Goal: Task Accomplishment & Management: Manage account settings

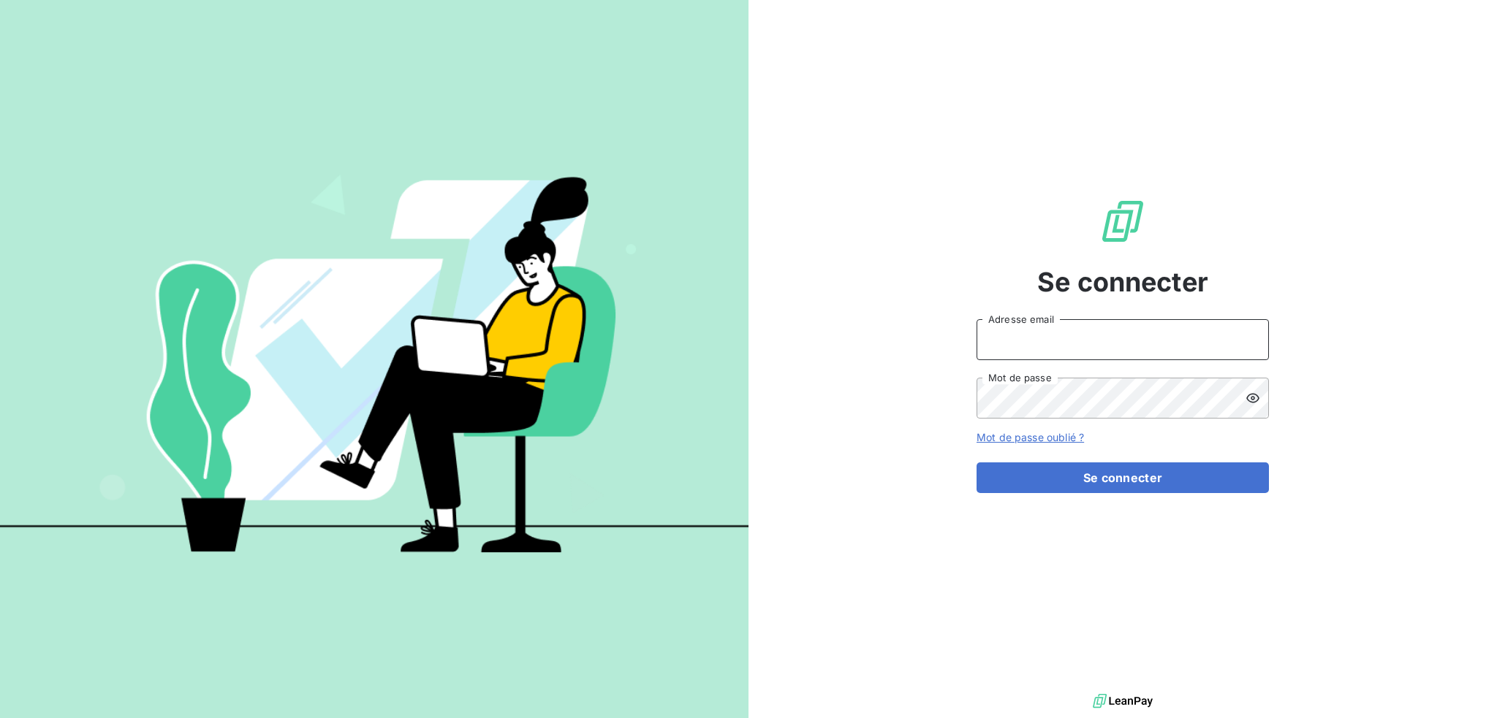
click at [1071, 332] on input "Adresse email" at bounding box center [1122, 339] width 292 height 41
type input "compta@login-informatique.com"
click at [976, 463] on button "Se connecter" at bounding box center [1122, 478] width 292 height 31
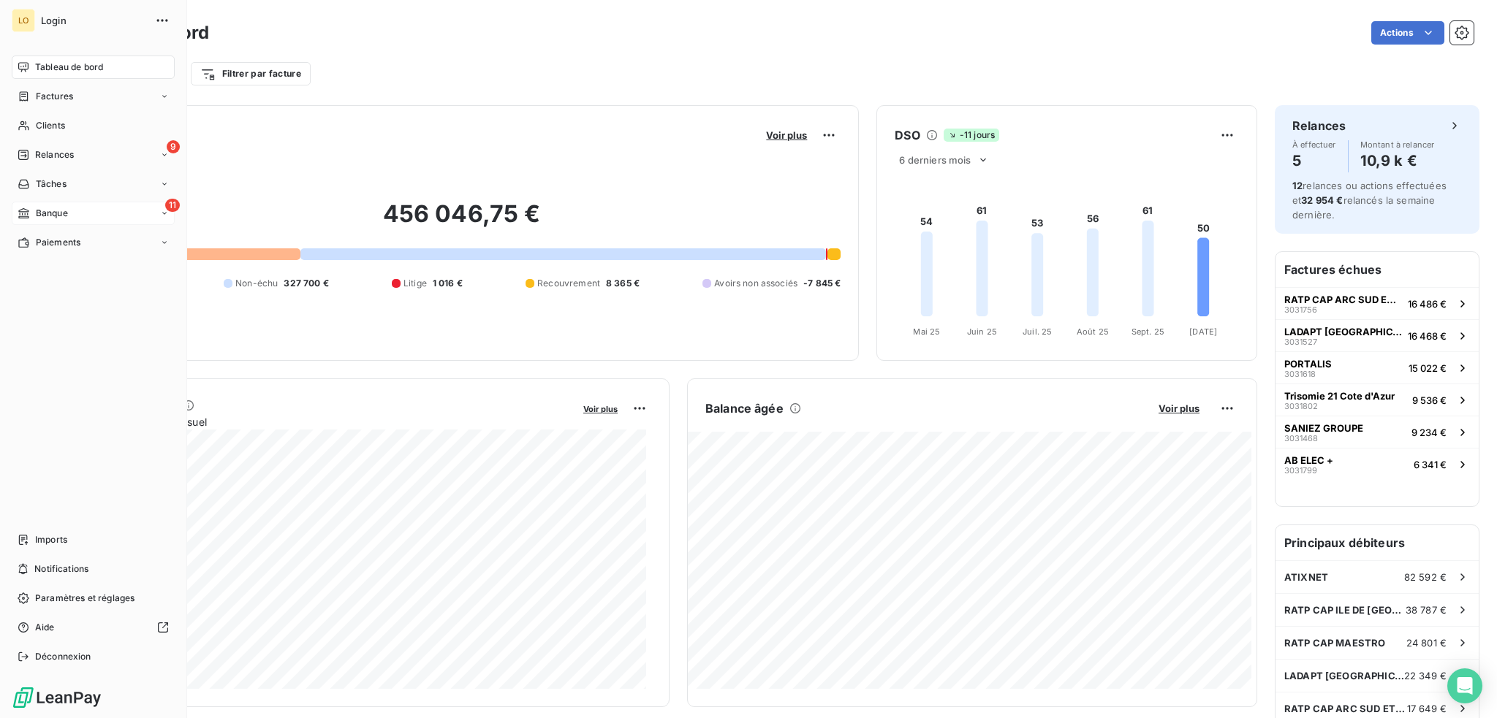
click at [47, 210] on span "Banque" at bounding box center [52, 213] width 32 height 13
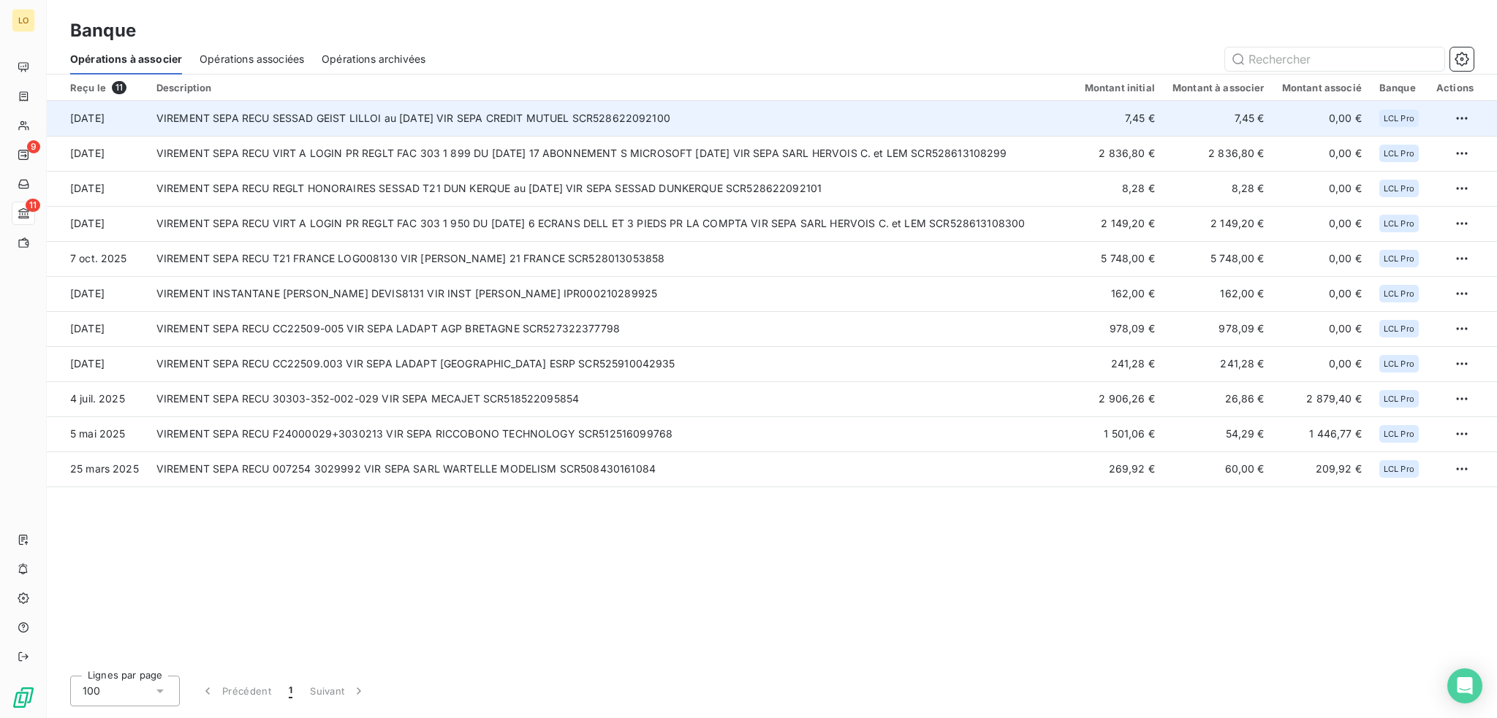
click at [513, 116] on td "VIREMENT SEPA RECU SESSAD GEIST LILLOI au 10/10/25 VIR SEPA CREDIT MUTUEL SCR52…" at bounding box center [612, 118] width 928 height 35
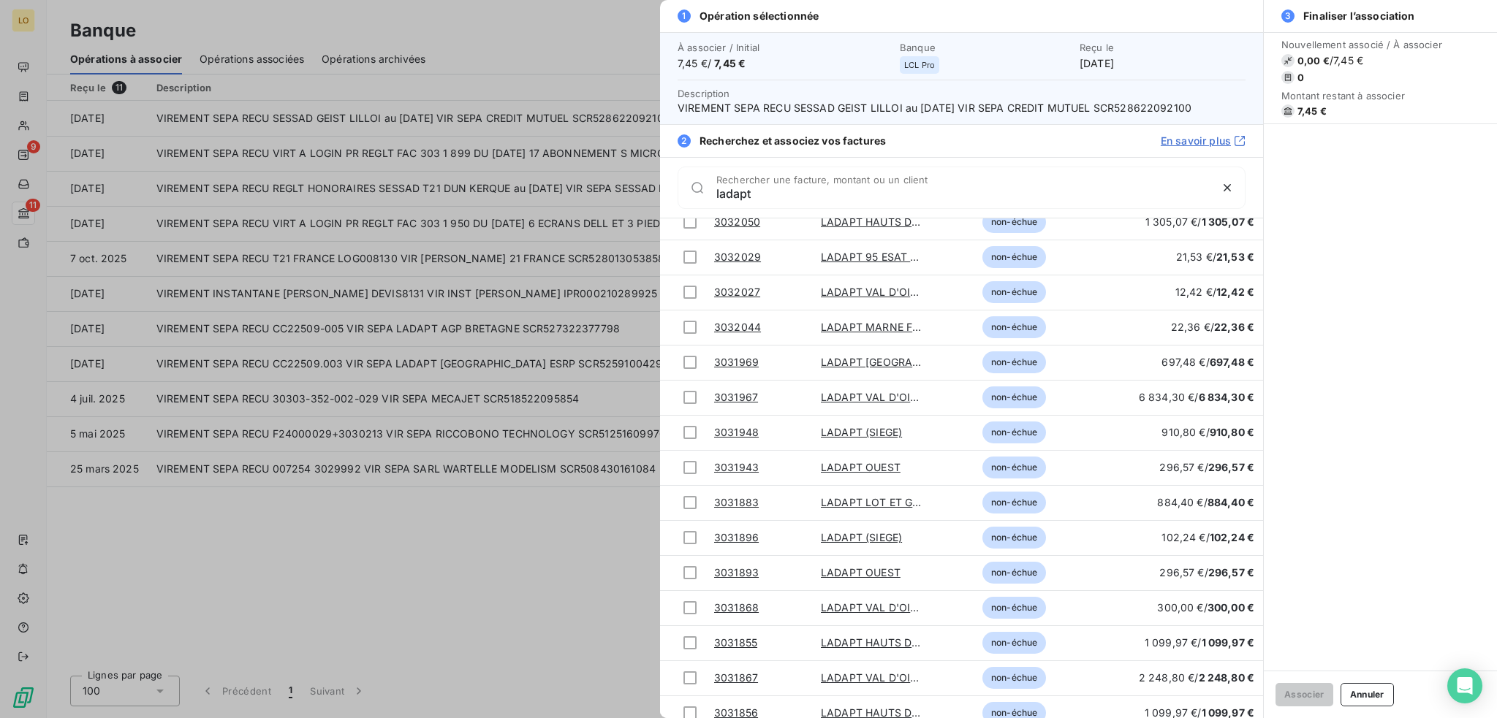
scroll to position [447, 0]
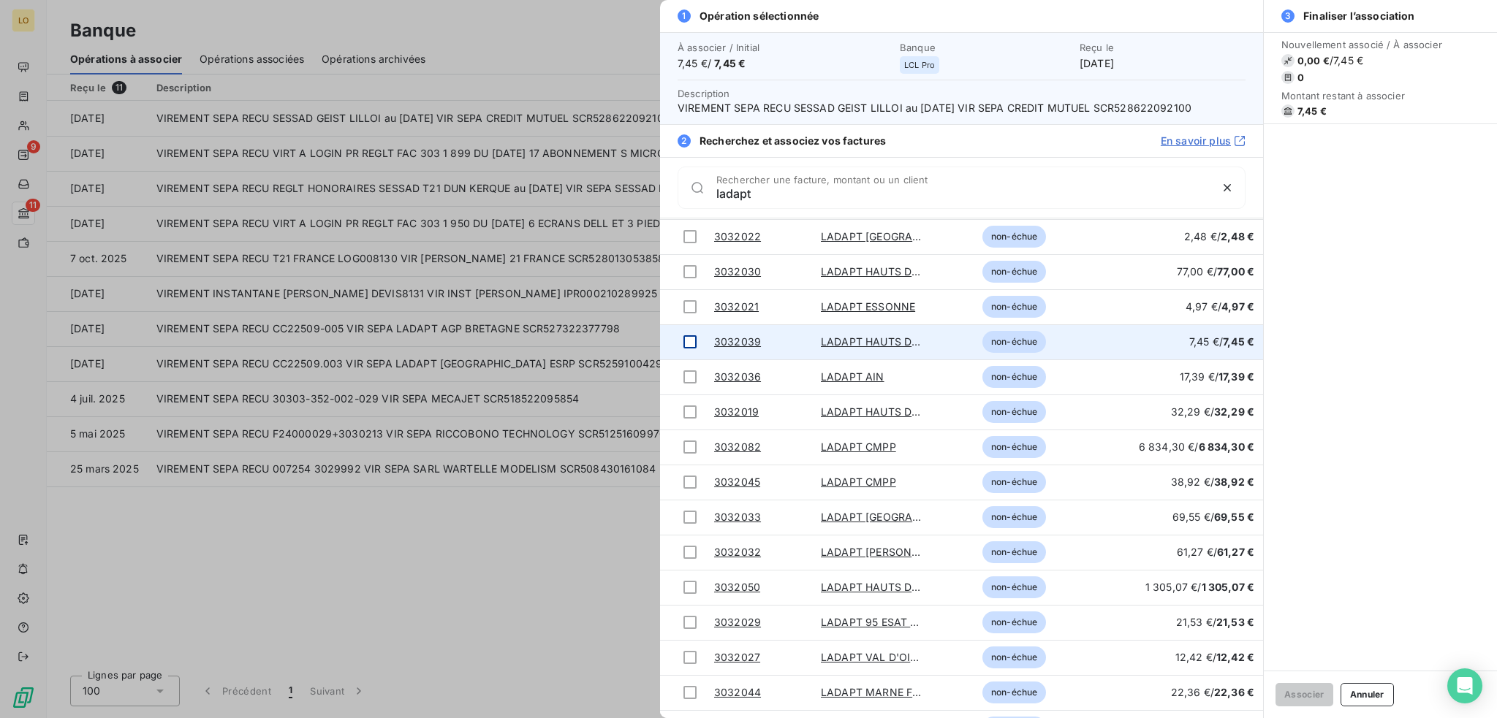
type input "ladapt"
click at [694, 344] on div at bounding box center [689, 341] width 13 height 13
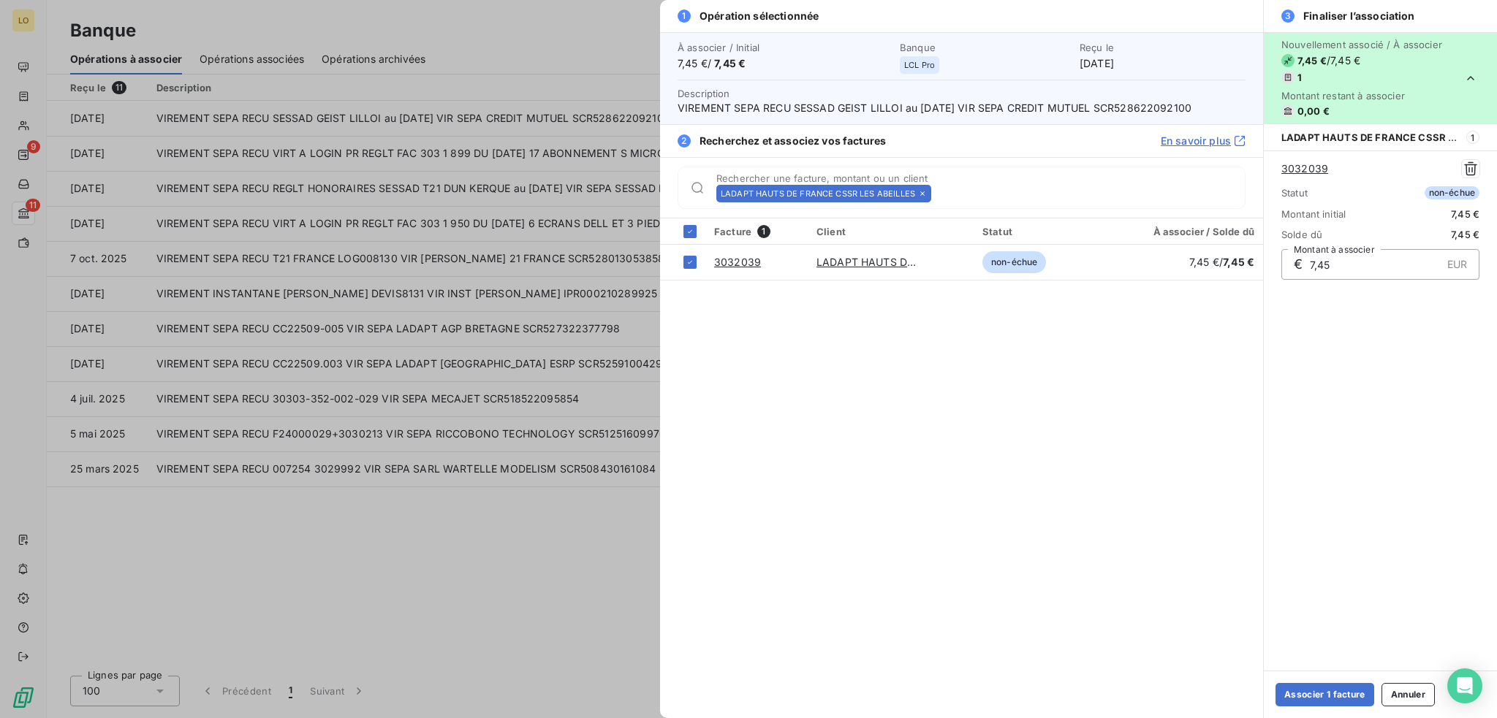
scroll to position [0, 0]
click at [1323, 699] on button "Associer 1 facture" at bounding box center [1324, 694] width 99 height 23
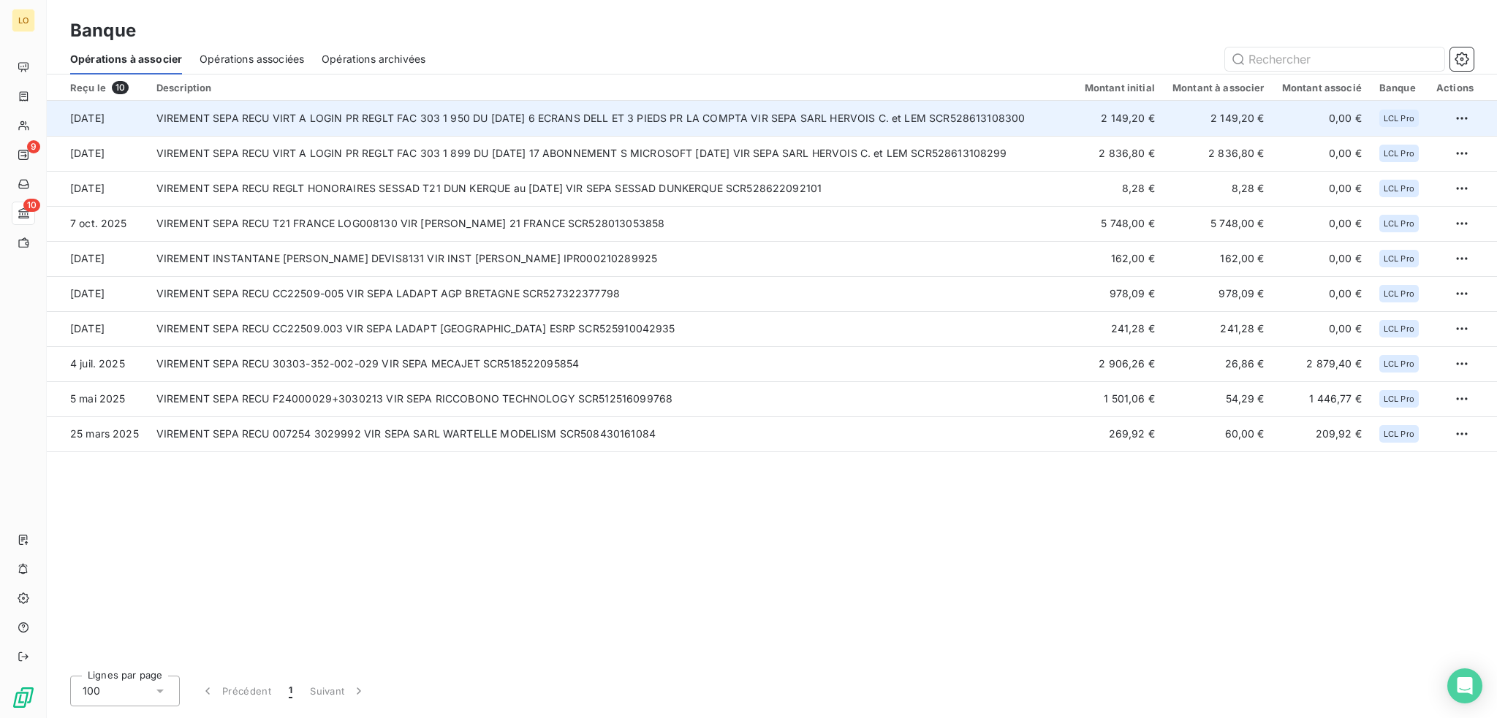
click at [500, 118] on td "VIREMENT SEPA RECU VIRT A LOGIN PR REGLT FAC 303 1 950 DU [DATE] 6 ECRANS DELL …" at bounding box center [612, 118] width 928 height 35
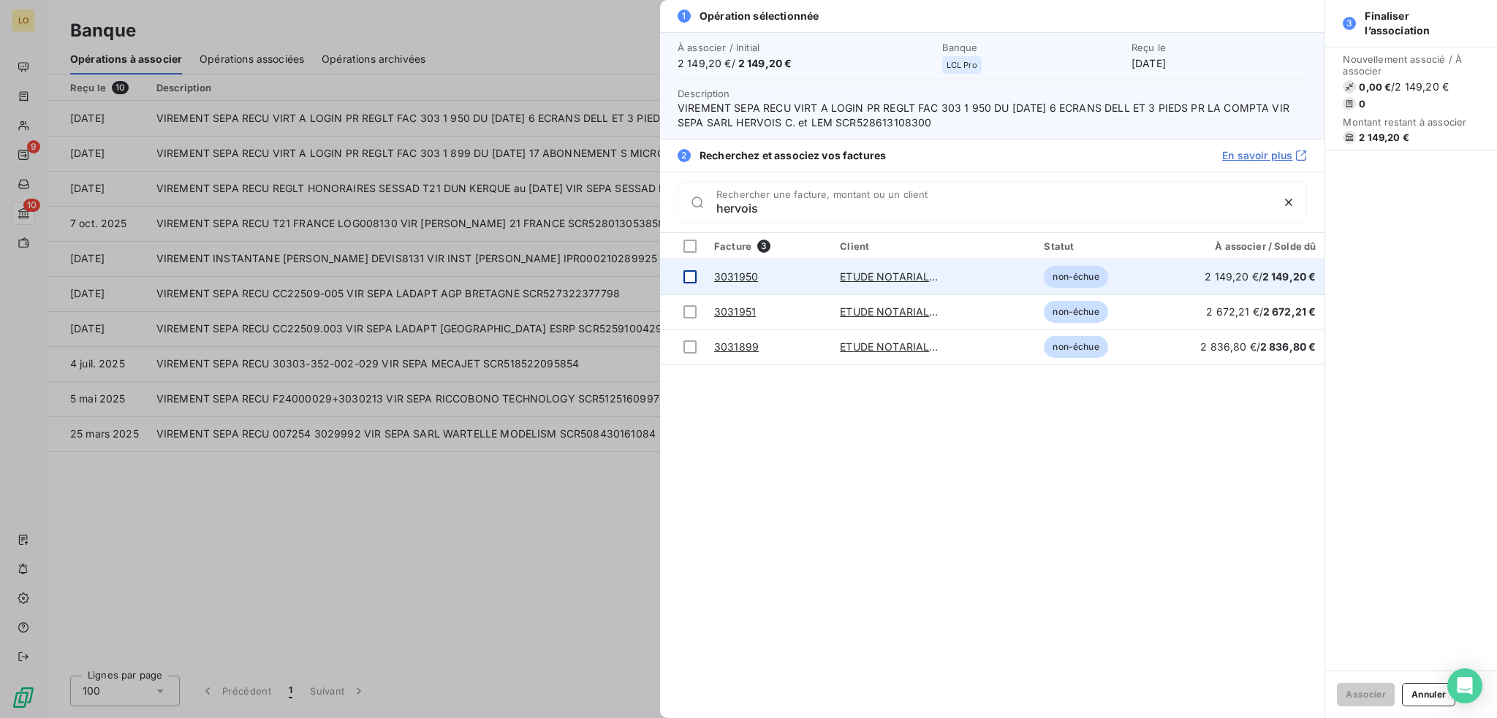
type input "hervois"
click at [693, 276] on div at bounding box center [689, 276] width 13 height 13
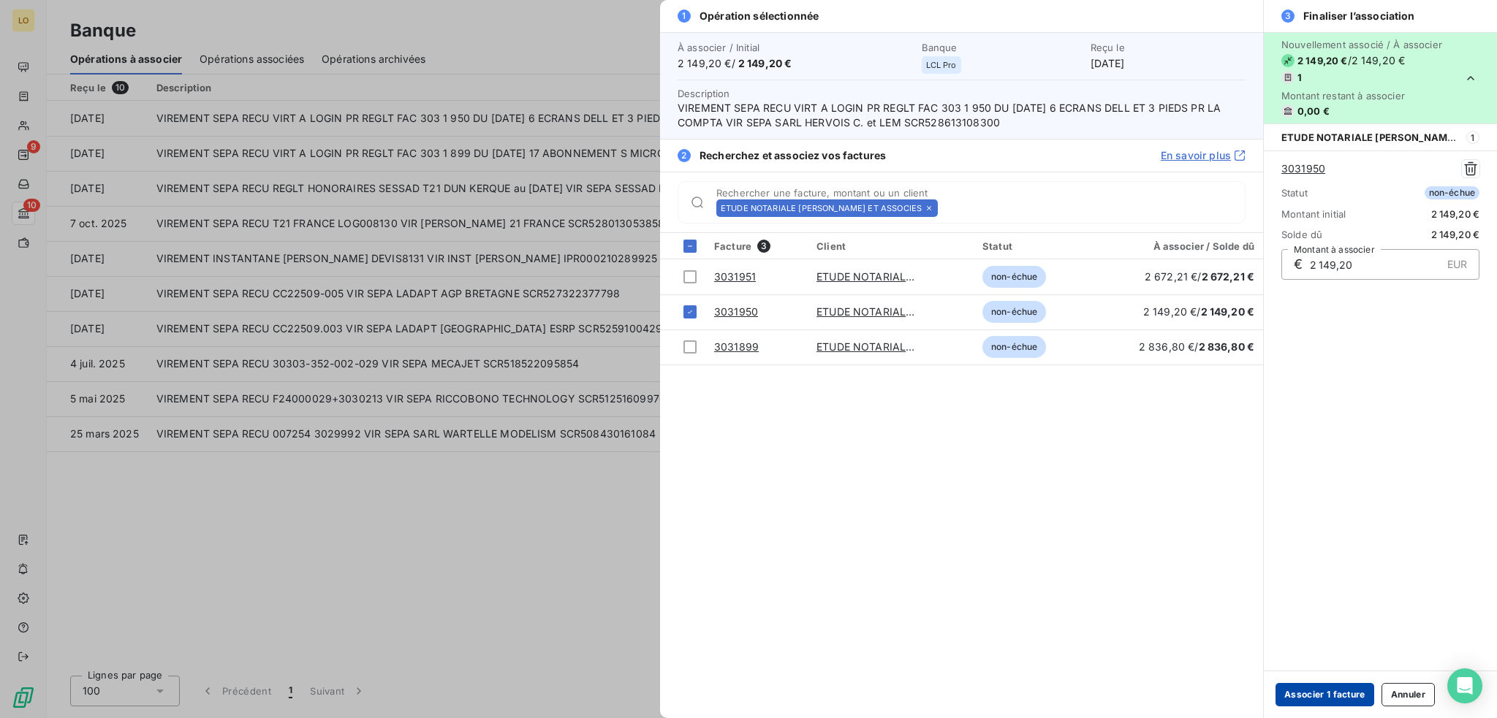
click at [1300, 687] on button "Associer 1 facture" at bounding box center [1324, 694] width 99 height 23
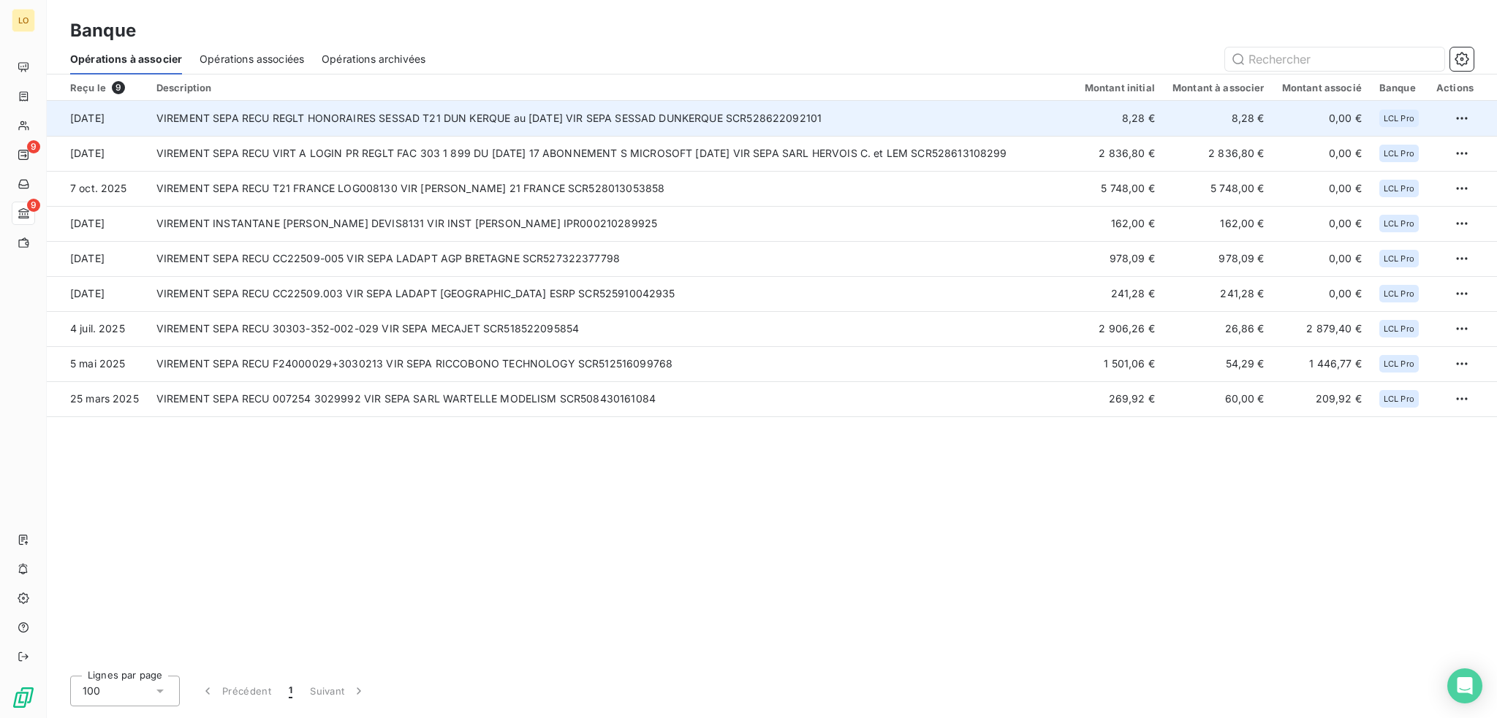
click at [743, 119] on td "VIREMENT SEPA RECU REGLT HONORAIRES SESSAD T21 DUN KERQUE au 10/10/25 VIR SEPA …" at bounding box center [612, 118] width 928 height 35
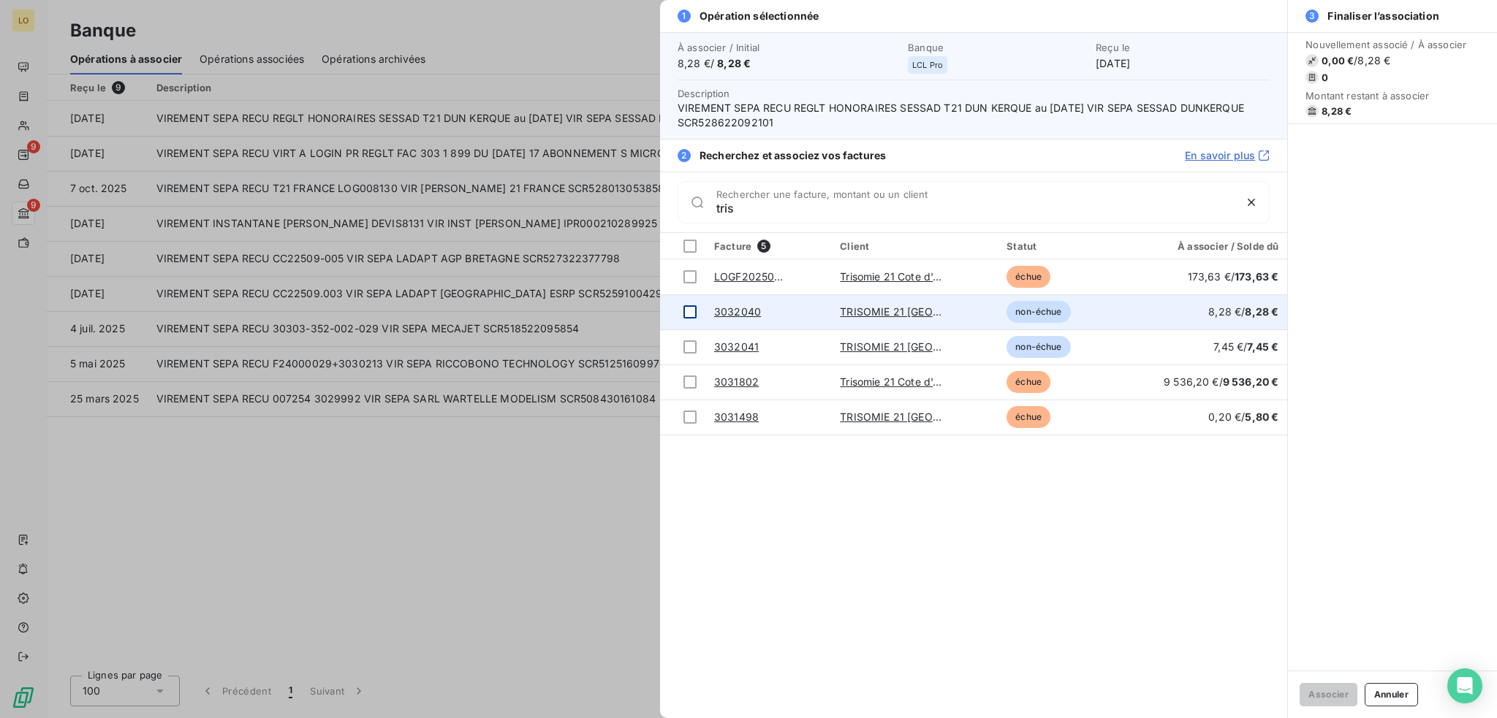
type input "tris"
click at [691, 308] on div at bounding box center [689, 311] width 13 height 13
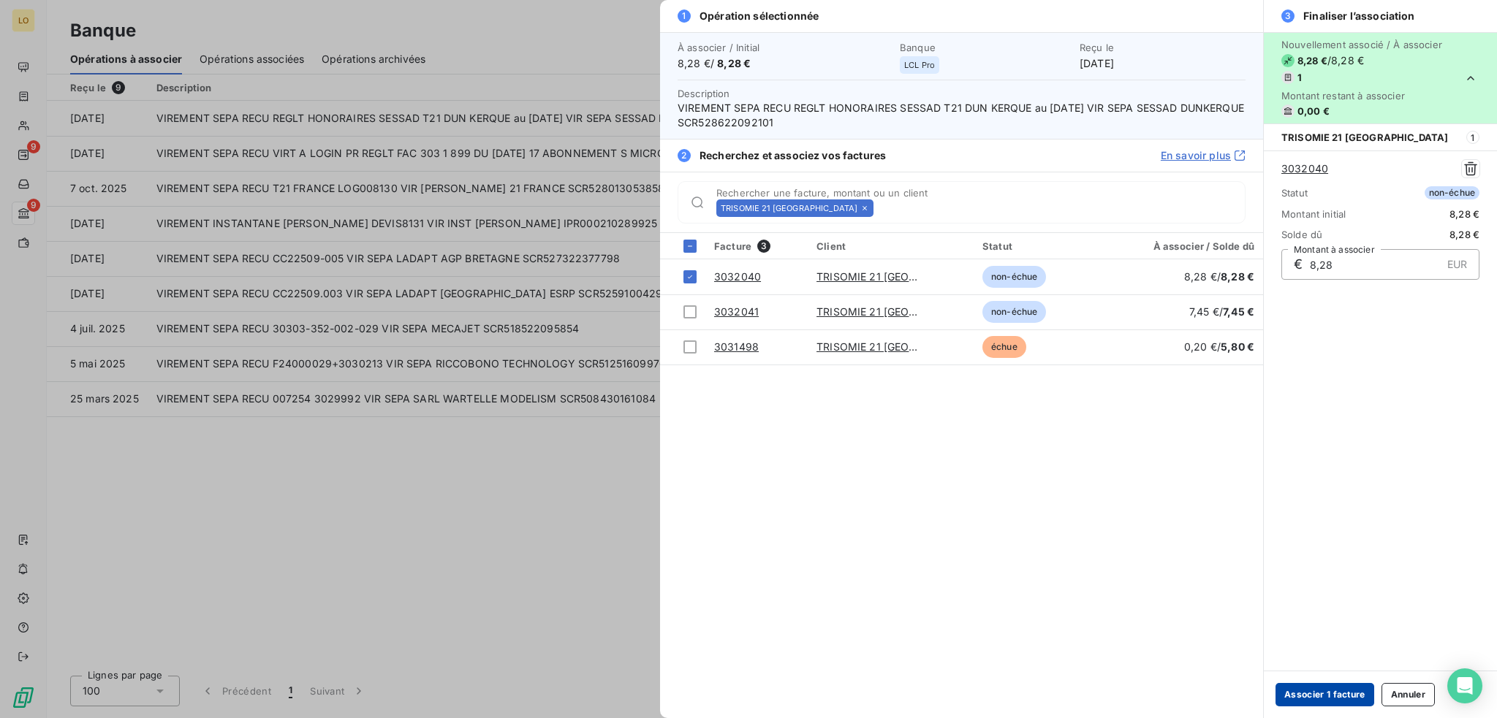
click at [1314, 691] on button "Associer 1 facture" at bounding box center [1324, 694] width 99 height 23
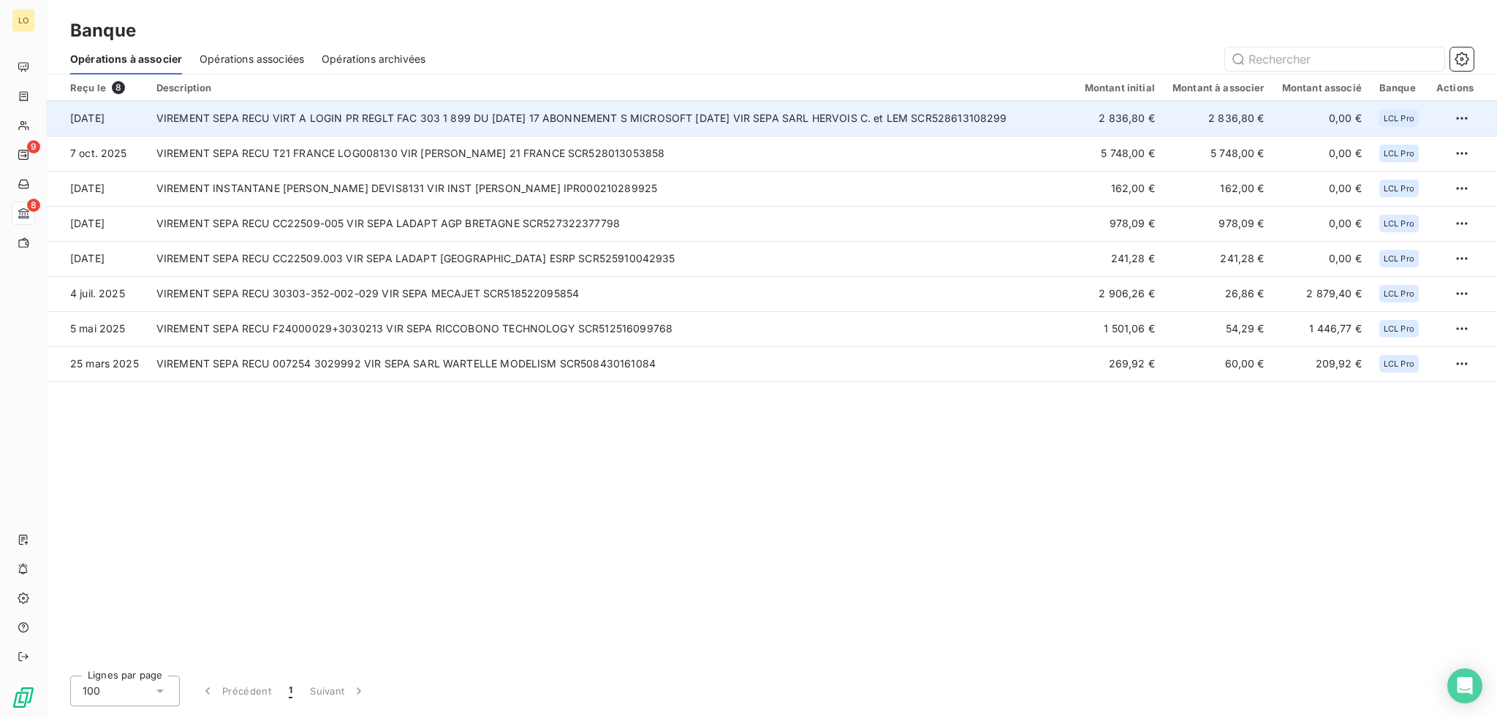
click at [889, 121] on td "VIREMENT SEPA RECU VIRT A LOGIN PR REGLT FAC 303 1 899 DU [DATE] 17 ABONNEMENT …" at bounding box center [612, 118] width 928 height 35
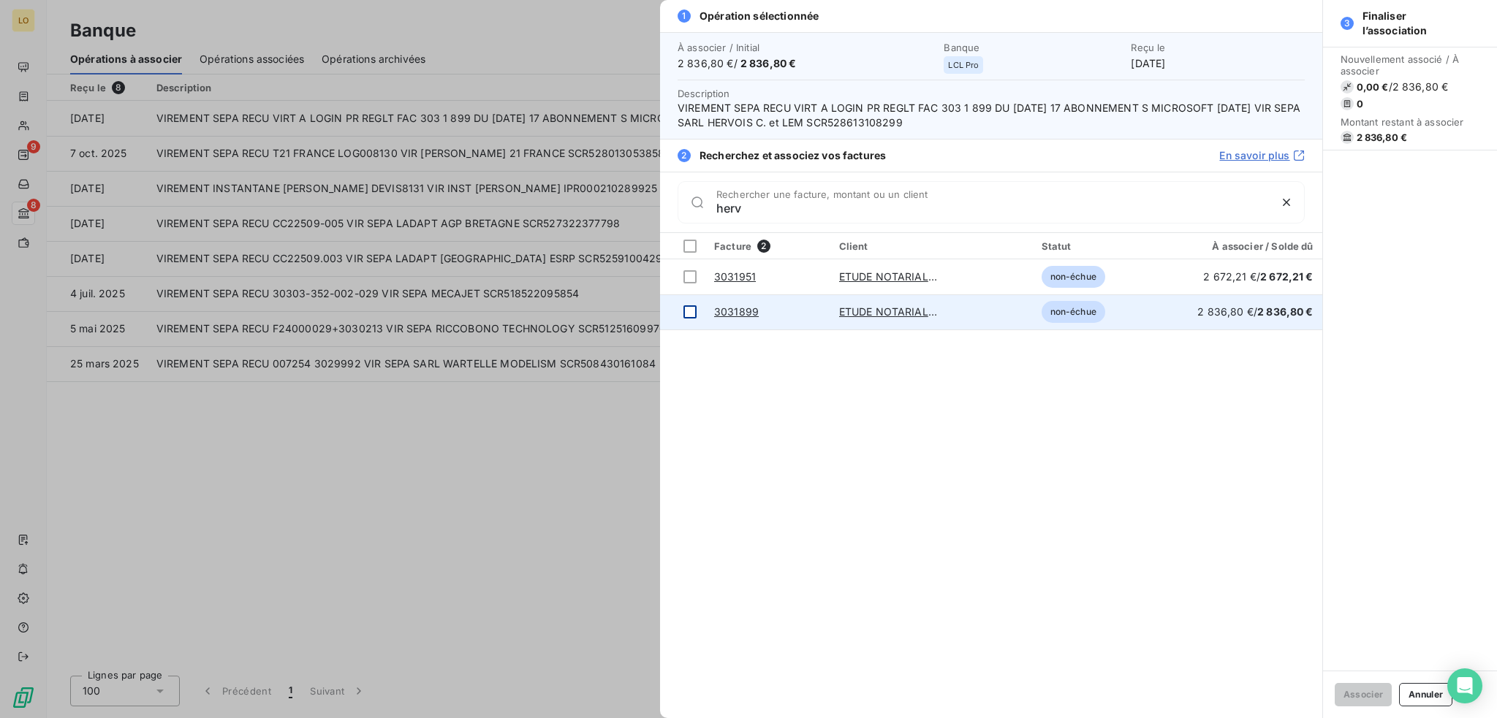
type input "herv"
click at [691, 311] on div at bounding box center [689, 311] width 13 height 13
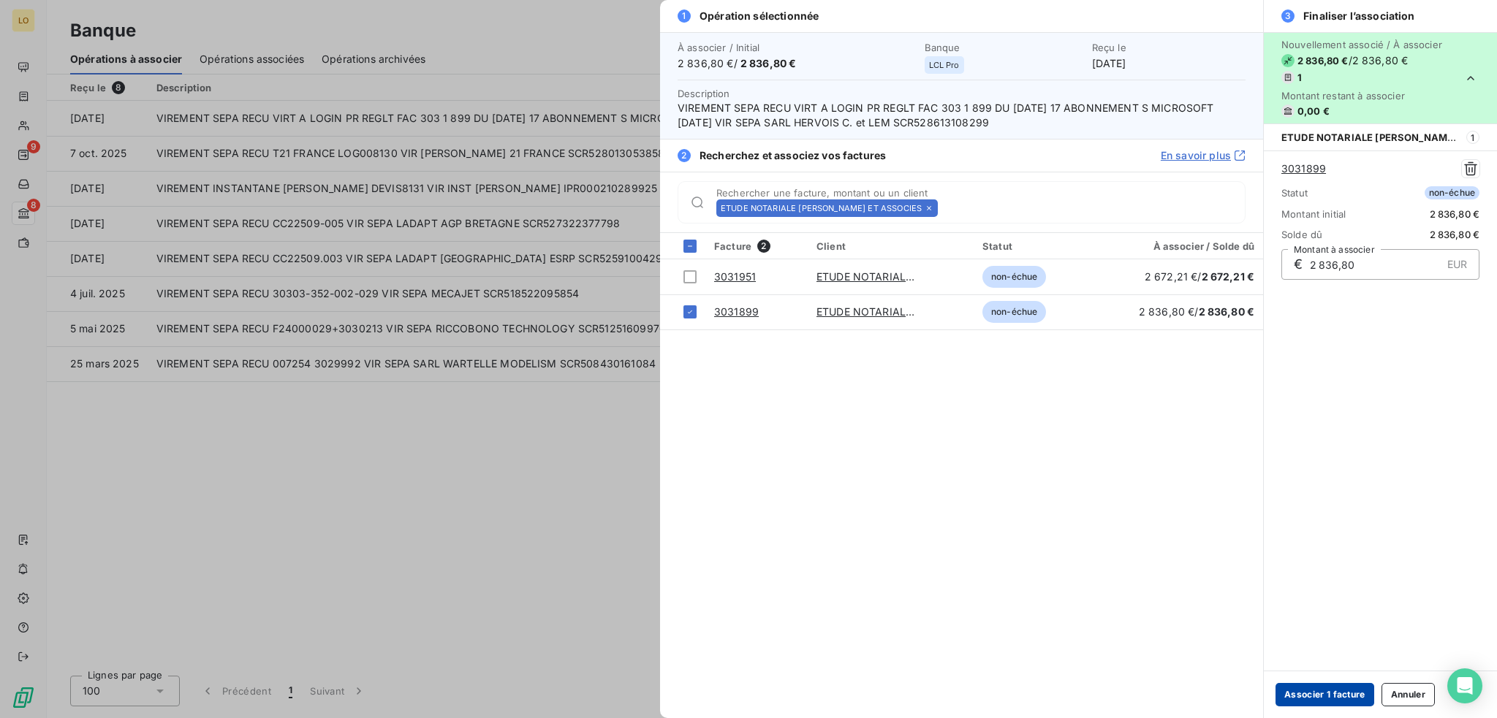
click at [1326, 695] on button "Associer 1 facture" at bounding box center [1324, 694] width 99 height 23
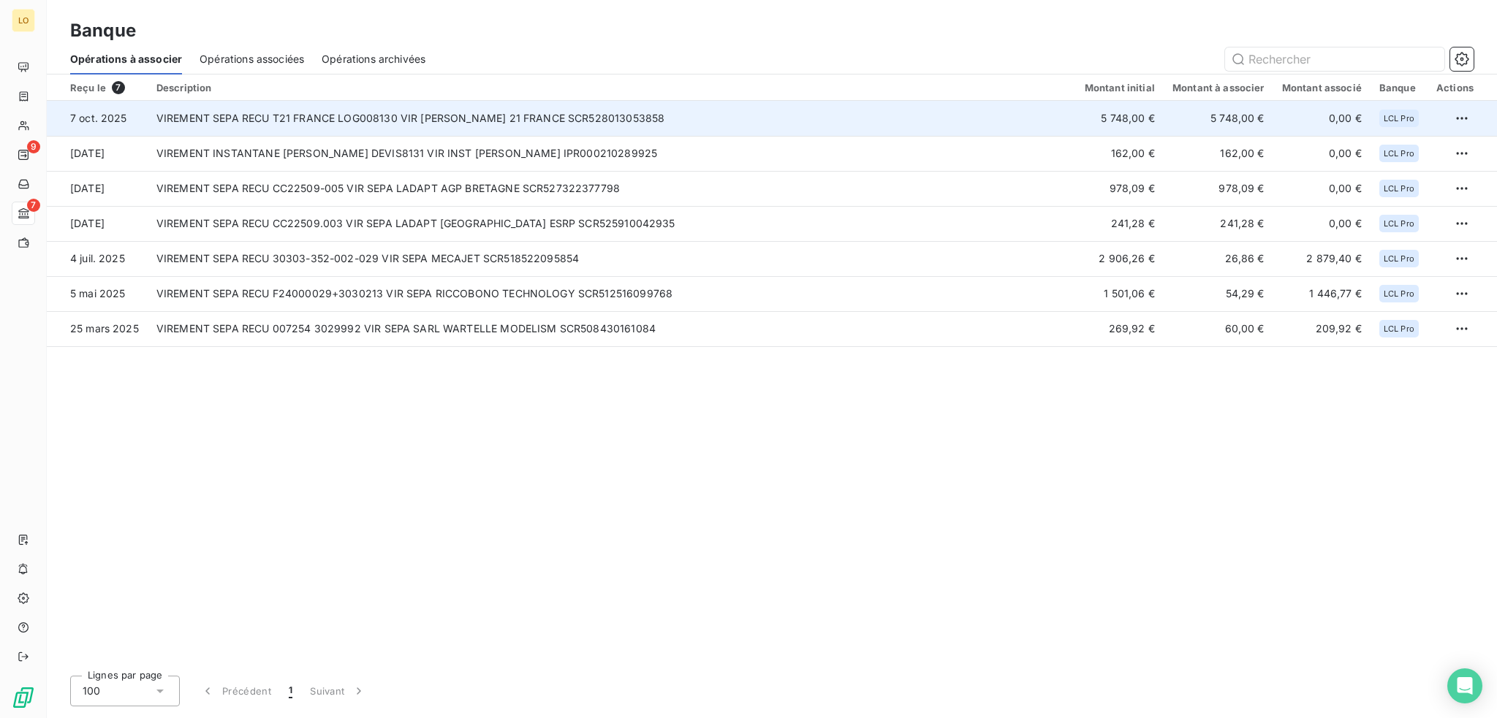
click at [557, 114] on td "VIREMENT SEPA RECU T21 FRANCE LOG008130 VIR [PERSON_NAME] 21 FRANCE SCR52801305…" at bounding box center [612, 118] width 928 height 35
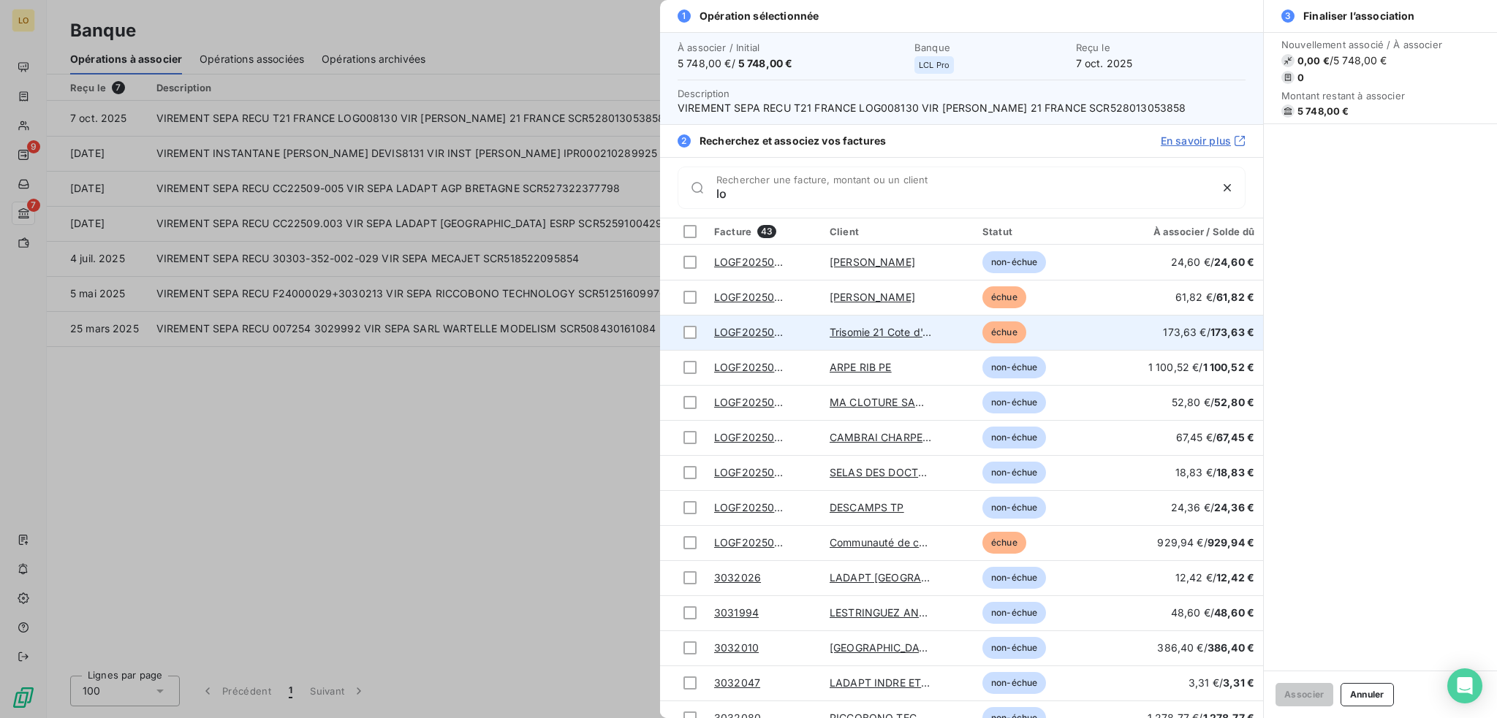
type input "l"
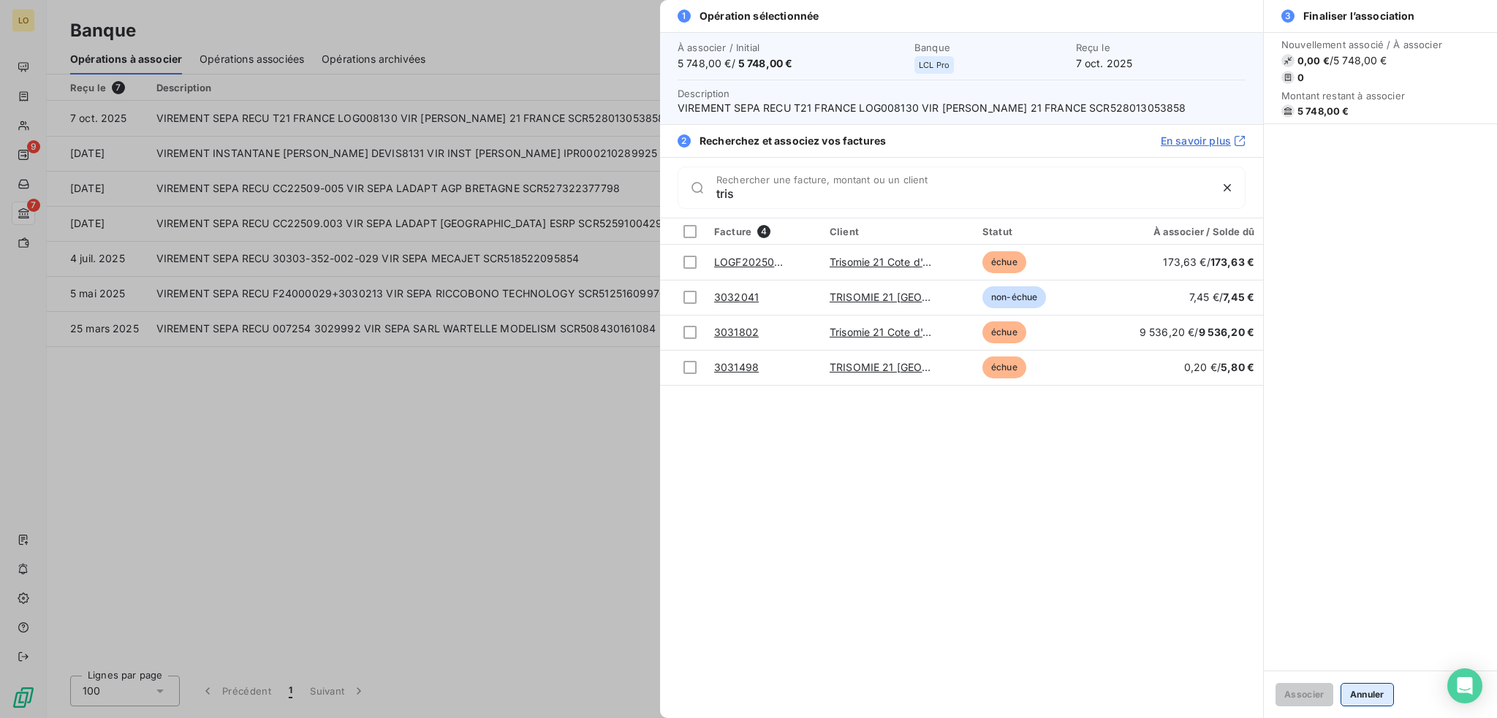
type input "tris"
click at [1370, 692] on button "Annuler" at bounding box center [1366, 694] width 53 height 23
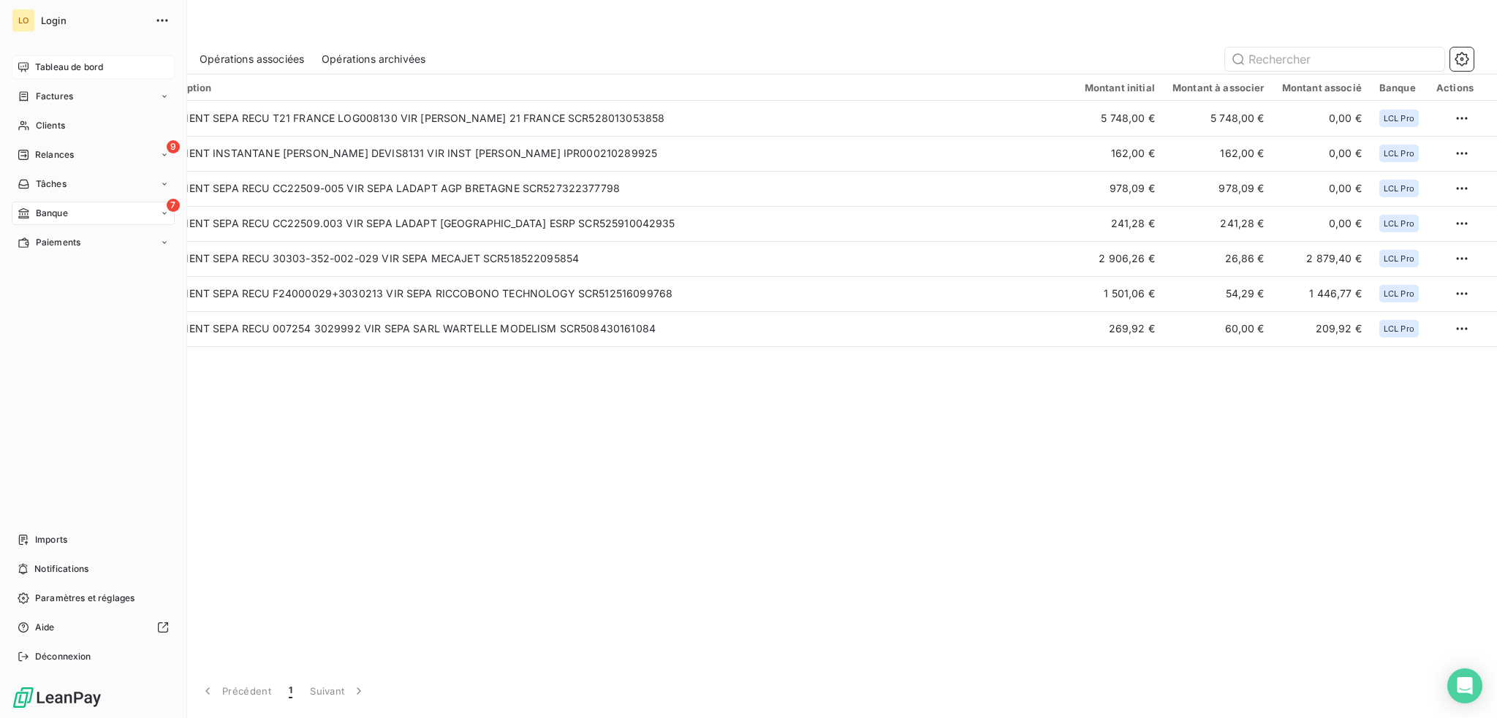
click at [64, 64] on span "Tableau de bord" at bounding box center [69, 67] width 68 height 13
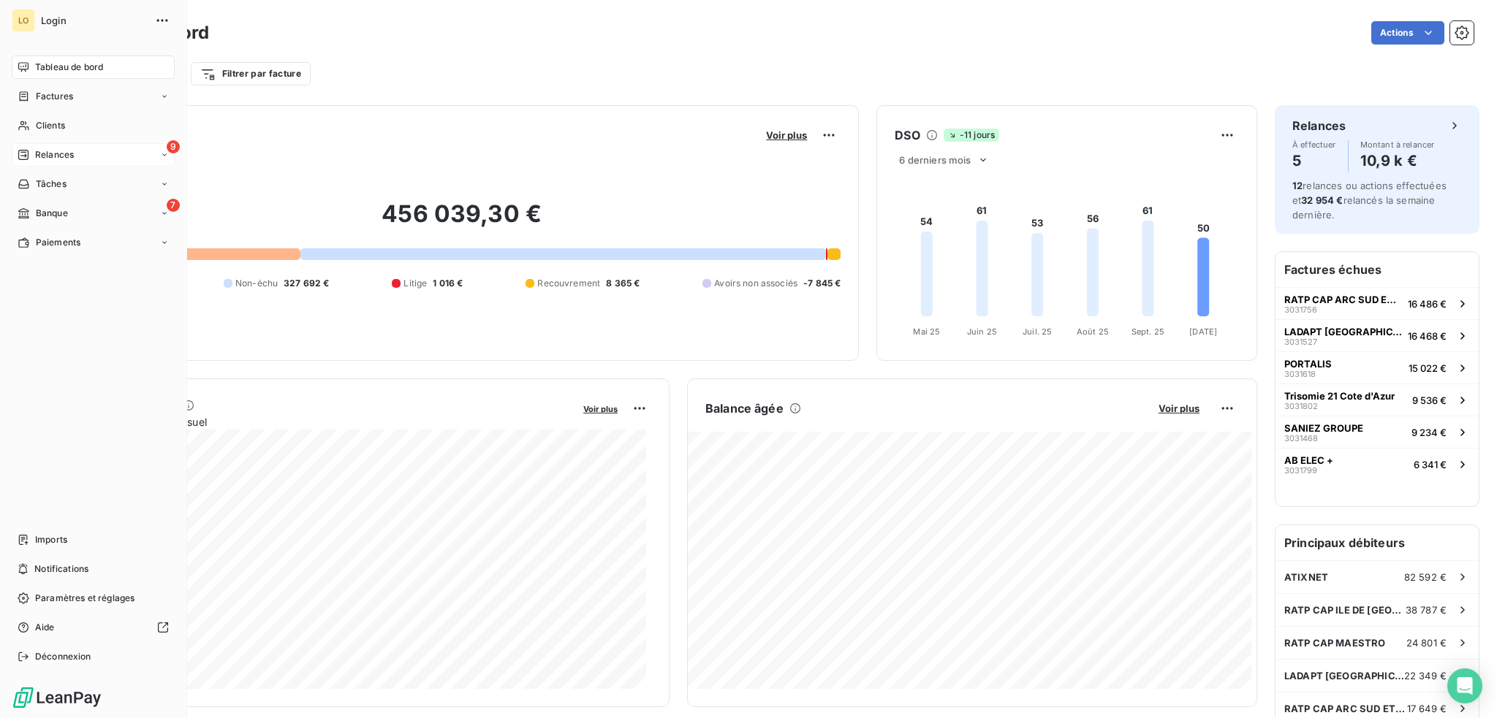
click at [56, 151] on span "Relances" at bounding box center [54, 154] width 39 height 13
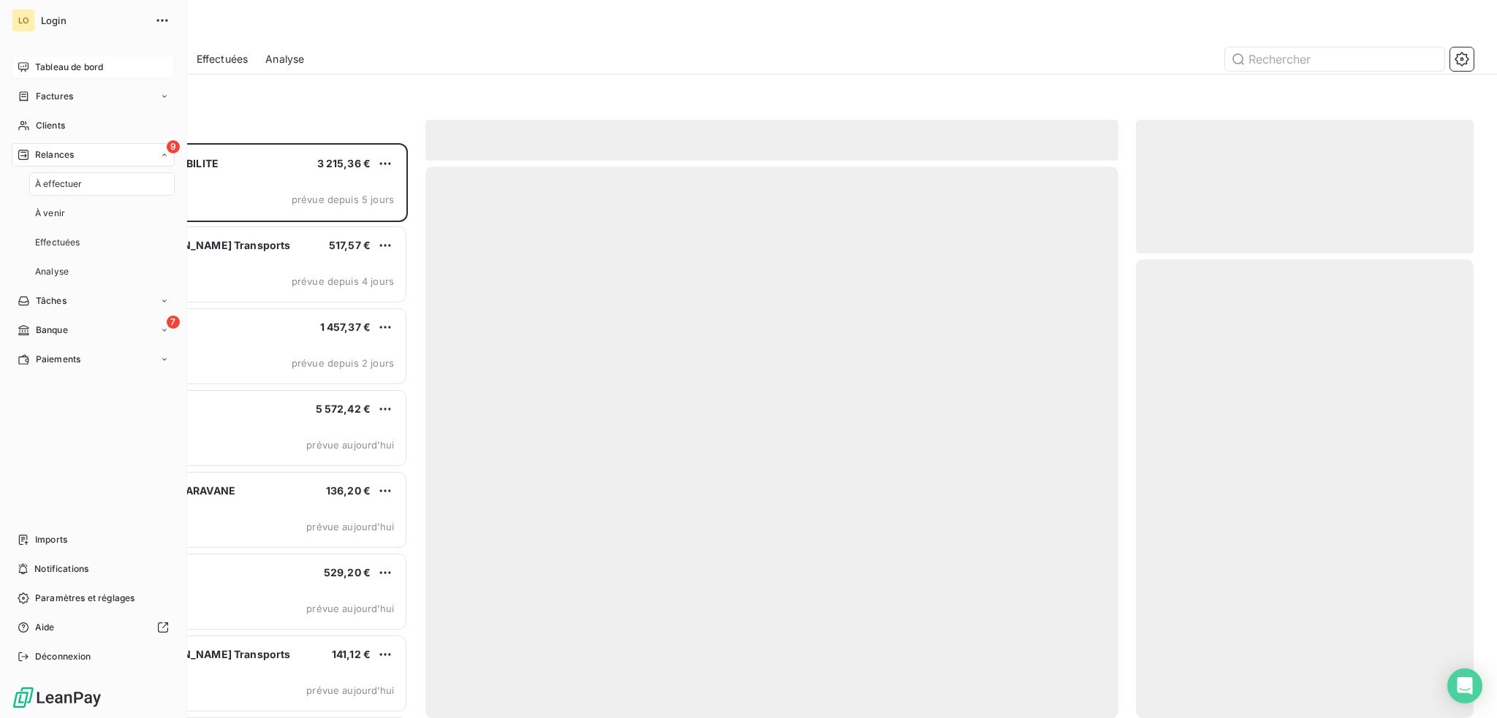
scroll to position [564, 326]
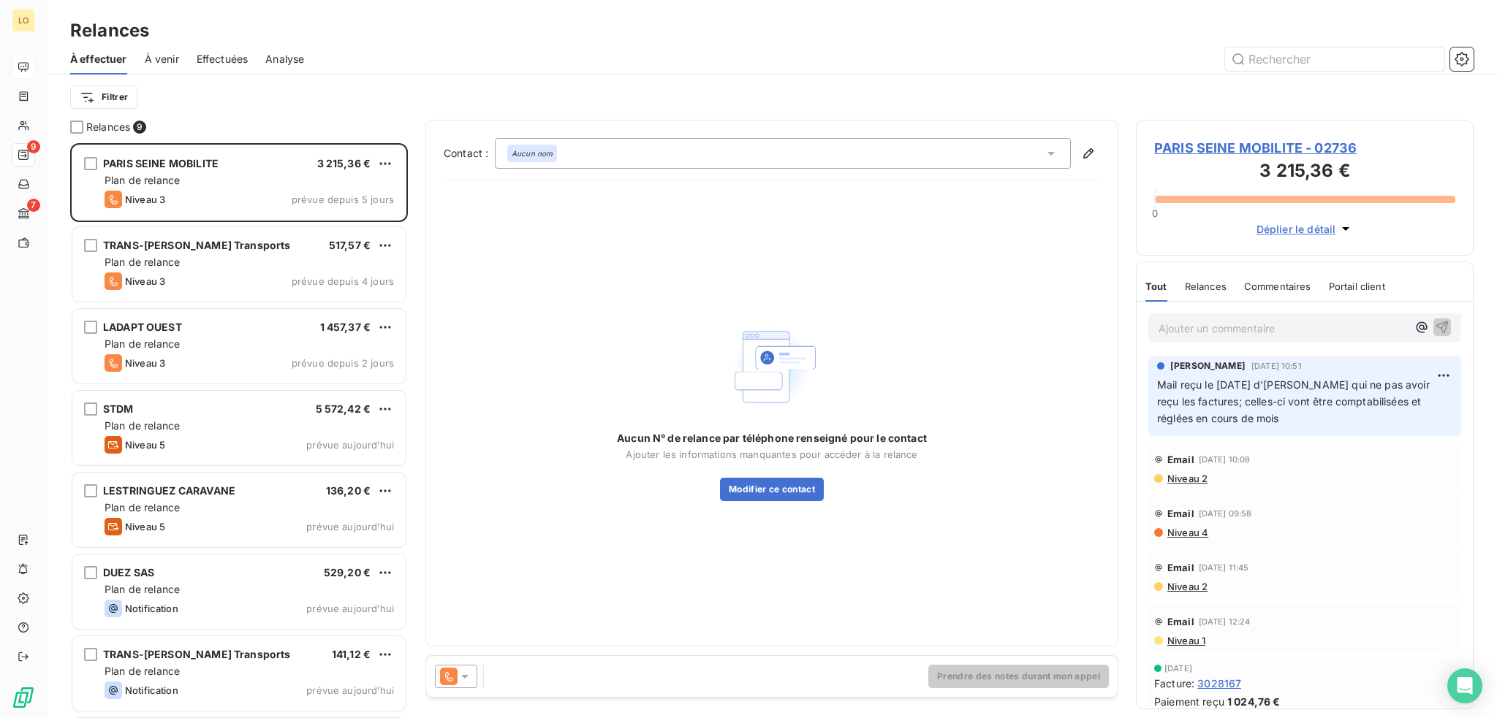
click at [1254, 151] on span "PARIS SEINE MOBILITE - 02736" at bounding box center [1304, 148] width 301 height 20
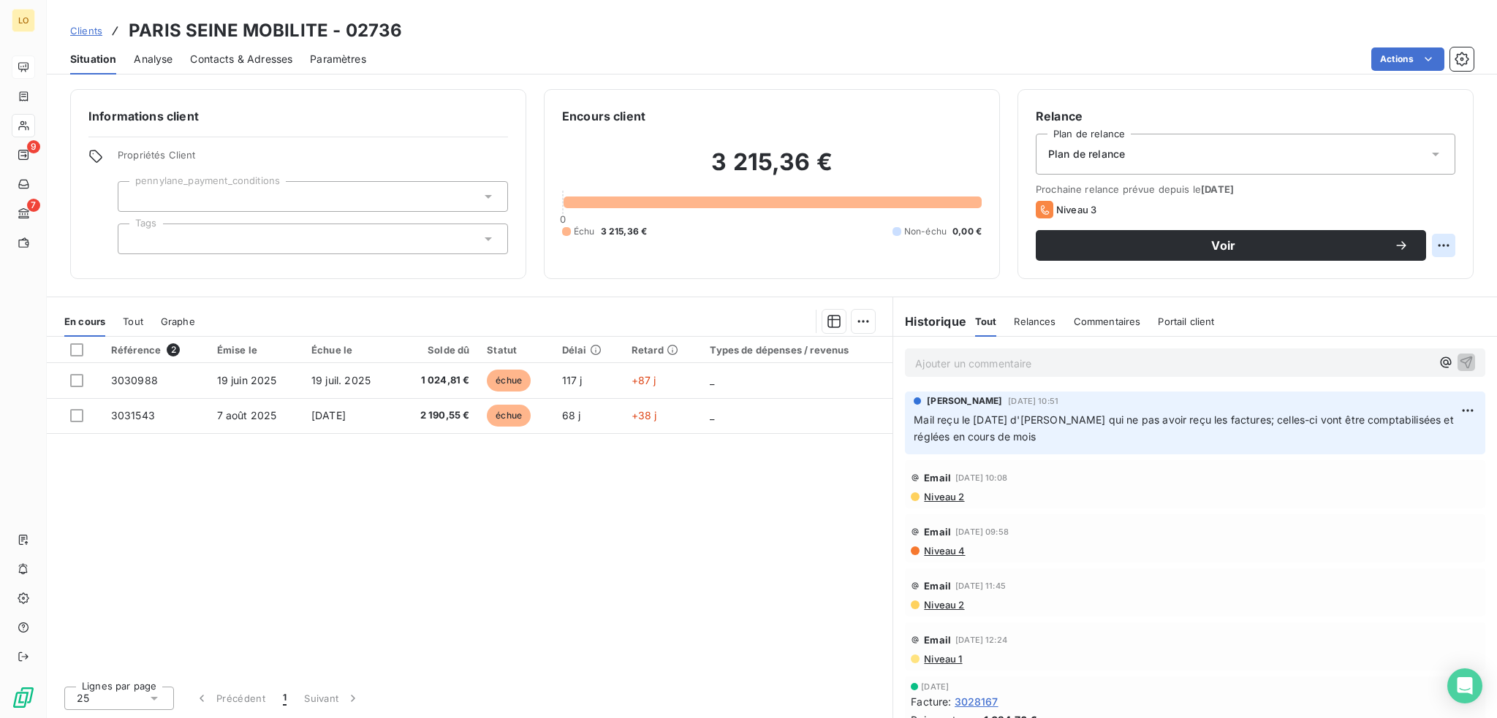
click at [1442, 240] on html "LO 9 7 Clients PARIS SEINE MOBILITE - 02736 Situation Analyse Contacts & Adress…" at bounding box center [748, 359] width 1497 height 718
click at [1396, 279] on div "Replanifier cette action" at bounding box center [1383, 277] width 131 height 23
select select "9"
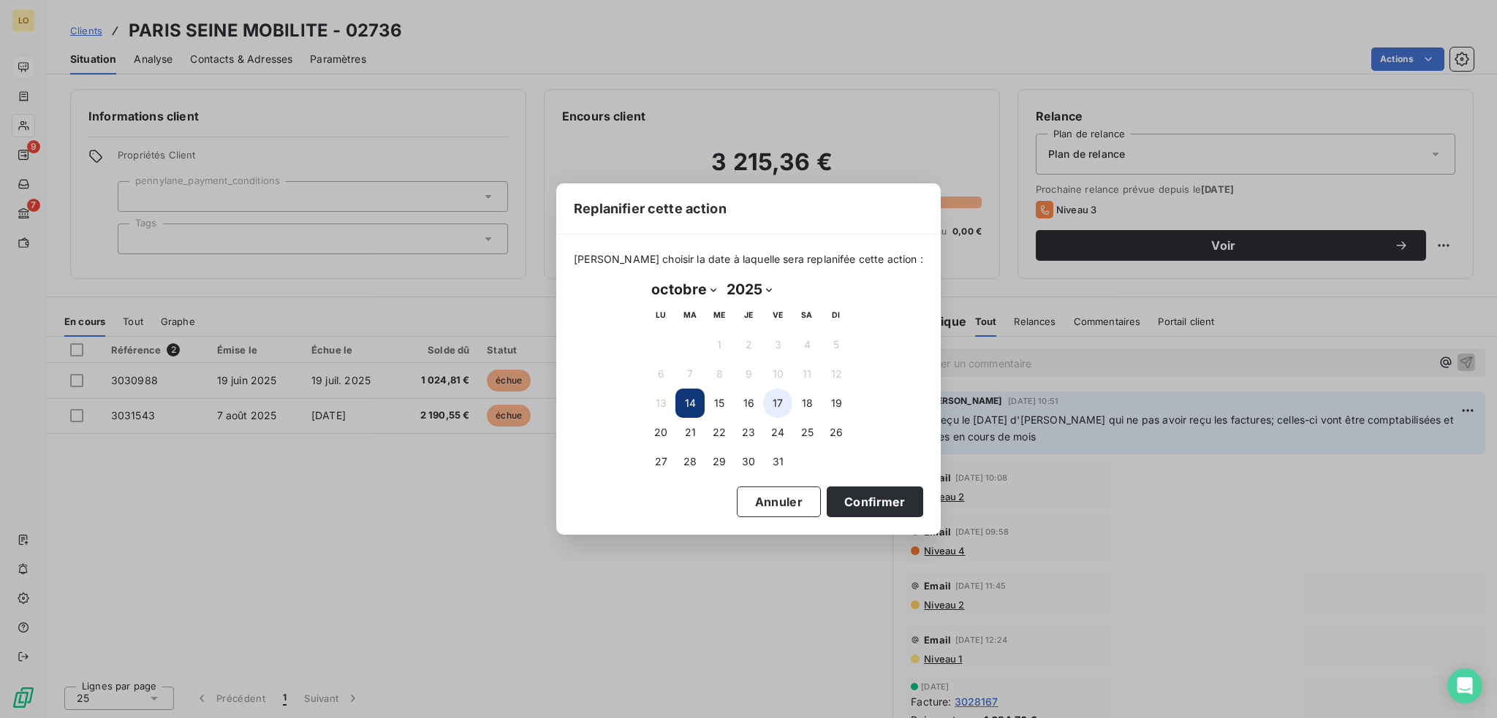
click at [777, 405] on button "17" at bounding box center [777, 403] width 29 height 29
click at [849, 499] on button "Confirmer" at bounding box center [875, 502] width 96 height 31
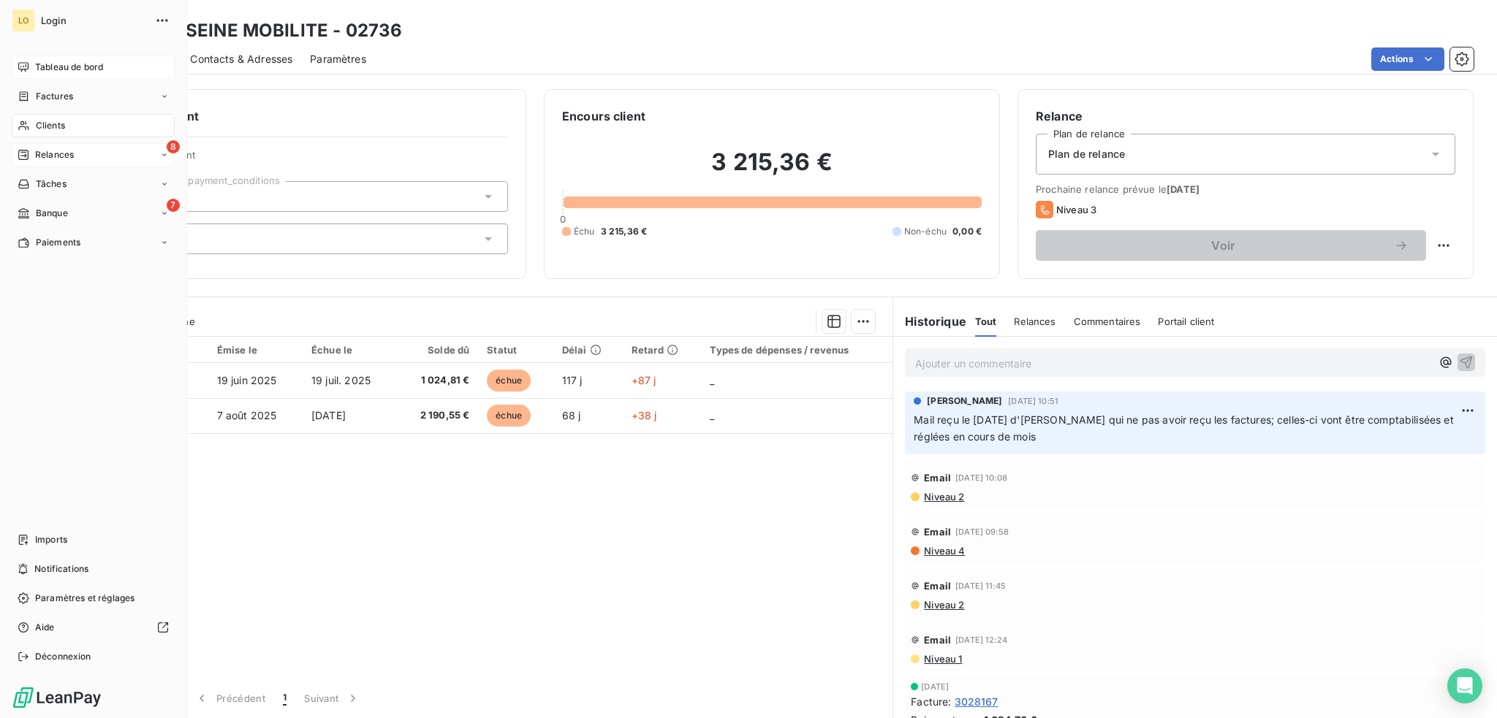
click at [61, 155] on span "Relances" at bounding box center [54, 154] width 39 height 13
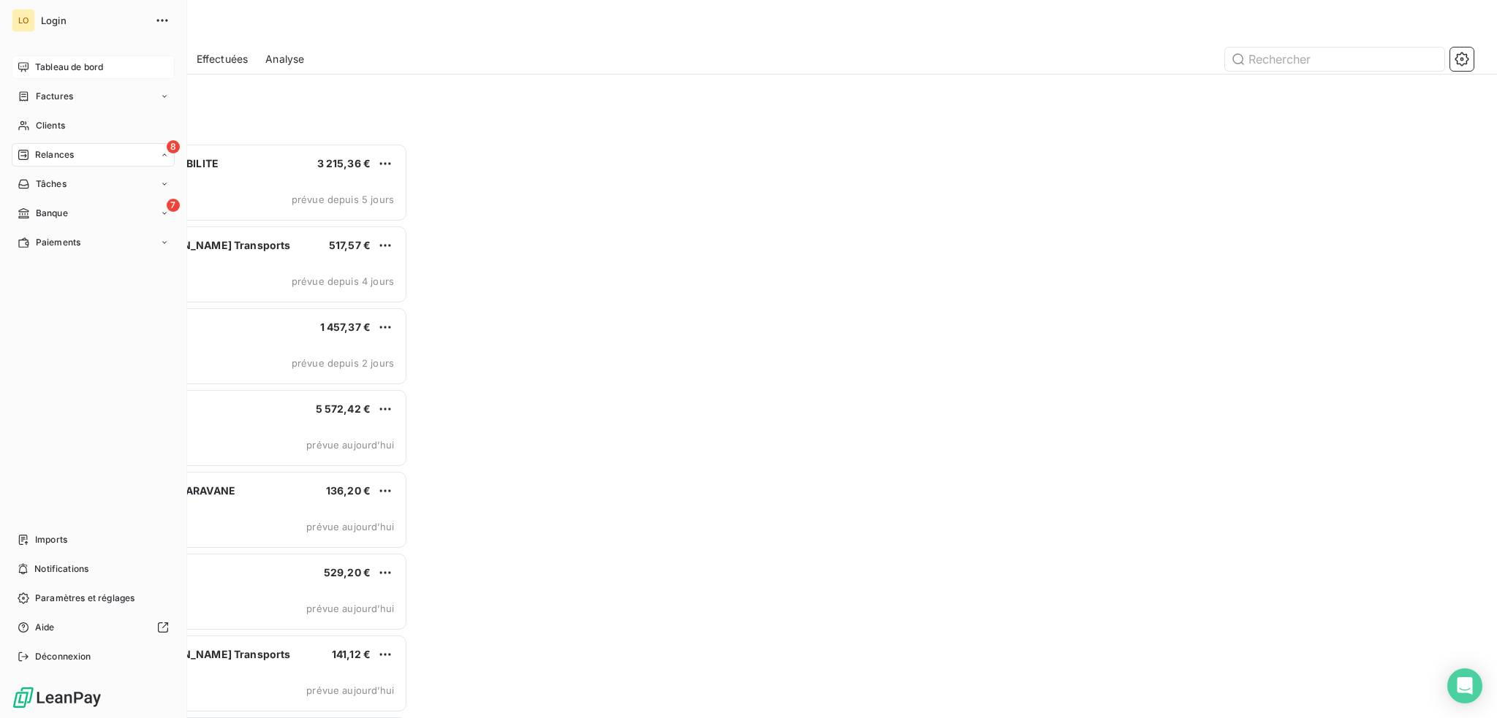
scroll to position [564, 326]
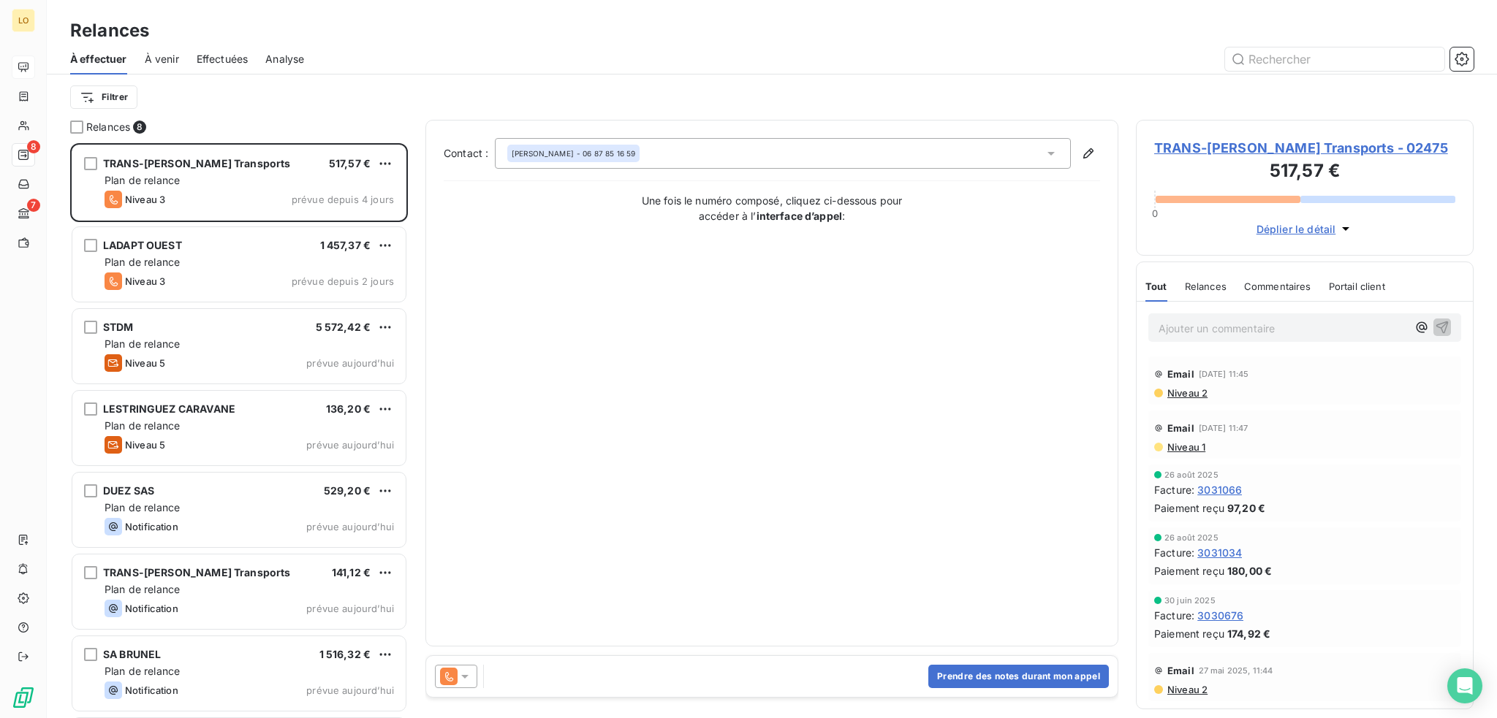
click at [1222, 148] on span "TRANS-[PERSON_NAME] Transports - 02475" at bounding box center [1304, 148] width 301 height 20
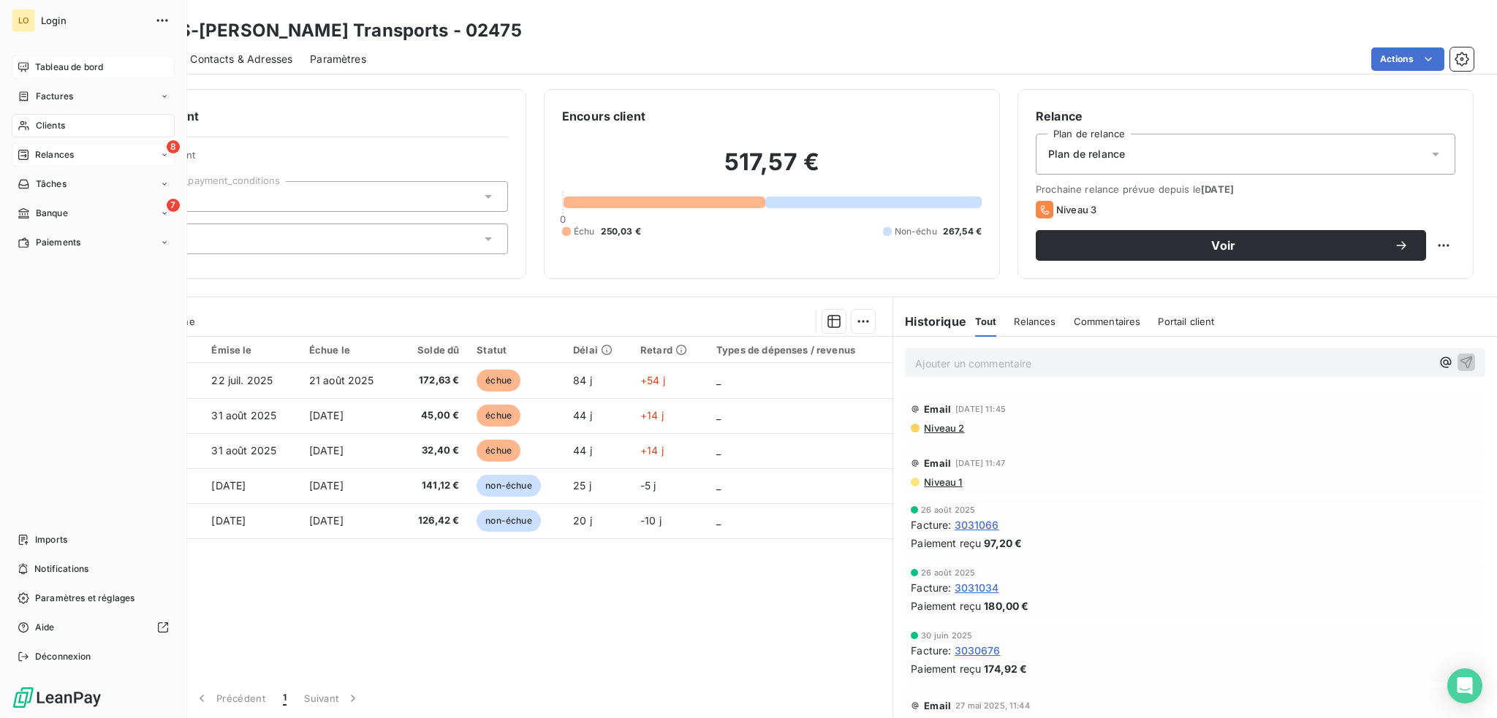
click at [47, 152] on span "Relances" at bounding box center [54, 154] width 39 height 13
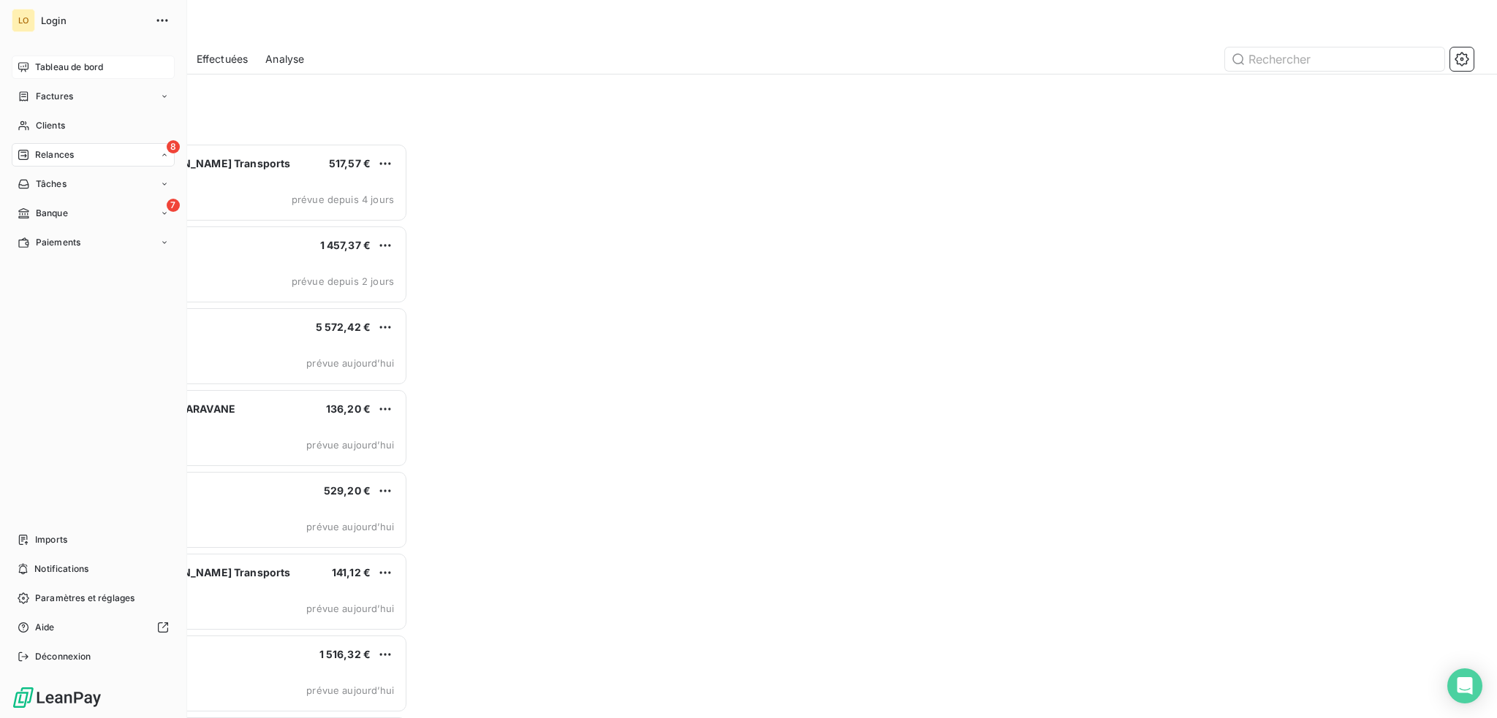
scroll to position [564, 326]
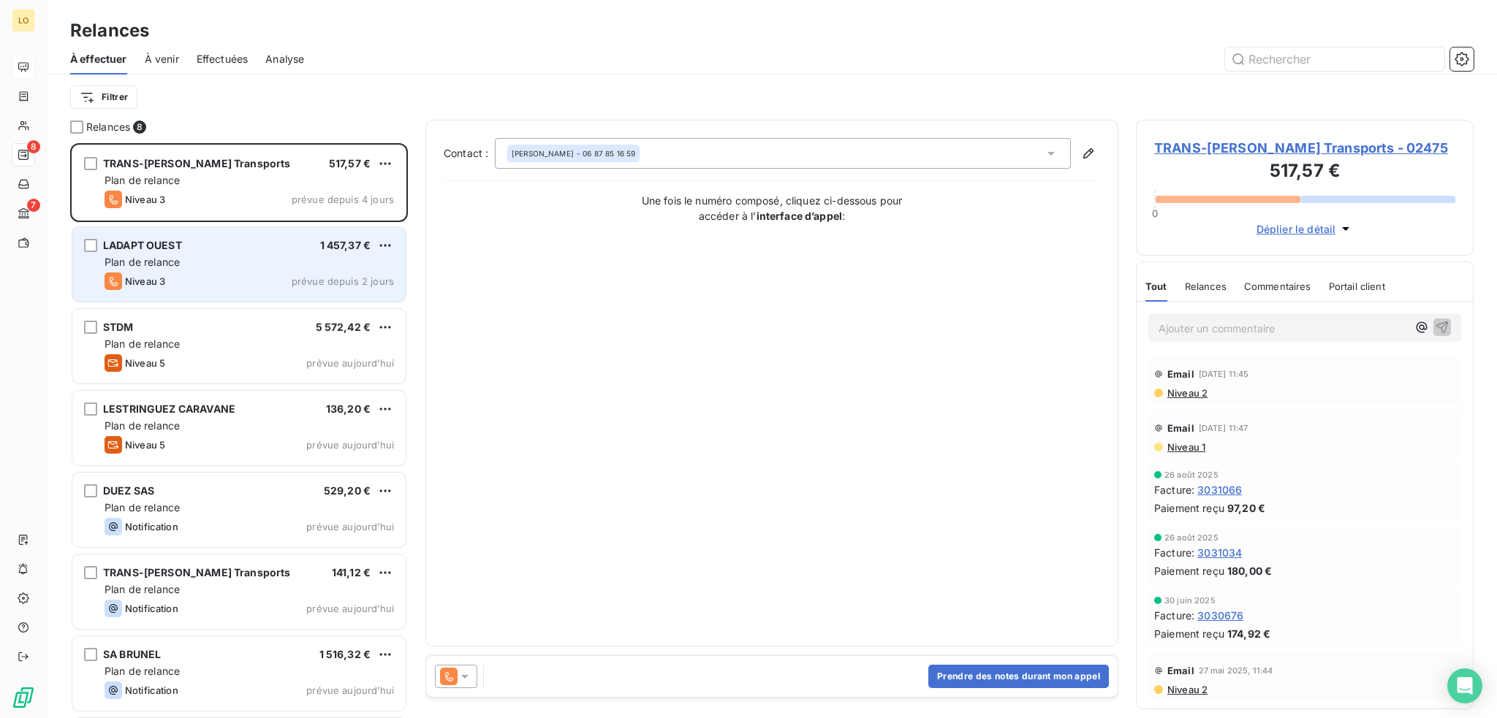
click at [221, 251] on div "LADAPT OUEST 1 457,37 €" at bounding box center [249, 245] width 289 height 13
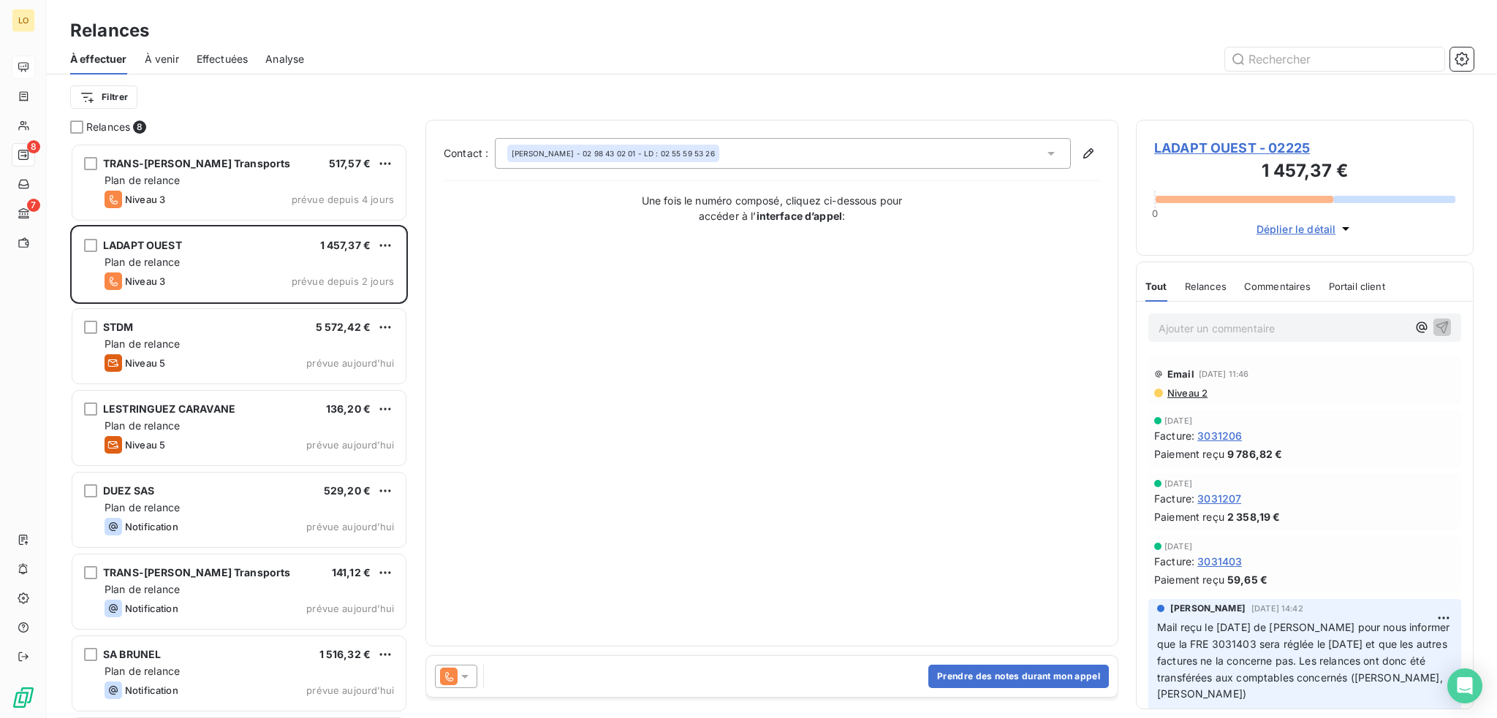
click at [1265, 149] on span "LADAPT OUEST - 02225" at bounding box center [1304, 148] width 301 height 20
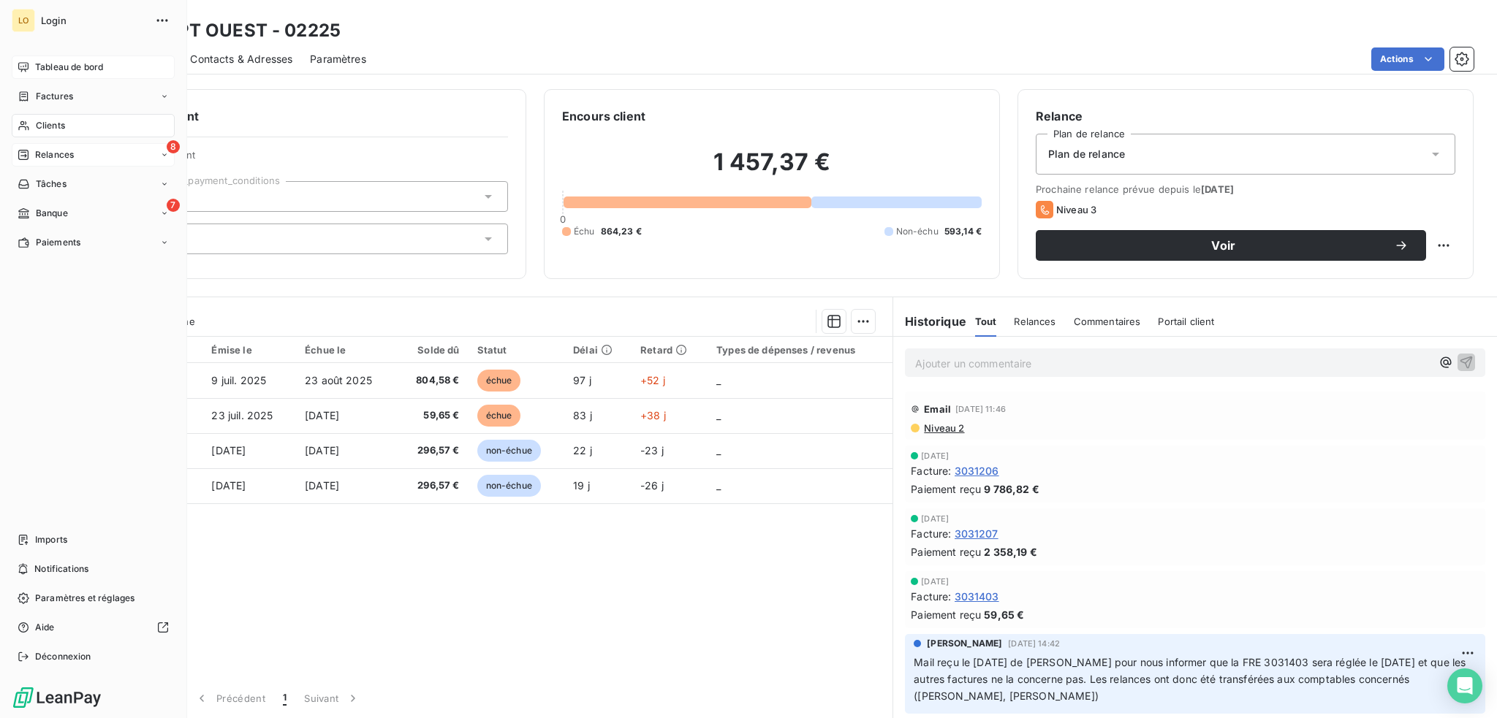
click at [61, 151] on span "Relances" at bounding box center [54, 154] width 39 height 13
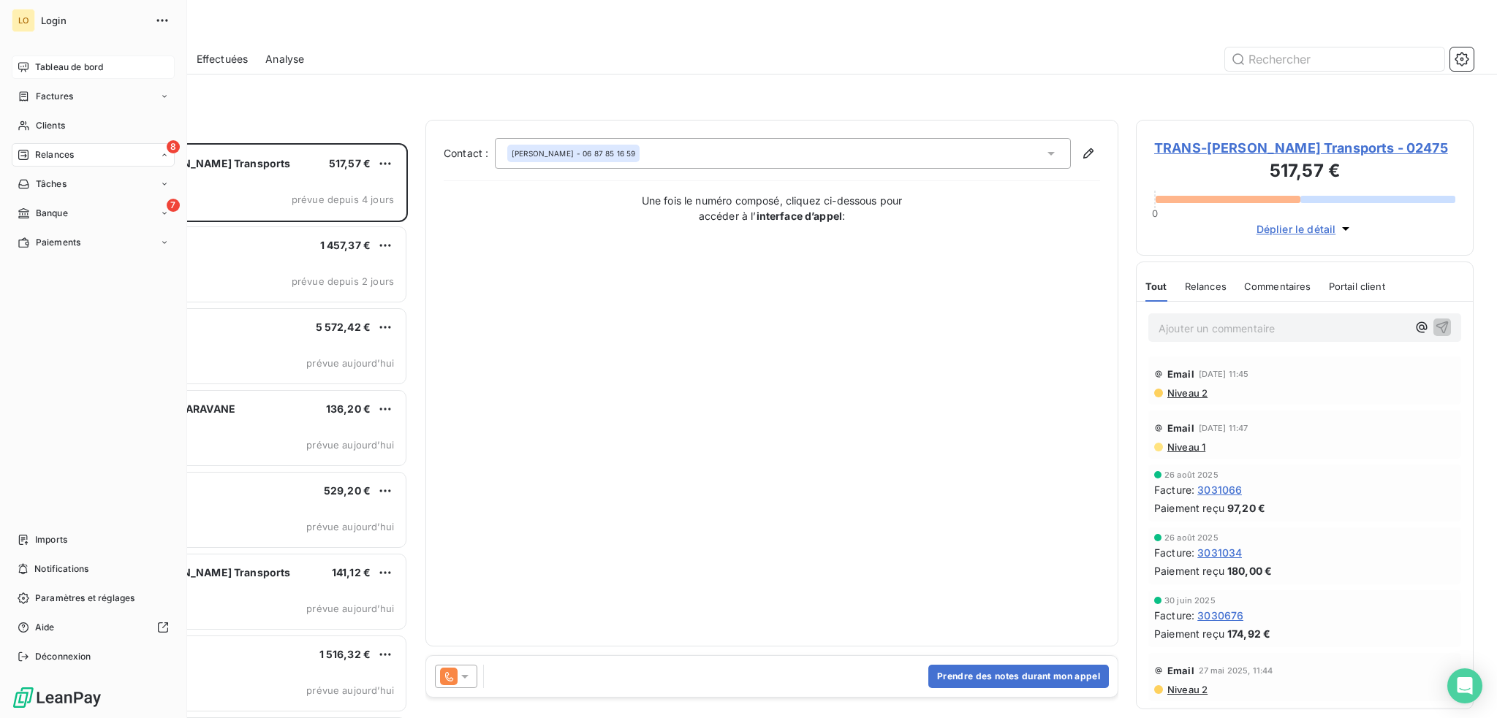
scroll to position [564, 326]
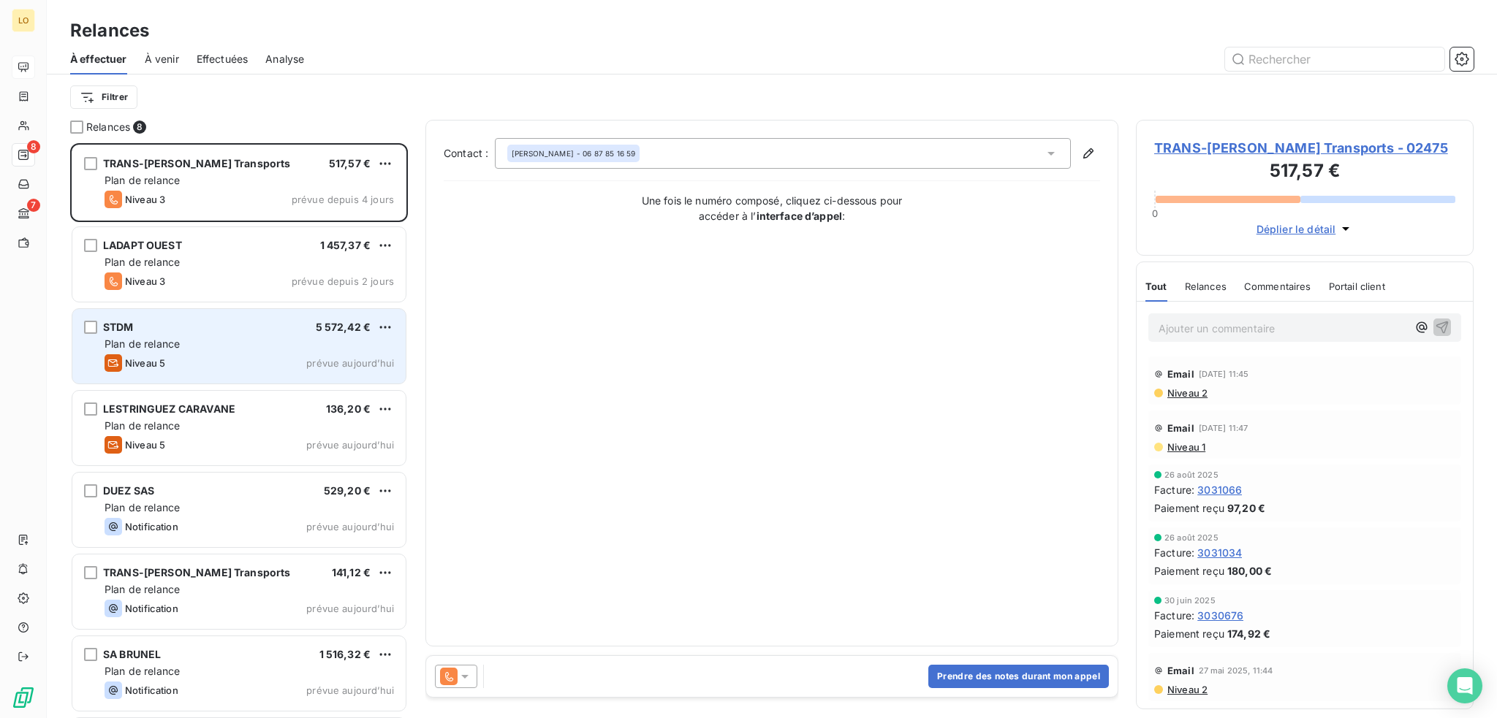
click at [213, 337] on div "Plan de relance" at bounding box center [249, 344] width 289 height 15
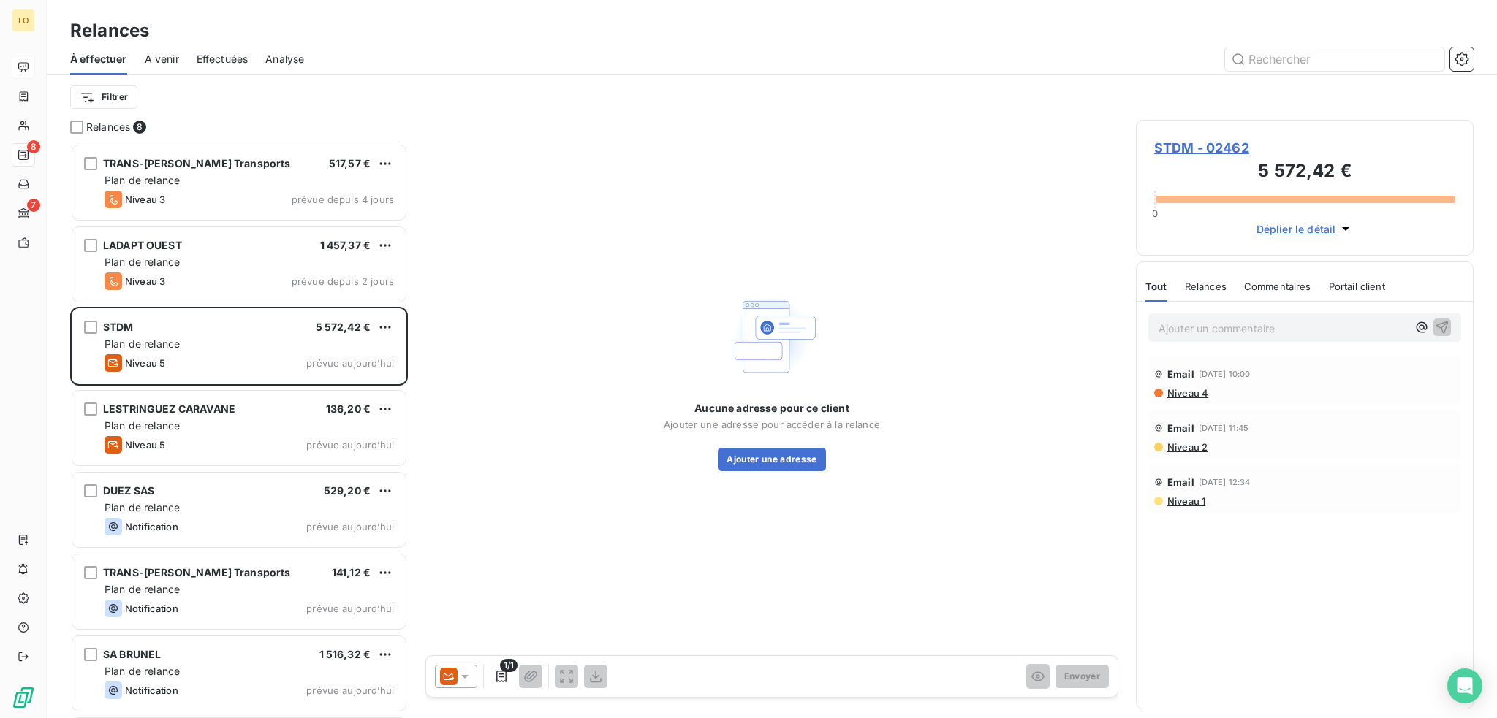
click at [1219, 148] on span "STDM - 02462" at bounding box center [1304, 148] width 301 height 20
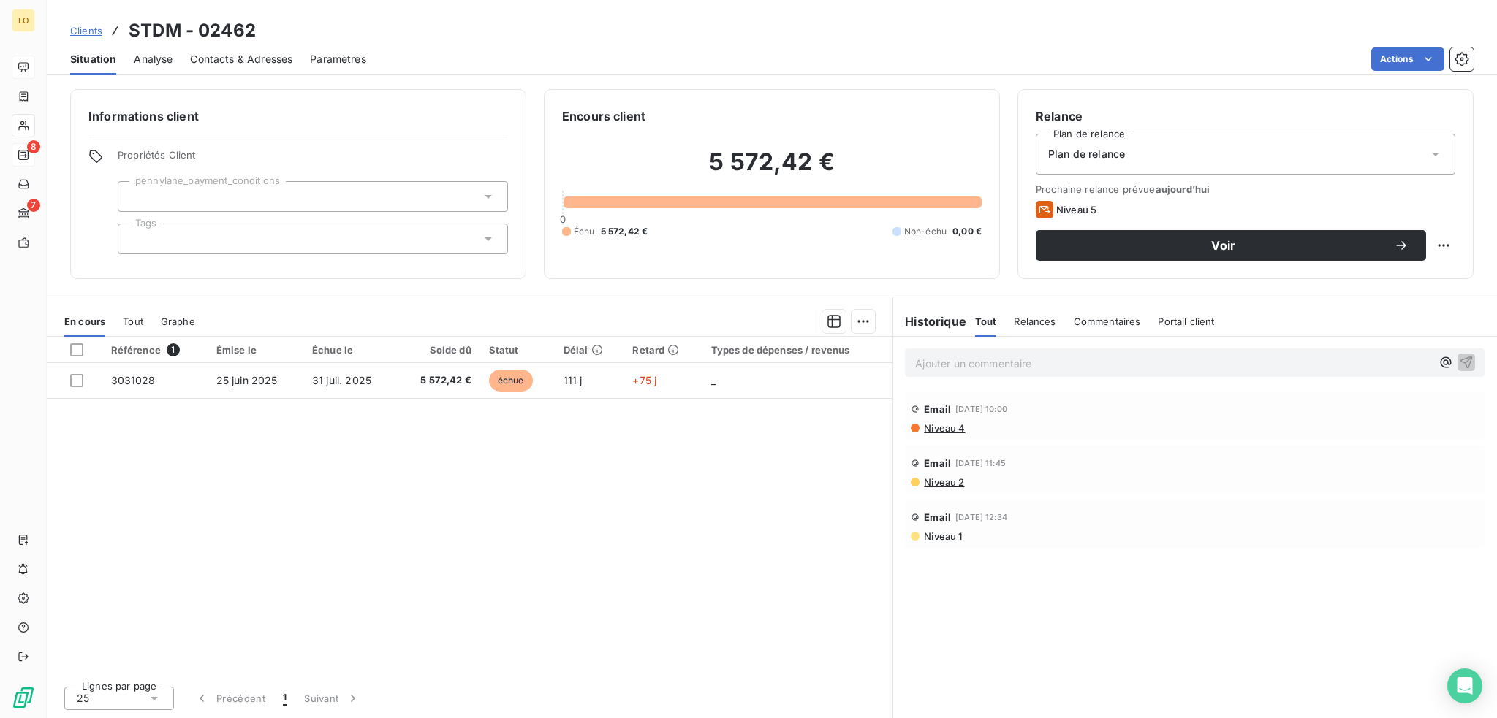
click at [210, 61] on span "Contacts & Adresses" at bounding box center [241, 59] width 102 height 15
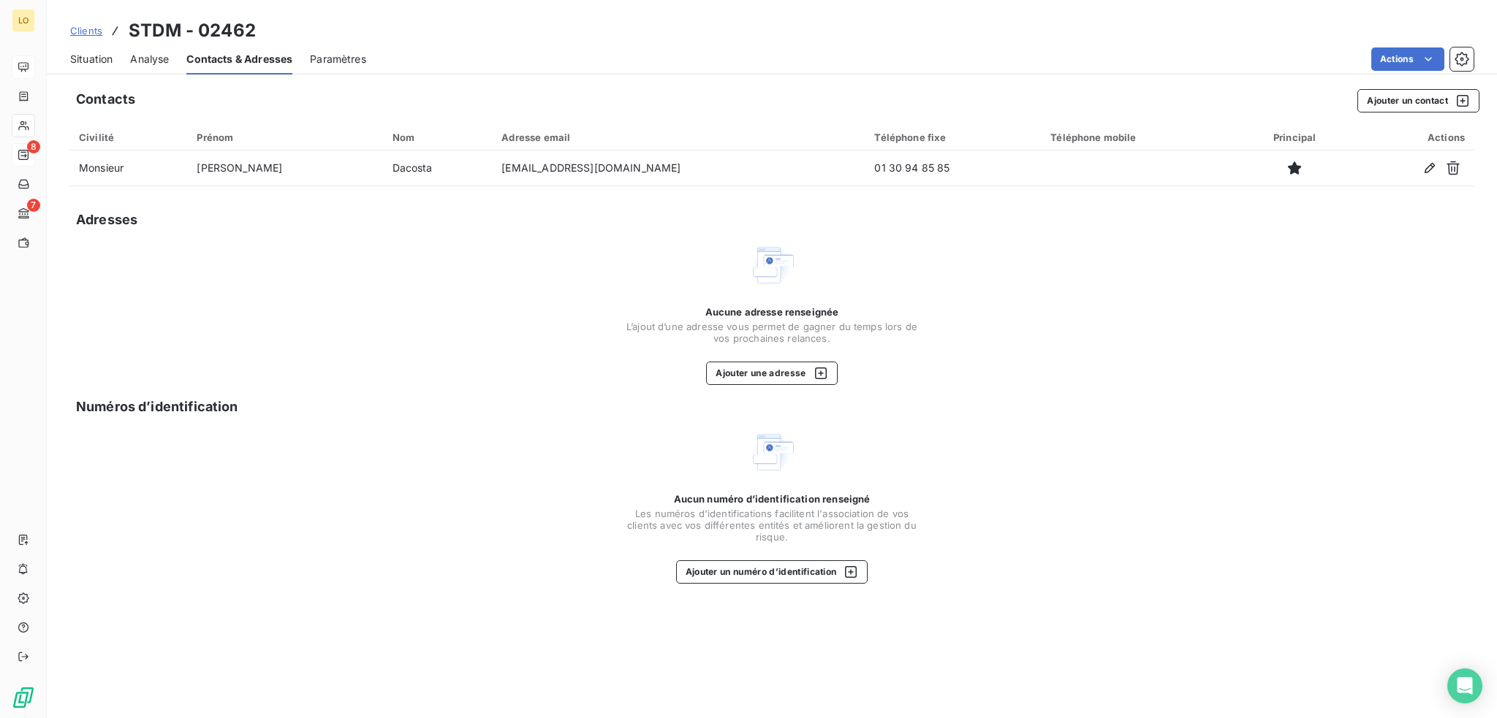
click at [83, 59] on span "Situation" at bounding box center [91, 59] width 42 height 15
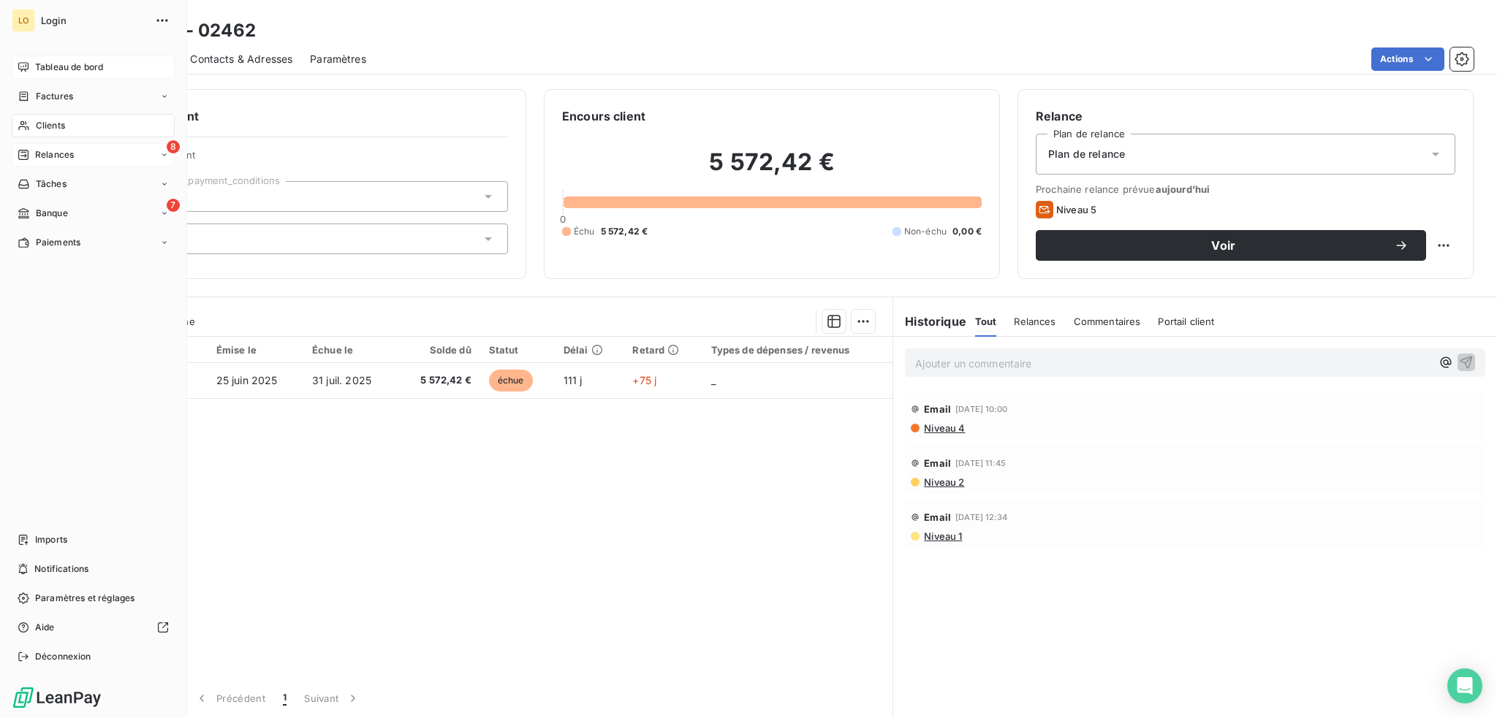
click at [38, 155] on span "Relances" at bounding box center [54, 154] width 39 height 13
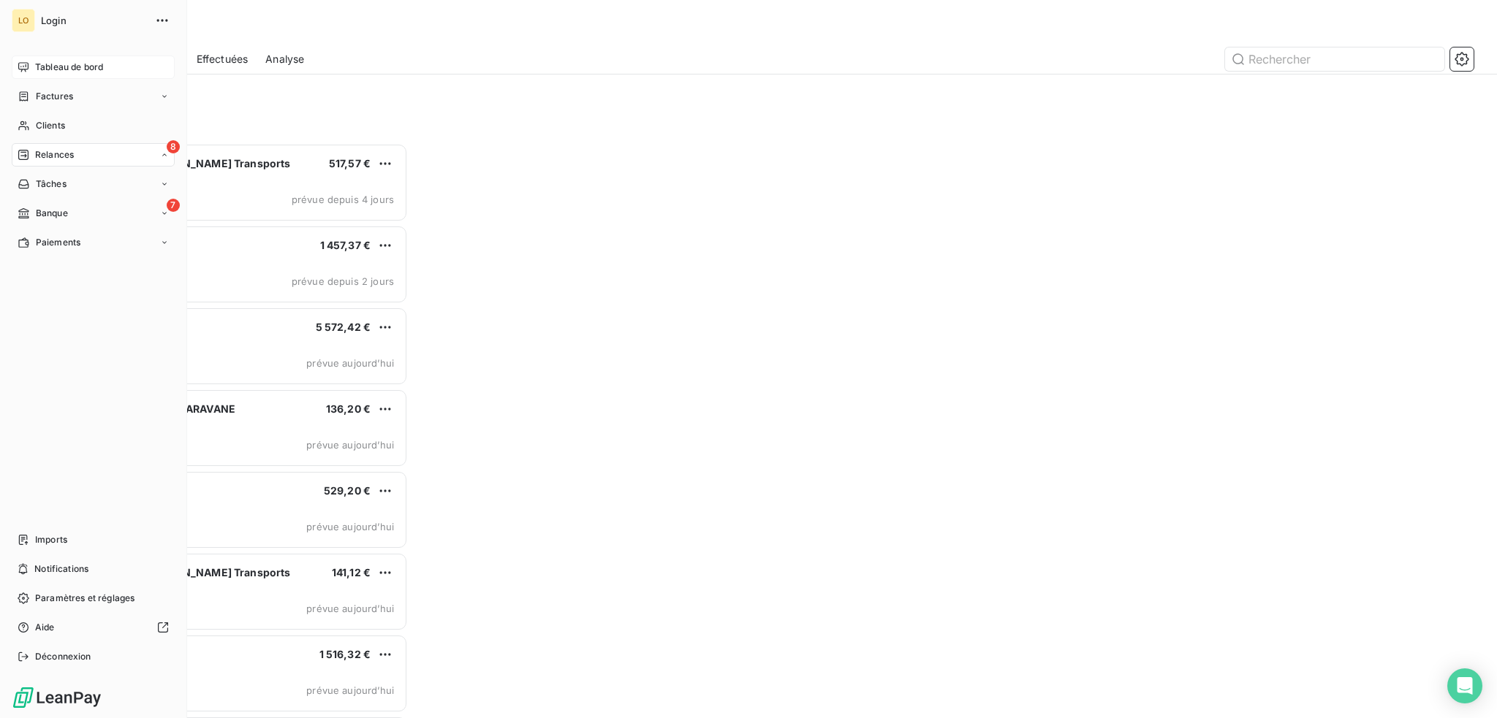
scroll to position [564, 326]
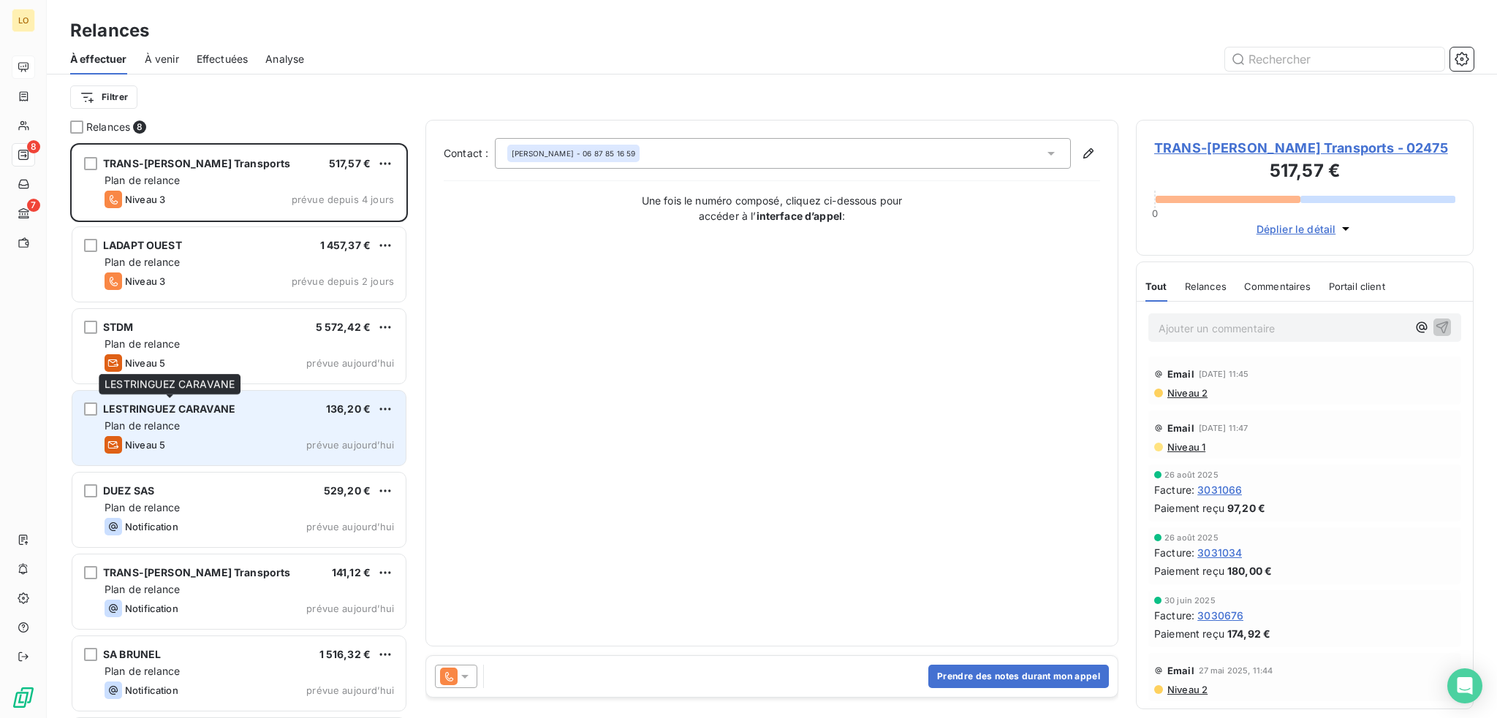
click at [171, 413] on span "LESTRINGUEZ CARAVANE" at bounding box center [169, 409] width 132 height 12
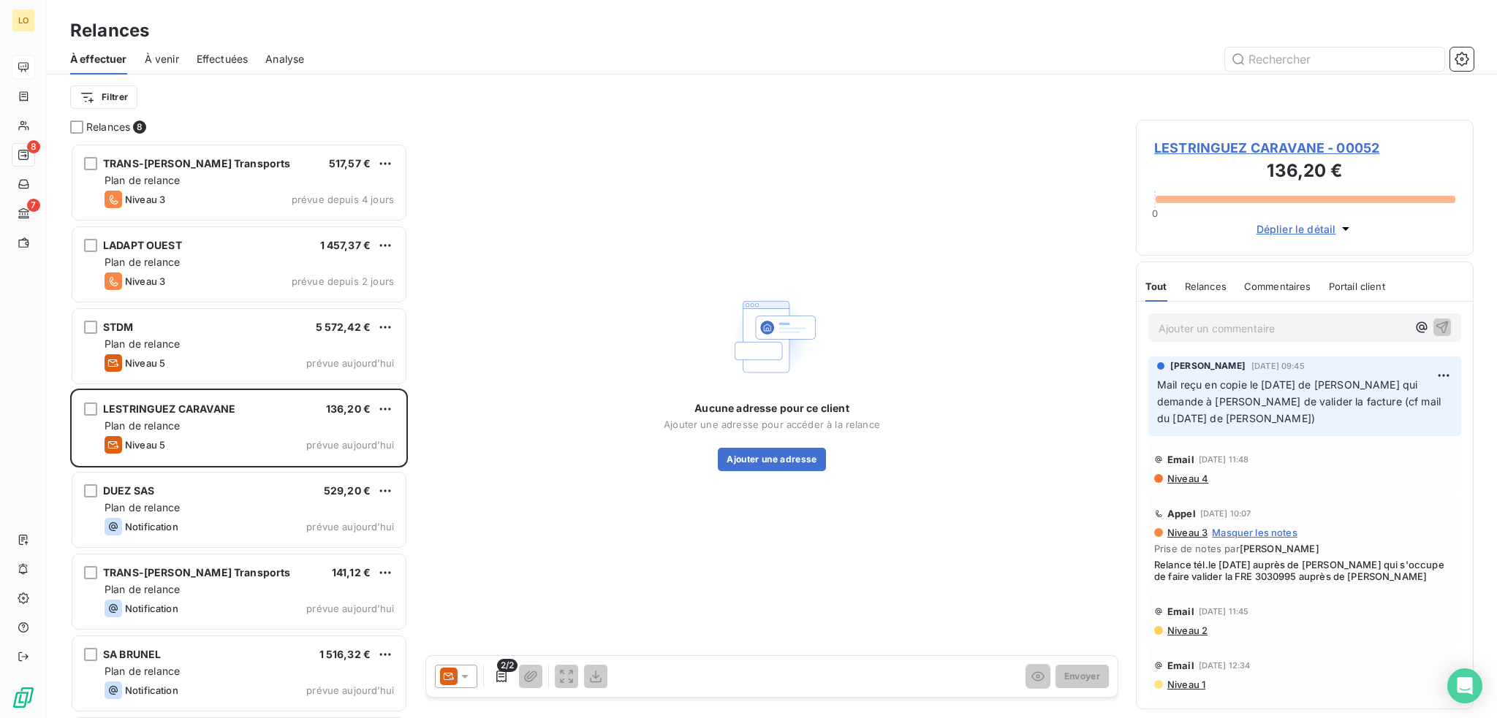
click at [1242, 153] on span "LESTRINGUEZ CARAVANE - 00052" at bounding box center [1304, 148] width 301 height 20
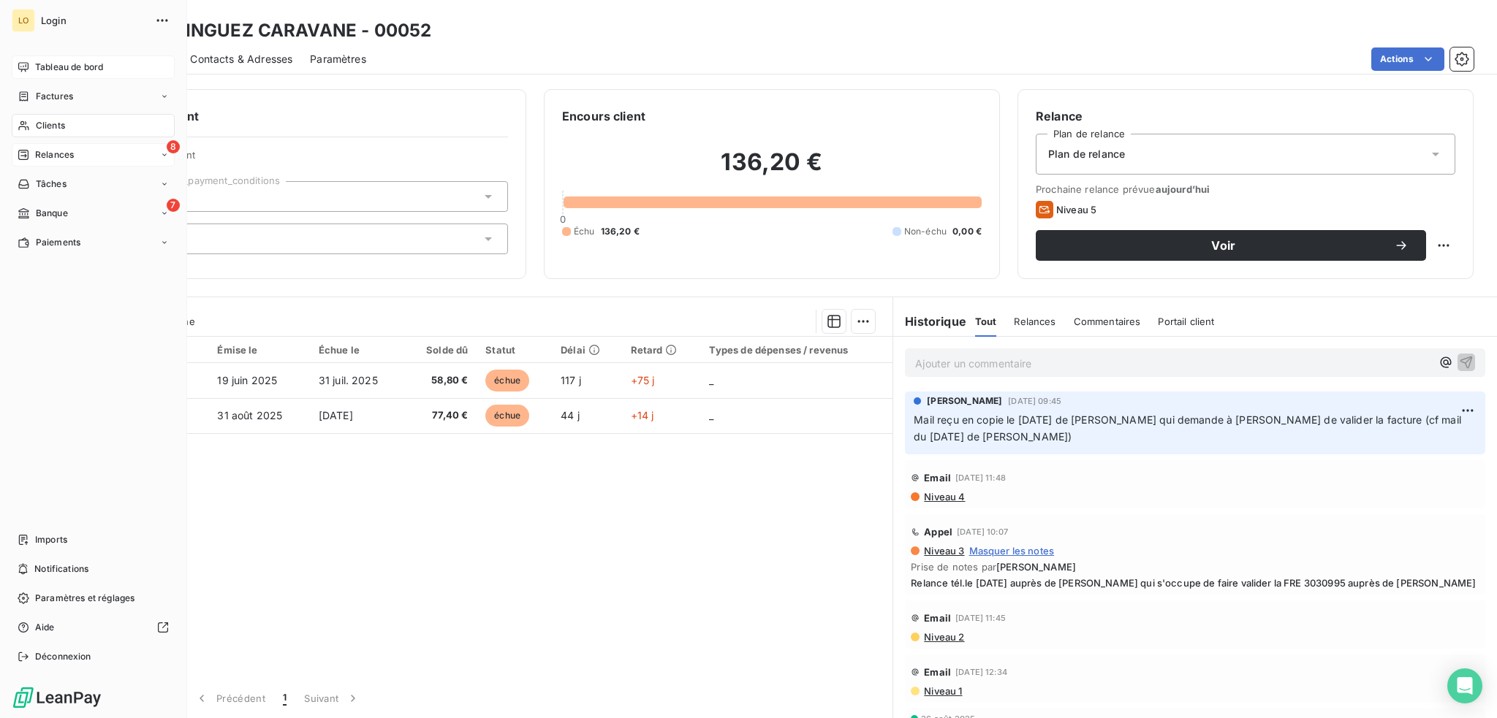
click at [47, 152] on span "Relances" at bounding box center [54, 154] width 39 height 13
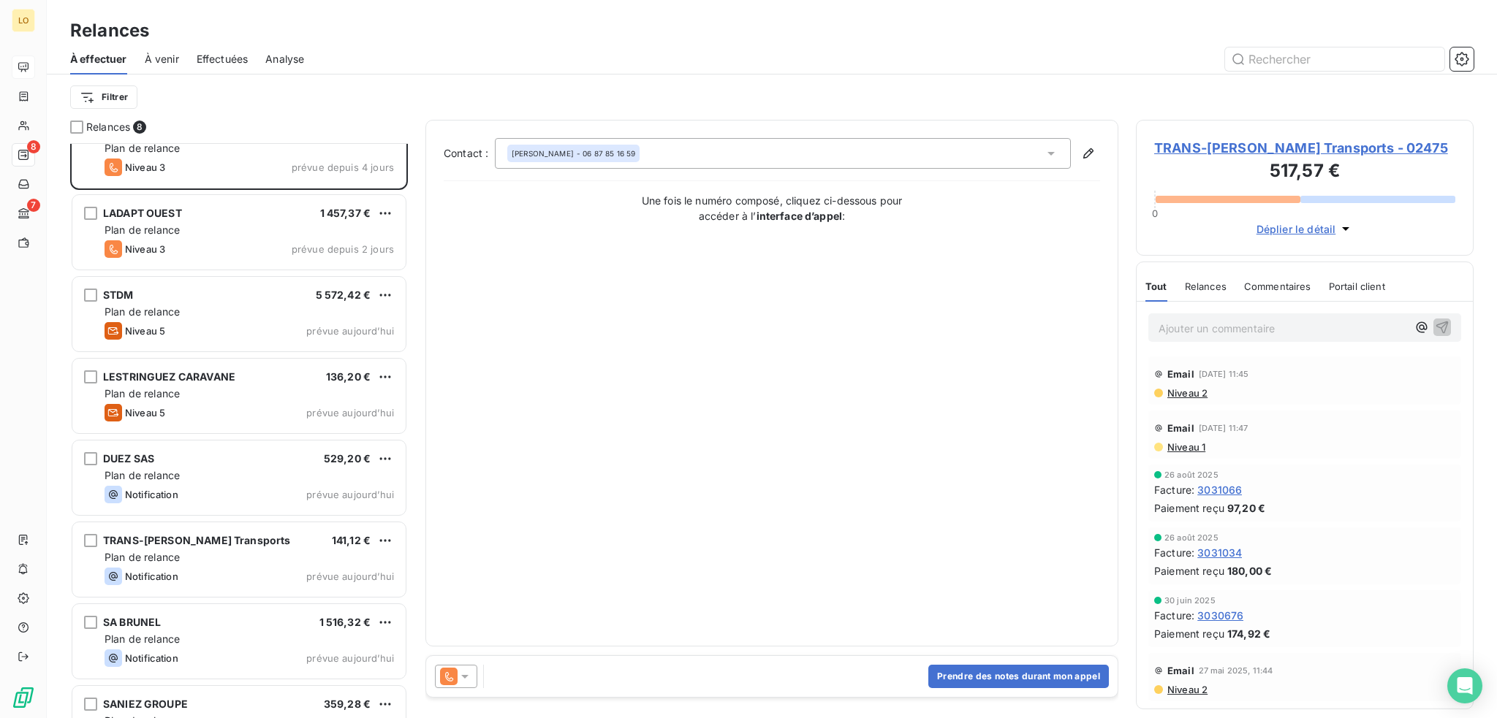
scroll to position [80, 0]
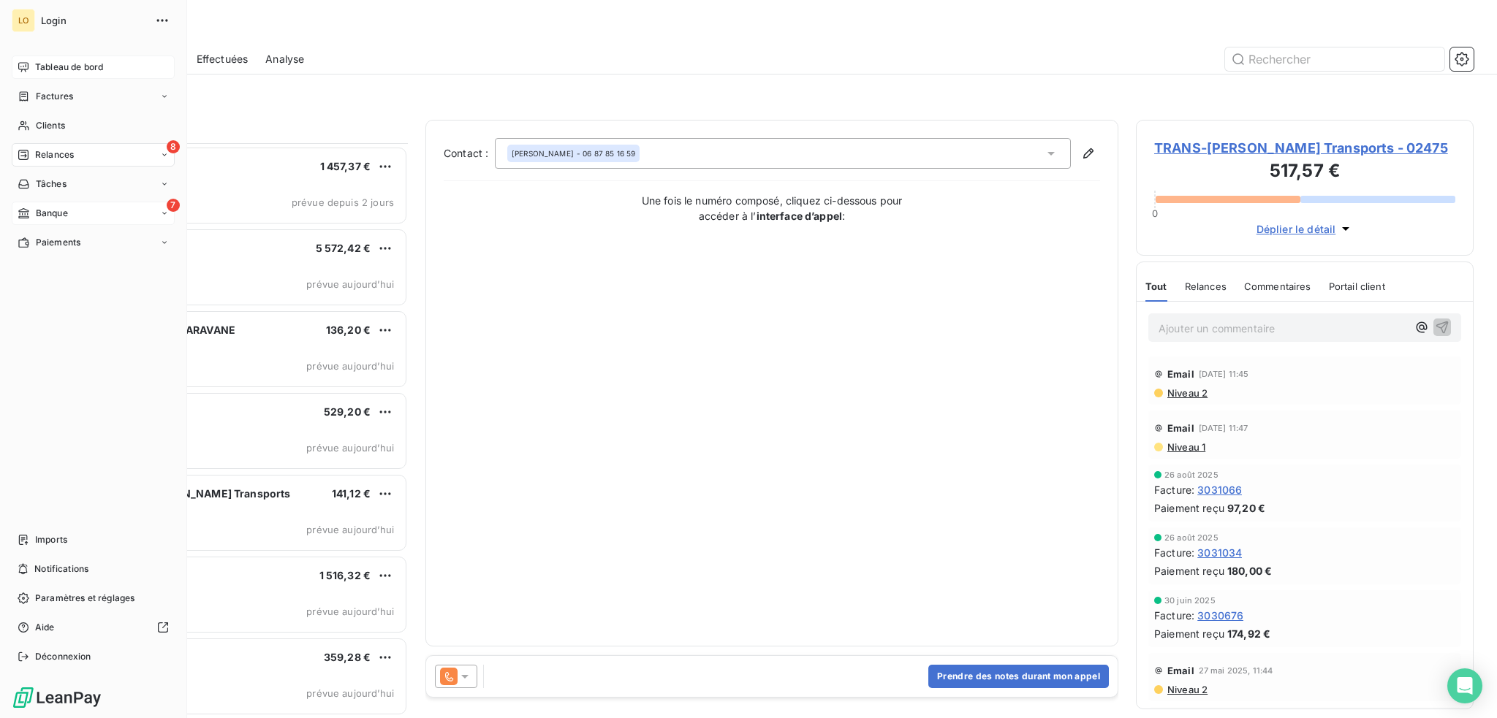
click at [55, 213] on span "Banque" at bounding box center [52, 213] width 32 height 13
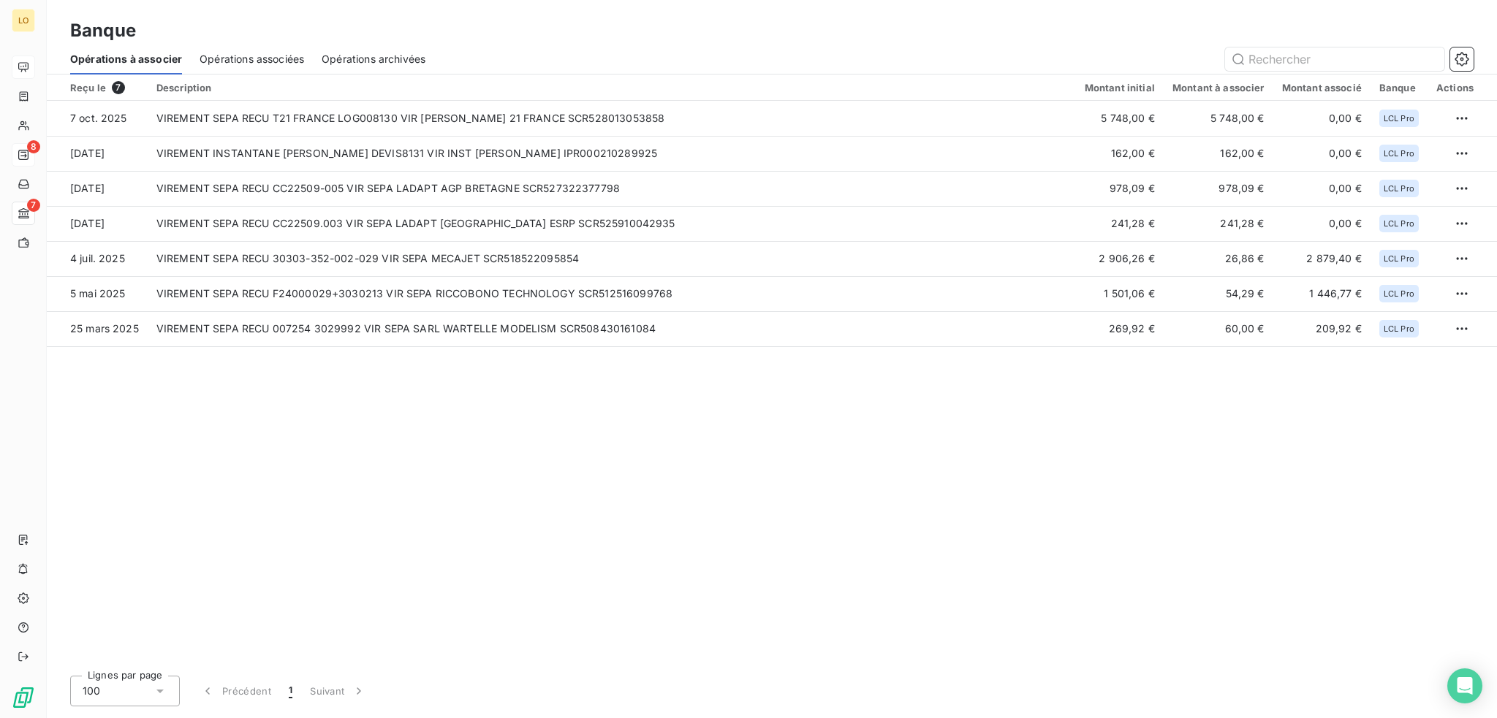
click at [265, 56] on span "Opérations associées" at bounding box center [252, 59] width 105 height 15
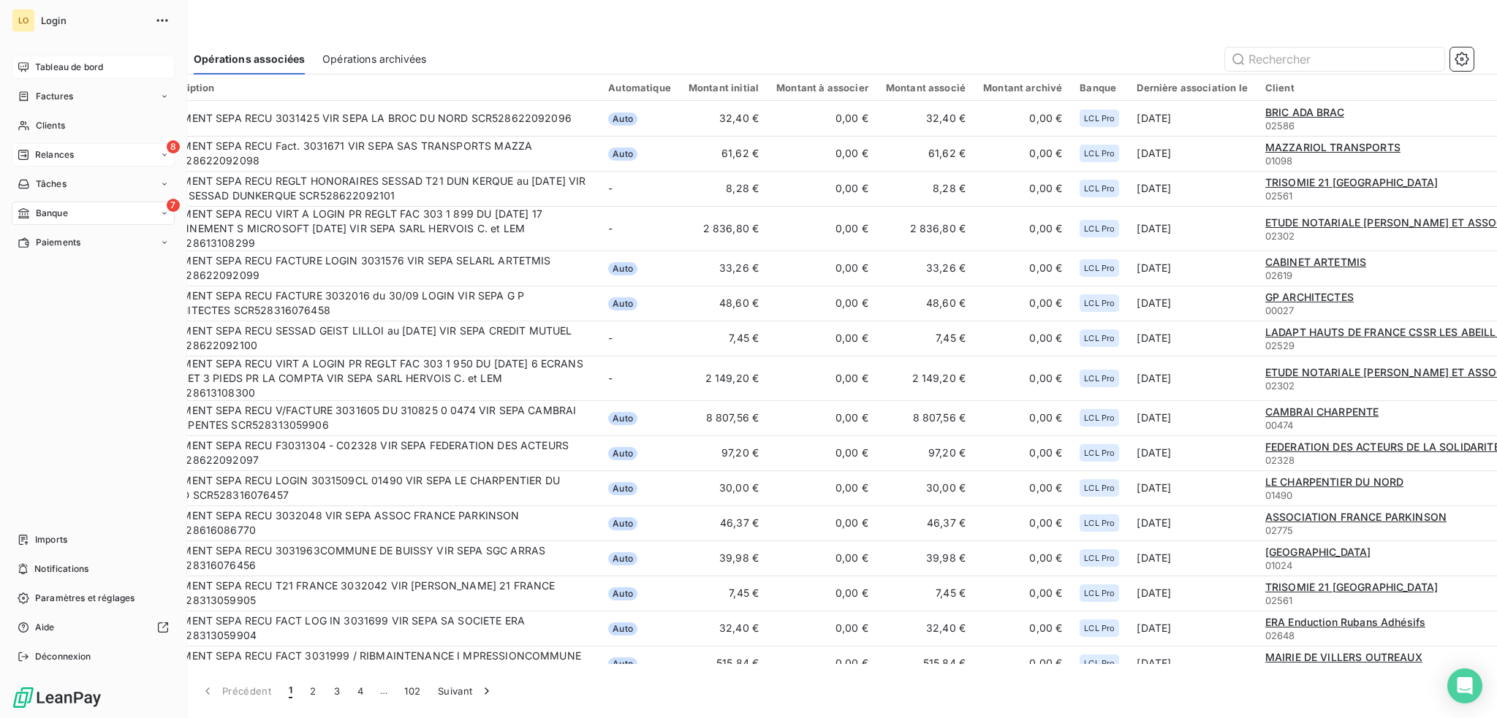
click at [65, 153] on span "Relances" at bounding box center [54, 154] width 39 height 13
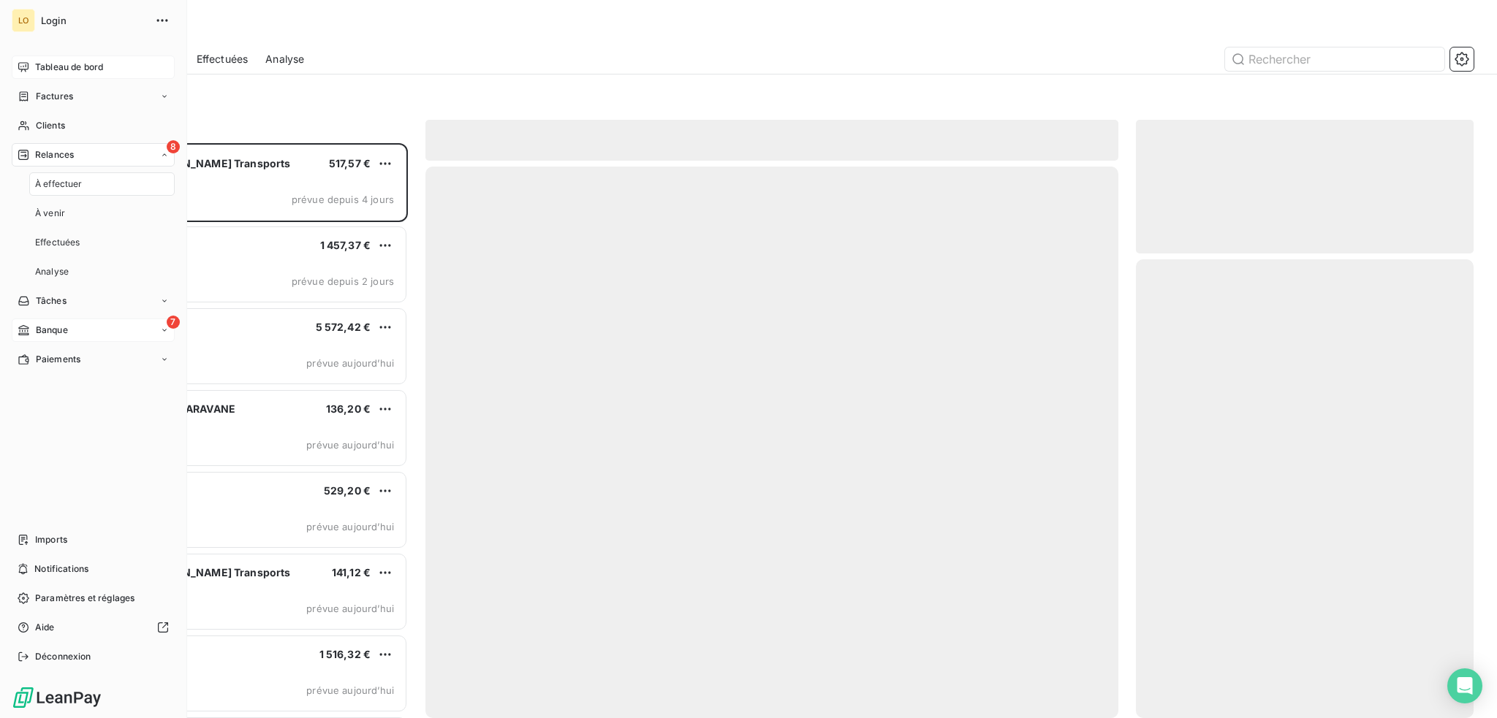
scroll to position [564, 326]
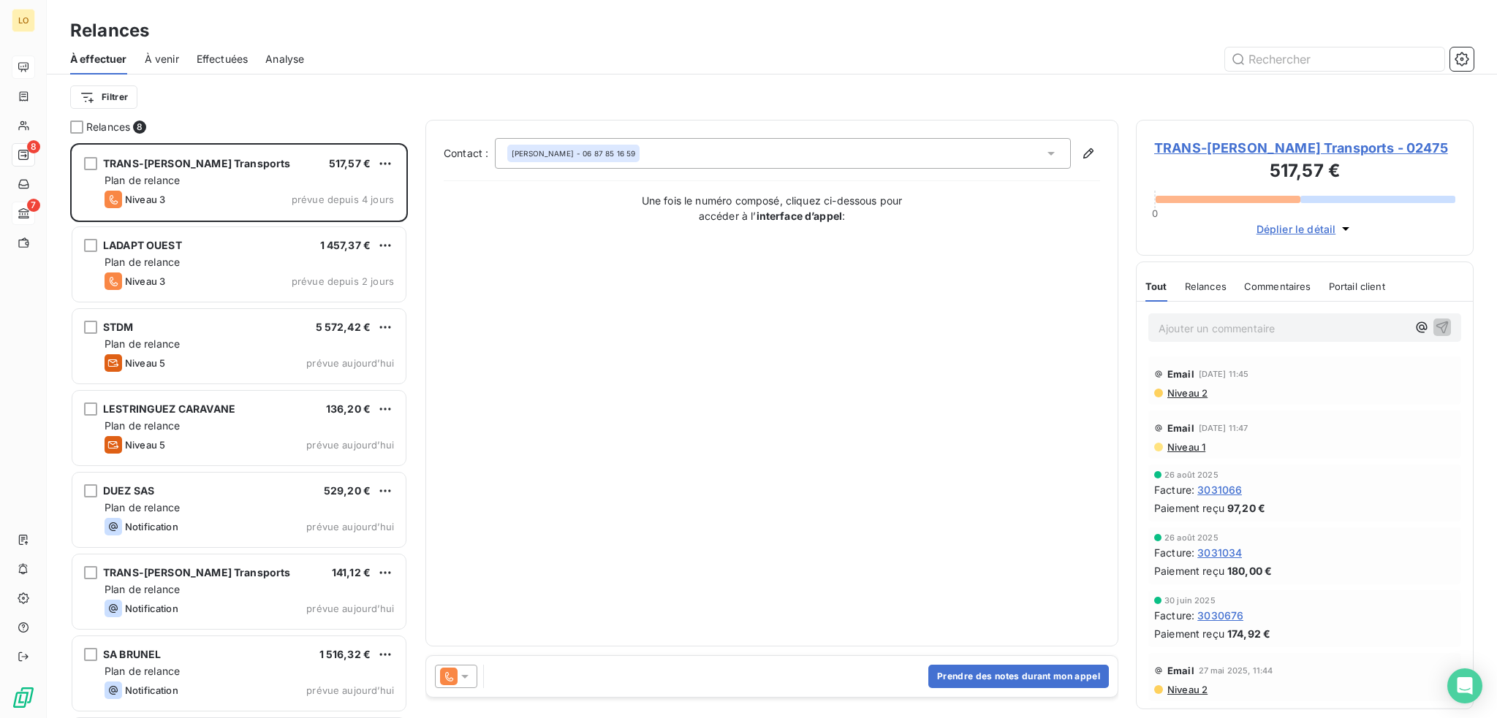
click at [1197, 143] on span "TRANS-[PERSON_NAME] Transports - 02475" at bounding box center [1304, 148] width 301 height 20
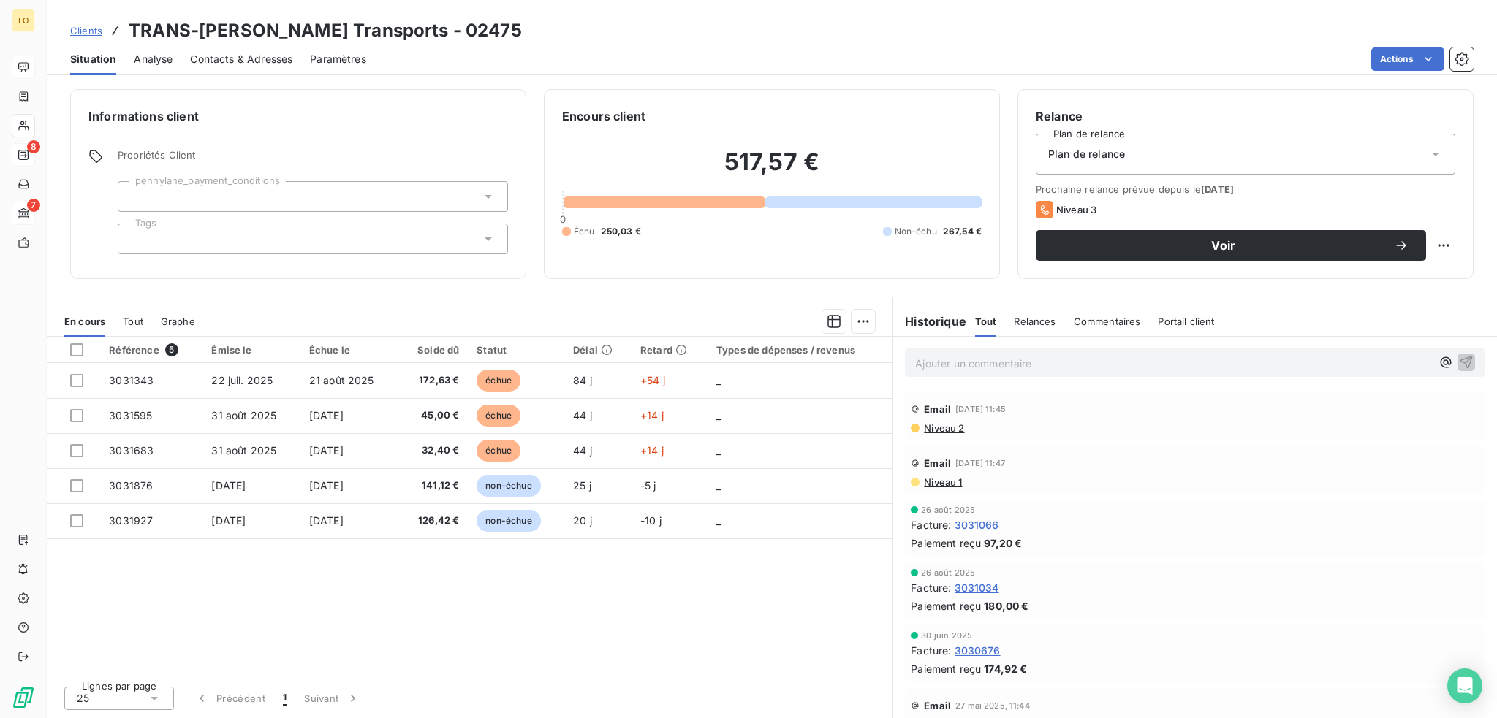
click at [272, 53] on span "Contacts & Adresses" at bounding box center [241, 59] width 102 height 15
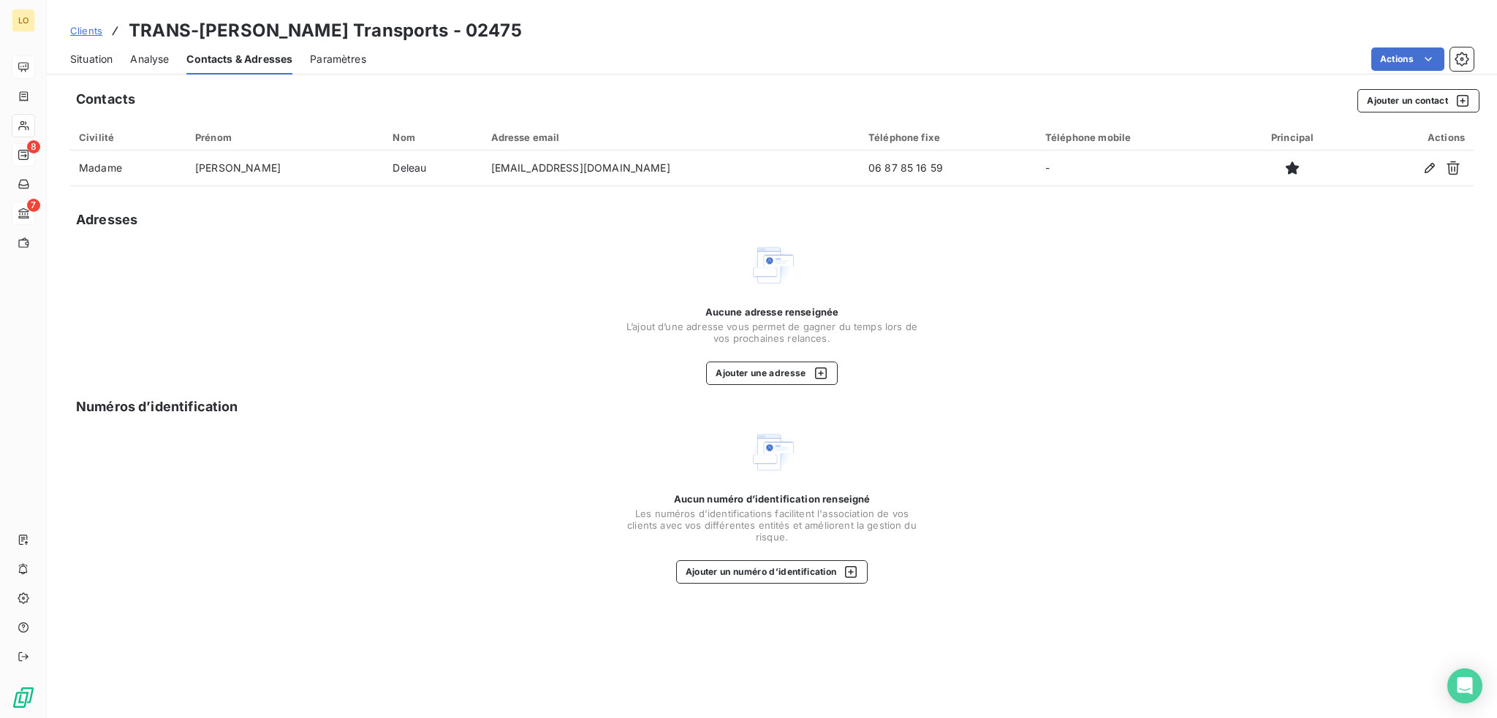
click at [105, 56] on span "Situation" at bounding box center [91, 59] width 42 height 15
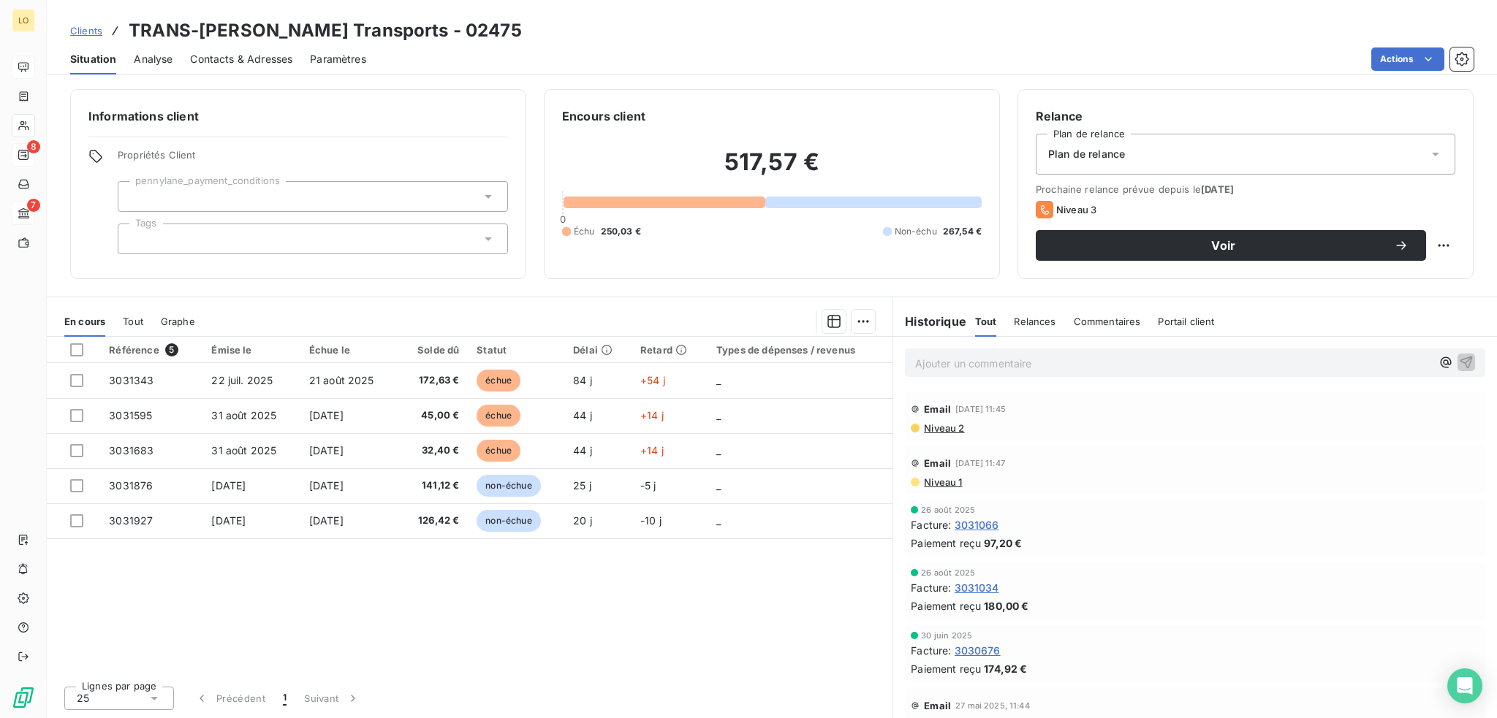
click at [278, 58] on span "Contacts & Adresses" at bounding box center [241, 59] width 102 height 15
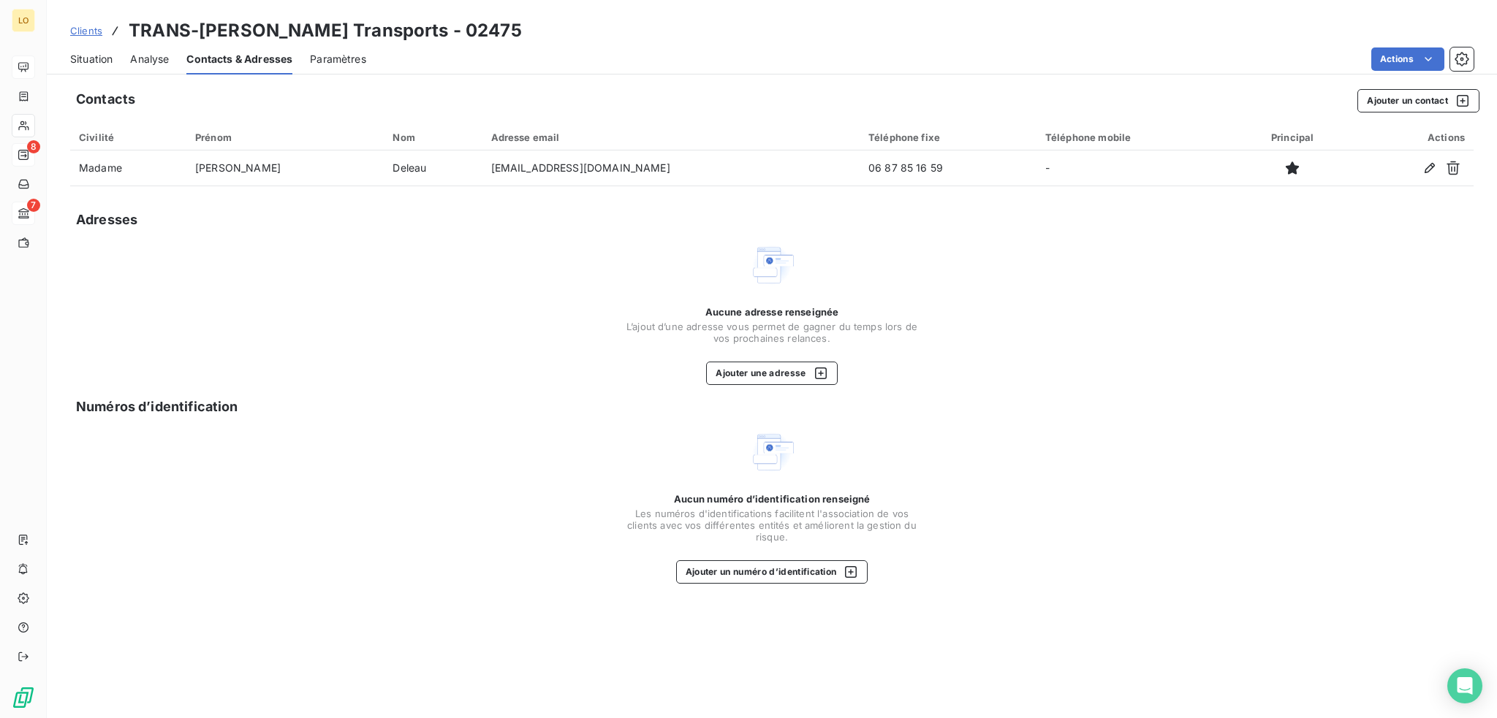
click at [99, 55] on span "Situation" at bounding box center [91, 59] width 42 height 15
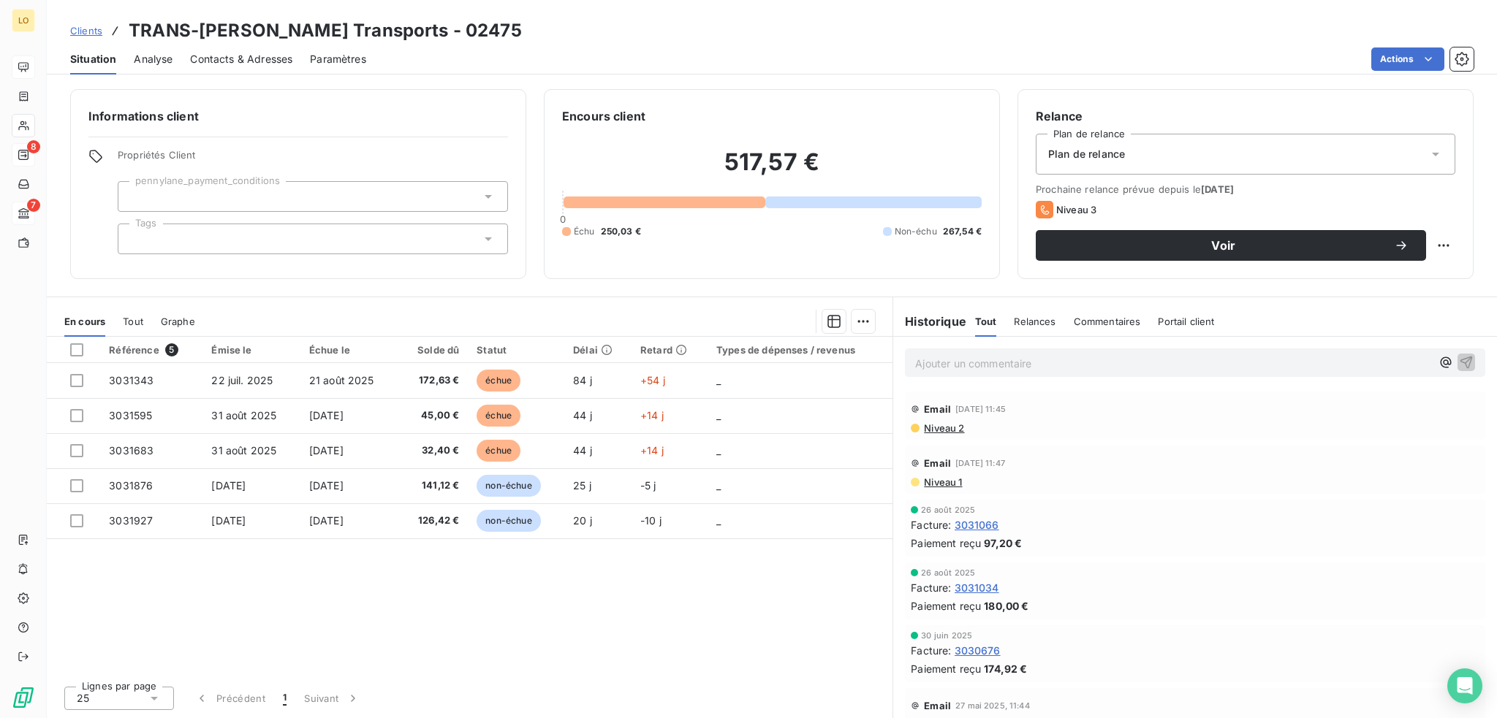
click at [273, 61] on span "Contacts & Adresses" at bounding box center [241, 59] width 102 height 15
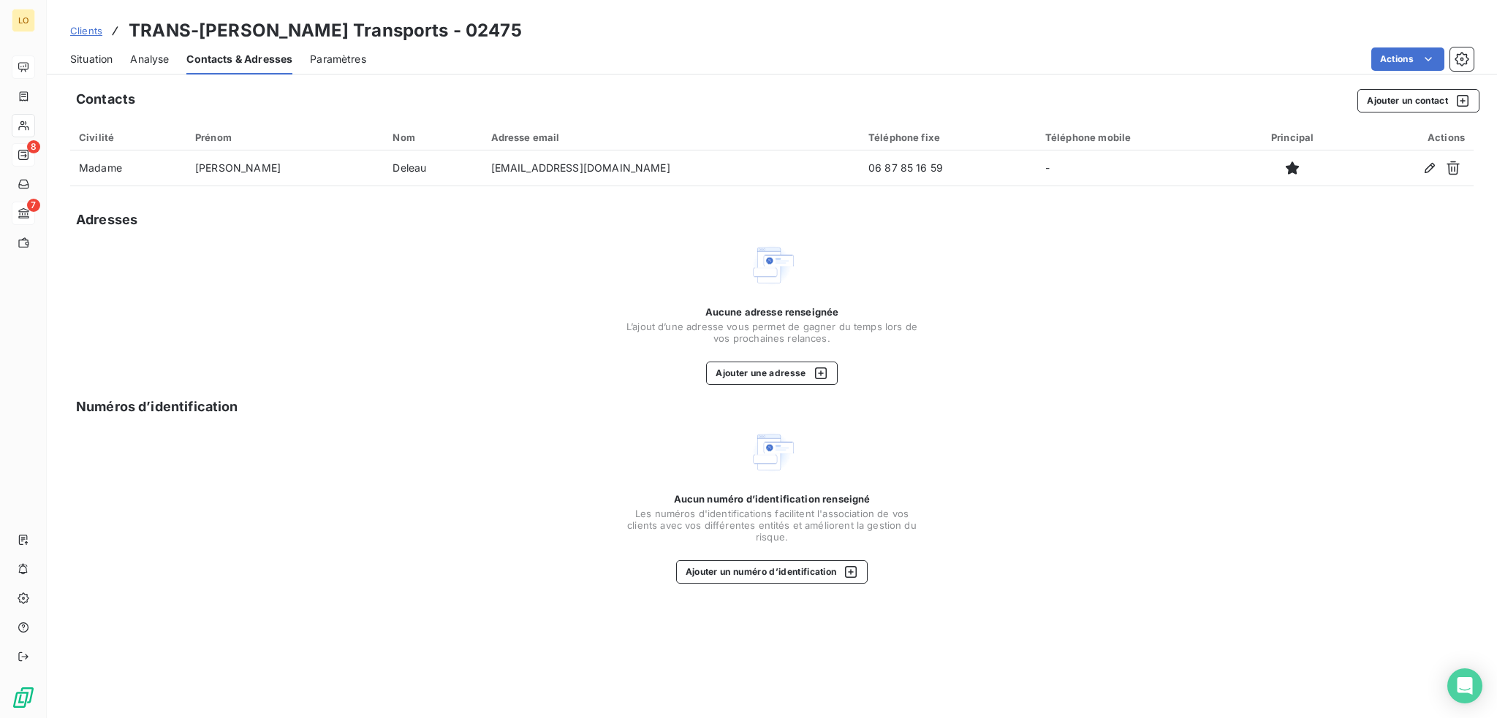
click at [96, 56] on span "Situation" at bounding box center [91, 59] width 42 height 15
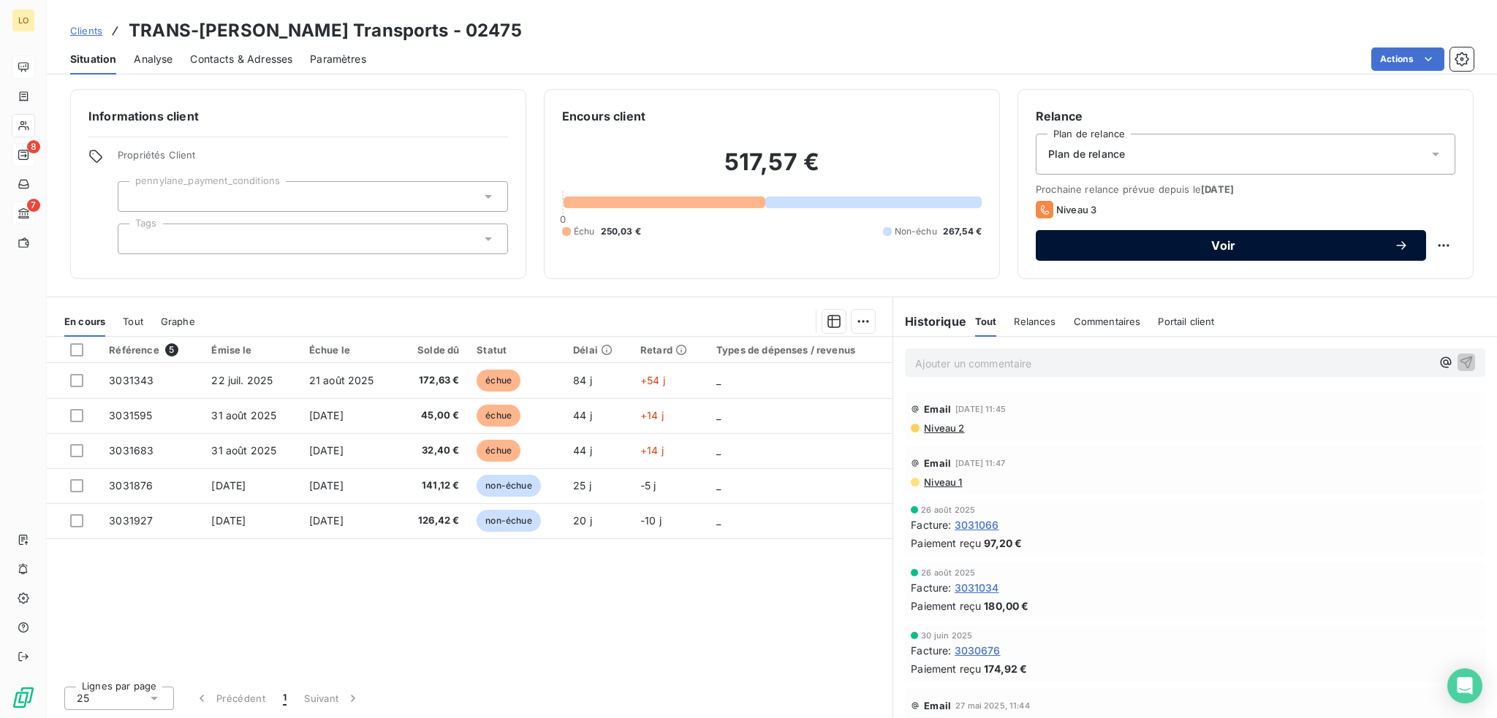
click at [1240, 248] on span "Voir" at bounding box center [1223, 246] width 341 height 12
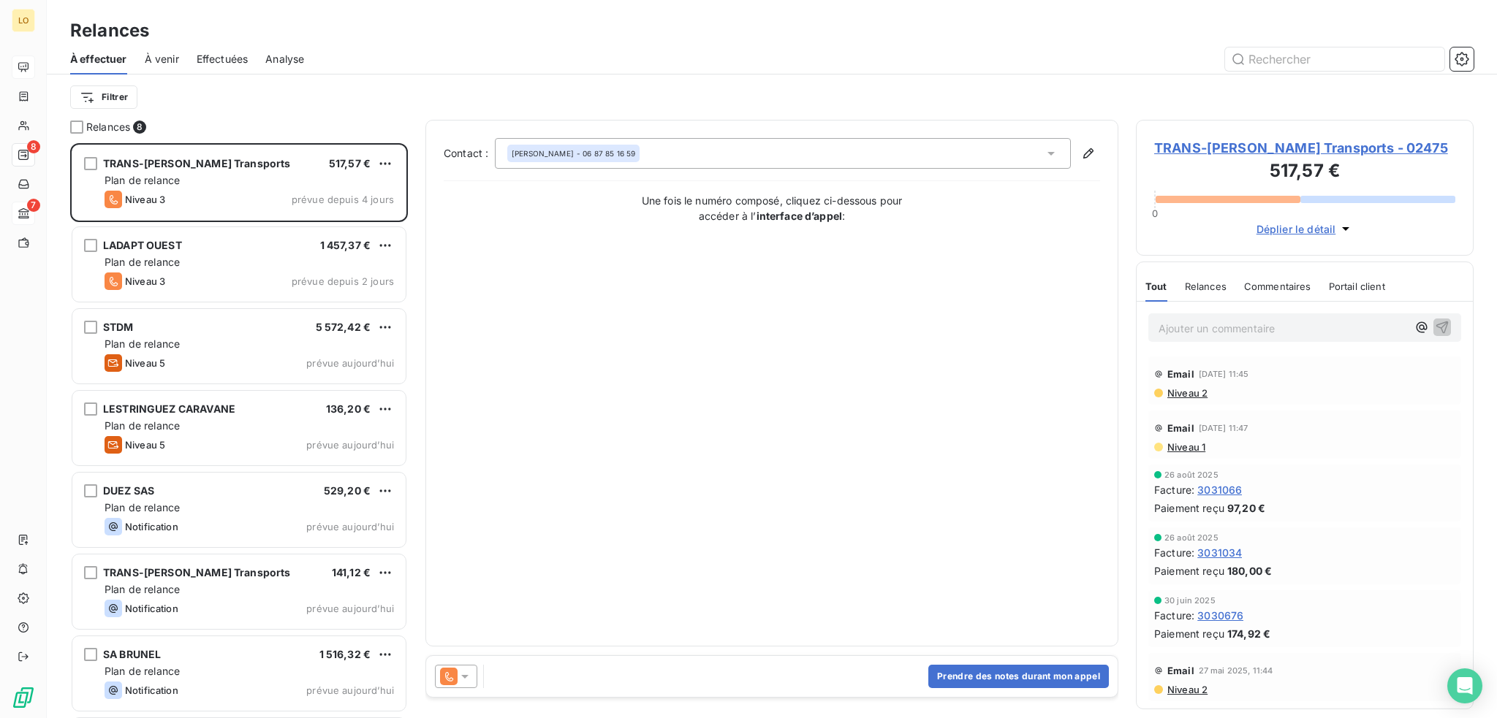
scroll to position [564, 326]
click at [1035, 677] on button "Prendre des notes durant mon appel" at bounding box center [1018, 676] width 181 height 23
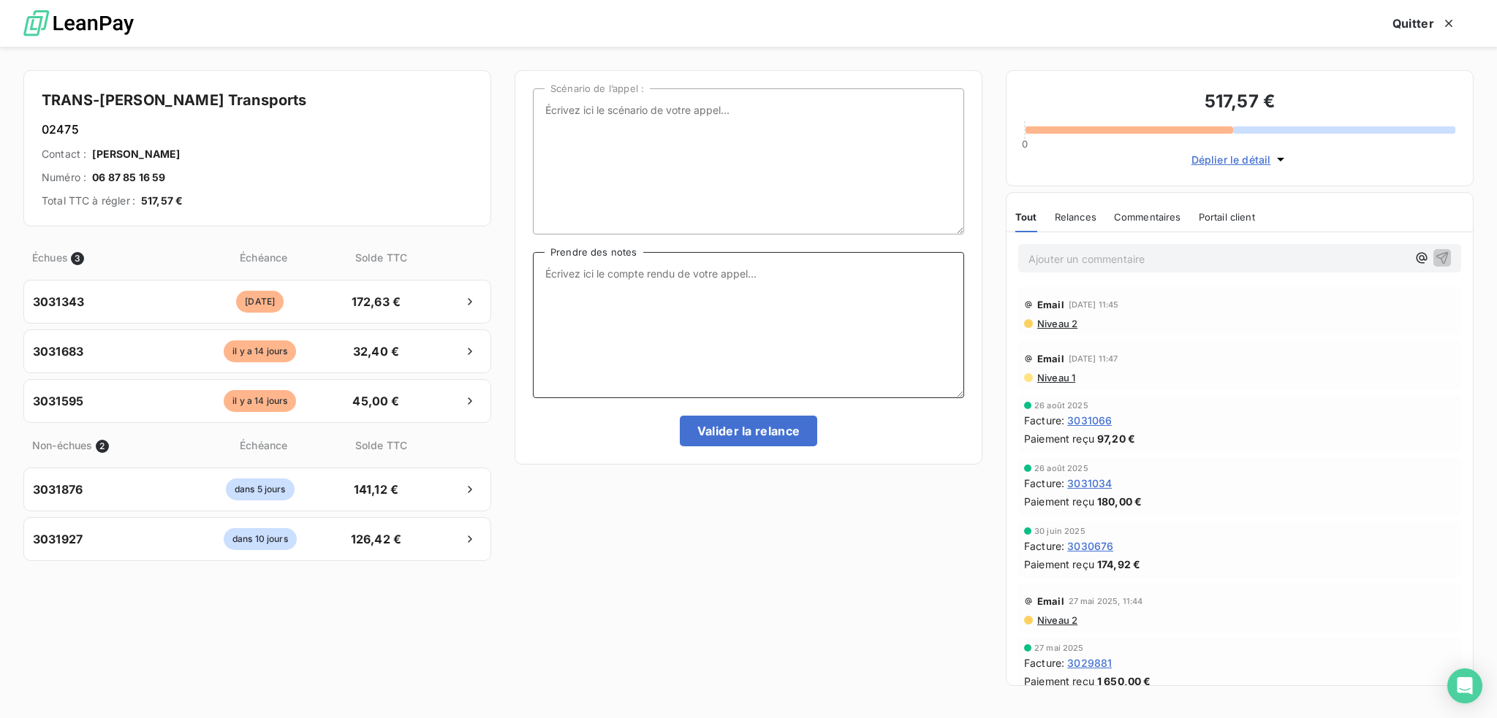
click at [661, 319] on textarea "Prendre des notes" at bounding box center [748, 325] width 431 height 146
click at [718, 285] on textarea "Relance tél.le [DATE] auprès de [PERSON_NAME] qui a du retard au niveau de ses …" at bounding box center [748, 325] width 431 height 146
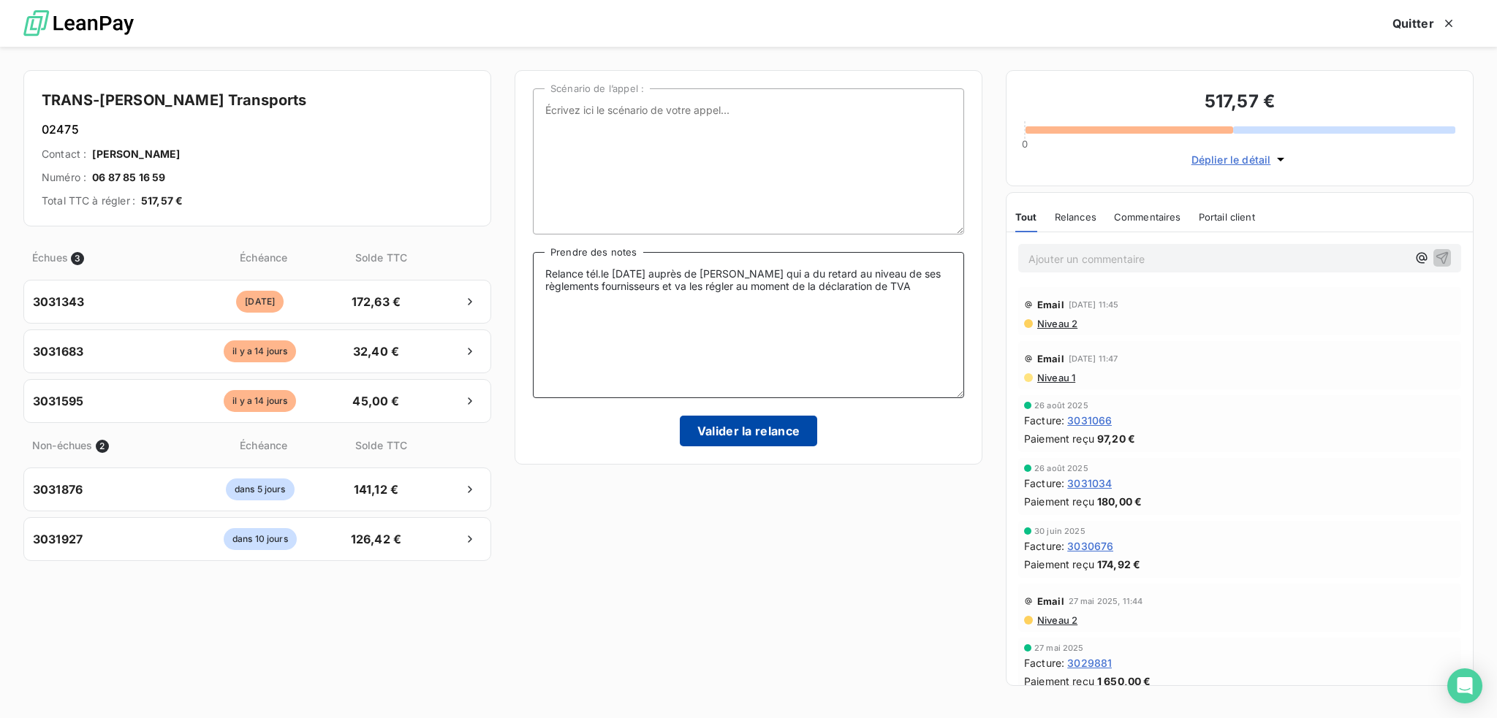
type textarea "Relance tél.le [DATE] auprès de [PERSON_NAME] qui a du retard au niveau de ses …"
click at [710, 423] on button "Valider la relance" at bounding box center [749, 431] width 138 height 31
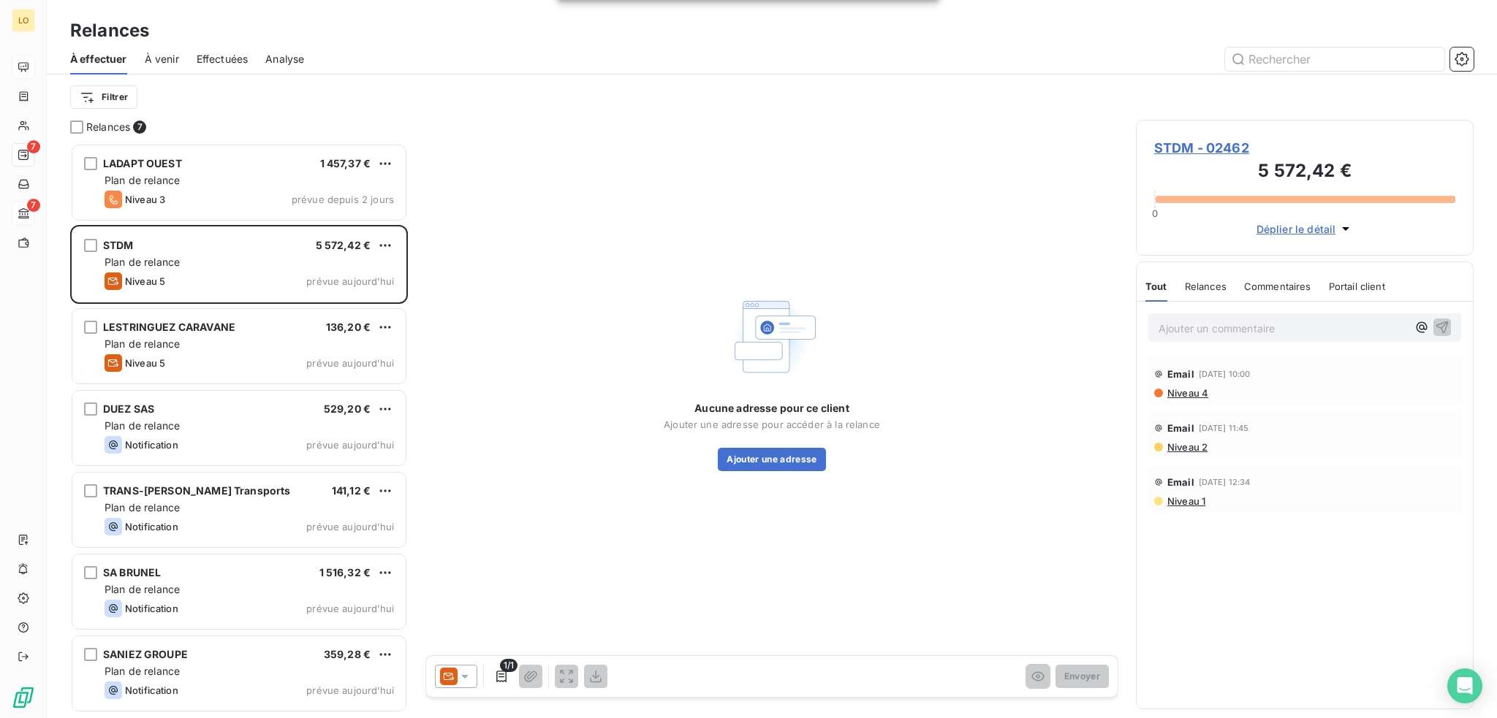
click at [1174, 143] on span "STDM - 02462" at bounding box center [1304, 148] width 301 height 20
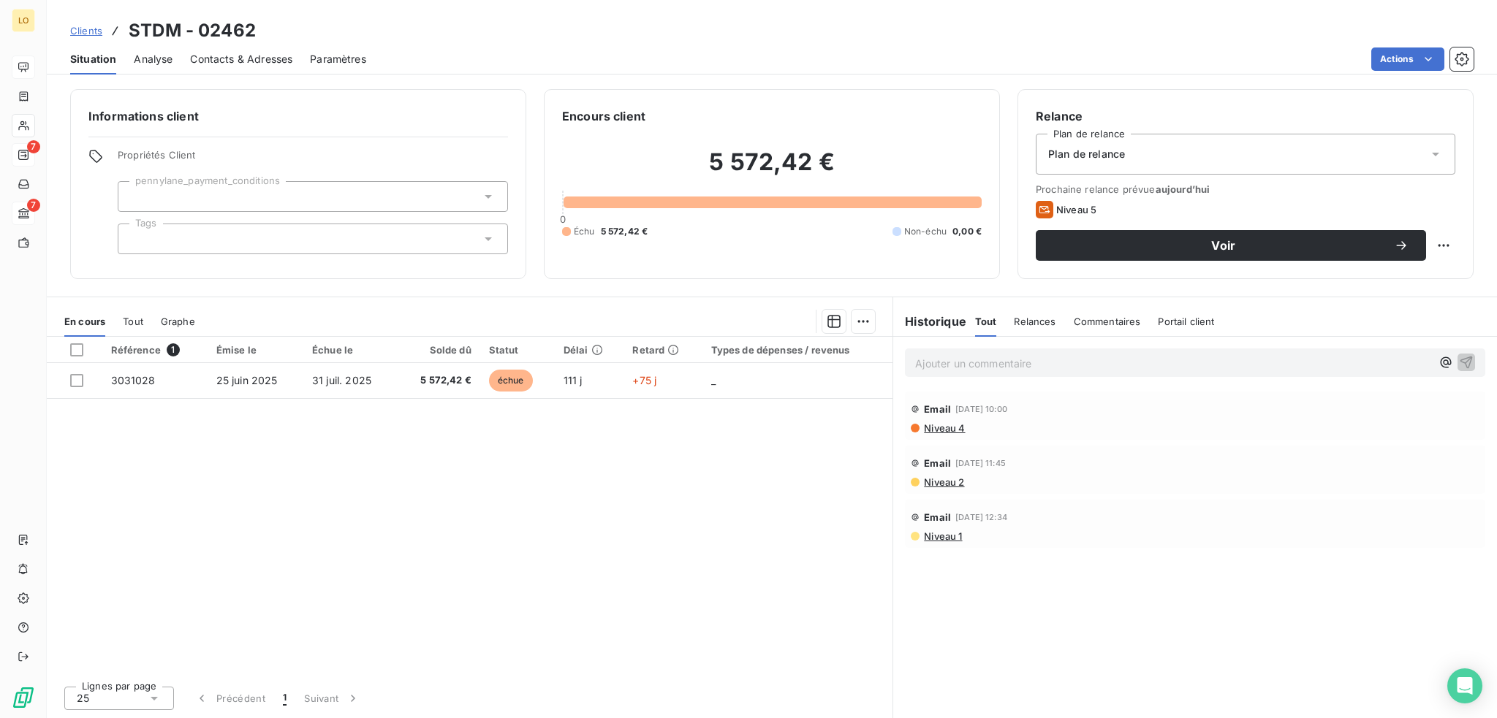
click at [276, 61] on span "Contacts & Adresses" at bounding box center [241, 59] width 102 height 15
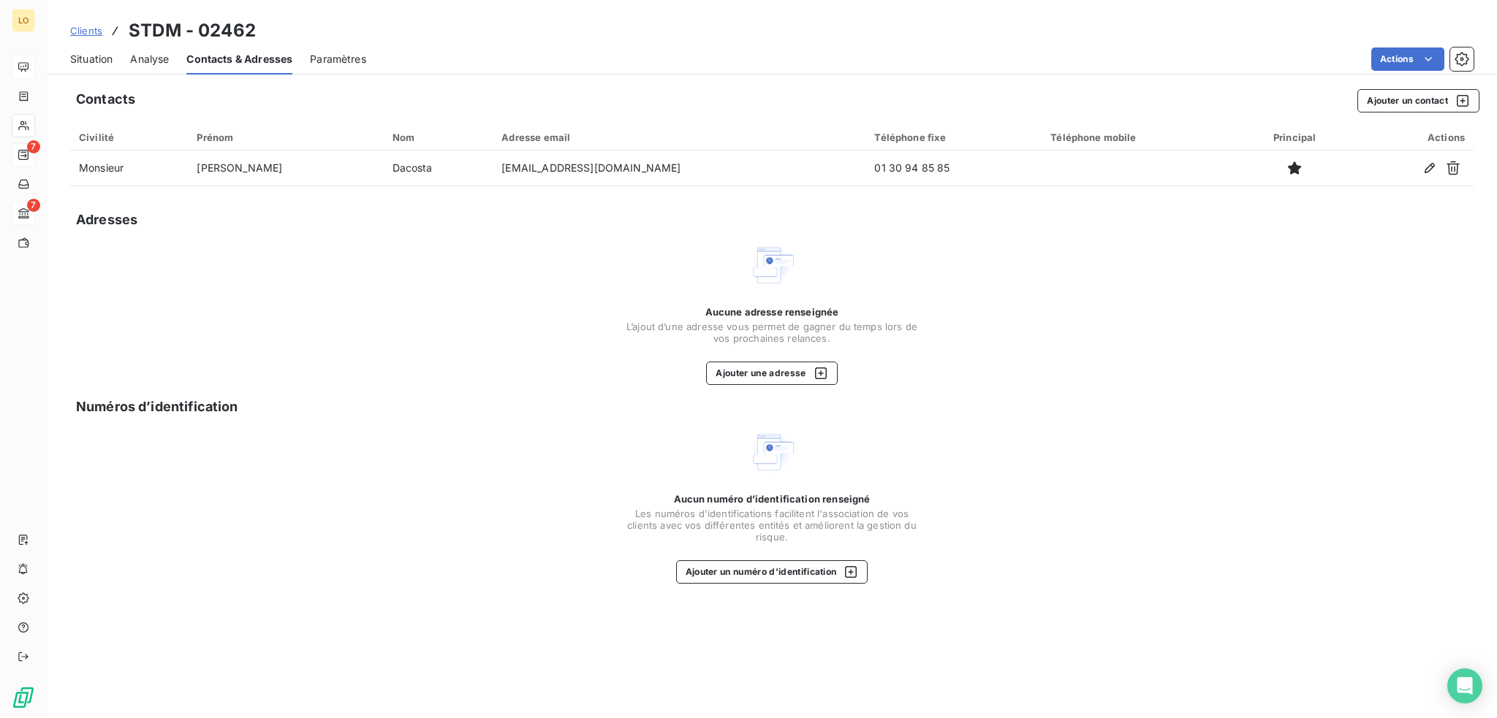
click at [95, 56] on span "Situation" at bounding box center [91, 59] width 42 height 15
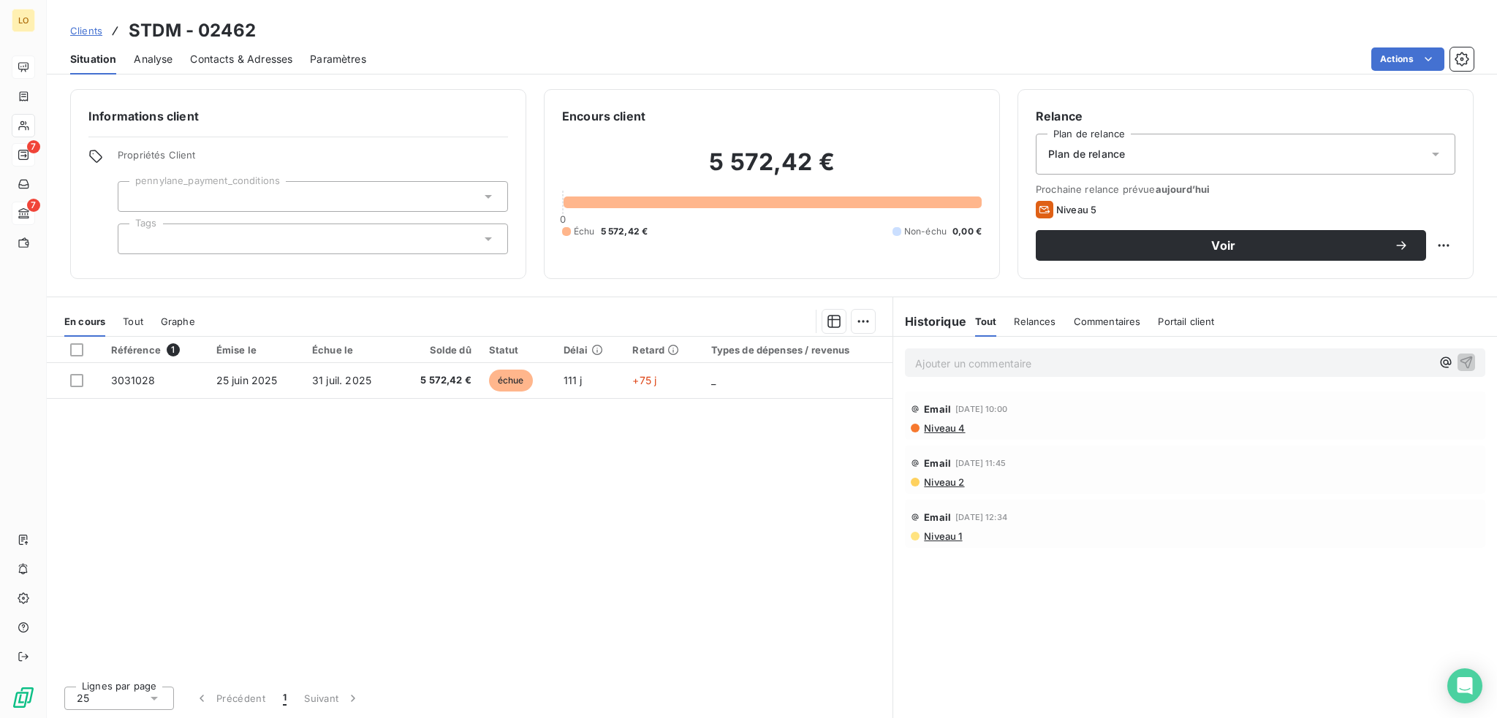
click at [219, 60] on span "Contacts & Adresses" at bounding box center [241, 59] width 102 height 15
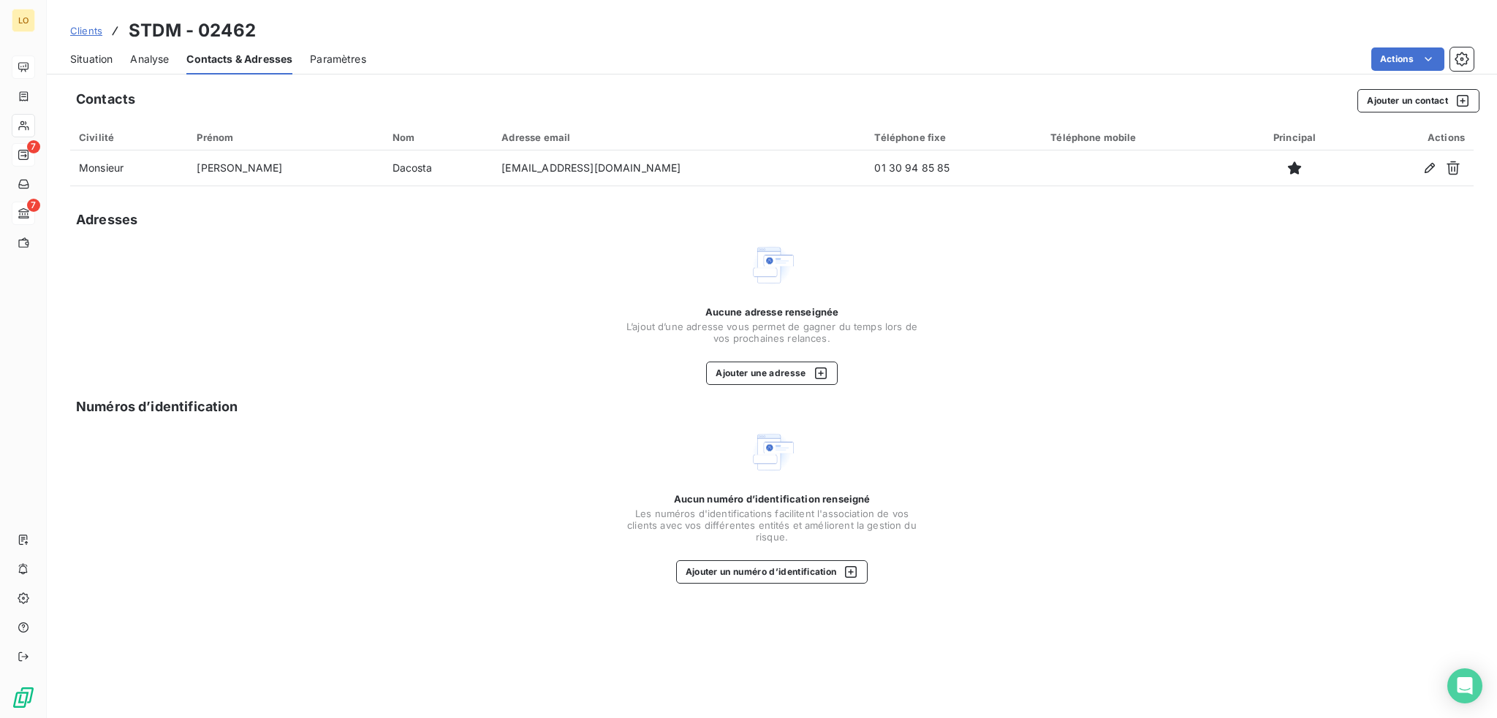
click at [99, 58] on span "Situation" at bounding box center [91, 59] width 42 height 15
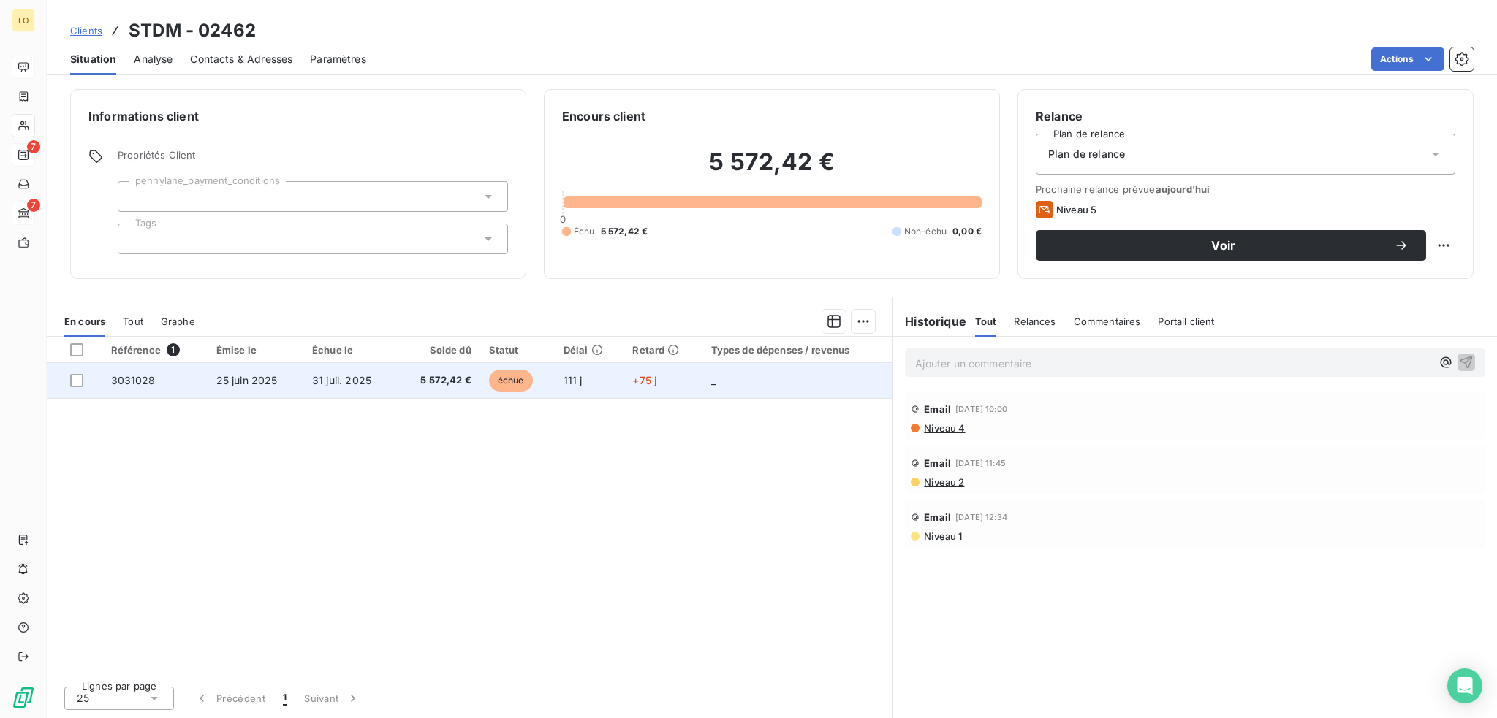
click at [511, 381] on span "échue" at bounding box center [511, 381] width 44 height 22
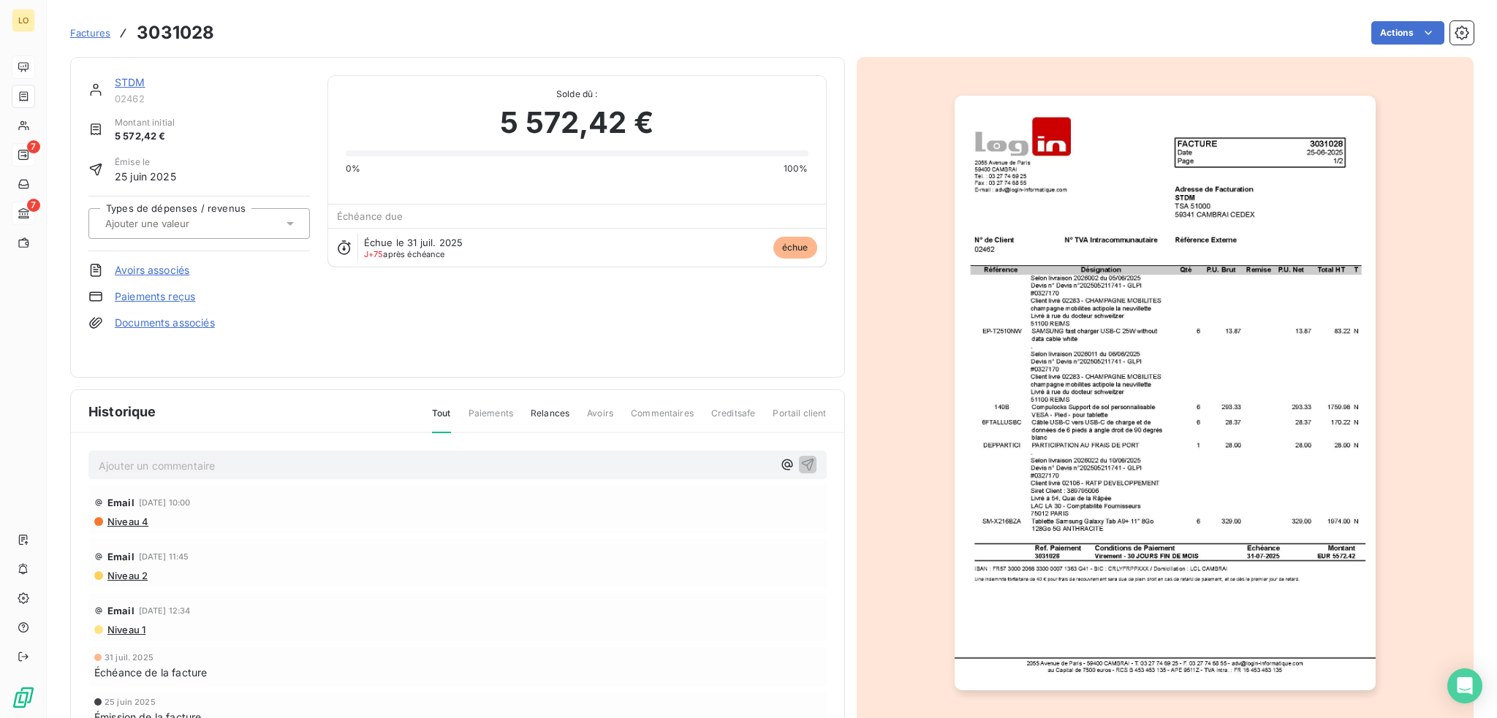
click at [134, 84] on link "STDM" at bounding box center [130, 82] width 31 height 12
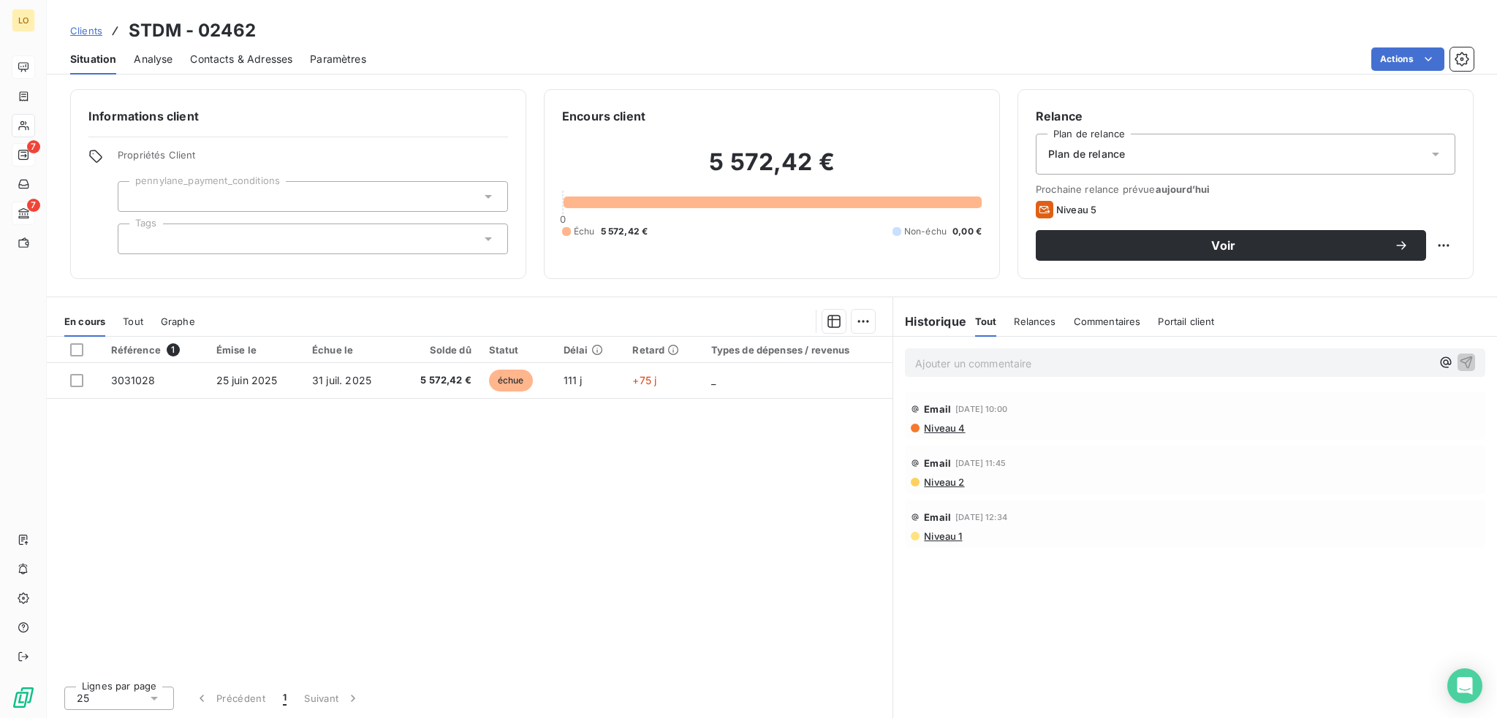
click at [249, 58] on span "Contacts & Adresses" at bounding box center [241, 59] width 102 height 15
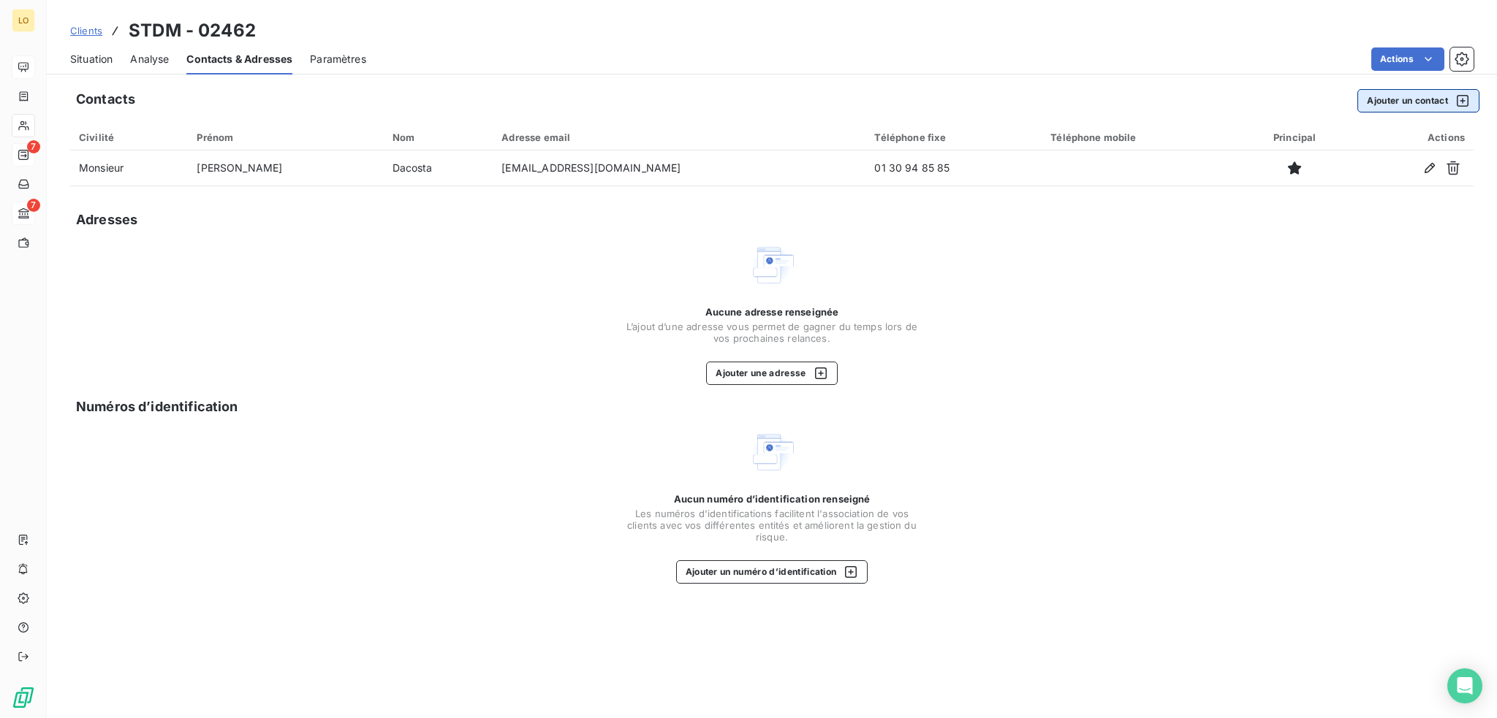
click at [1405, 96] on button "Ajouter un contact" at bounding box center [1418, 100] width 122 height 23
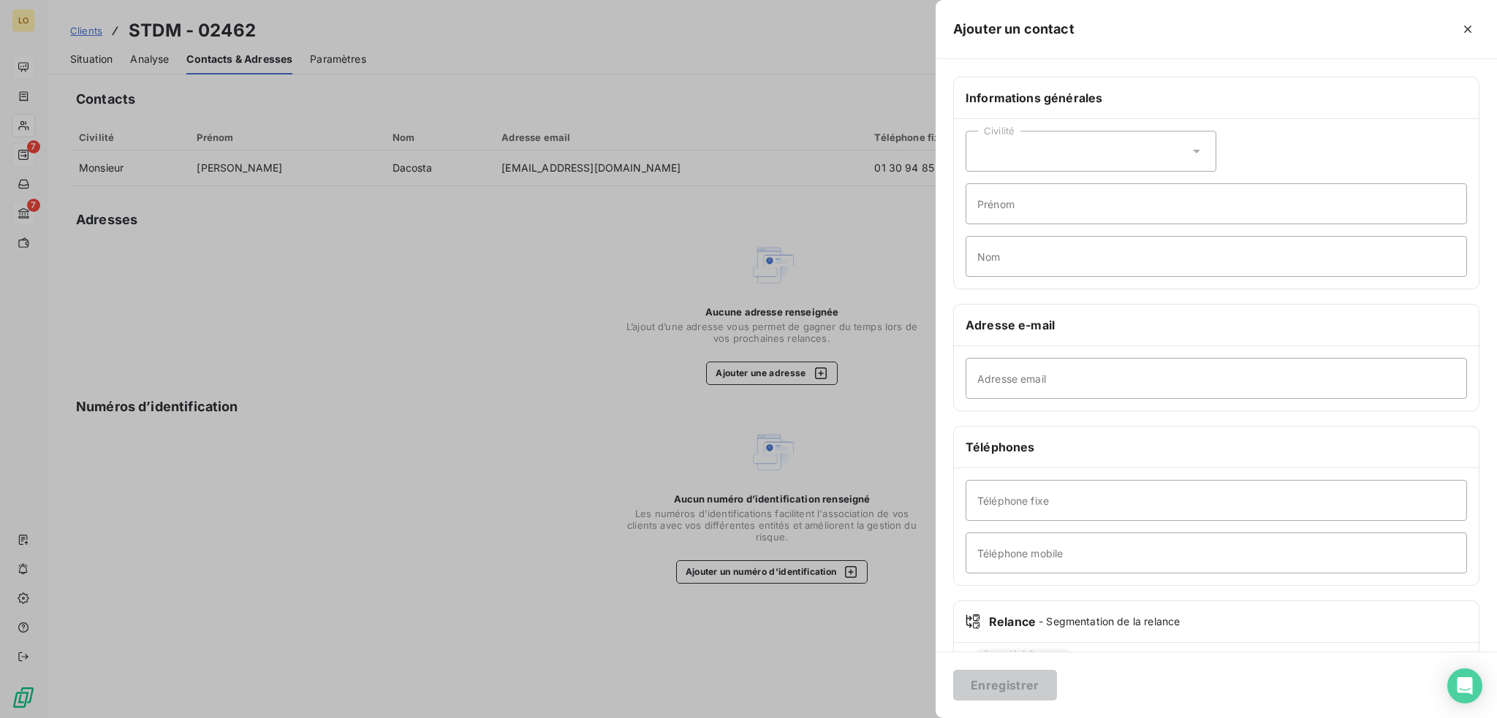
click at [1193, 151] on icon at bounding box center [1196, 152] width 7 height 4
click at [982, 183] on input "radio" at bounding box center [981, 188] width 15 height 15
click at [987, 210] on input "Prénom" at bounding box center [1215, 203] width 501 height 41
type input "Virginie"
click at [1028, 263] on input "Nom" at bounding box center [1215, 256] width 501 height 41
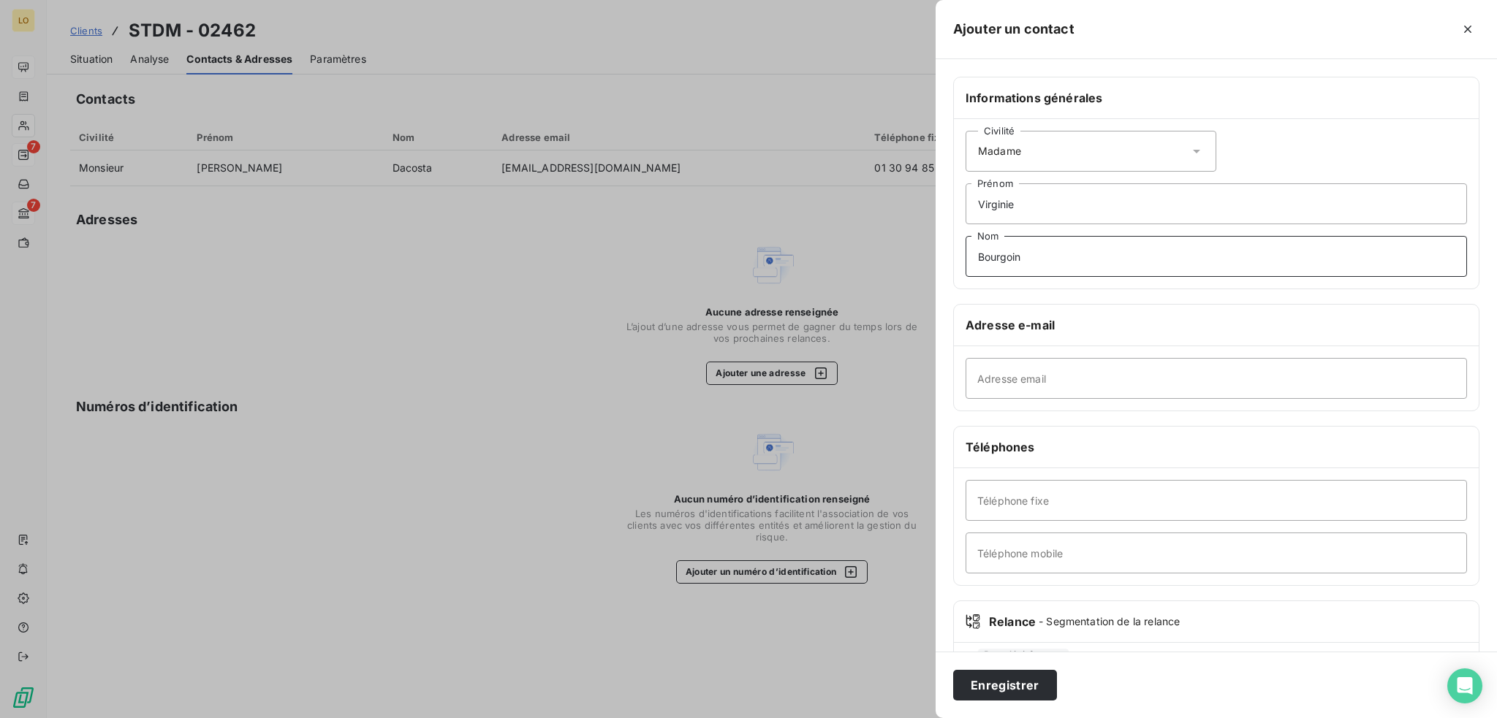
type input "Bourgoin"
click at [1023, 381] on input "Adresse email" at bounding box center [1215, 378] width 501 height 41
type input "[EMAIL_ADDRESS][DOMAIN_NAME]"
click at [1022, 508] on input "Téléphone fixe" at bounding box center [1215, 500] width 501 height 41
paste input "03 26 65 17 07"
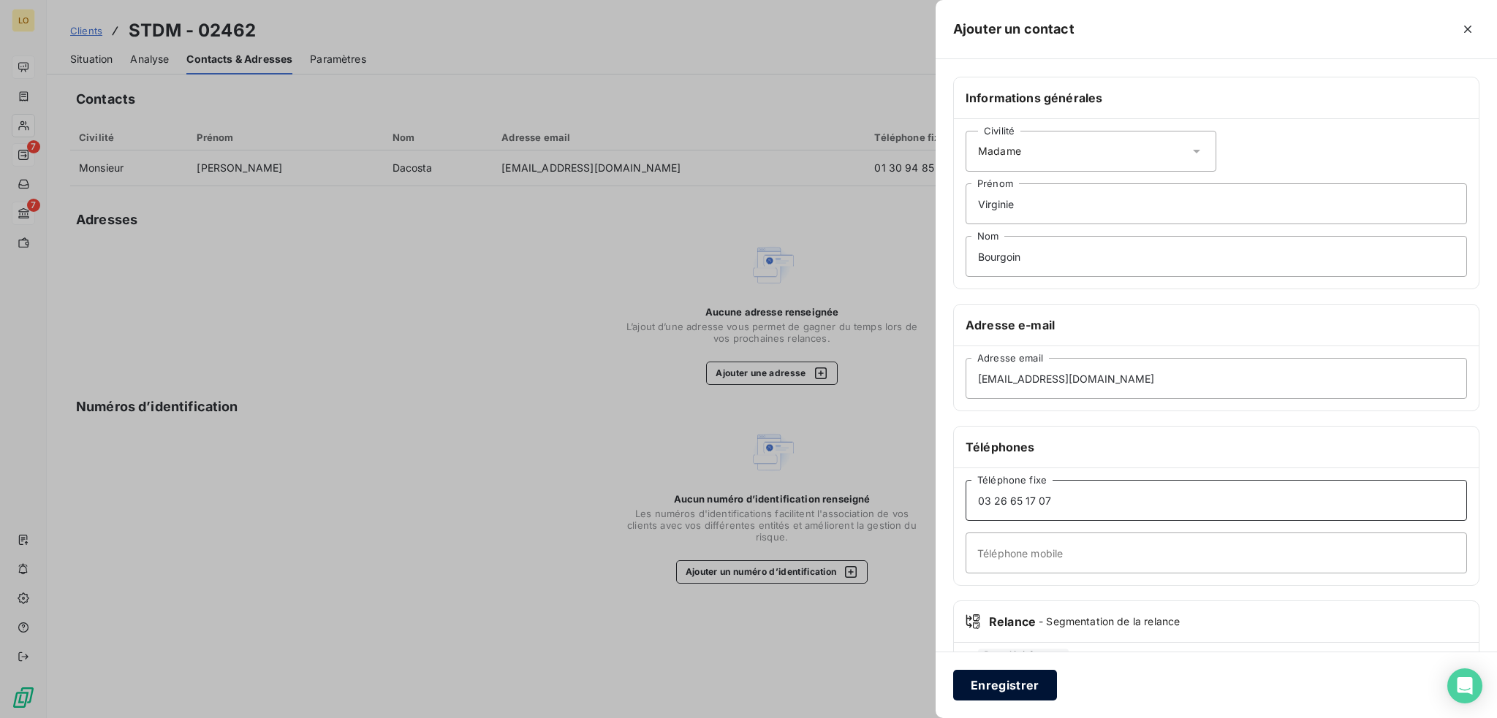
type input "03 26 65 17 07"
click at [1007, 685] on button "Enregistrer" at bounding box center [1005, 685] width 104 height 31
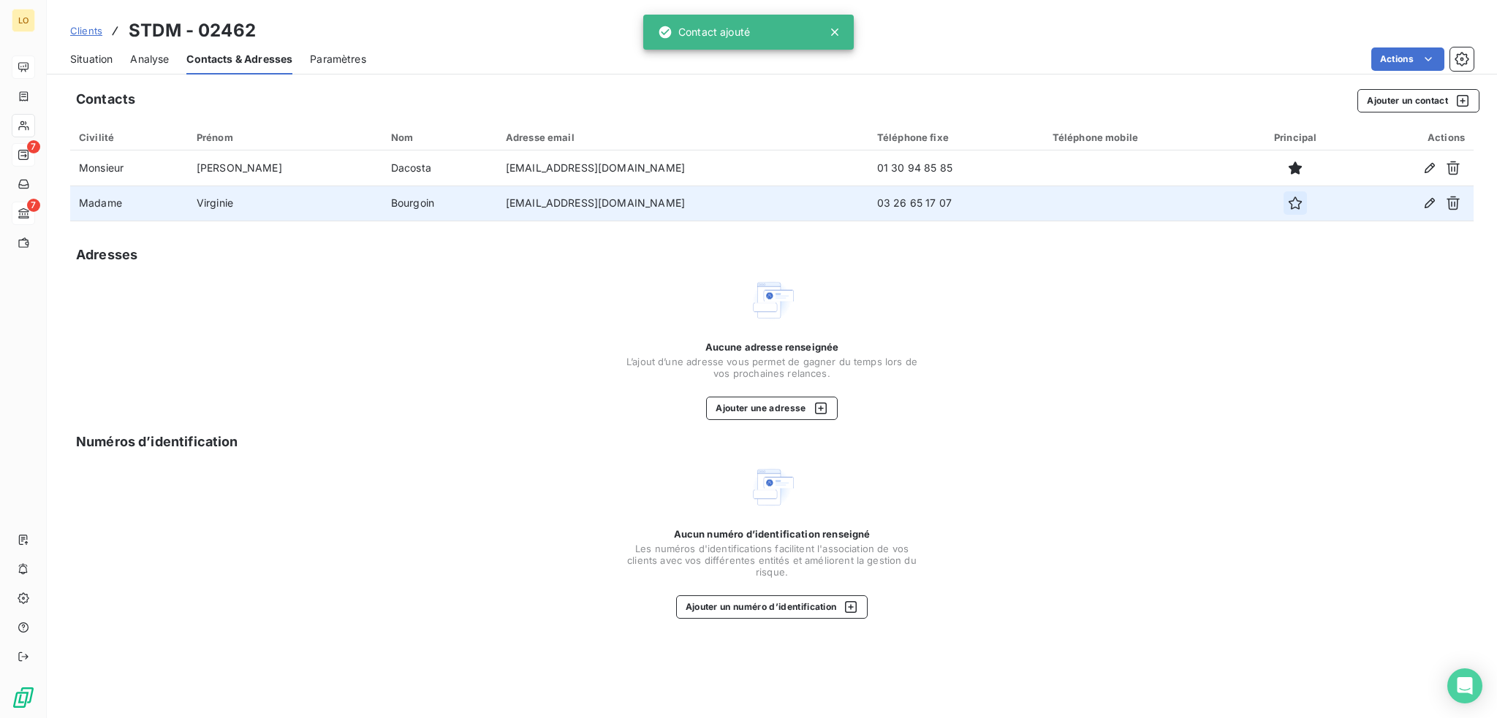
click at [1288, 202] on icon "button" at bounding box center [1295, 203] width 15 height 15
click at [94, 56] on span "Situation" at bounding box center [91, 59] width 42 height 15
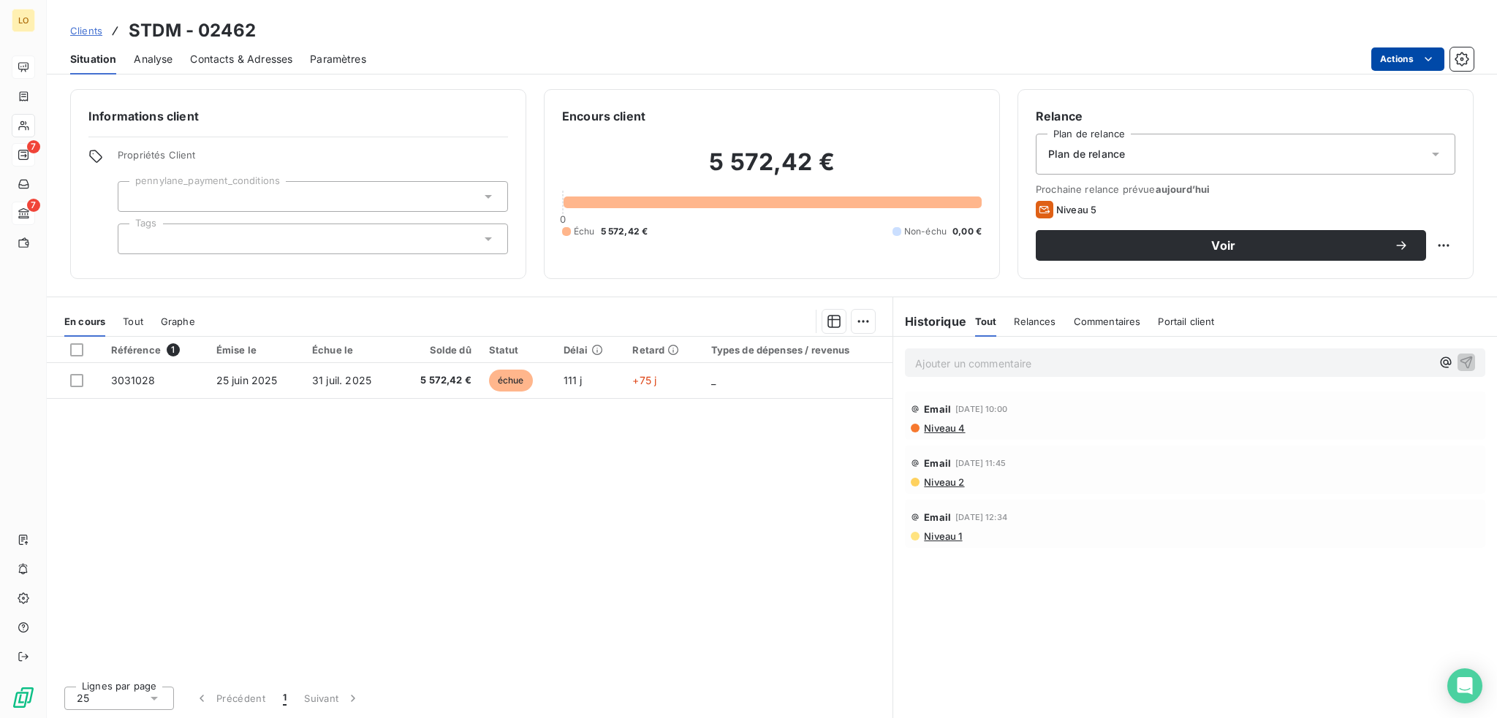
click at [1384, 58] on html "LO 7 7 Clients STDM - 02462 Situation Analyse Contacts & Adresses Paramètres Ac…" at bounding box center [748, 359] width 1497 height 718
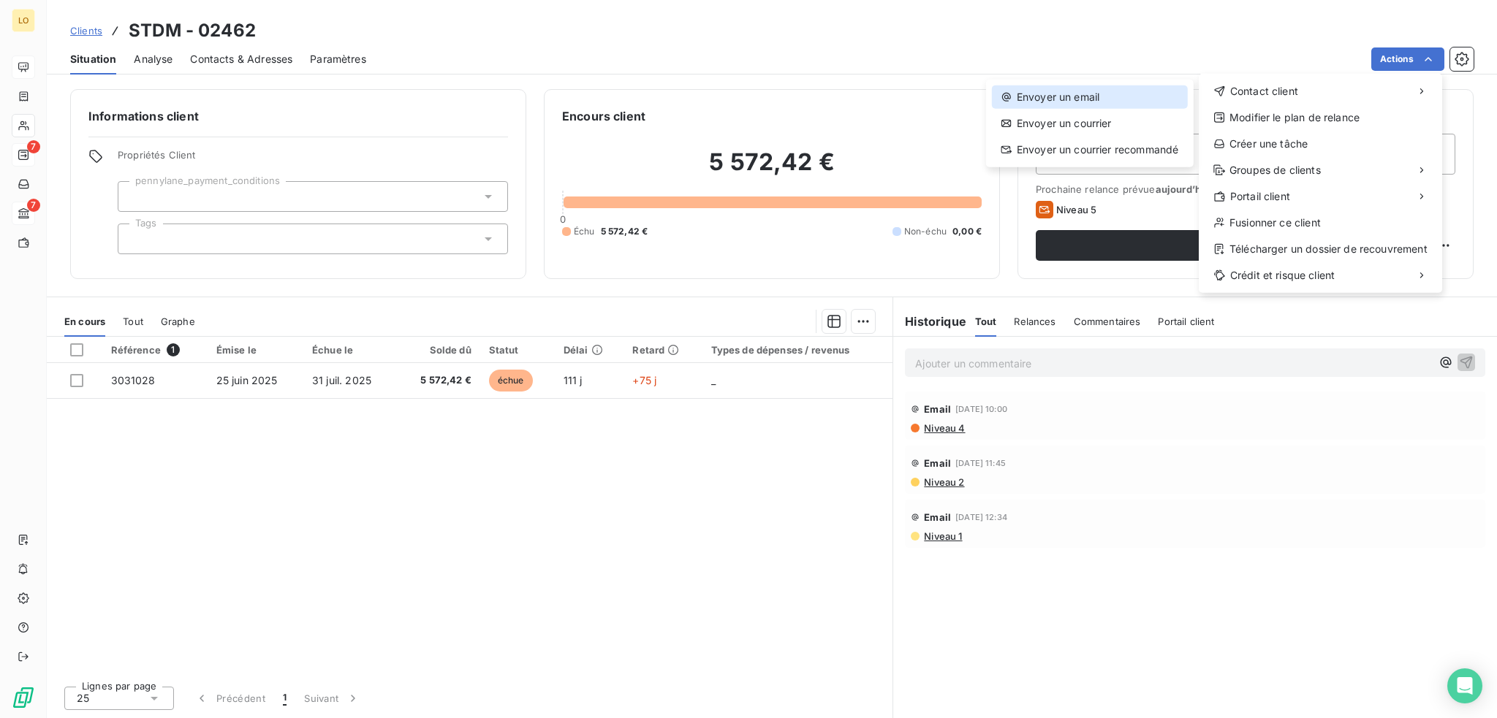
click at [1090, 95] on div "Envoyer un email" at bounding box center [1090, 97] width 196 height 23
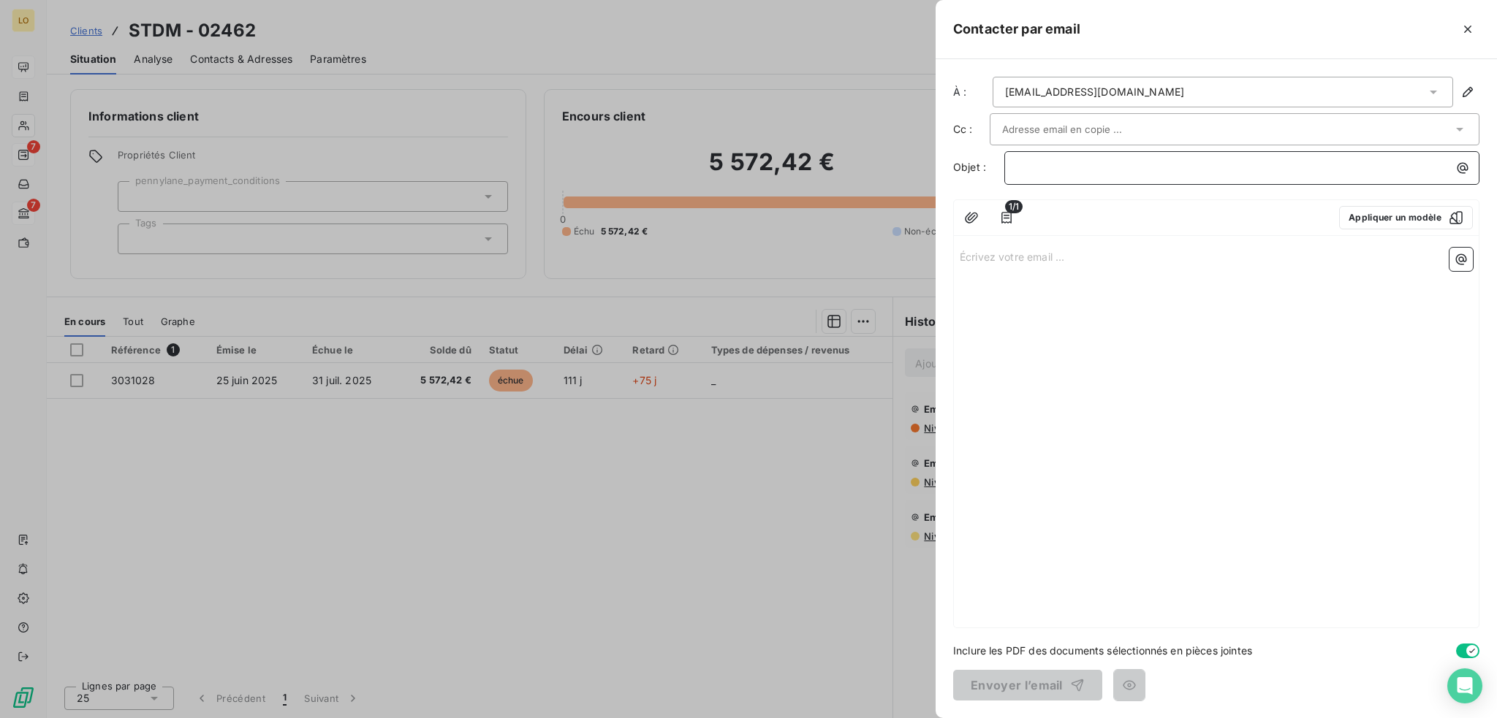
click at [1041, 167] on p "﻿" at bounding box center [1246, 167] width 458 height 17
click at [1465, 253] on icon "button" at bounding box center [1461, 259] width 15 height 15
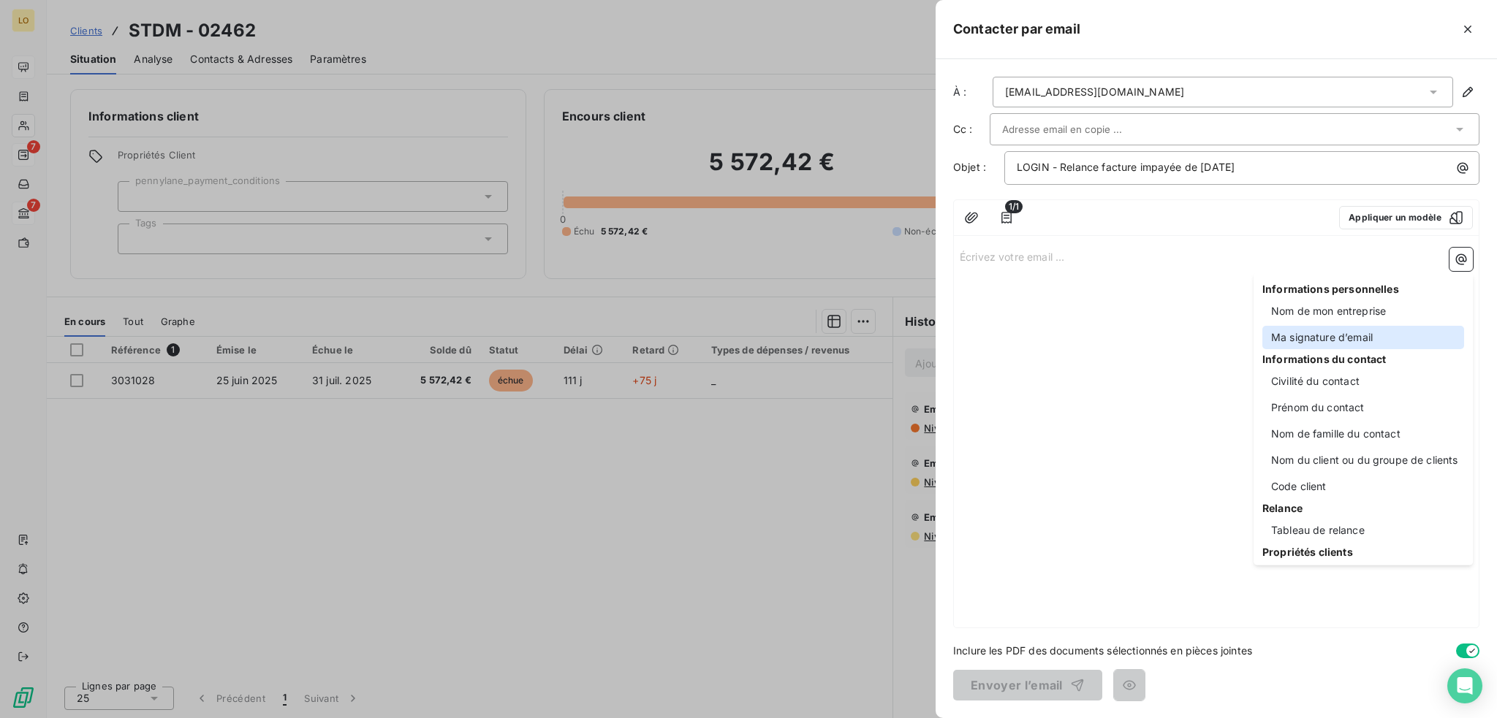
click at [1357, 335] on div "Ma signature d’email" at bounding box center [1363, 337] width 202 height 23
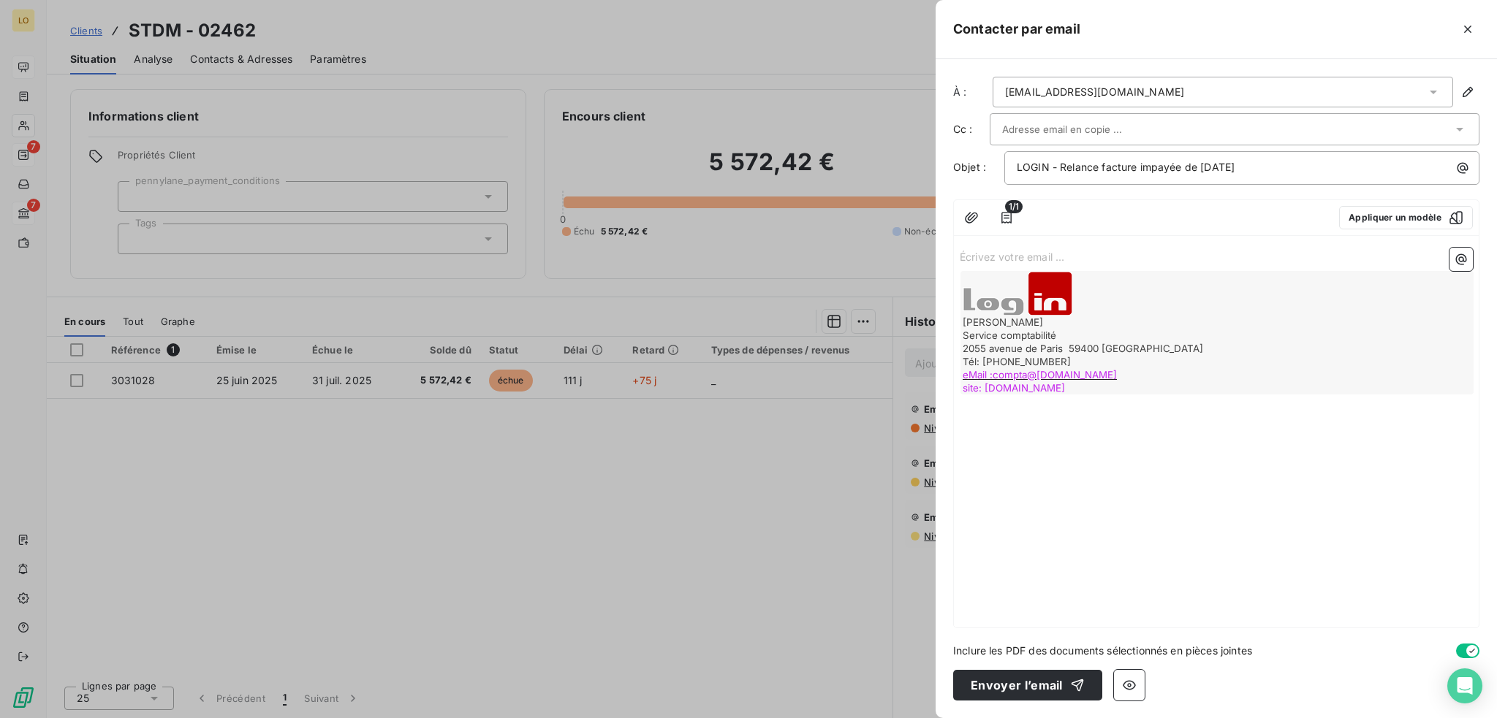
click at [1126, 255] on p "Écrivez votre email ... ﻿" at bounding box center [1216, 256] width 513 height 17
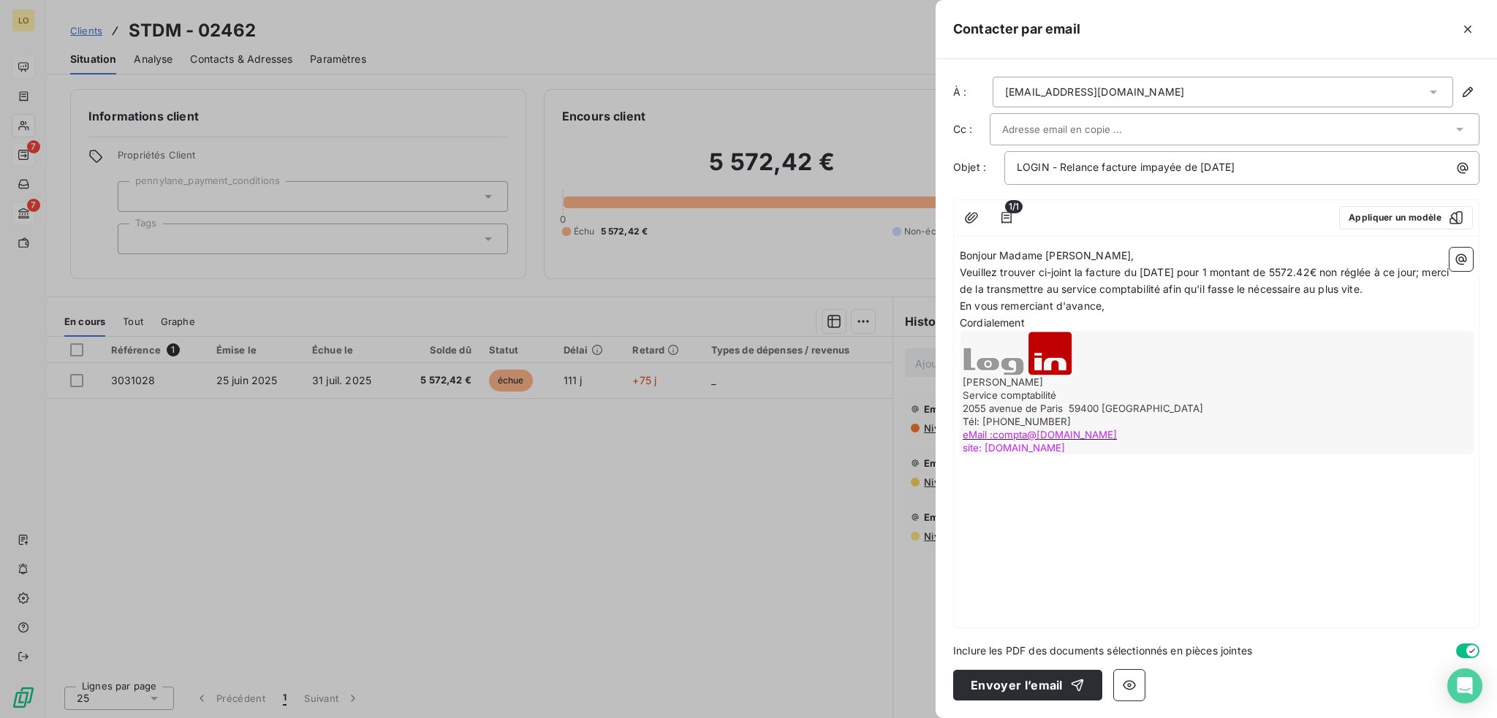
click at [1125, 253] on p "Bonjour Madame [PERSON_NAME]," at bounding box center [1216, 256] width 513 height 17
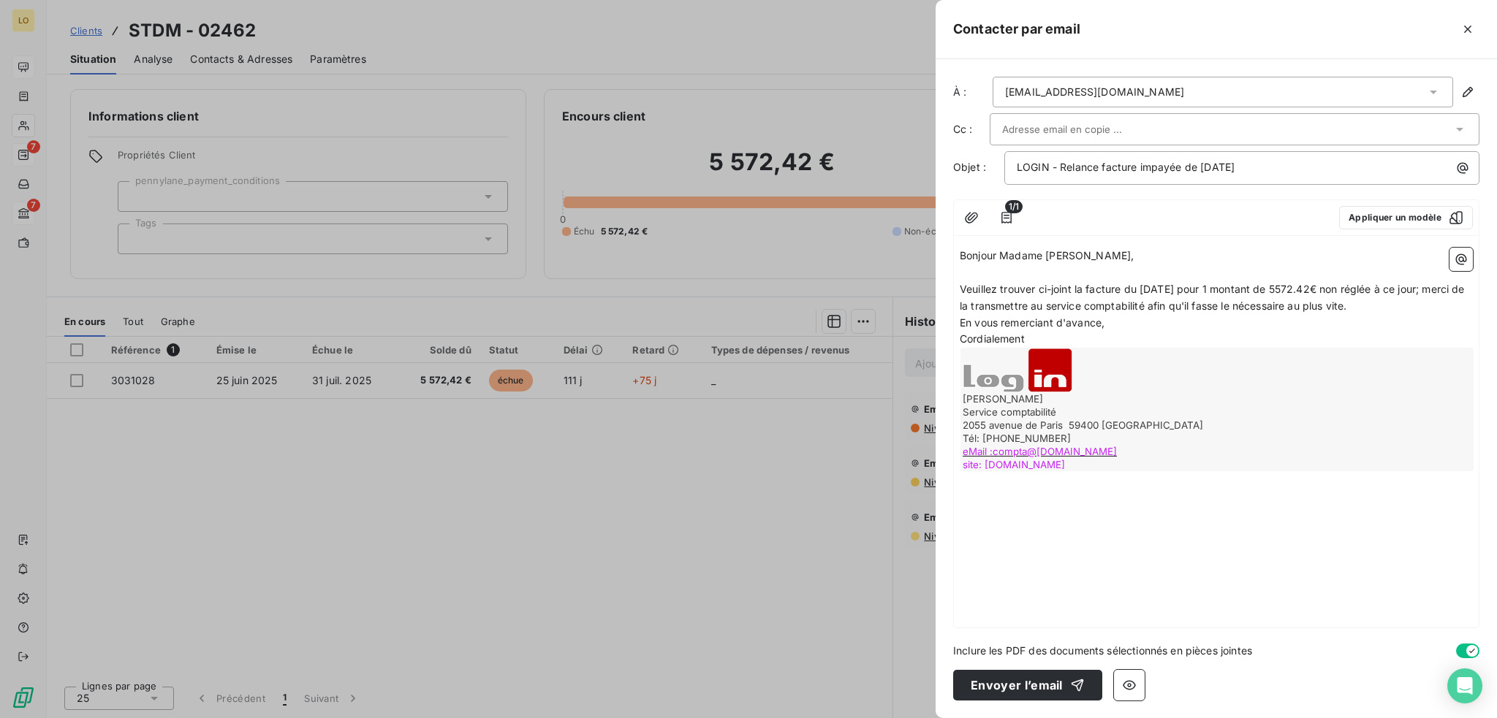
click at [1403, 304] on p "Veuillez trouver ci-joint la facture du [DATE] pour 1 montant de 5572.42€ non r…" at bounding box center [1216, 298] width 513 height 34
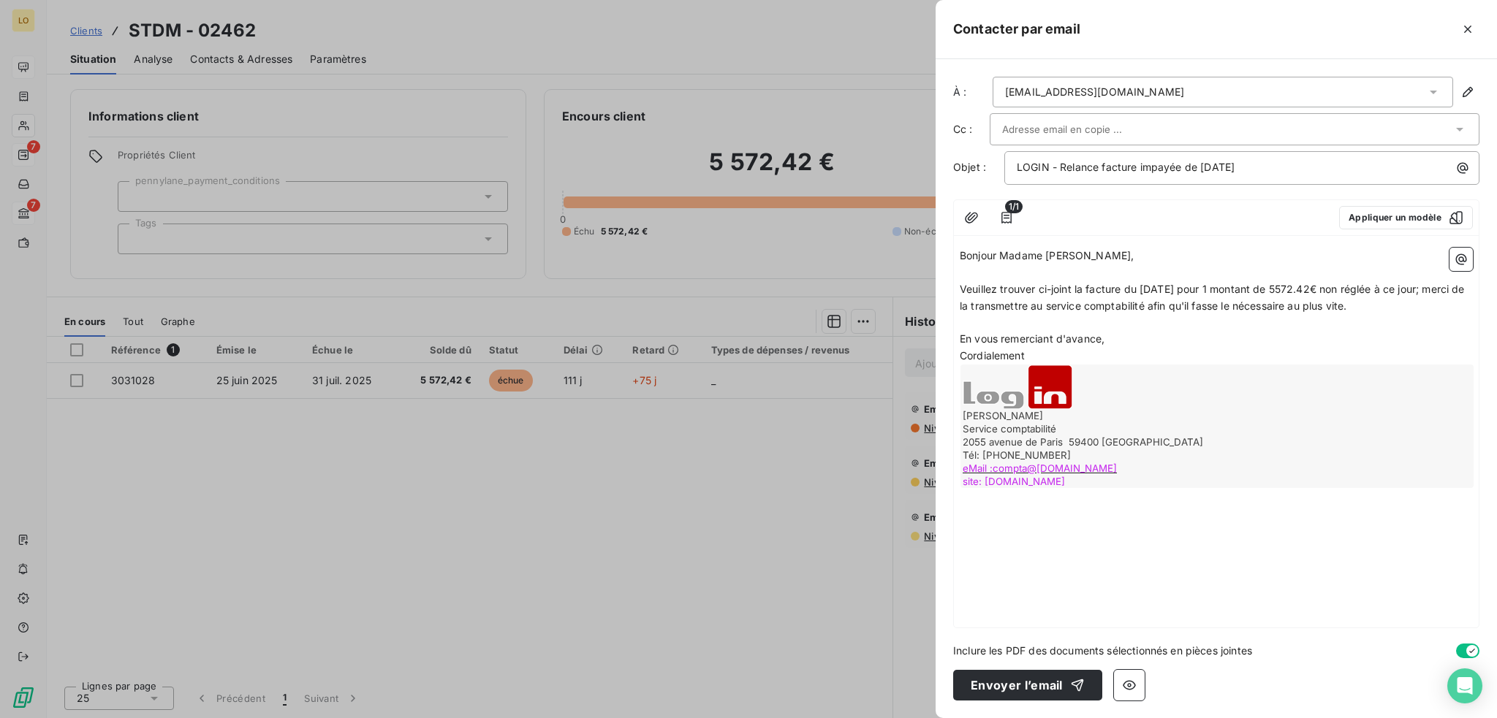
click at [1123, 335] on p "En vous remerciant d'avance," at bounding box center [1216, 339] width 513 height 17
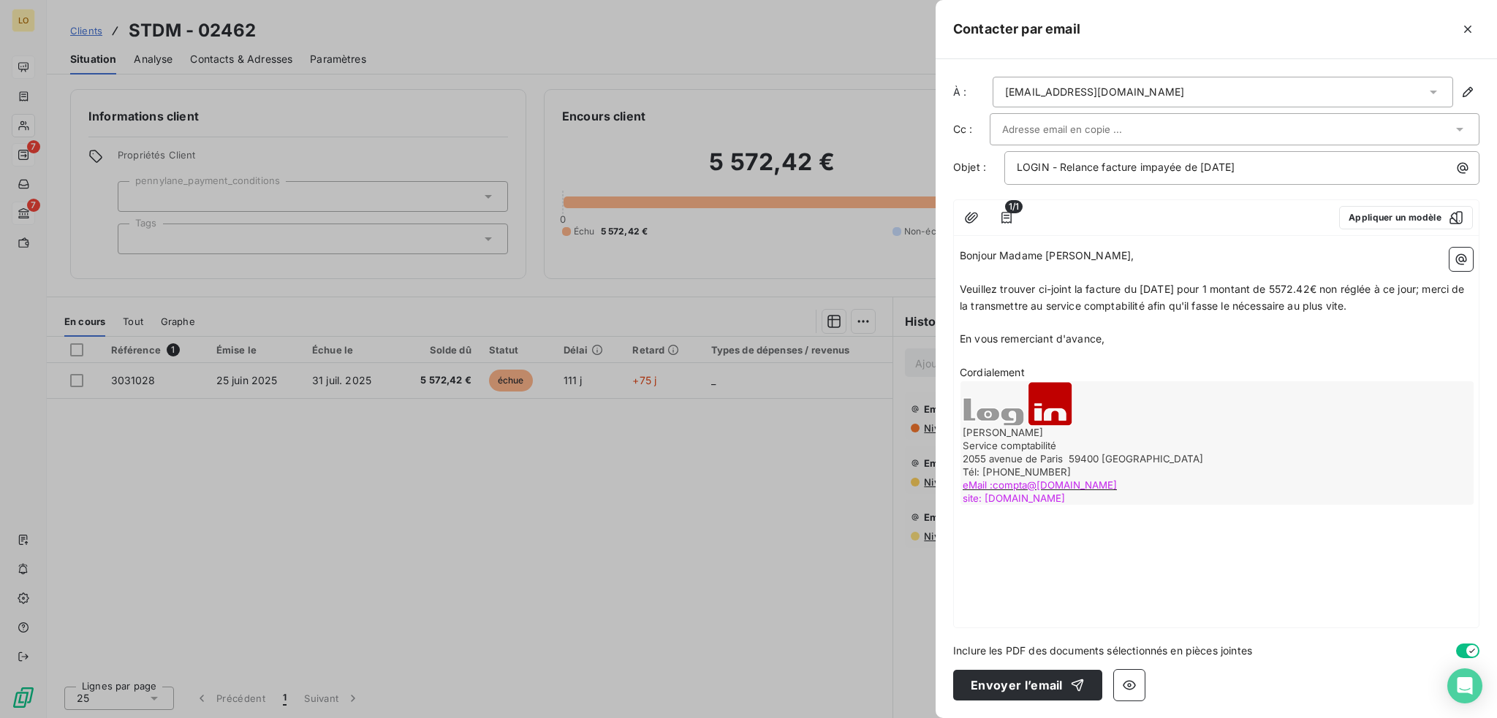
click at [1111, 373] on p "Cordialement" at bounding box center [1216, 373] width 513 height 17
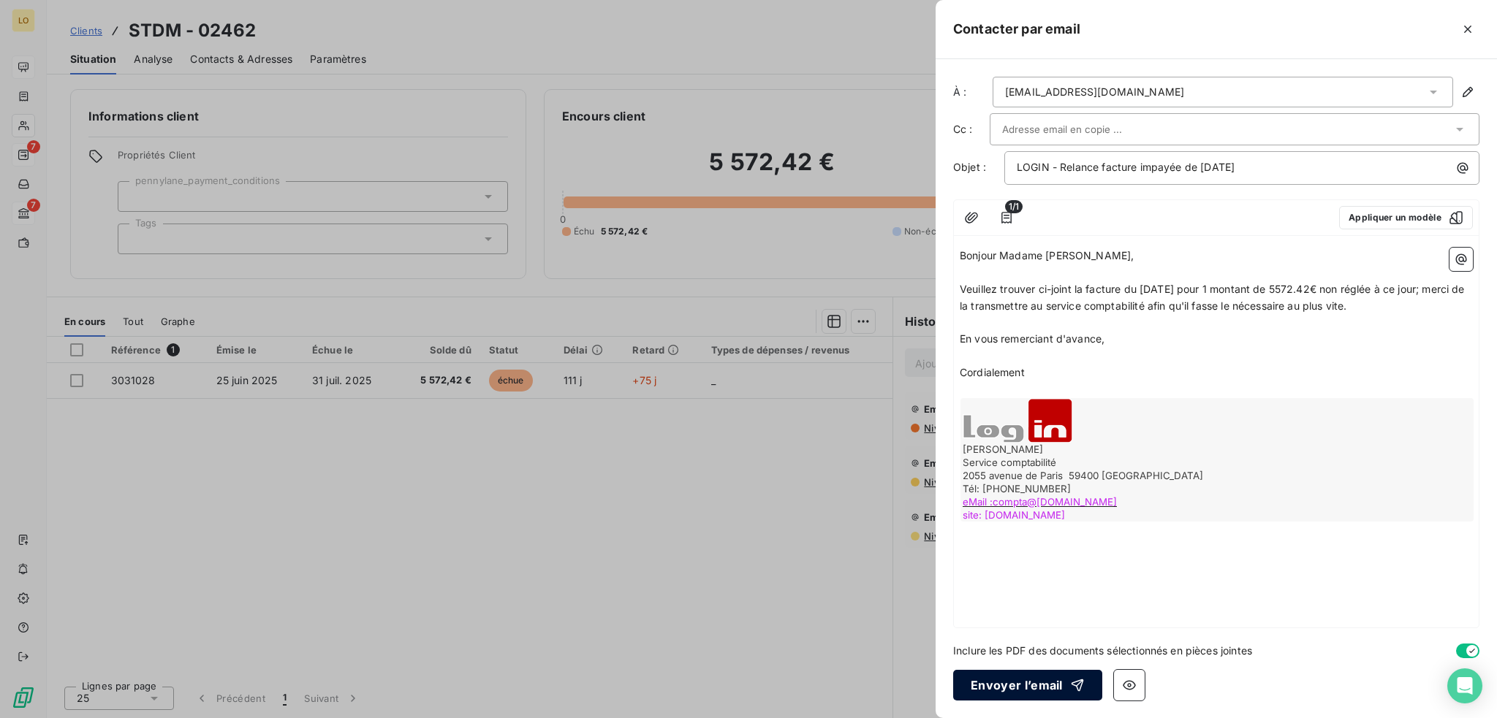
click at [1036, 683] on button "Envoyer l’email" at bounding box center [1027, 685] width 149 height 31
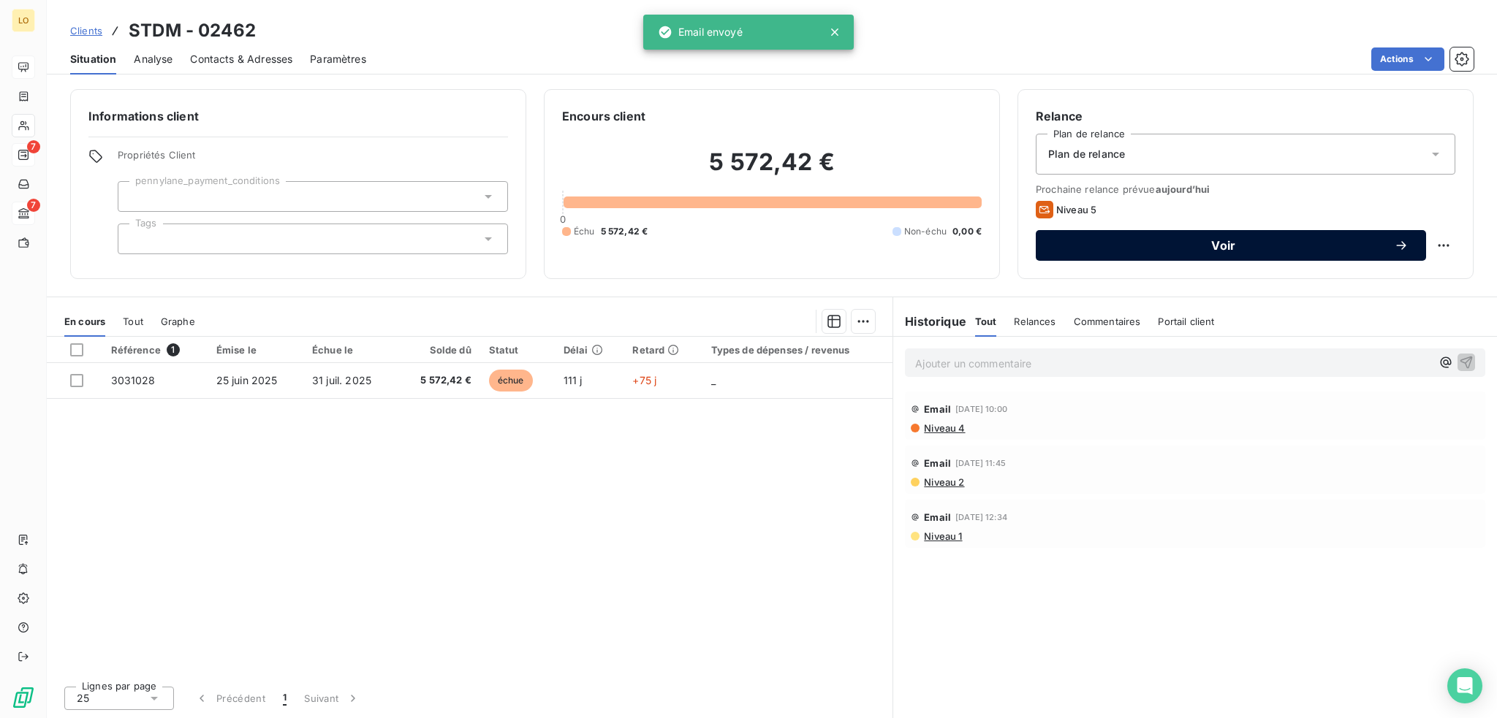
click at [1220, 251] on span "Voir" at bounding box center [1223, 246] width 341 height 12
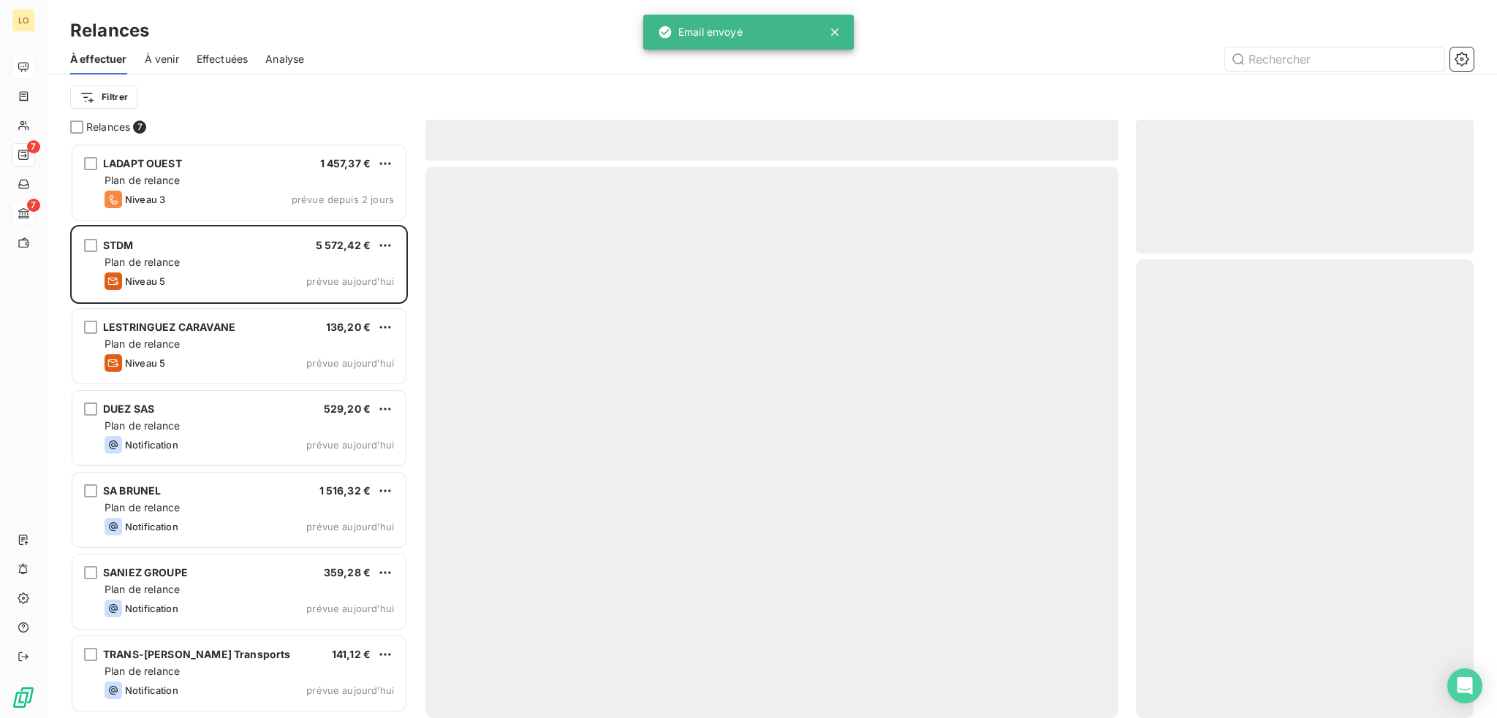
scroll to position [564, 326]
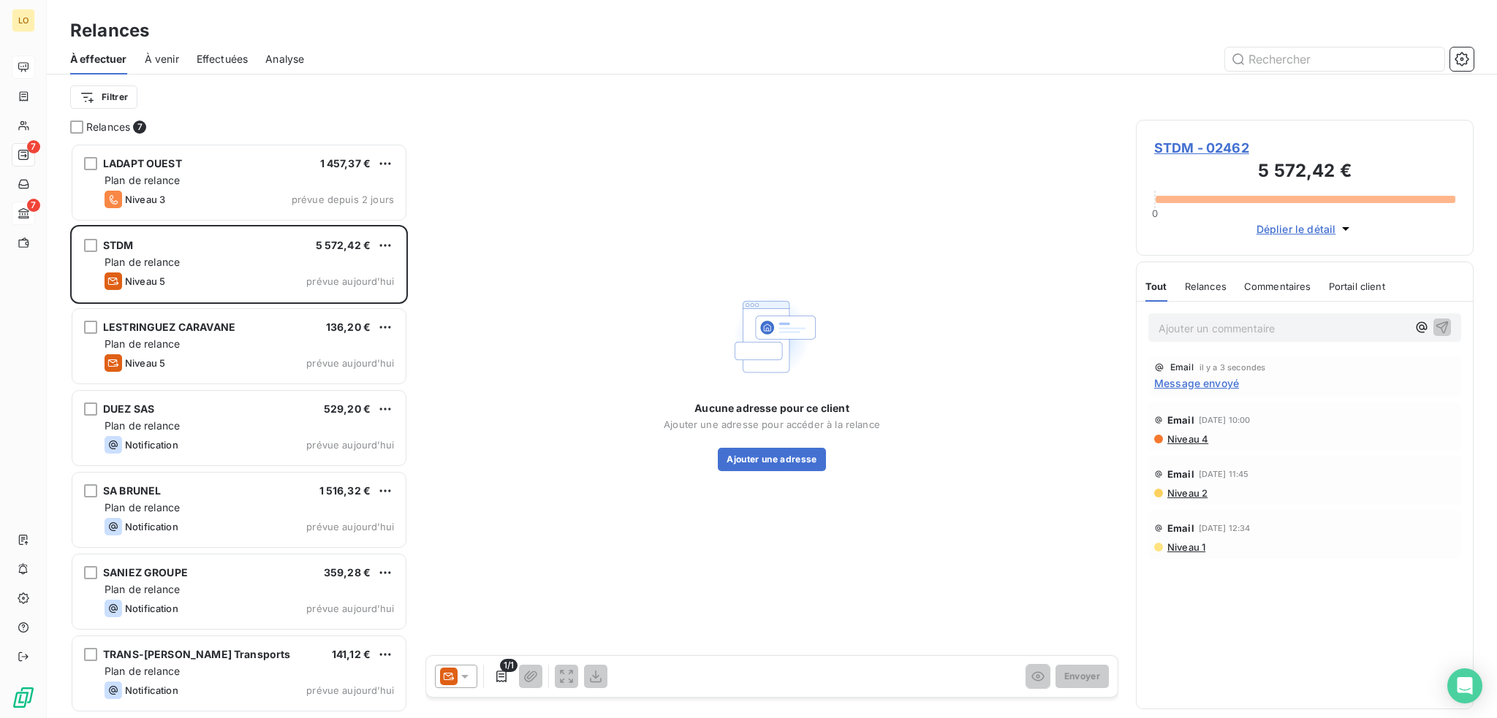
click at [466, 680] on icon at bounding box center [465, 676] width 15 height 15
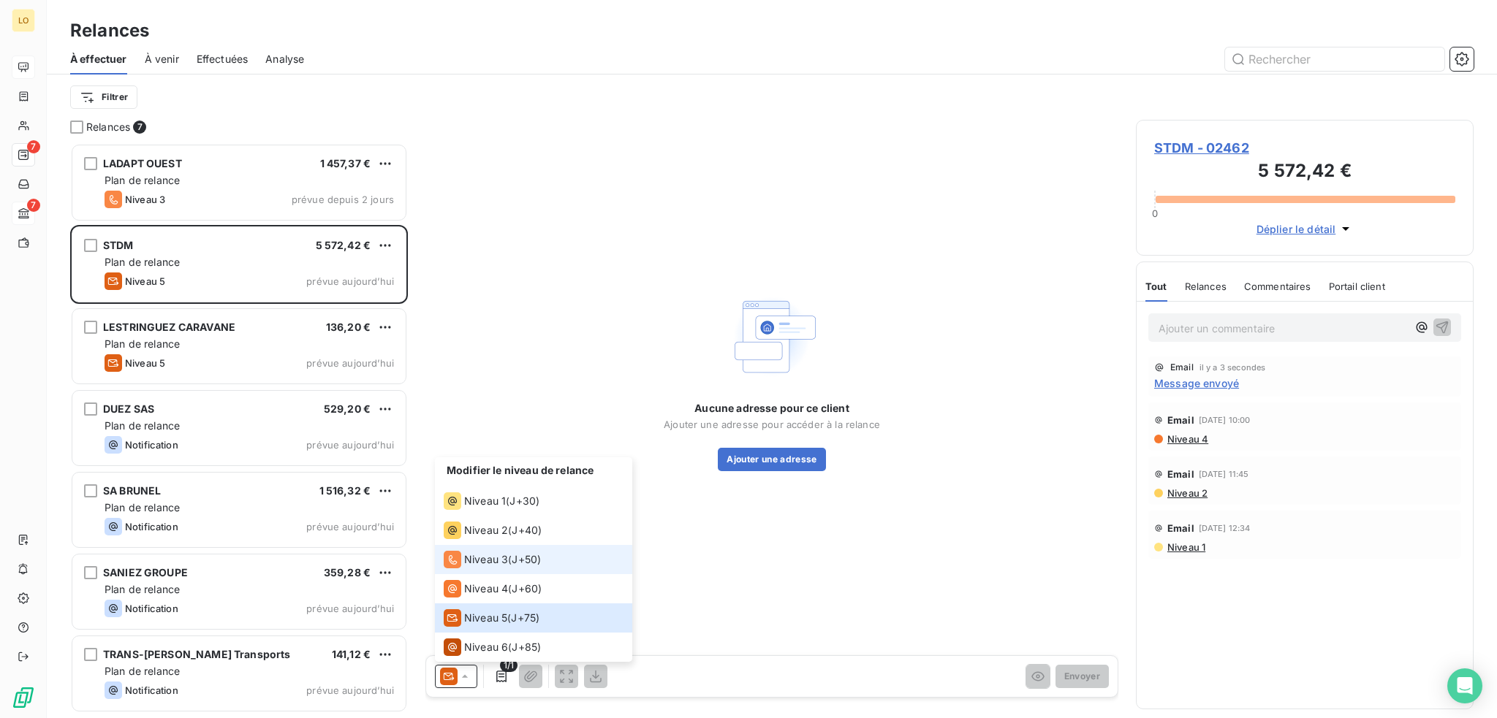
click at [494, 561] on span "Niveau 3" at bounding box center [486, 560] width 44 height 15
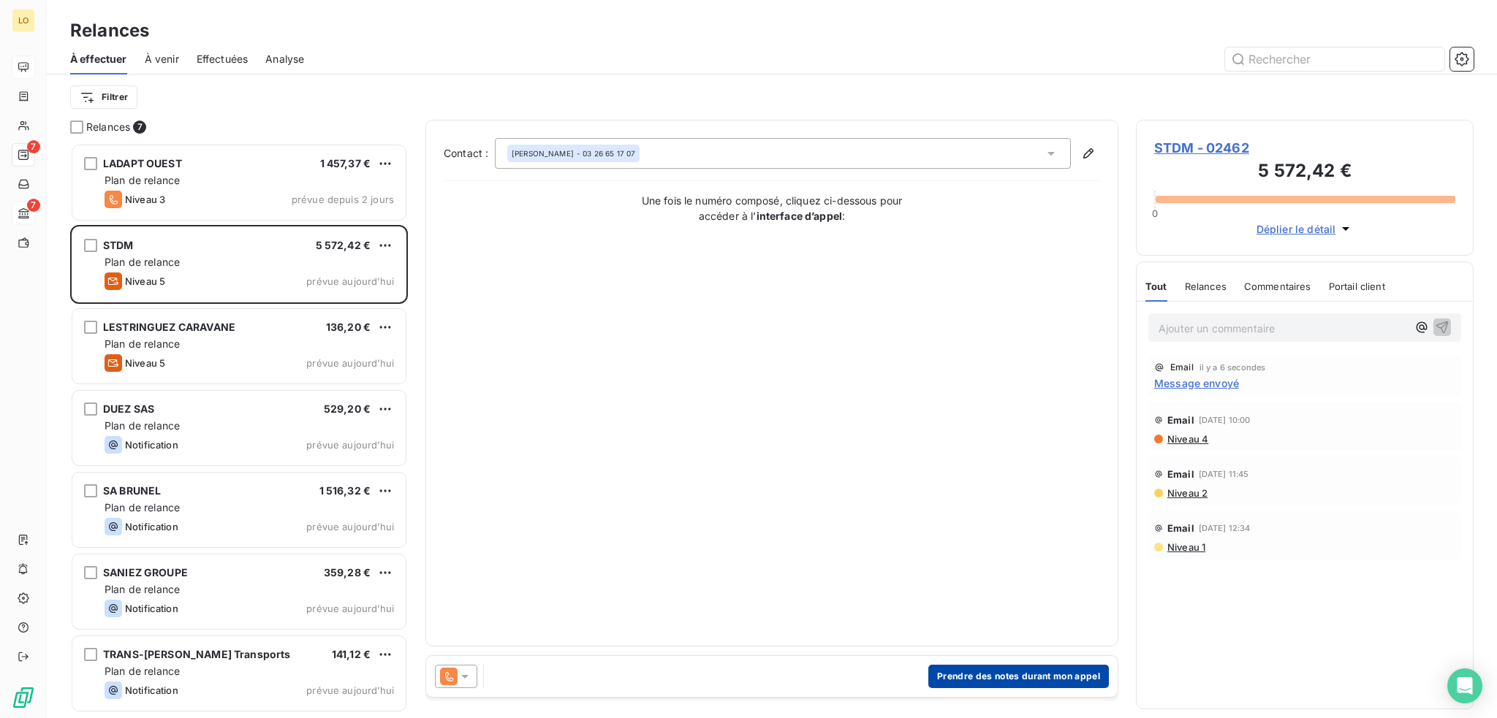
click at [1006, 677] on button "Prendre des notes durant mon appel" at bounding box center [1018, 676] width 181 height 23
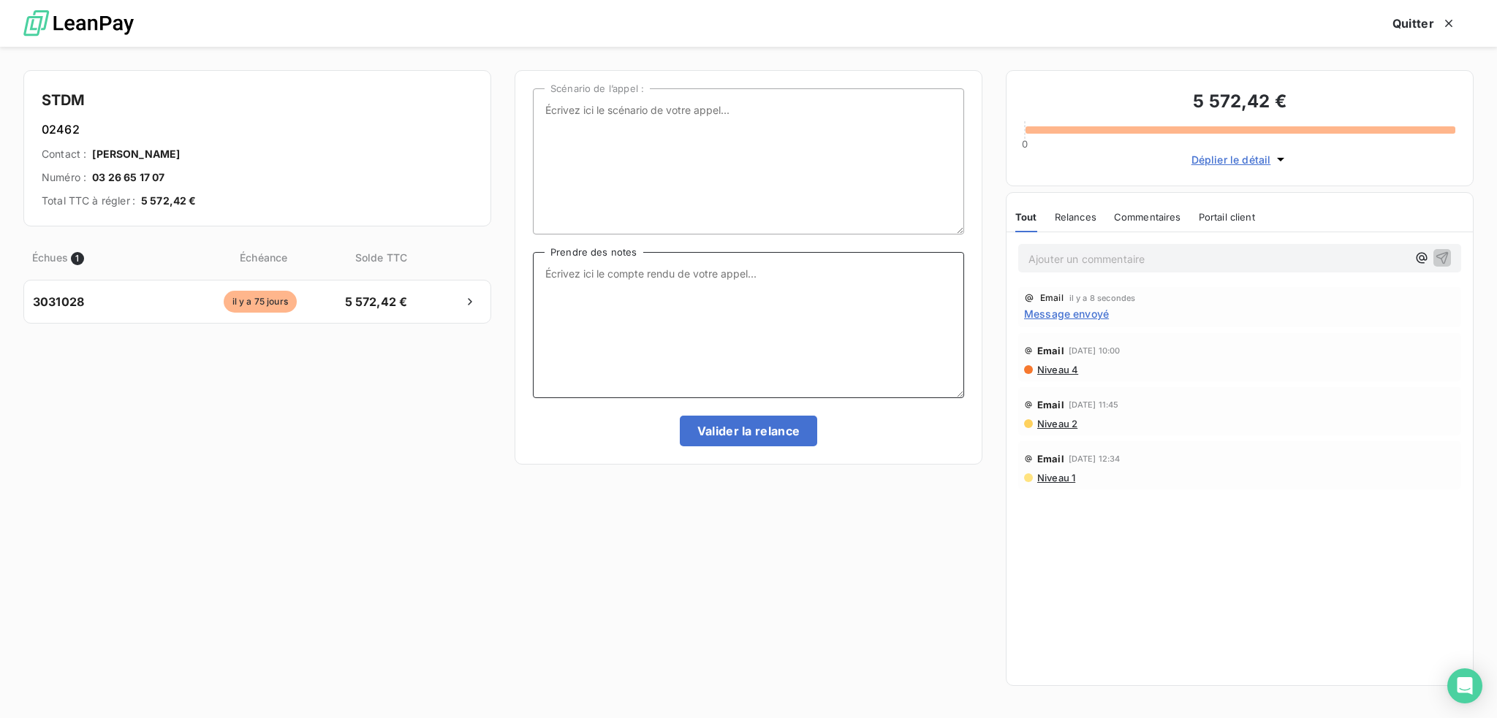
click at [648, 292] on textarea "Prendre des notes" at bounding box center [748, 325] width 431 height 146
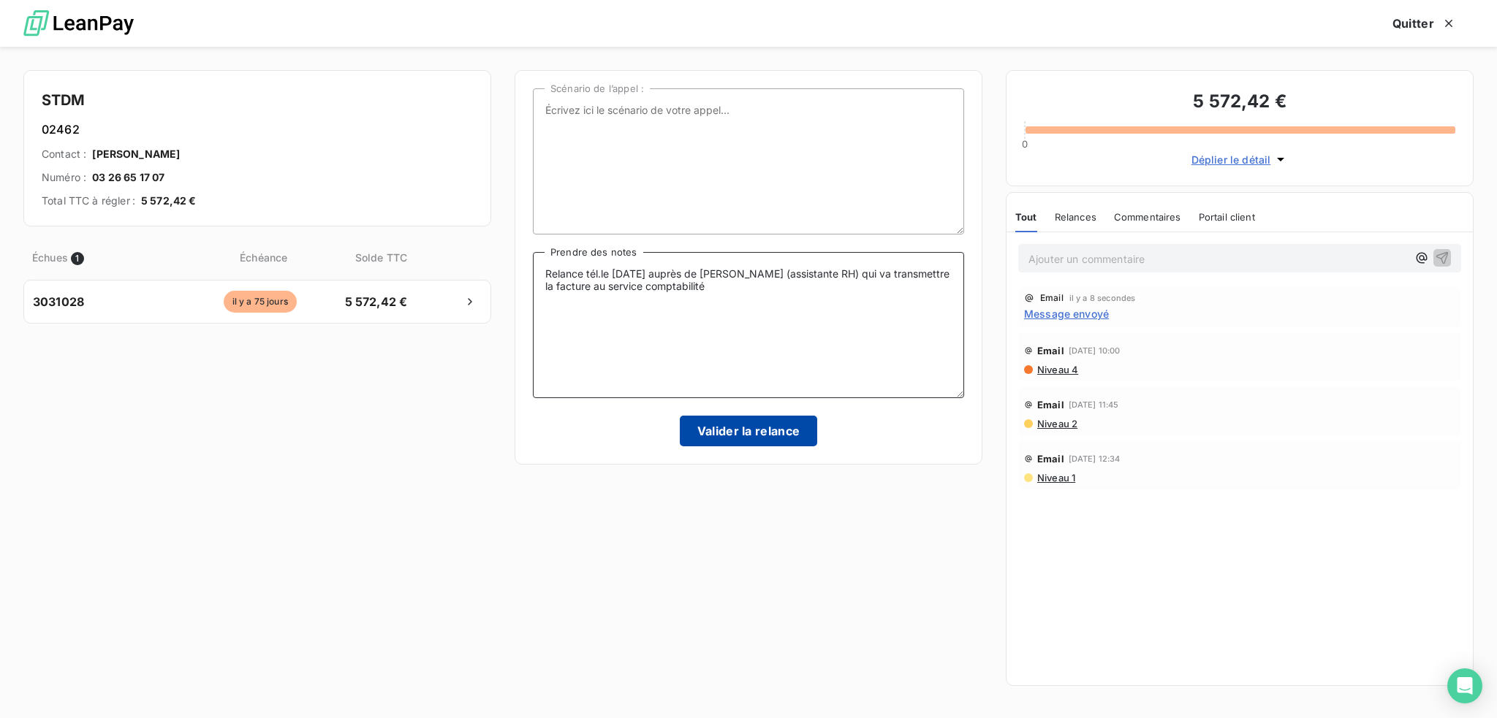
type textarea "Relance tél.le [DATE] auprès de [PERSON_NAME] (assistante RH) qui va transmettr…"
click at [763, 425] on button "Valider la relance" at bounding box center [749, 431] width 138 height 31
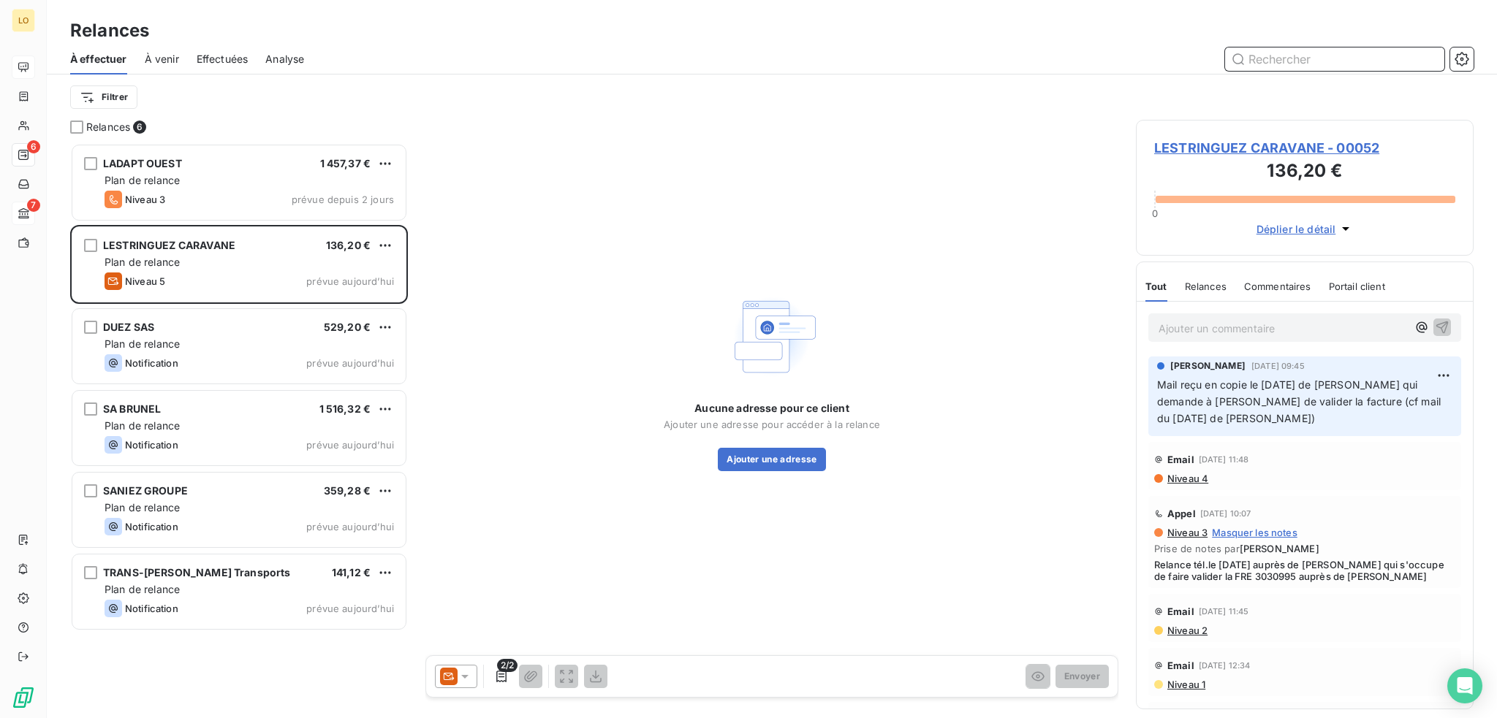
click at [229, 58] on span "Effectuées" at bounding box center [223, 59] width 52 height 15
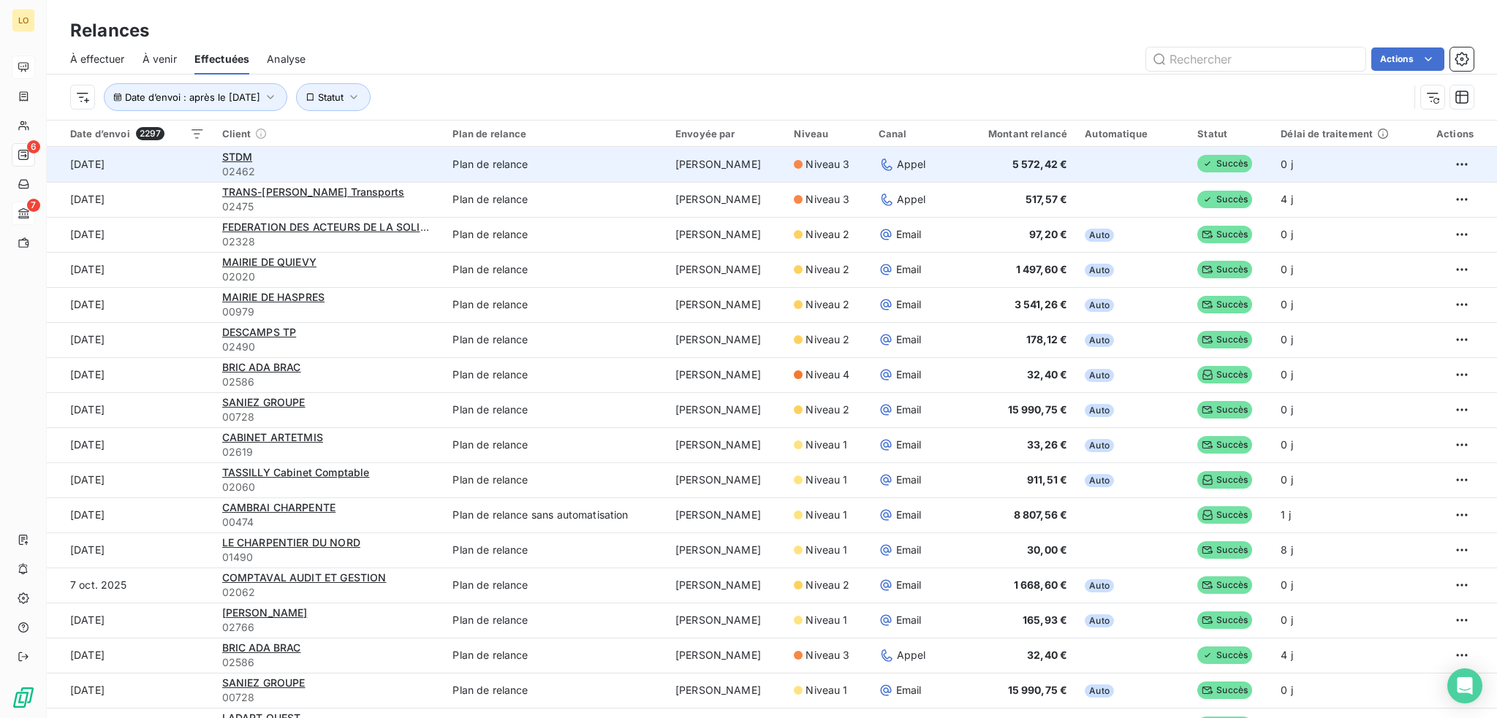
click at [275, 160] on div "STDM" at bounding box center [328, 157] width 213 height 15
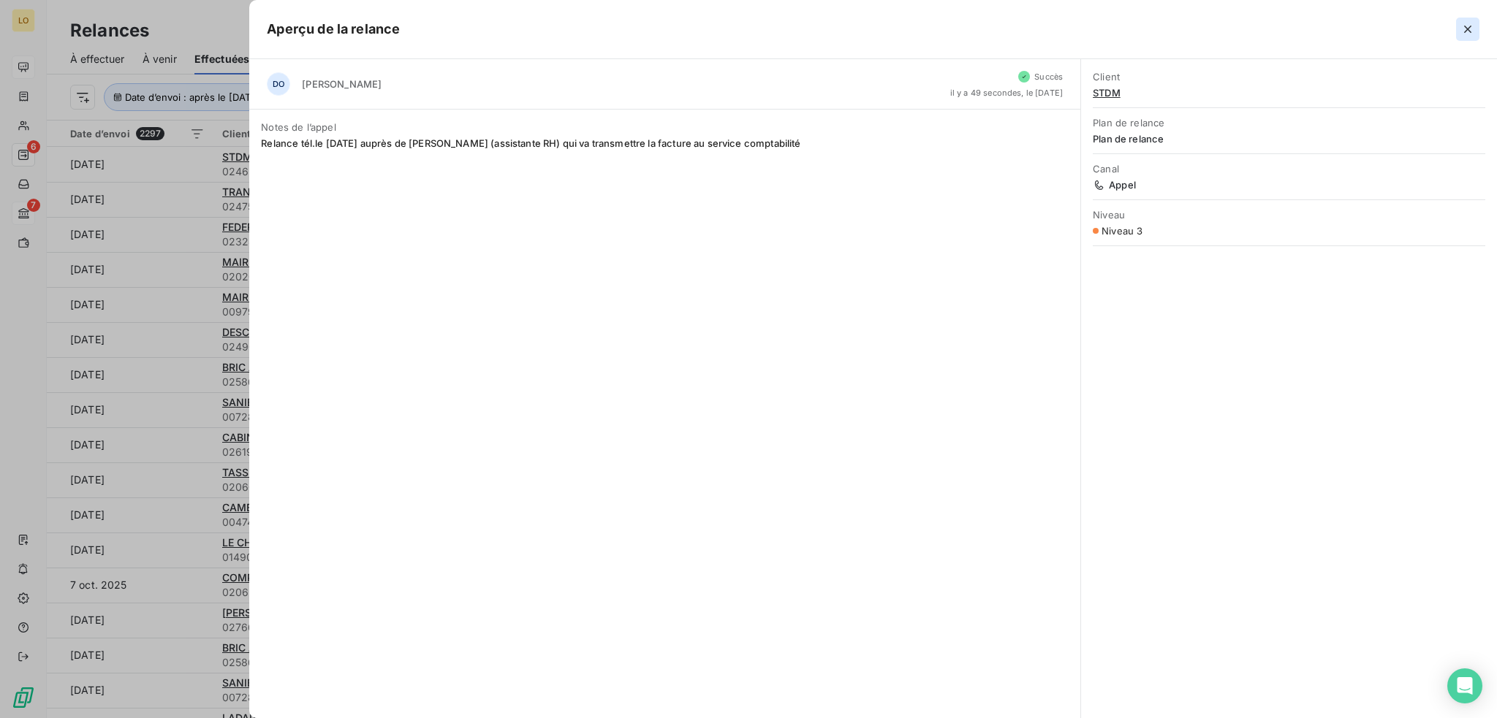
click at [1468, 30] on icon "button" at bounding box center [1467, 29] width 7 height 7
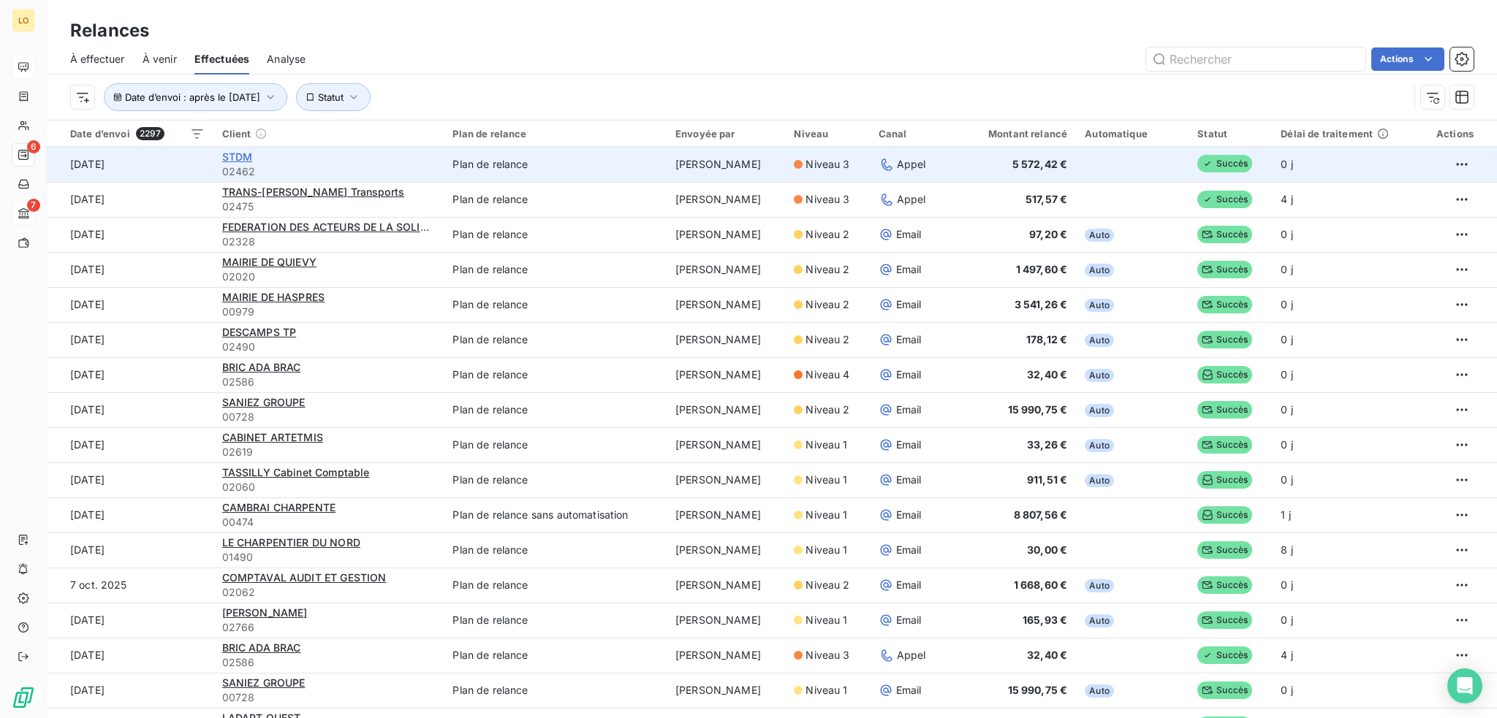
click at [234, 153] on span "STDM" at bounding box center [237, 157] width 31 height 12
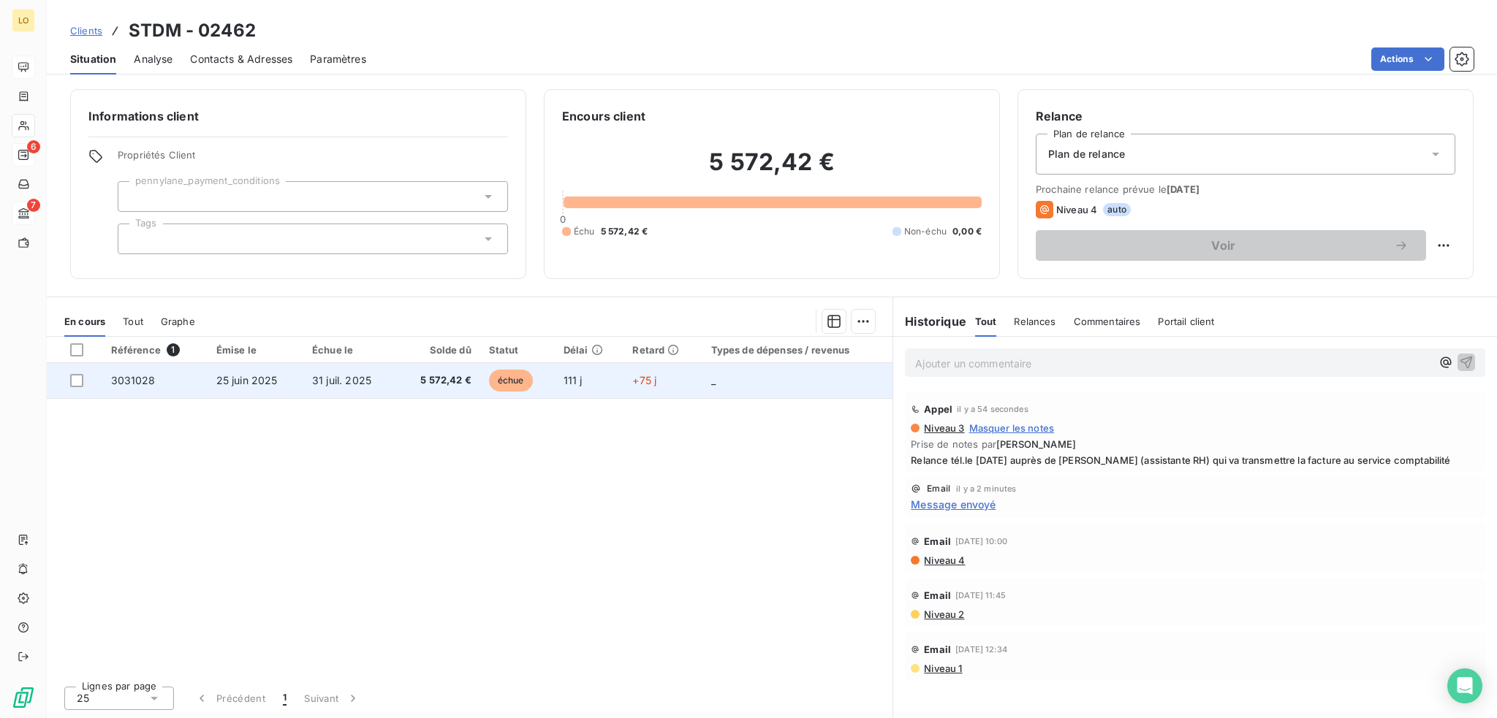
click at [515, 376] on span "échue" at bounding box center [511, 381] width 44 height 22
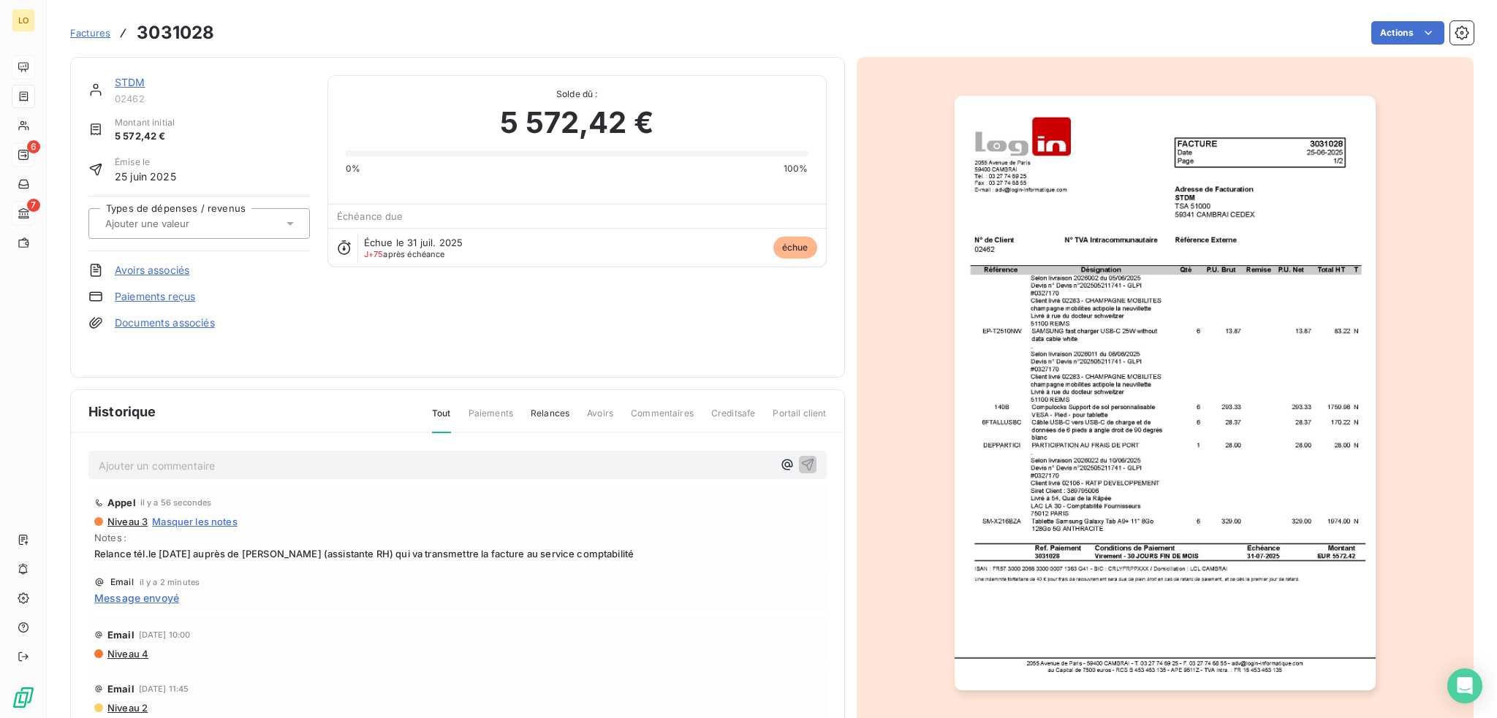
click at [1269, 285] on img "button" at bounding box center [1164, 393] width 421 height 595
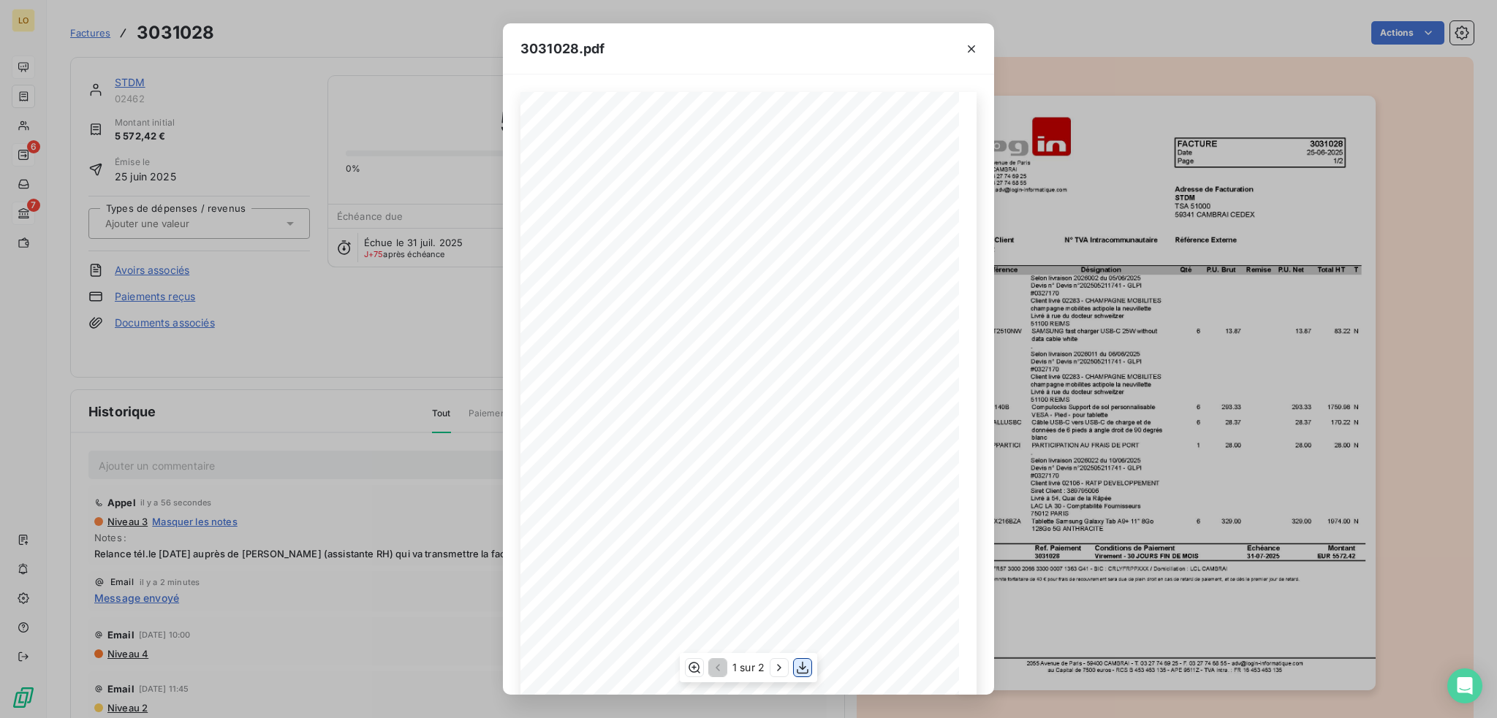
click at [807, 666] on icon "button" at bounding box center [802, 668] width 15 height 15
click at [969, 52] on icon "button" at bounding box center [971, 49] width 15 height 15
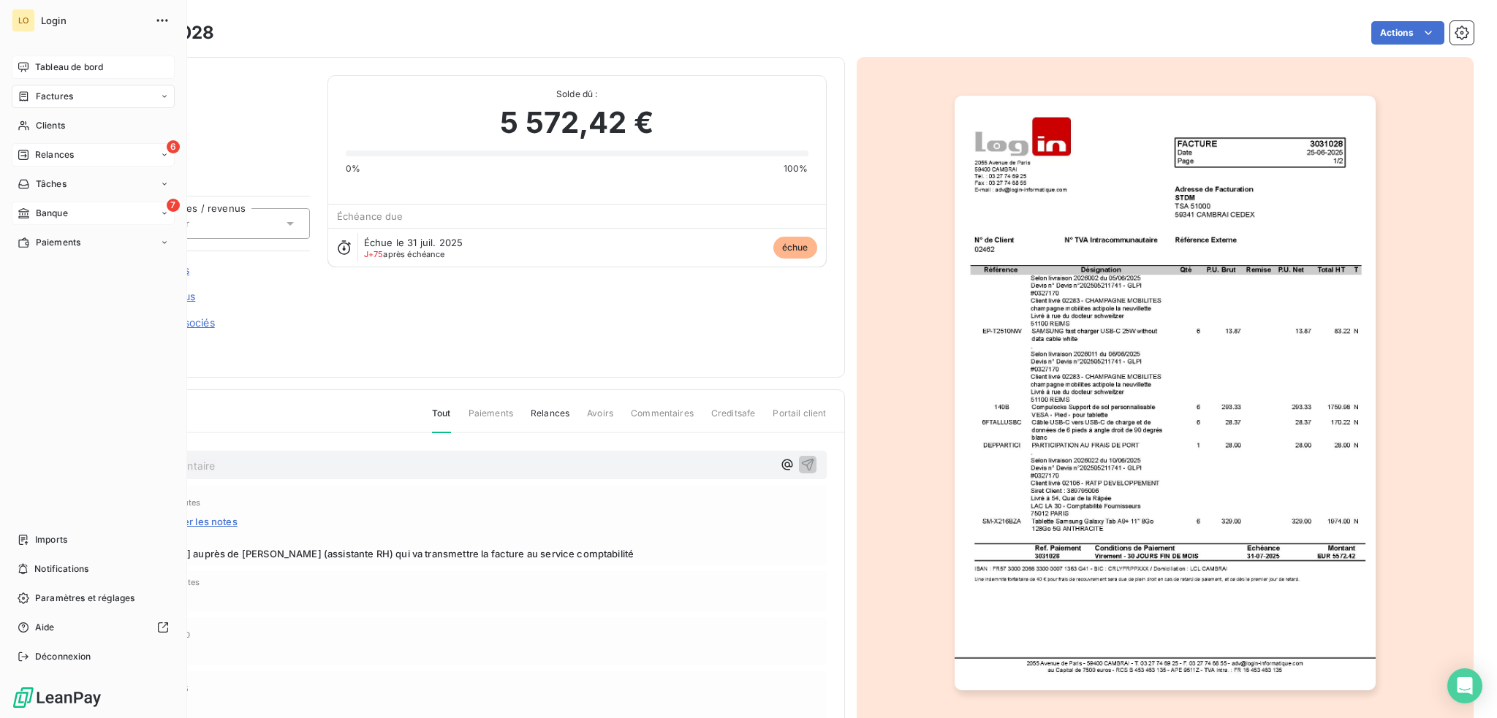
click at [50, 150] on span "Relances" at bounding box center [54, 154] width 39 height 13
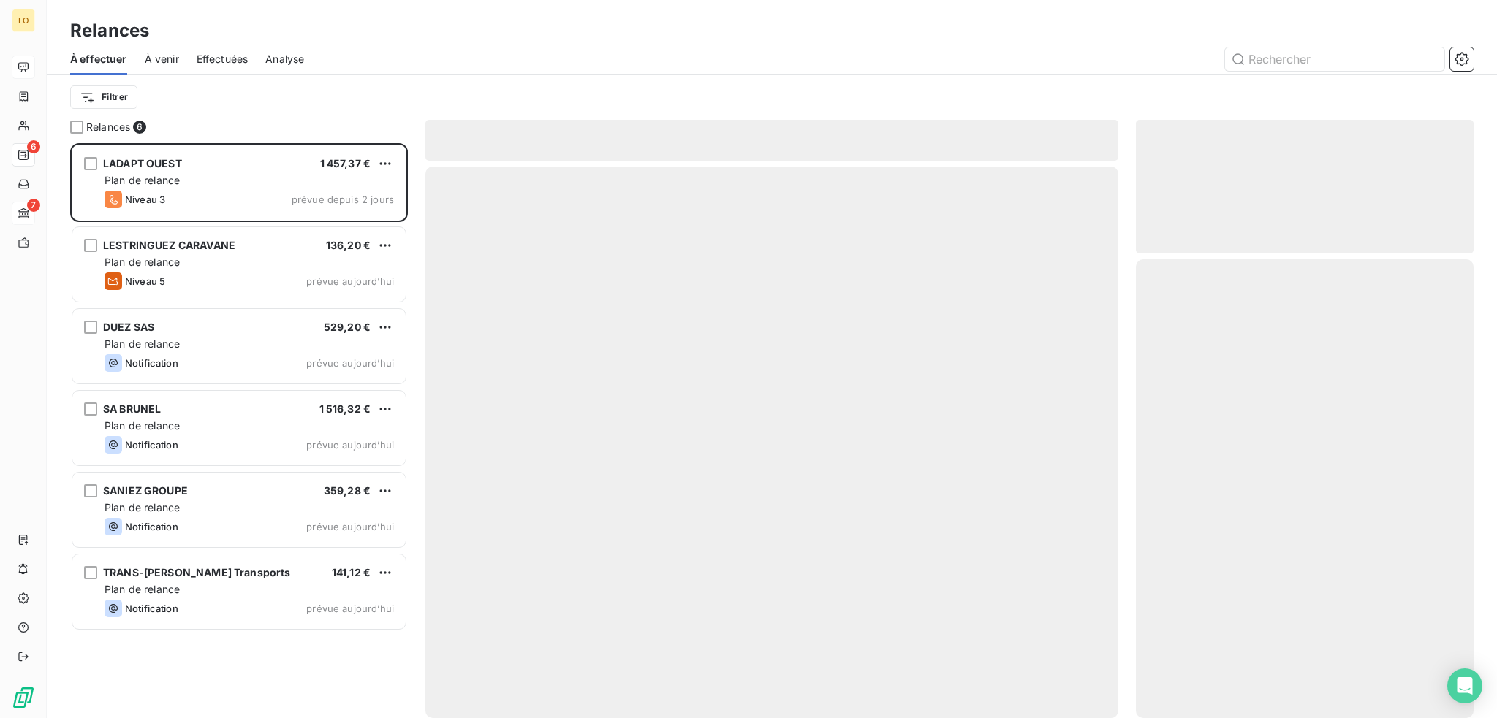
scroll to position [564, 326]
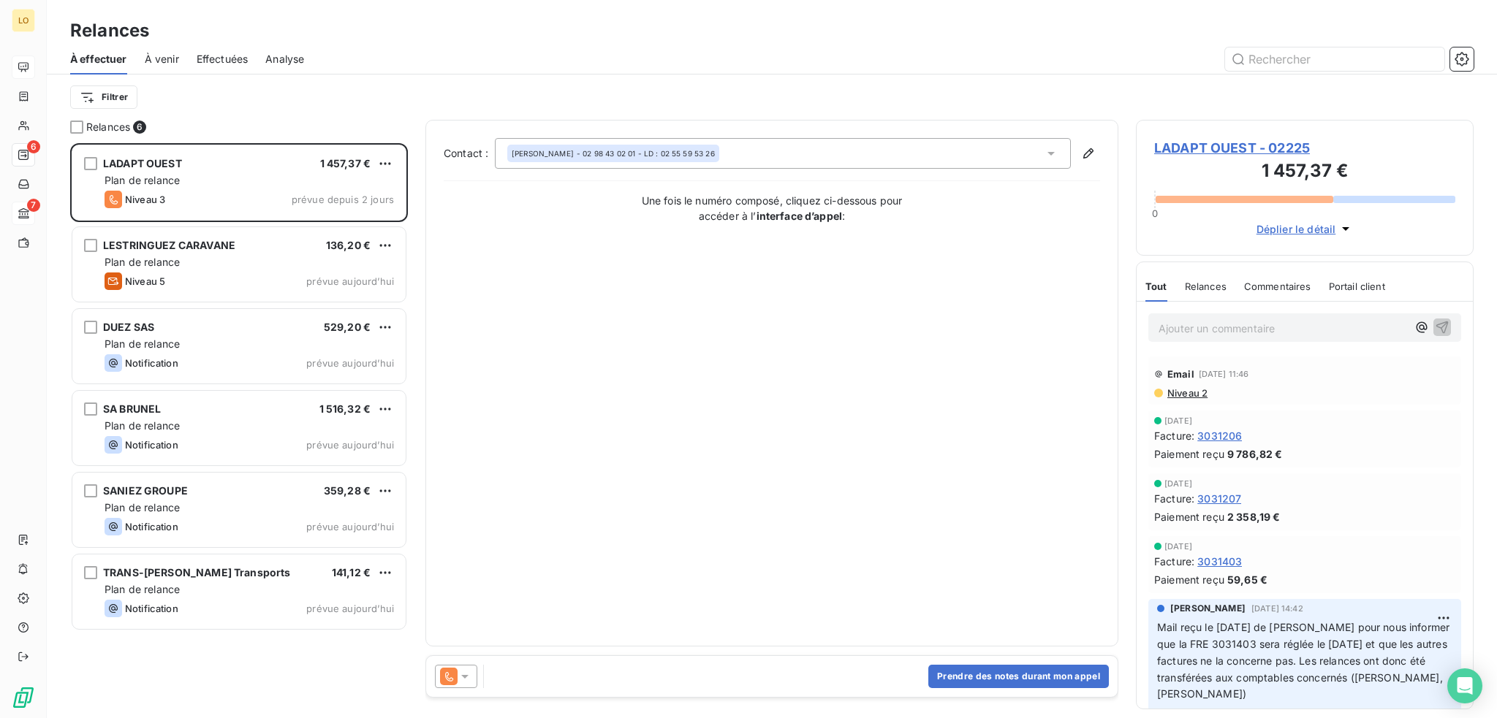
click at [236, 56] on span "Effectuées" at bounding box center [223, 59] width 52 height 15
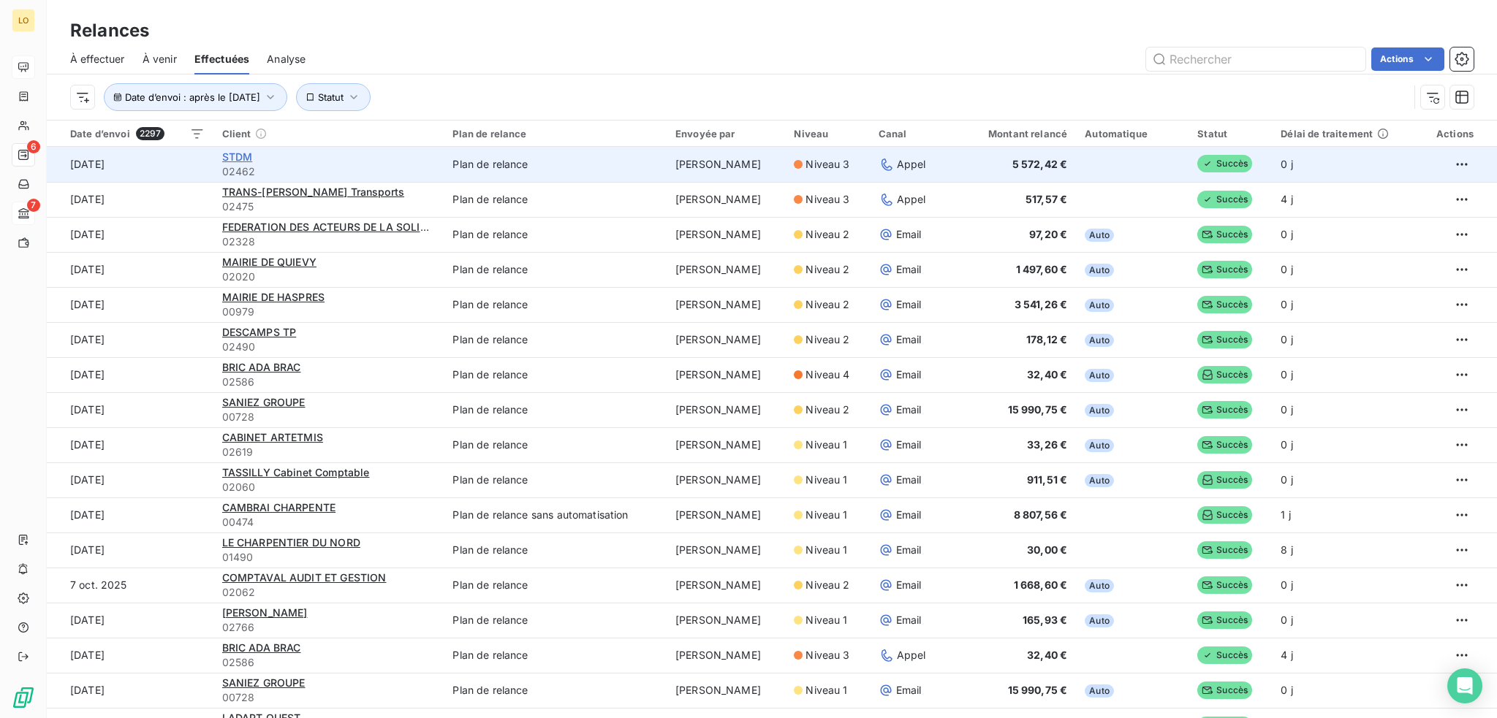
click at [236, 156] on span "STDM" at bounding box center [237, 157] width 31 height 12
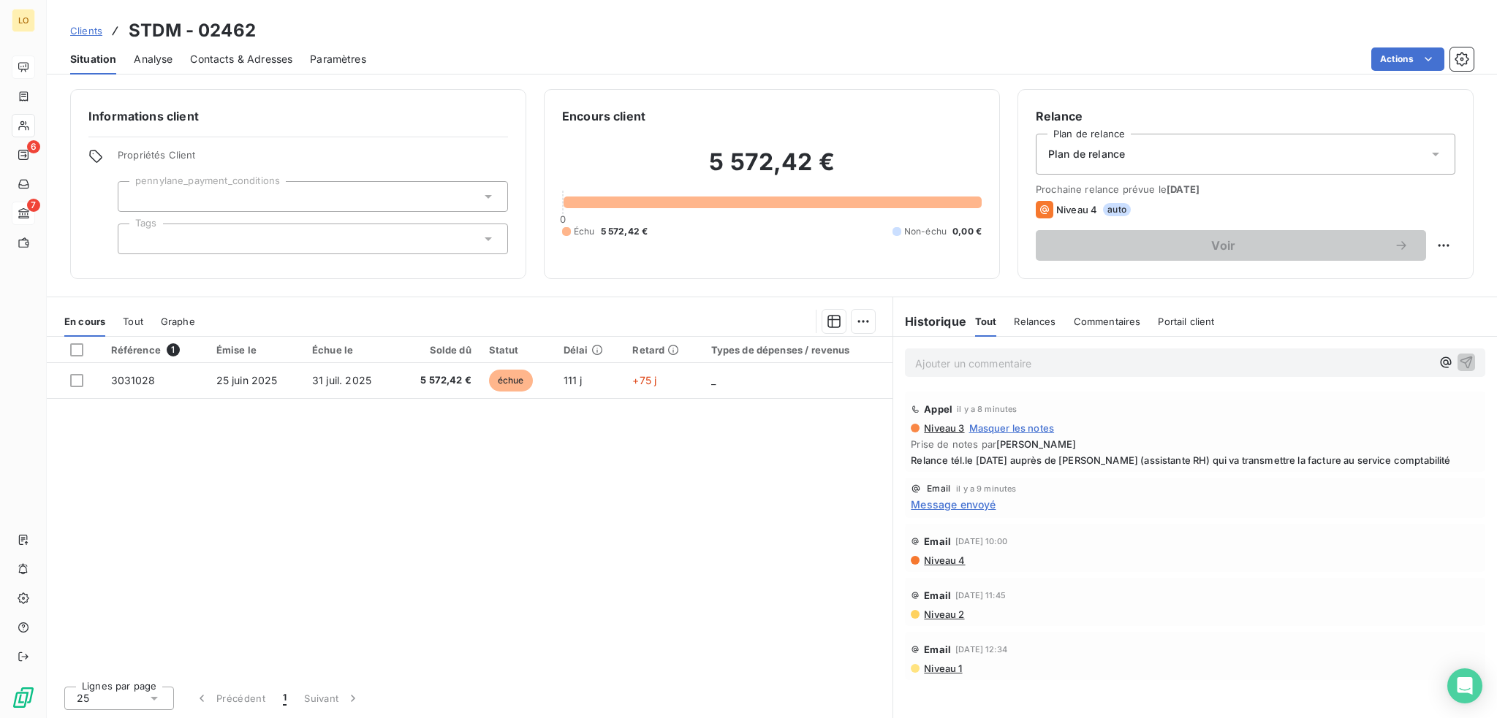
click at [1011, 365] on p "Ajouter un commentaire ﻿" at bounding box center [1173, 363] width 516 height 18
click at [1469, 360] on icon "button" at bounding box center [1466, 361] width 15 height 15
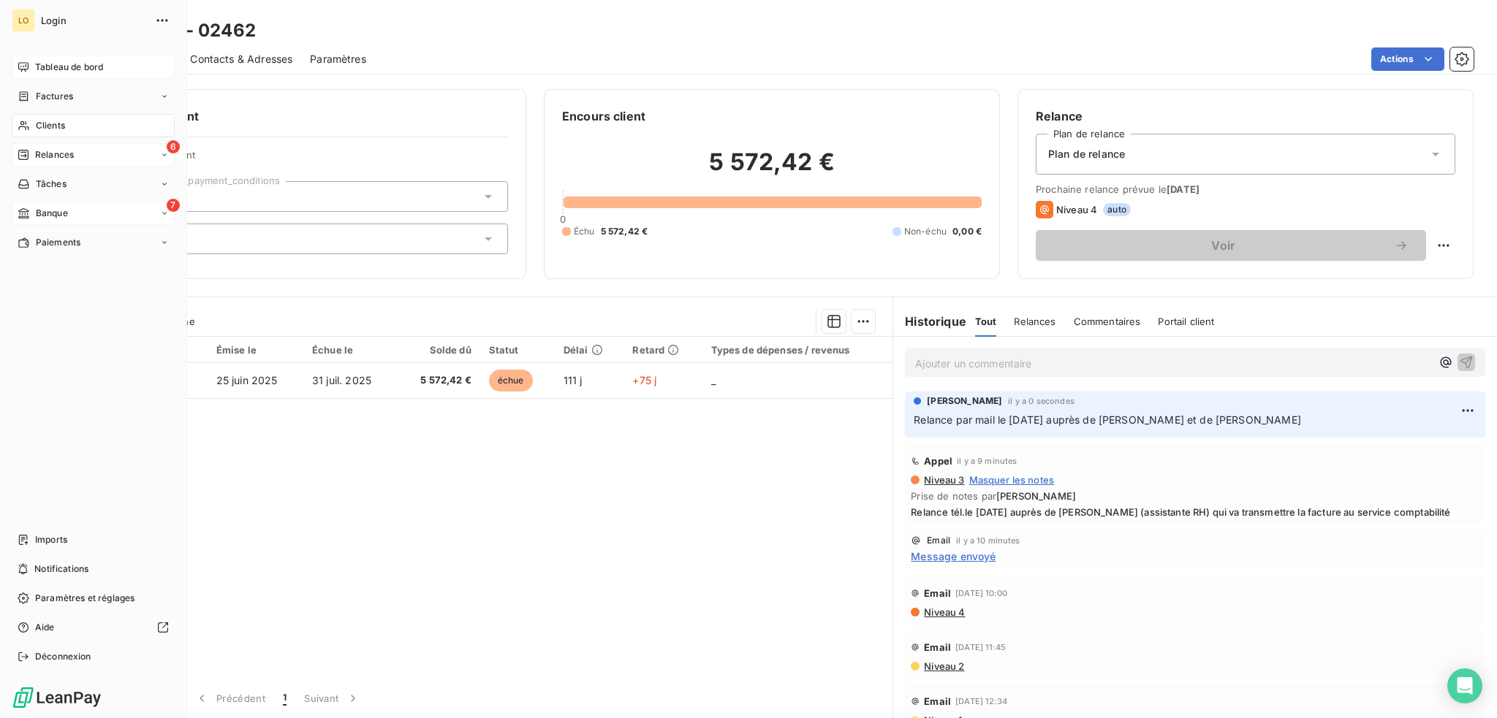
click at [50, 155] on span "Relances" at bounding box center [54, 154] width 39 height 13
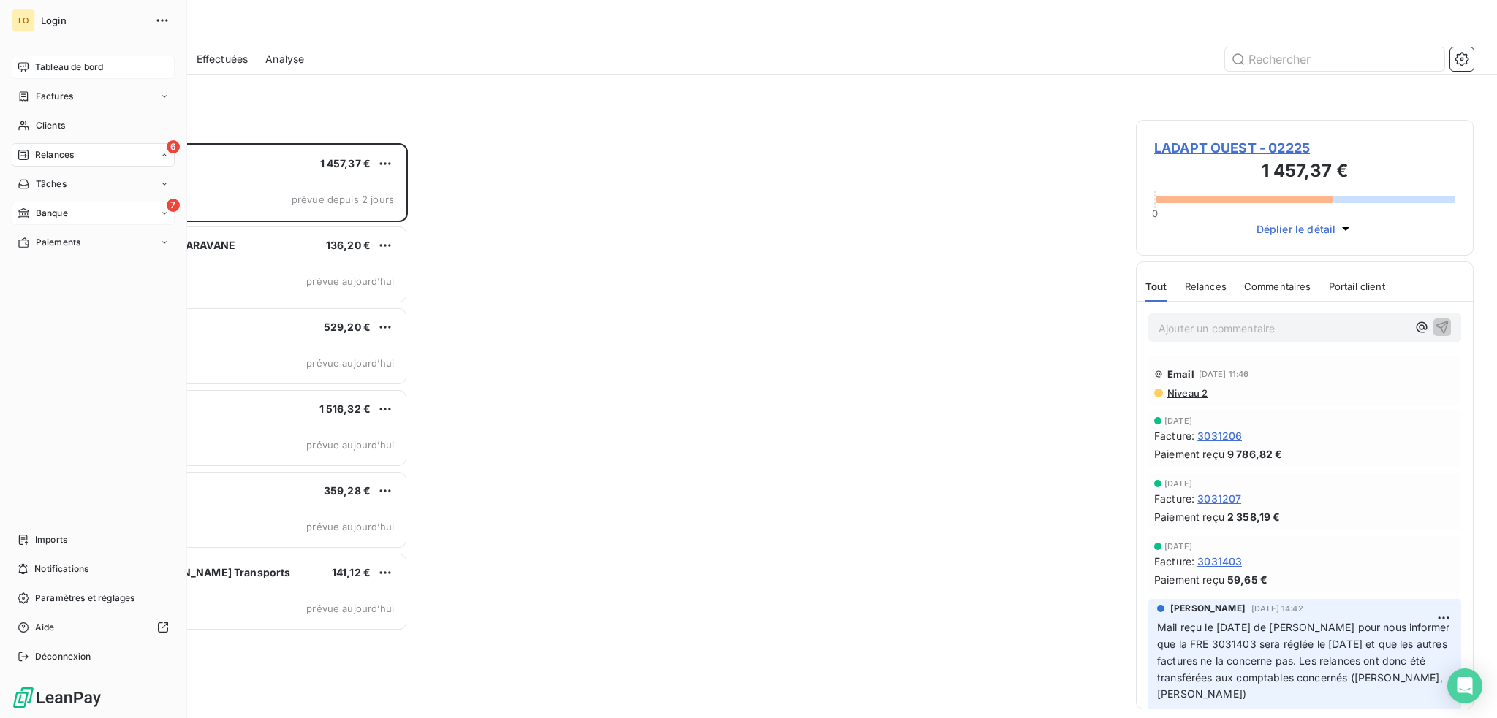
scroll to position [564, 326]
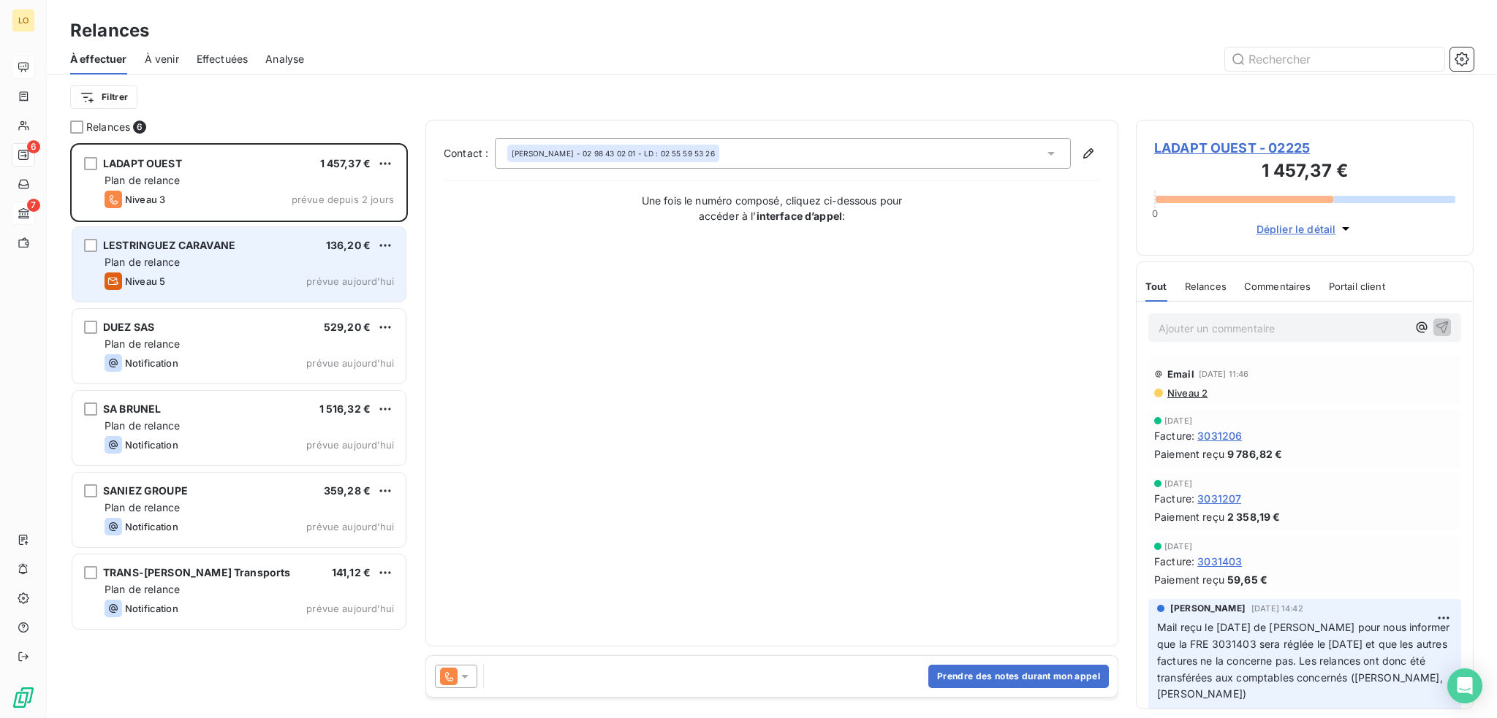
click at [186, 265] on div "Plan de relance" at bounding box center [249, 262] width 289 height 15
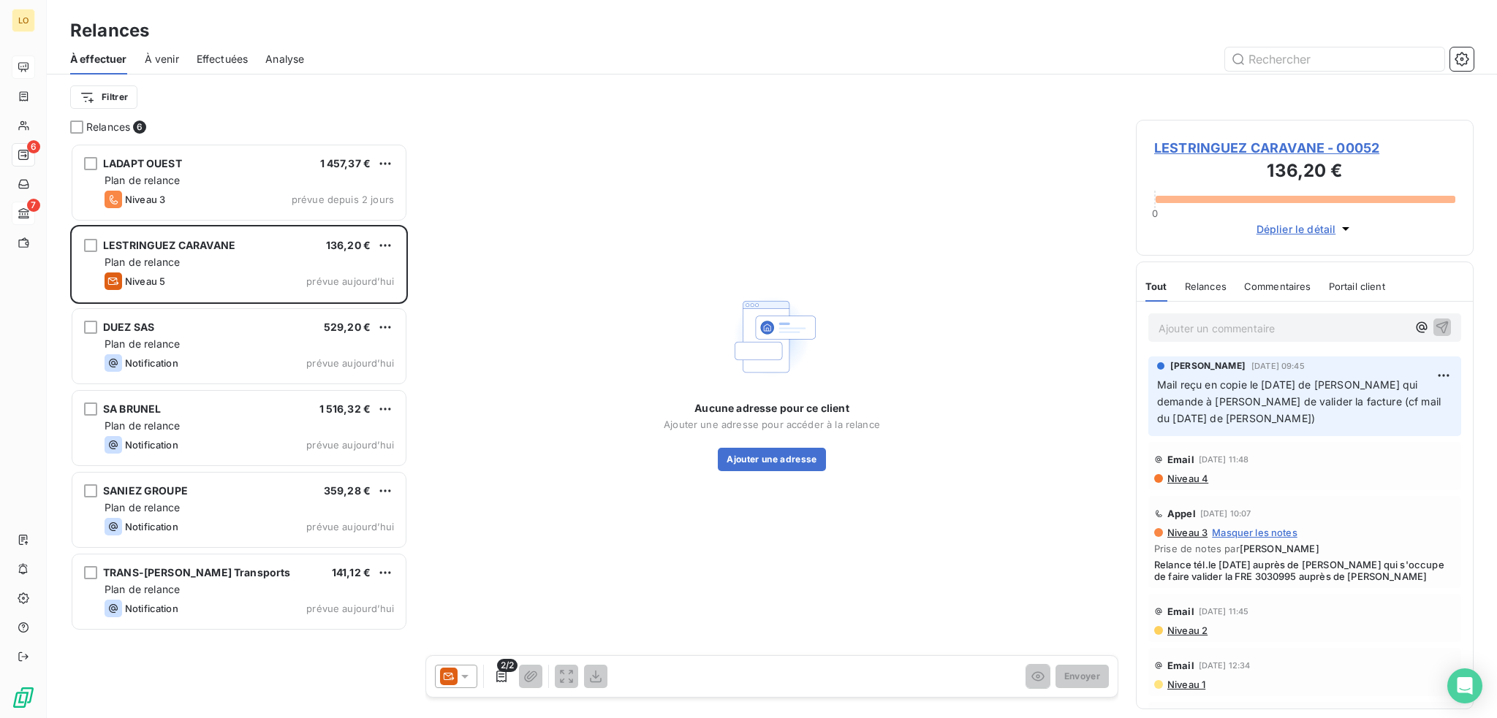
click at [1332, 145] on span "LESTRINGUEZ CARAVANE - 00052" at bounding box center [1304, 148] width 301 height 20
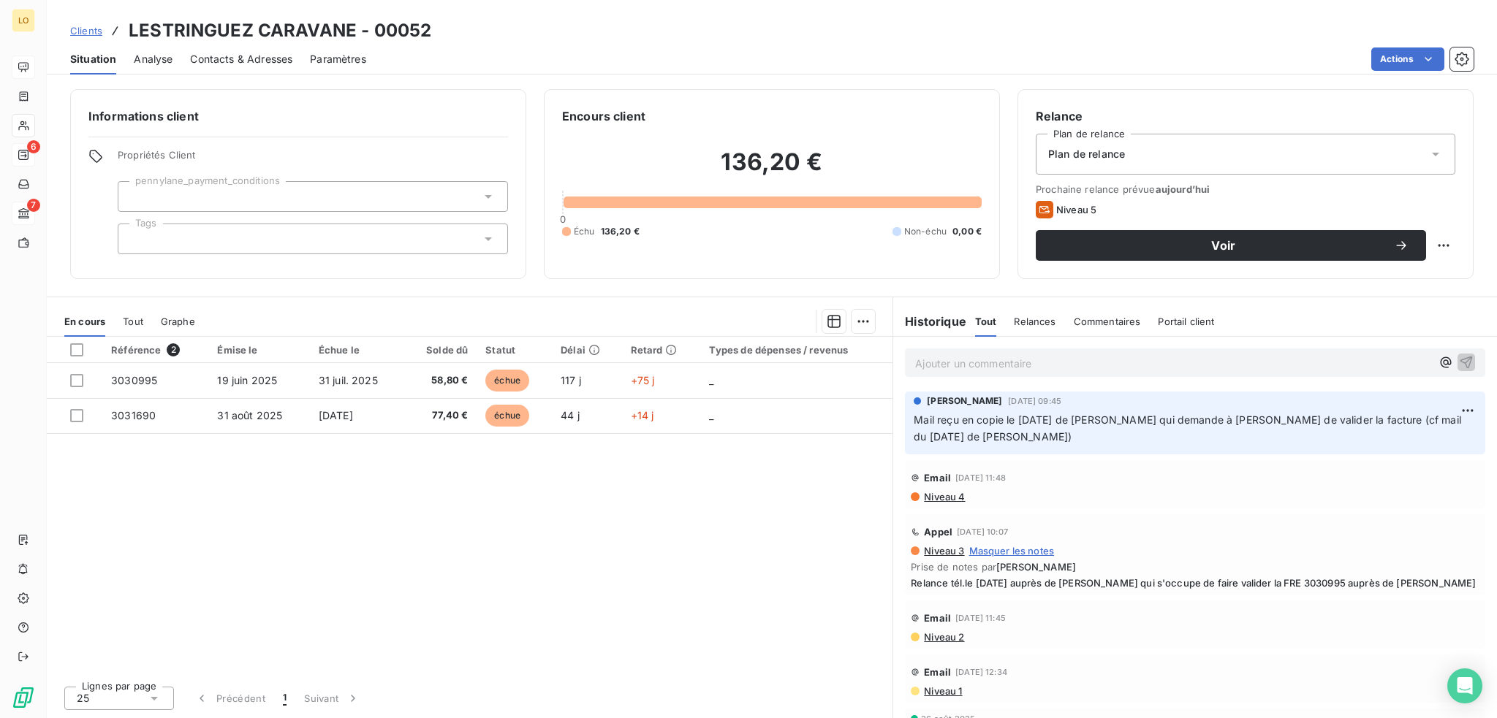
click at [257, 58] on span "Contacts & Adresses" at bounding box center [241, 59] width 102 height 15
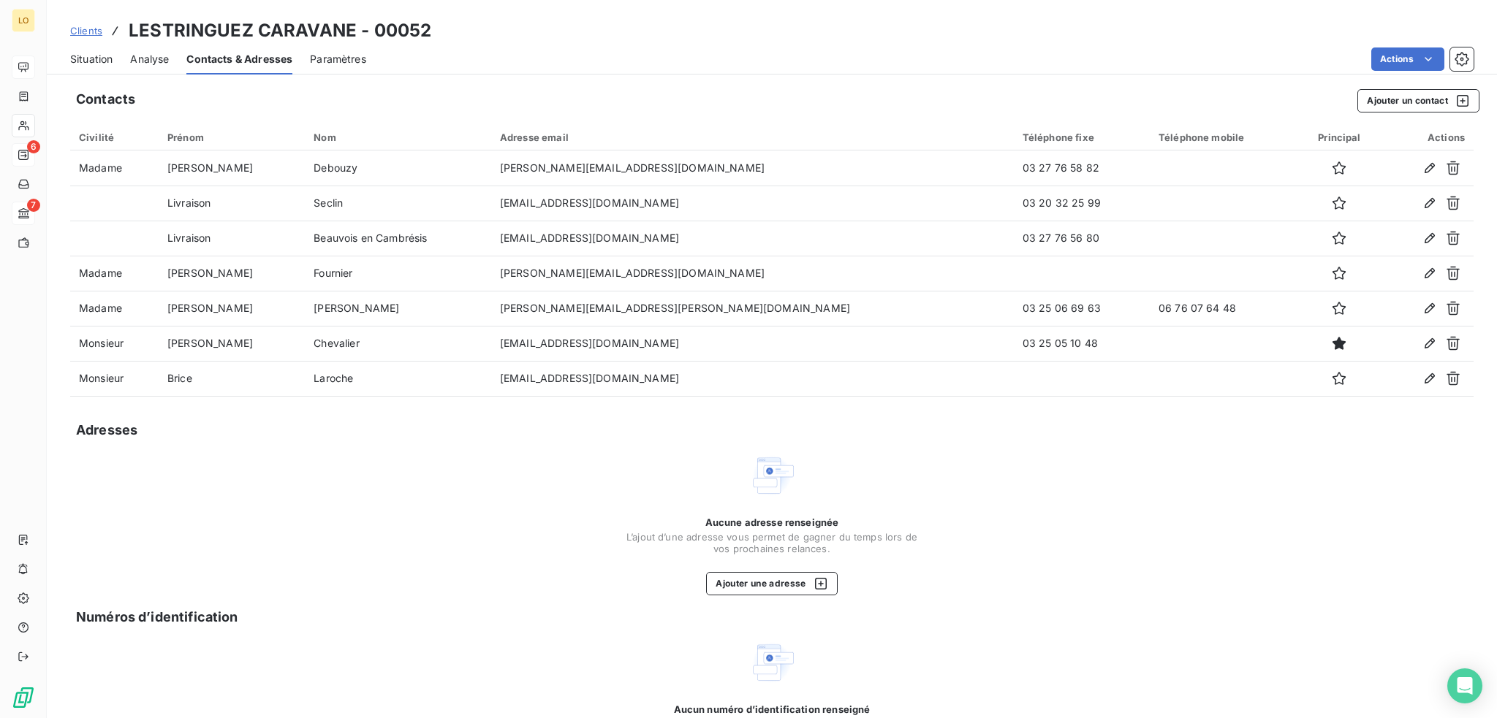
click at [93, 56] on span "Situation" at bounding box center [91, 59] width 42 height 15
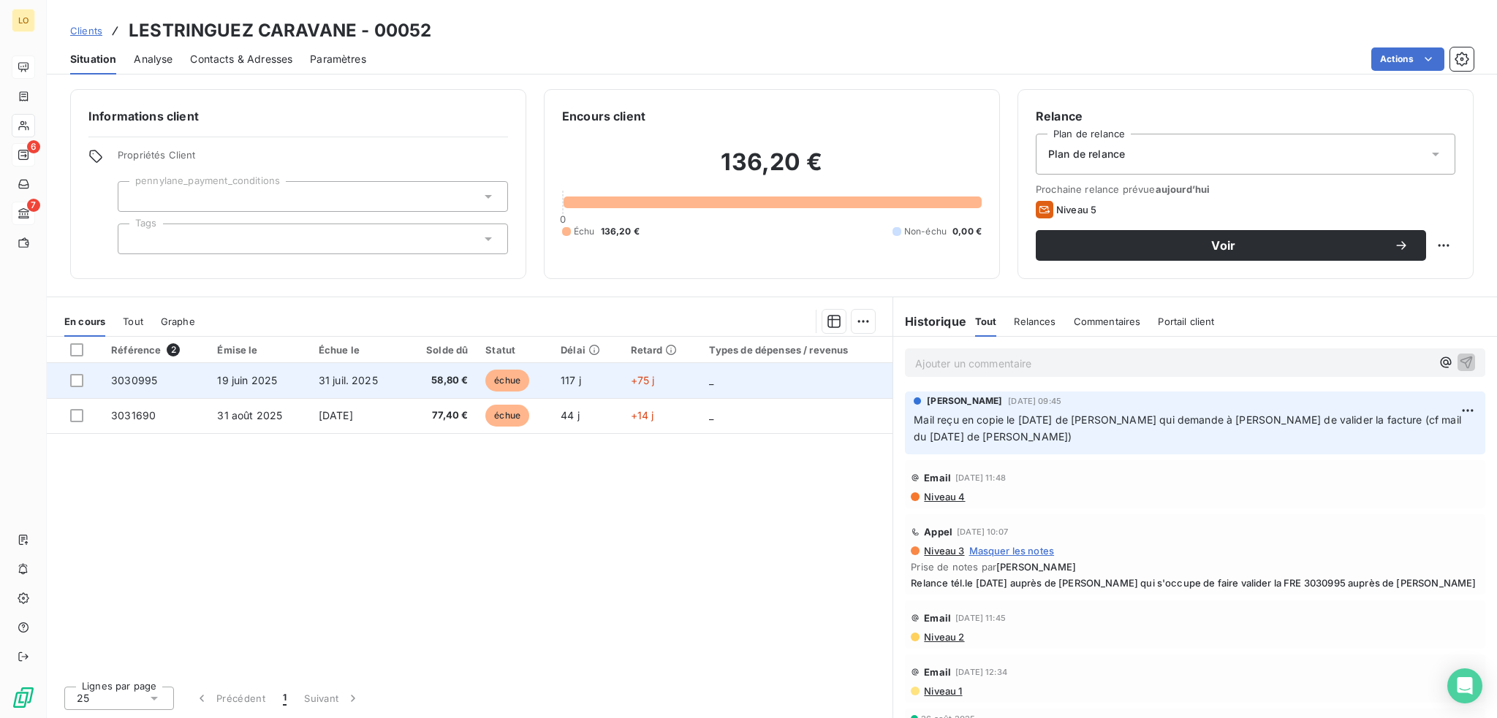
click at [514, 376] on span "échue" at bounding box center [507, 381] width 44 height 22
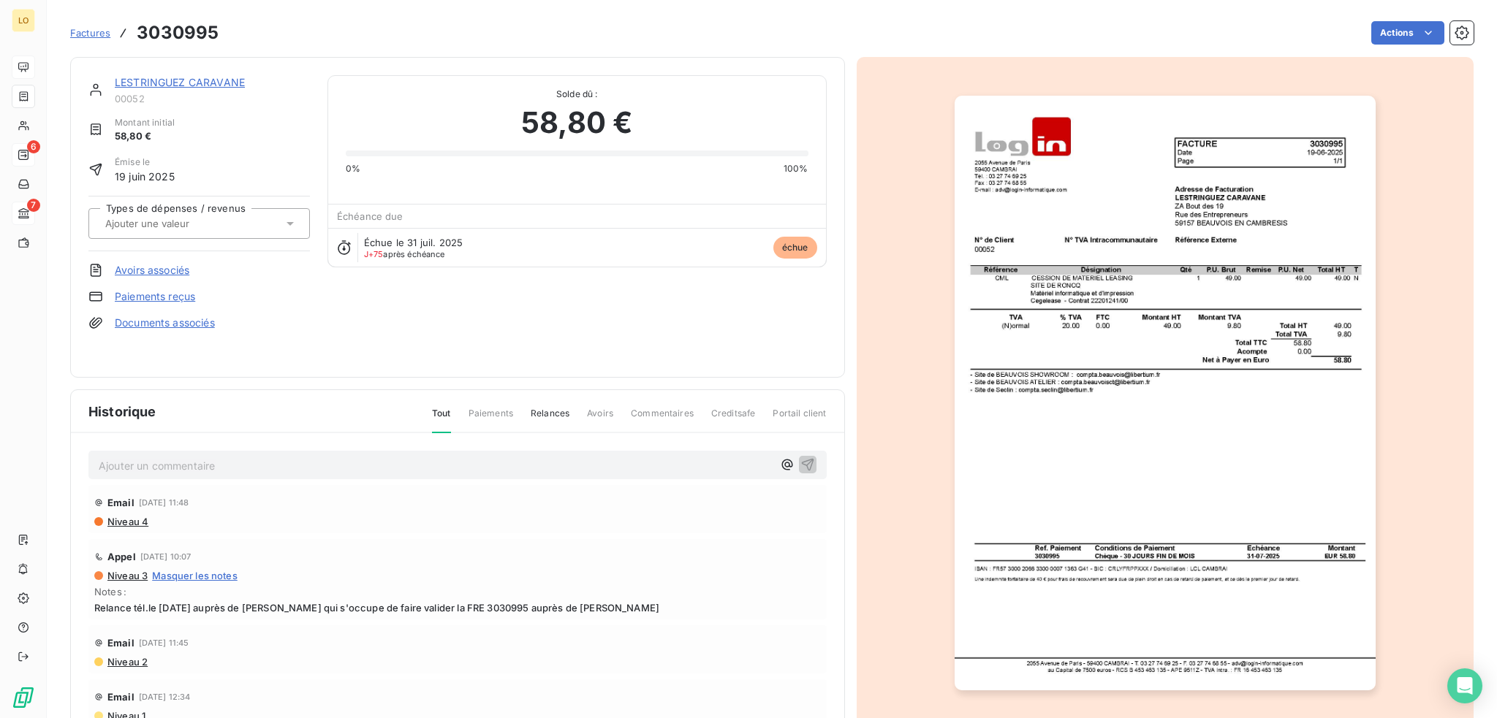
click at [221, 81] on link "LESTRINGUEZ CARAVANE" at bounding box center [180, 82] width 130 height 12
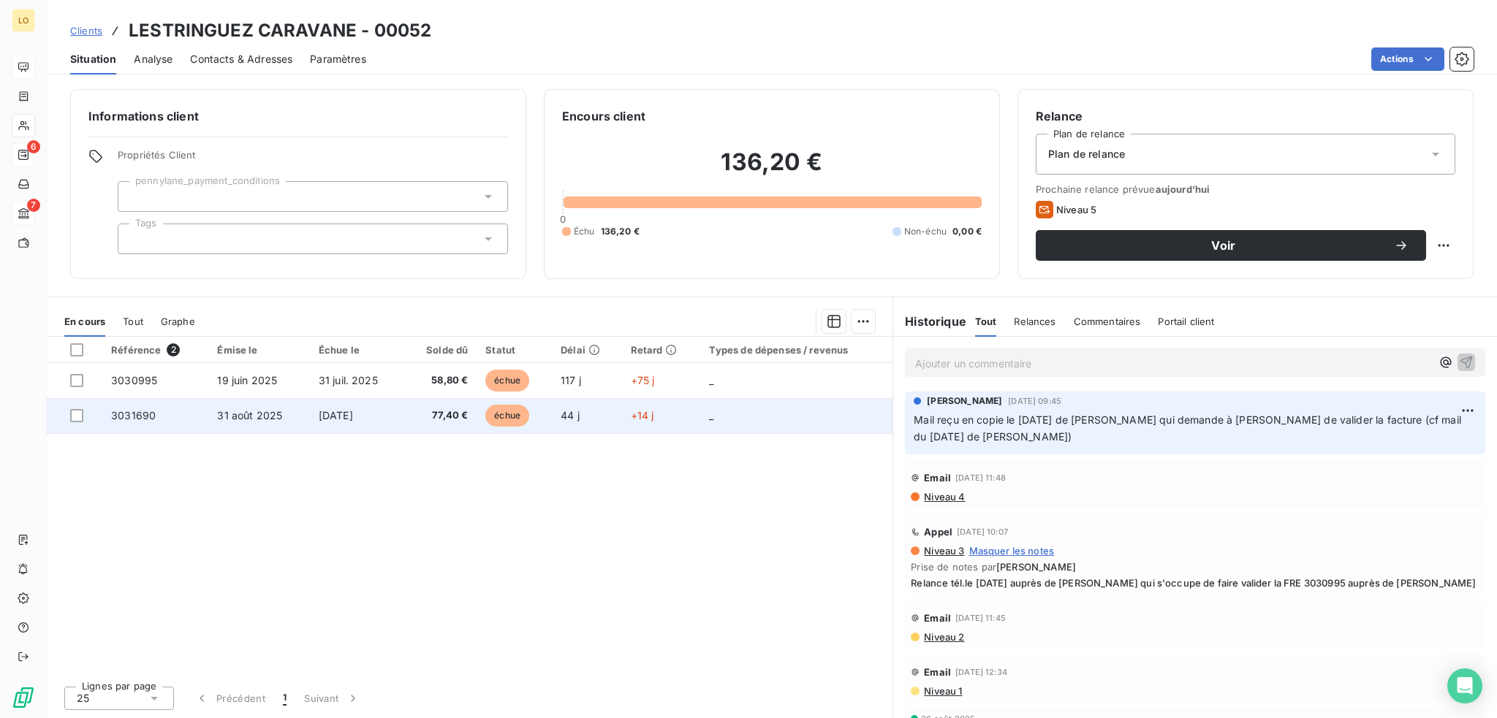
click at [495, 414] on span "échue" at bounding box center [507, 416] width 44 height 22
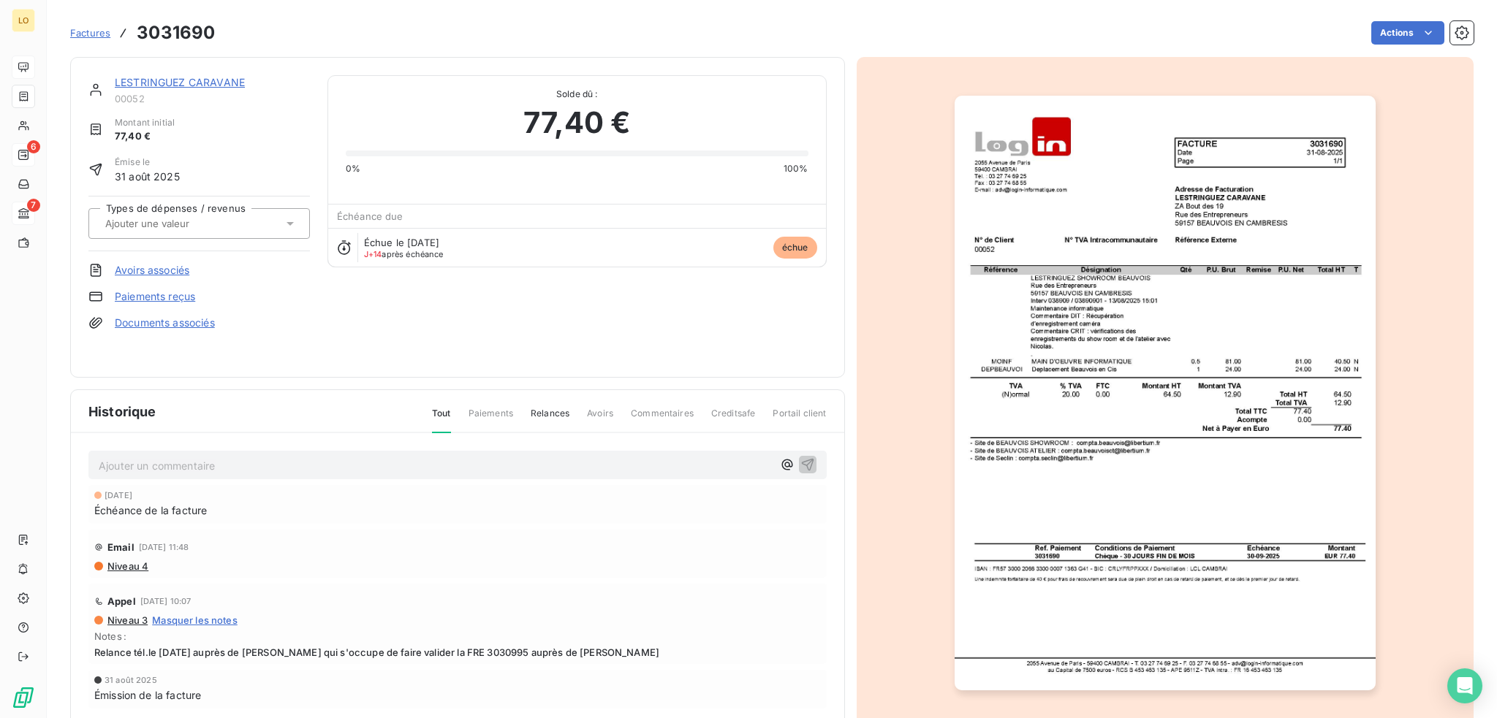
click at [190, 86] on link "LESTRINGUEZ CARAVANE" at bounding box center [180, 82] width 130 height 12
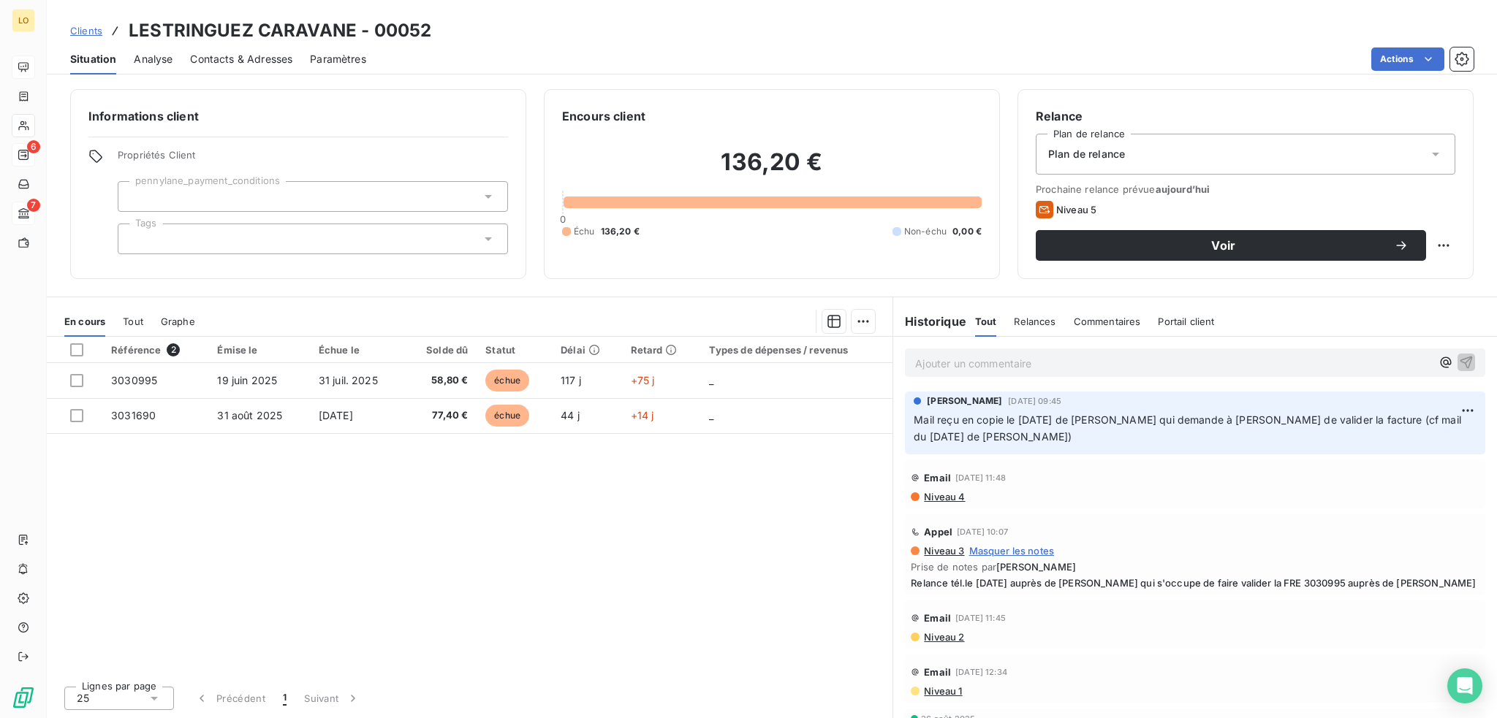
click at [234, 62] on span "Contacts & Adresses" at bounding box center [241, 59] width 102 height 15
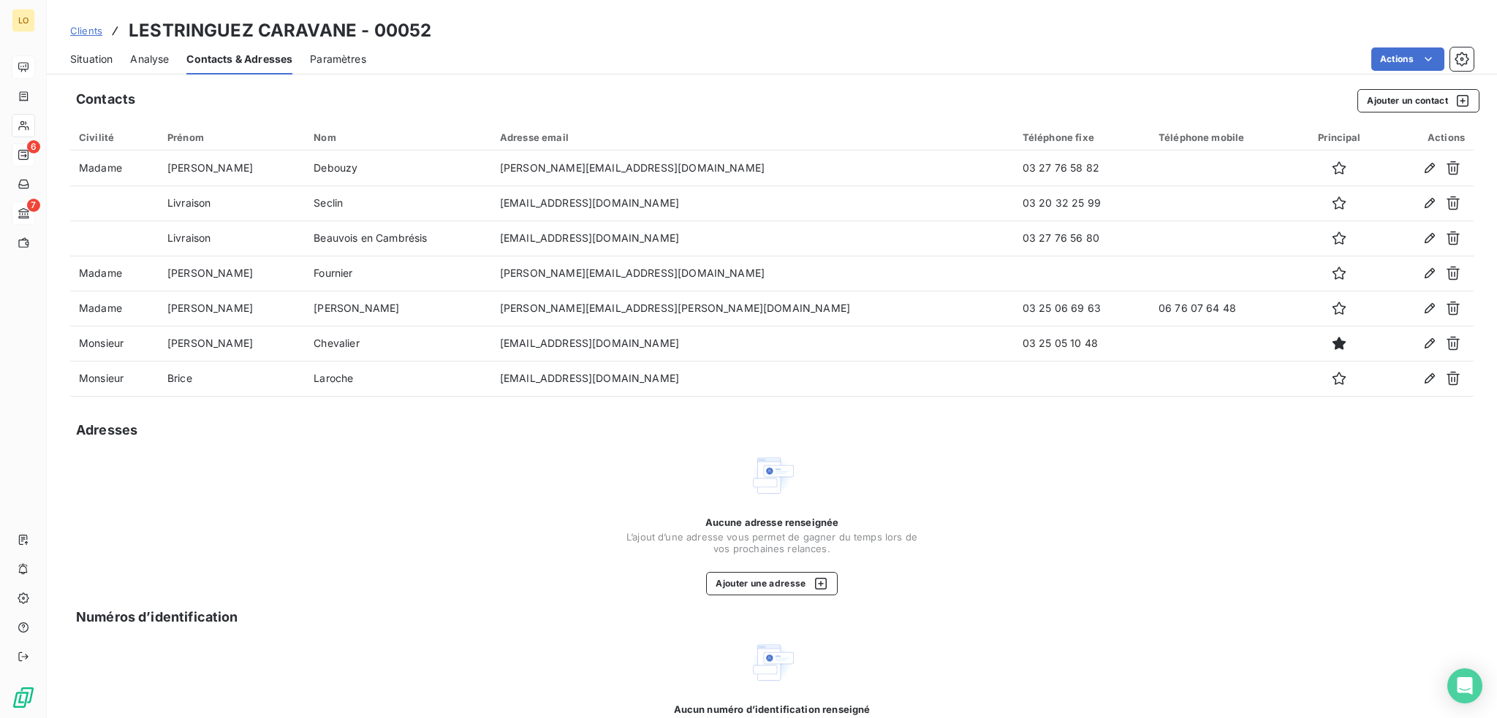
click at [99, 56] on span "Situation" at bounding box center [91, 59] width 42 height 15
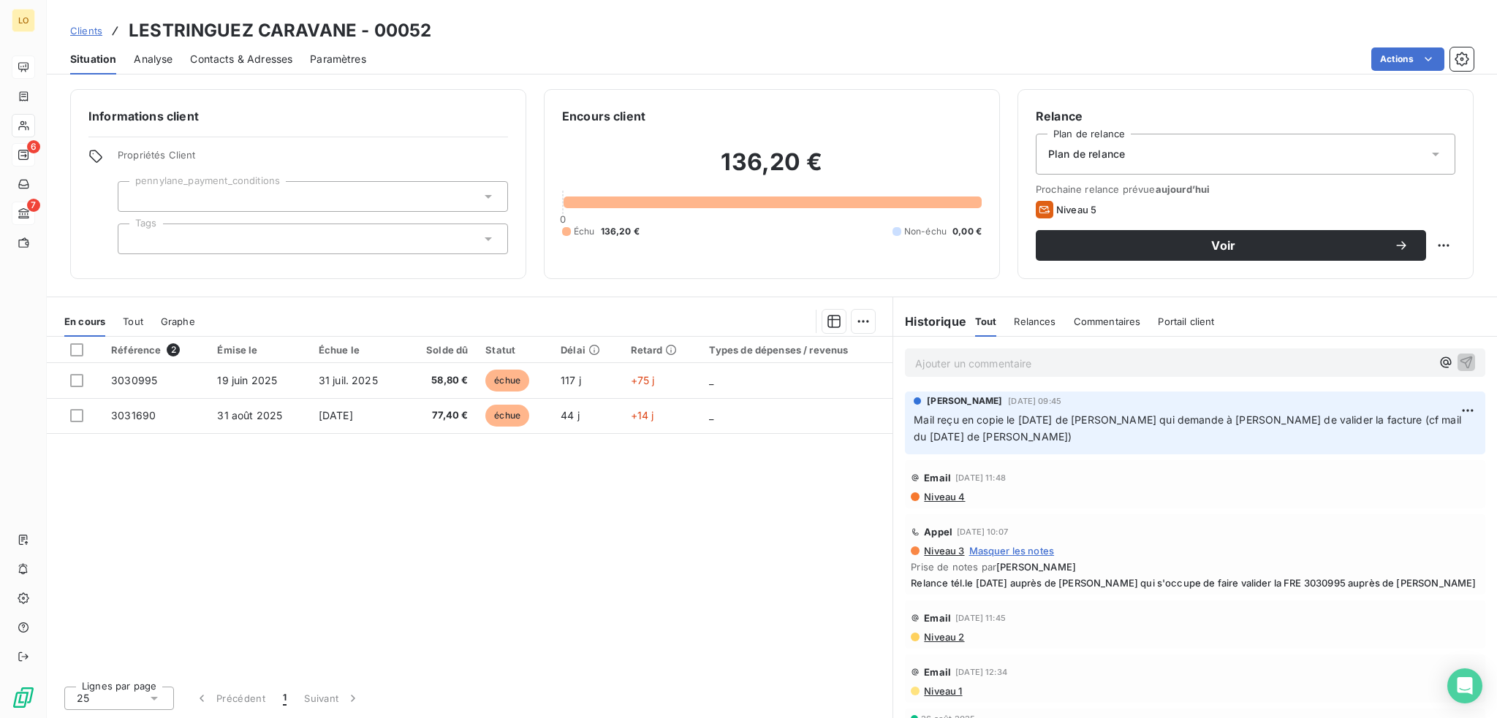
click at [278, 58] on span "Contacts & Adresses" at bounding box center [241, 59] width 102 height 15
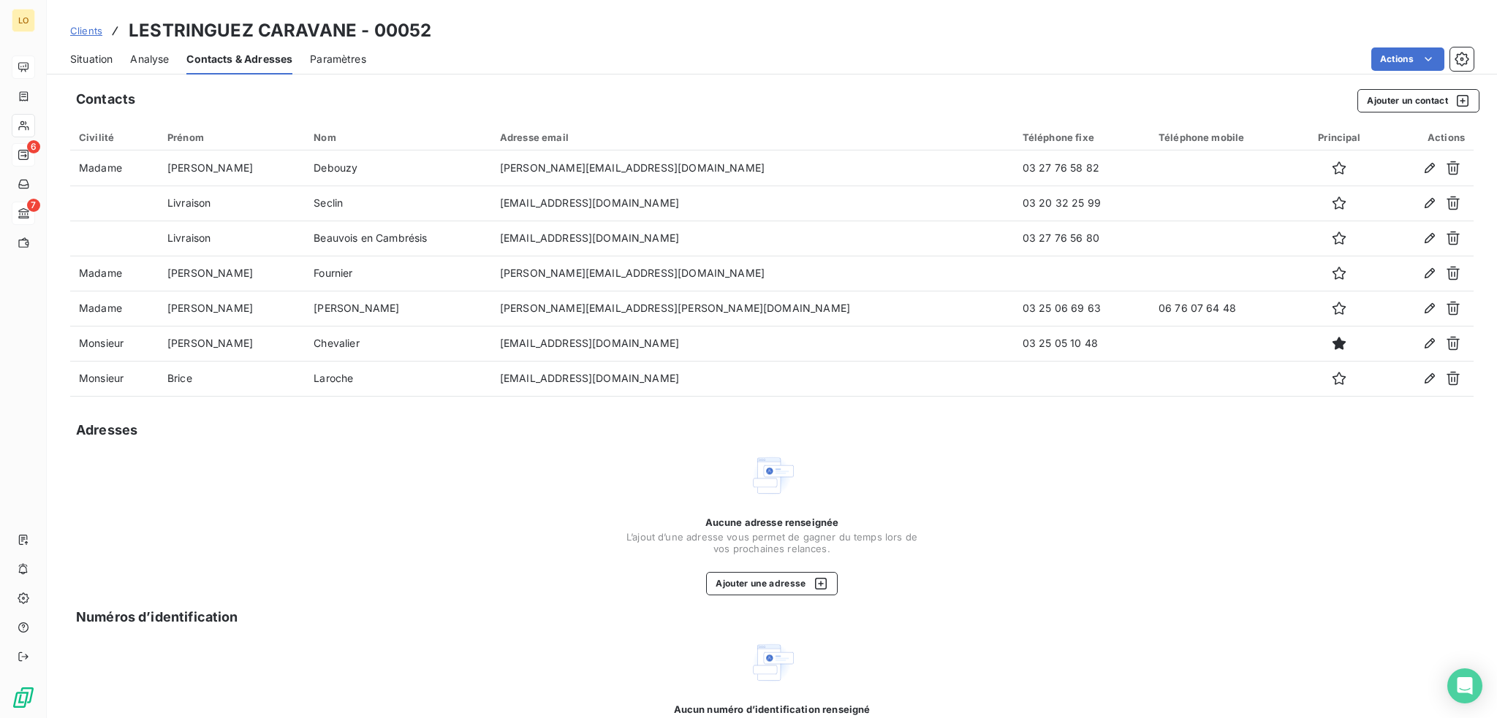
click at [80, 61] on span "Situation" at bounding box center [91, 59] width 42 height 15
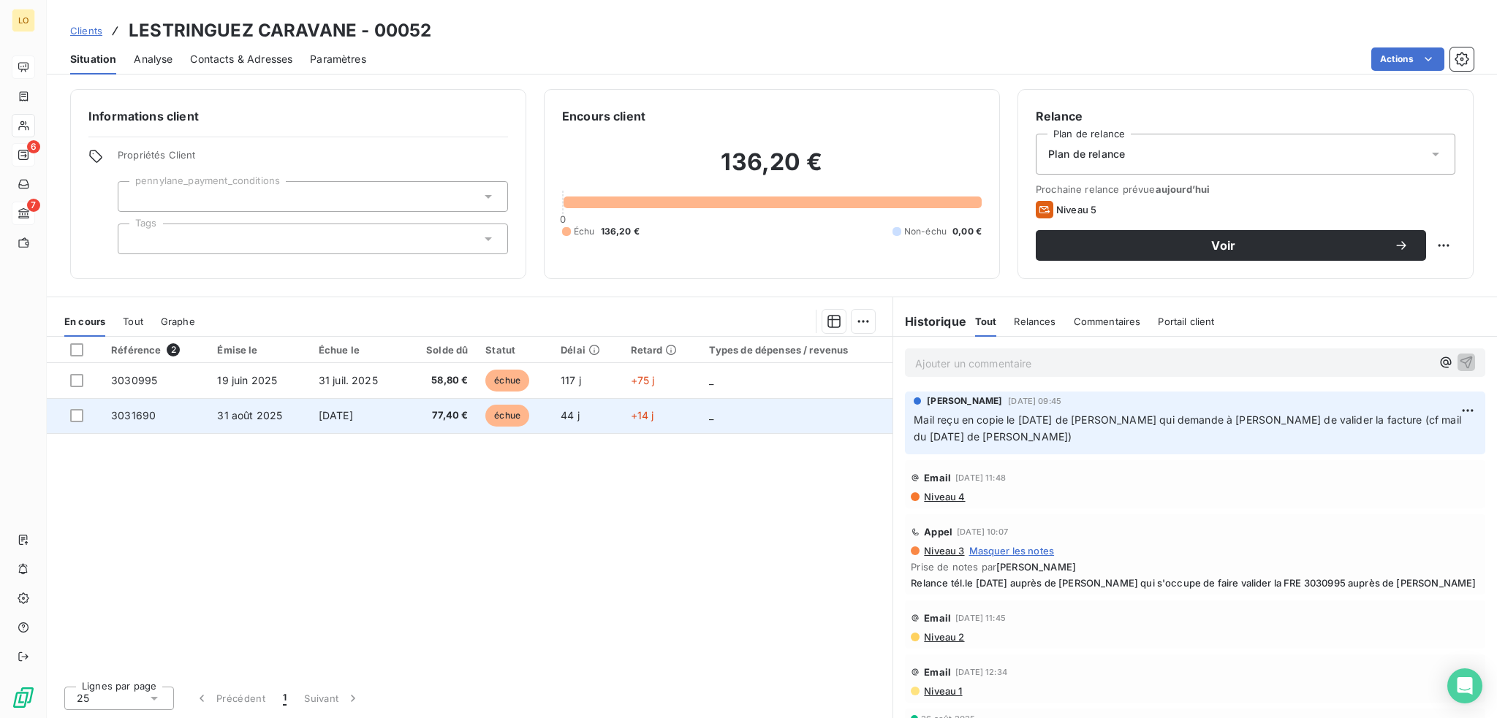
click at [513, 414] on span "échue" at bounding box center [507, 416] width 44 height 22
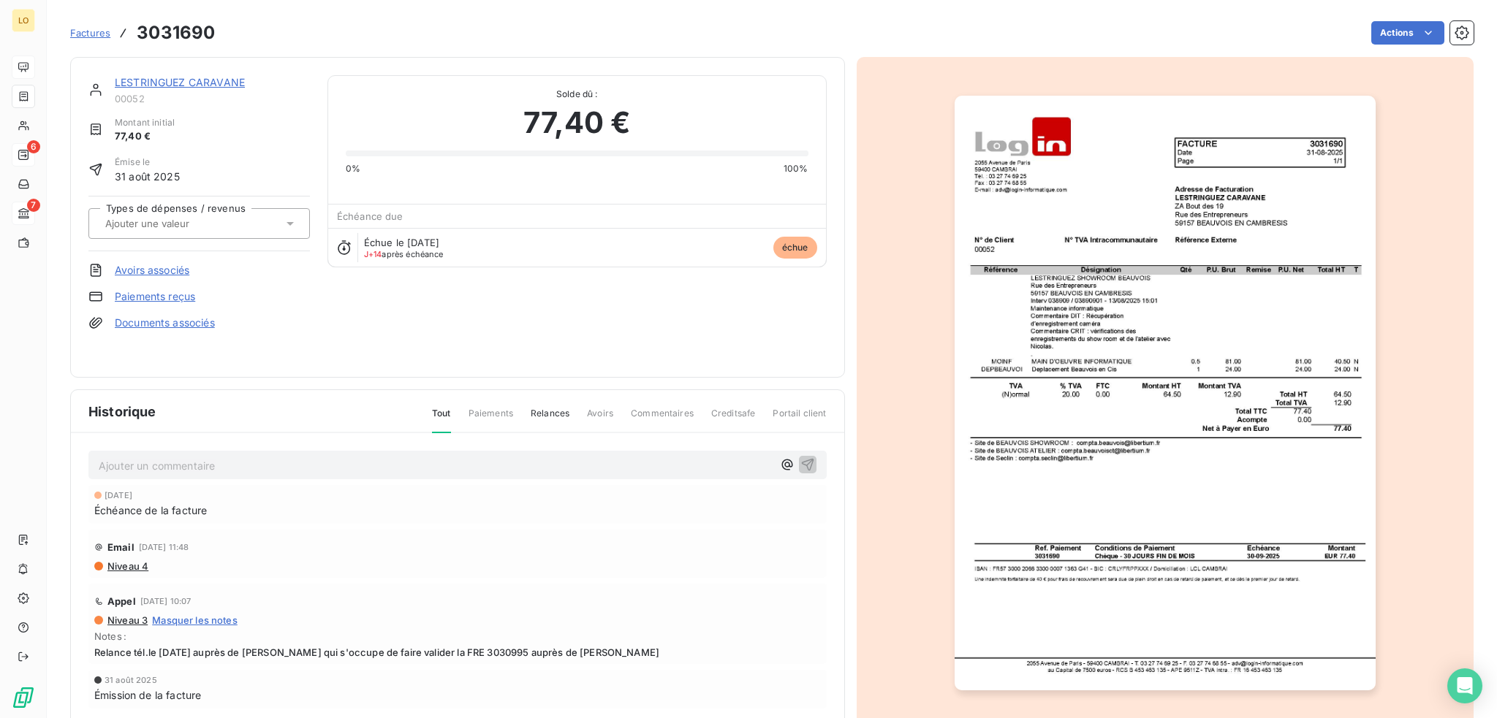
click at [218, 78] on link "LESTRINGUEZ CARAVANE" at bounding box center [180, 82] width 130 height 12
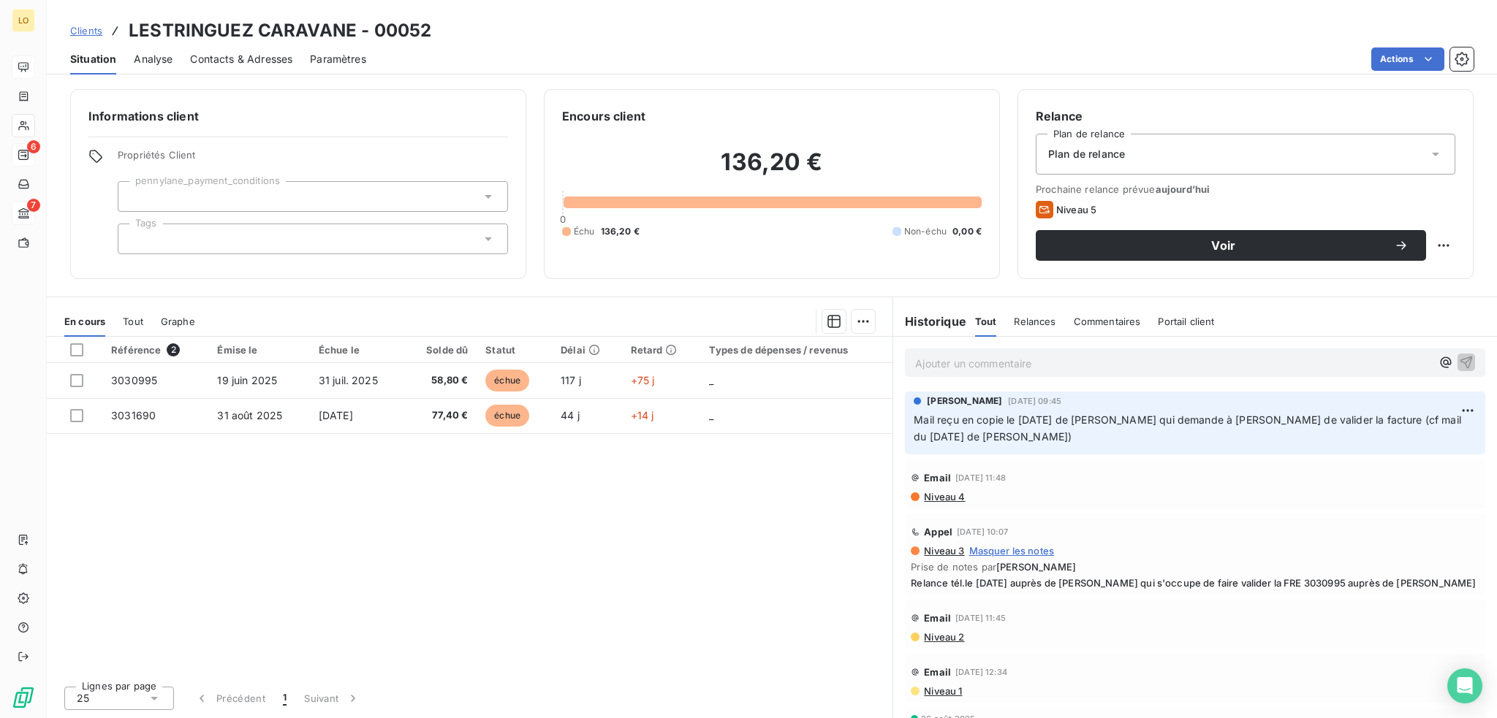
click at [227, 58] on span "Contacts & Adresses" at bounding box center [241, 59] width 102 height 15
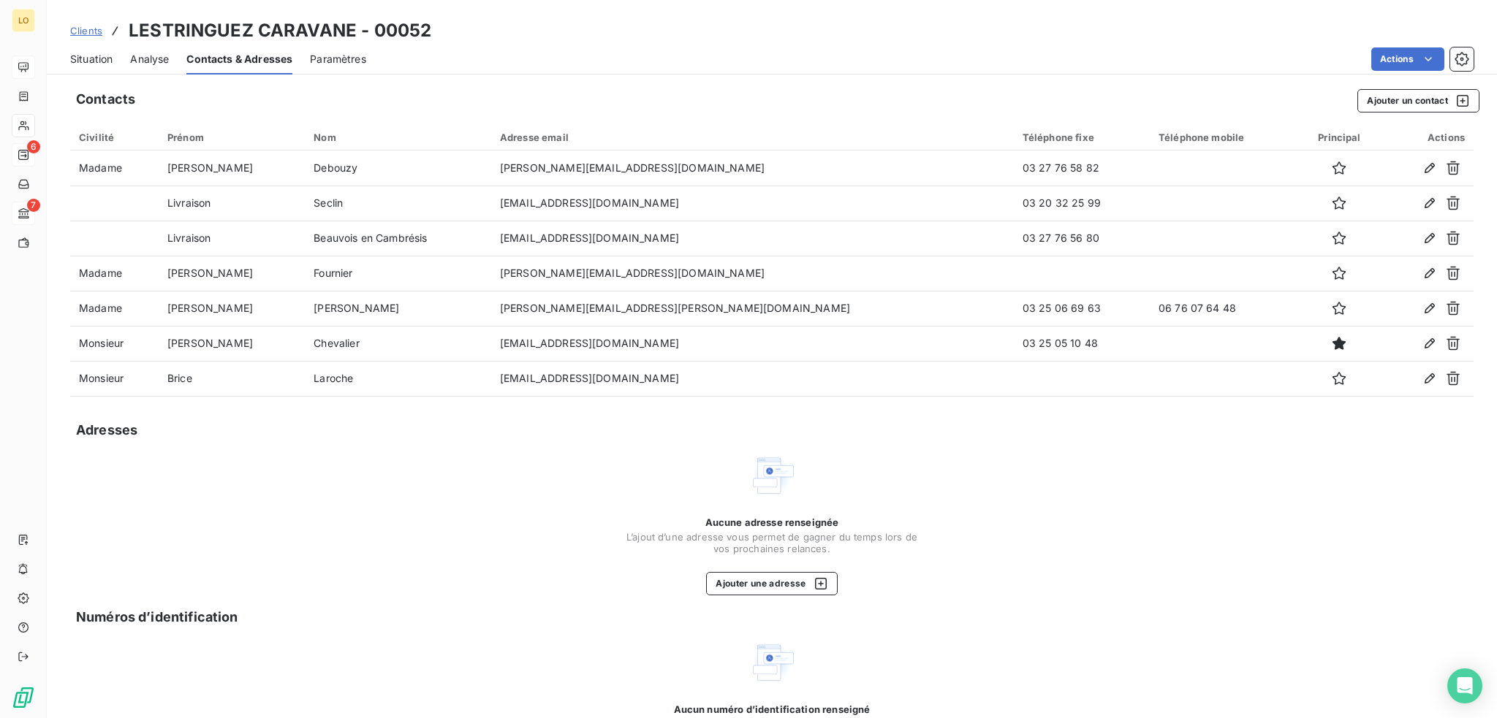
click at [94, 55] on span "Situation" at bounding box center [91, 59] width 42 height 15
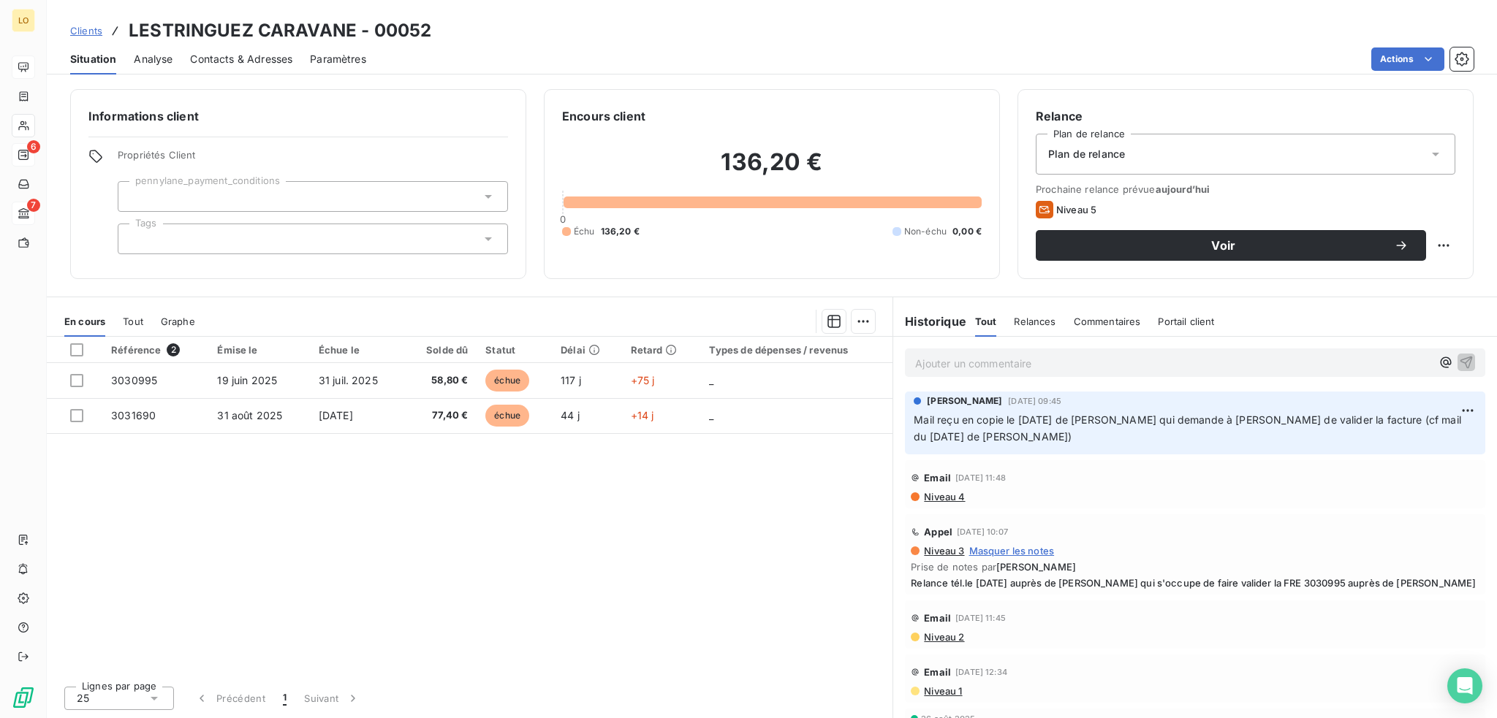
click at [251, 58] on span "Contacts & Adresses" at bounding box center [241, 59] width 102 height 15
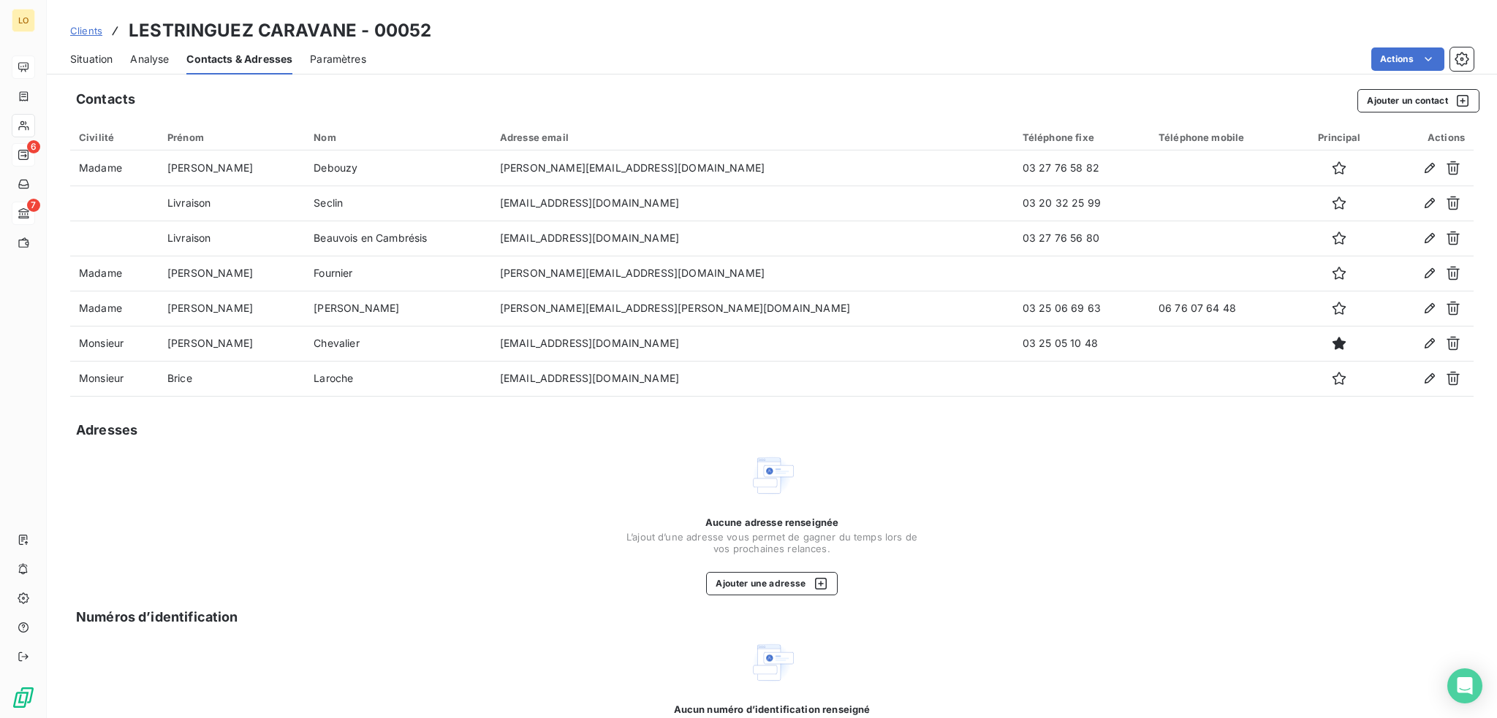
click at [102, 55] on span "Situation" at bounding box center [91, 59] width 42 height 15
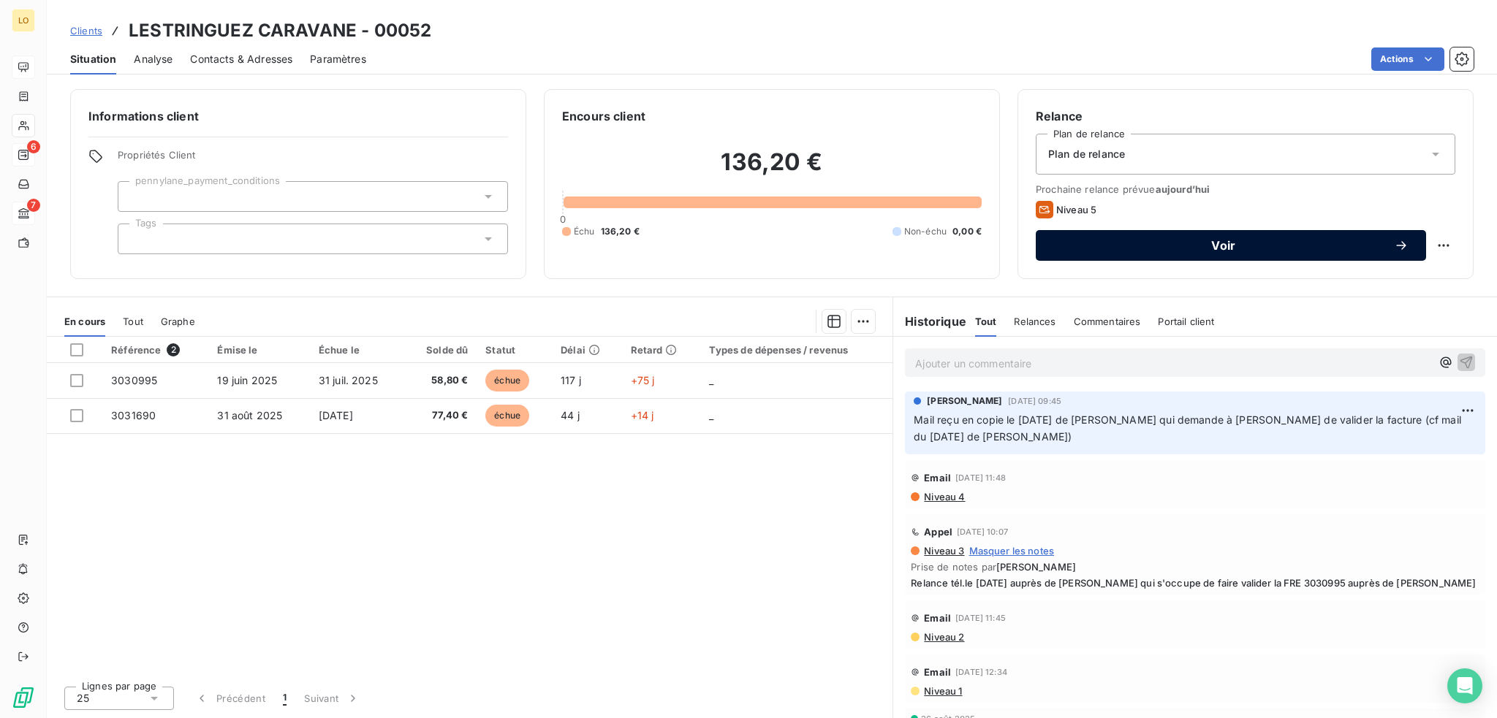
click at [1251, 247] on span "Voir" at bounding box center [1223, 246] width 341 height 12
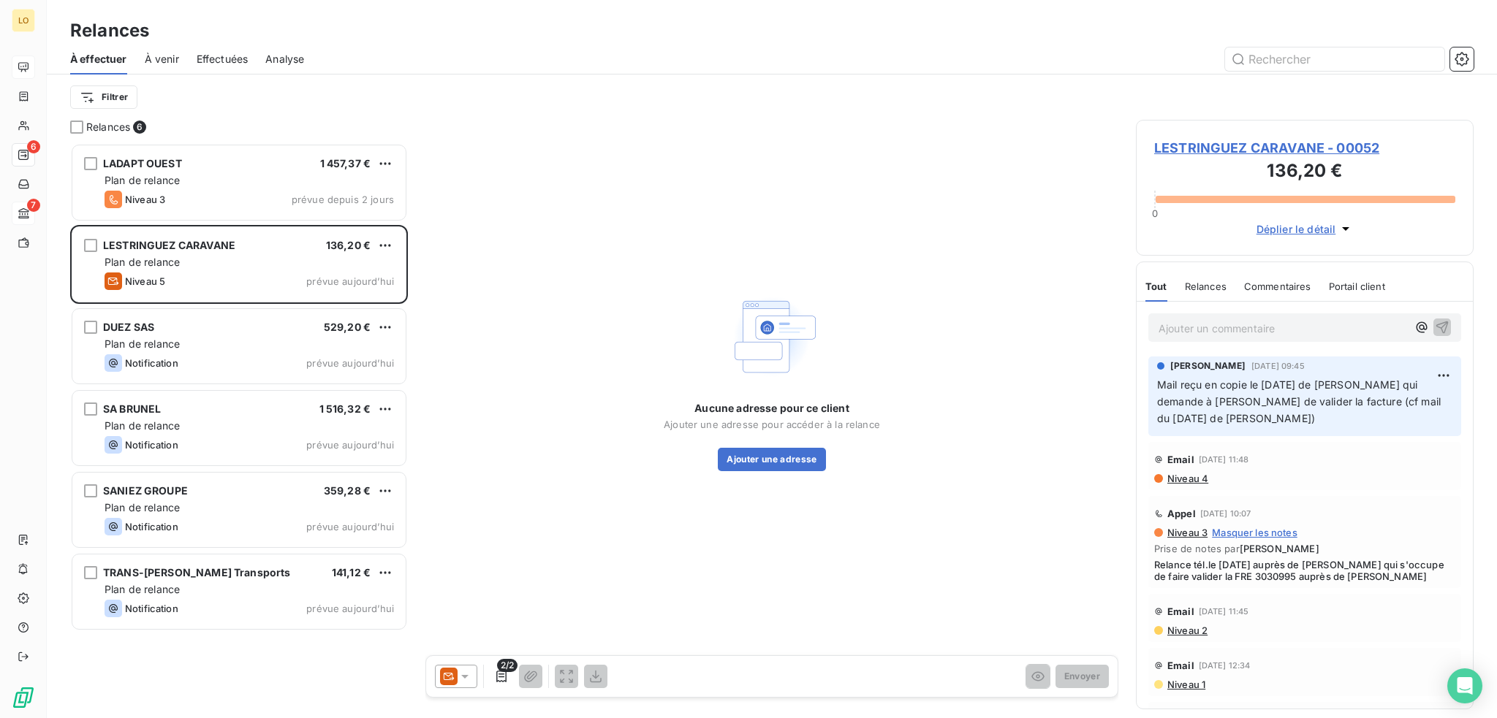
scroll to position [564, 326]
click at [463, 667] on div at bounding box center [456, 676] width 42 height 23
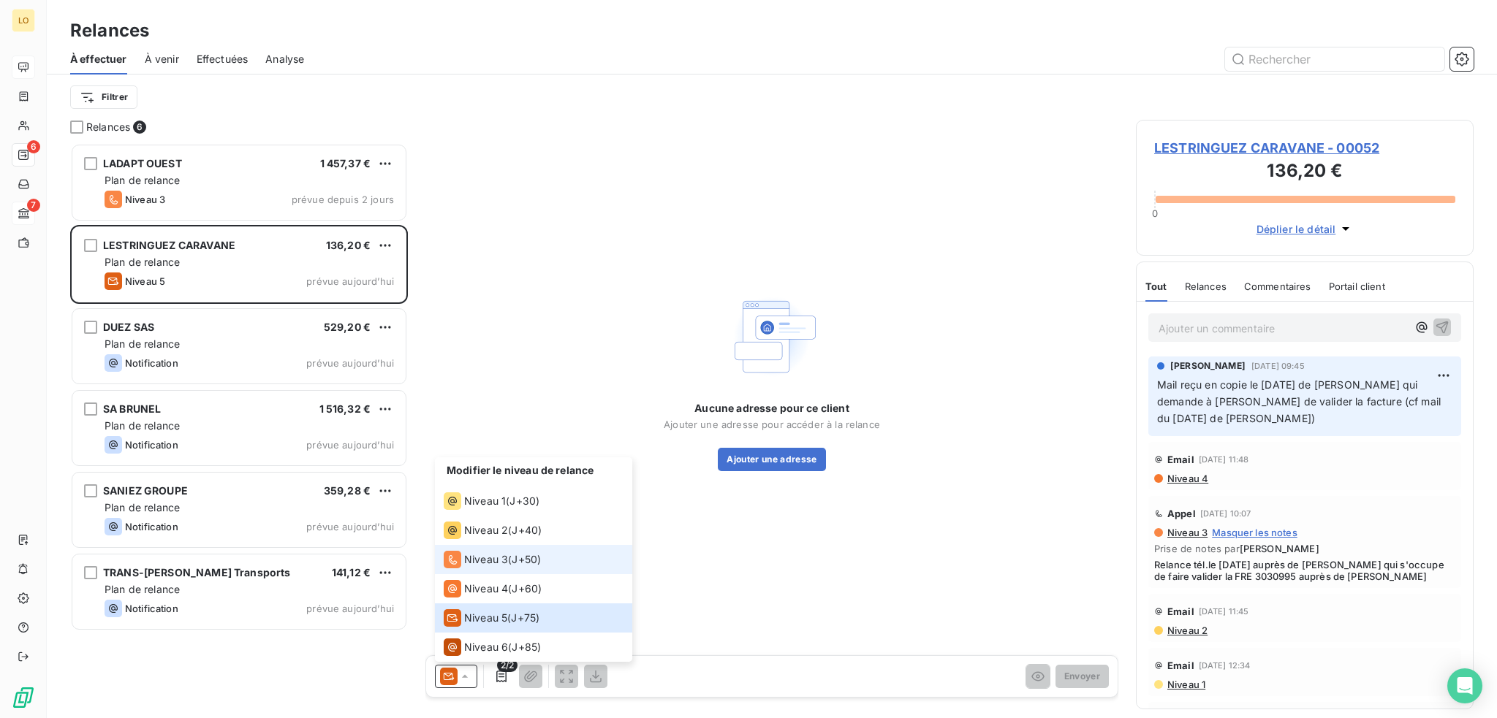
click at [491, 557] on span "Niveau 3" at bounding box center [486, 560] width 44 height 15
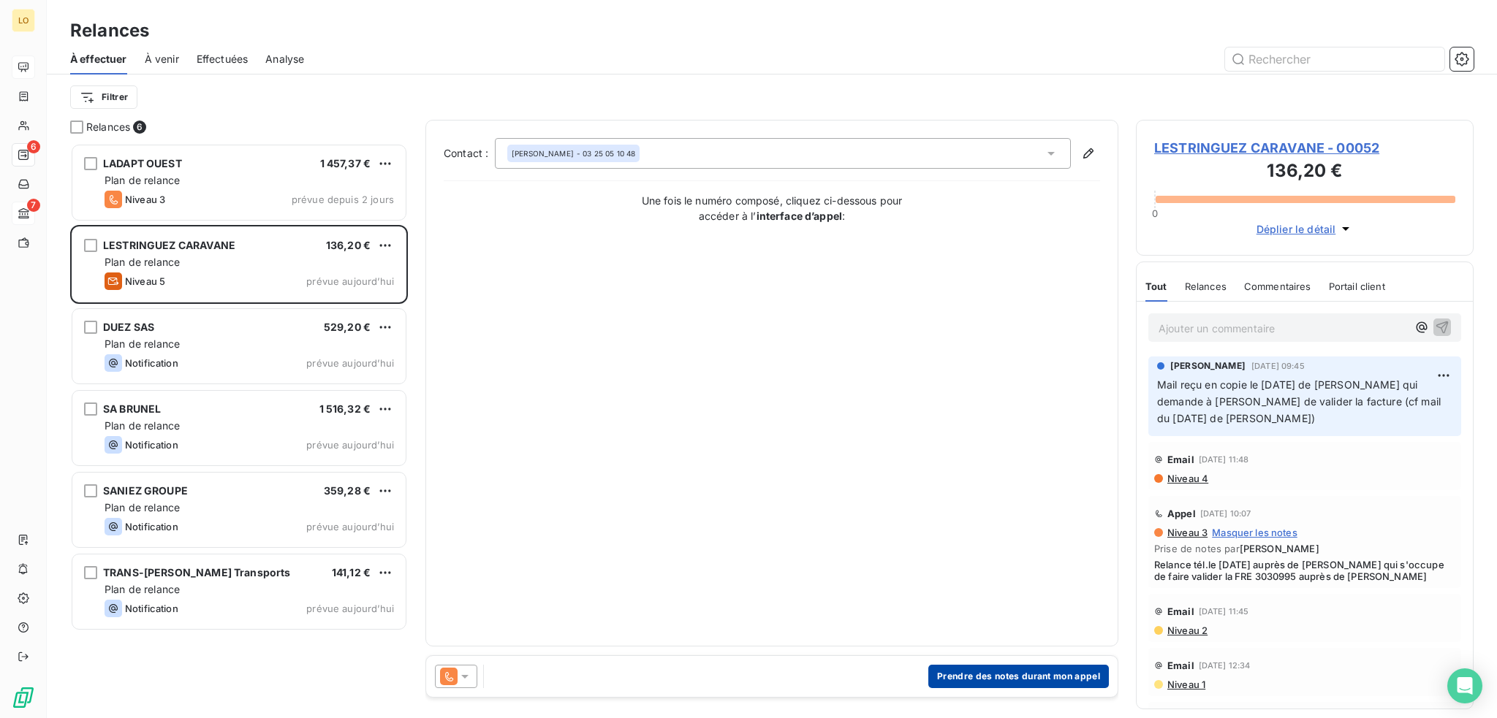
click at [991, 680] on button "Prendre des notes durant mon appel" at bounding box center [1018, 676] width 181 height 23
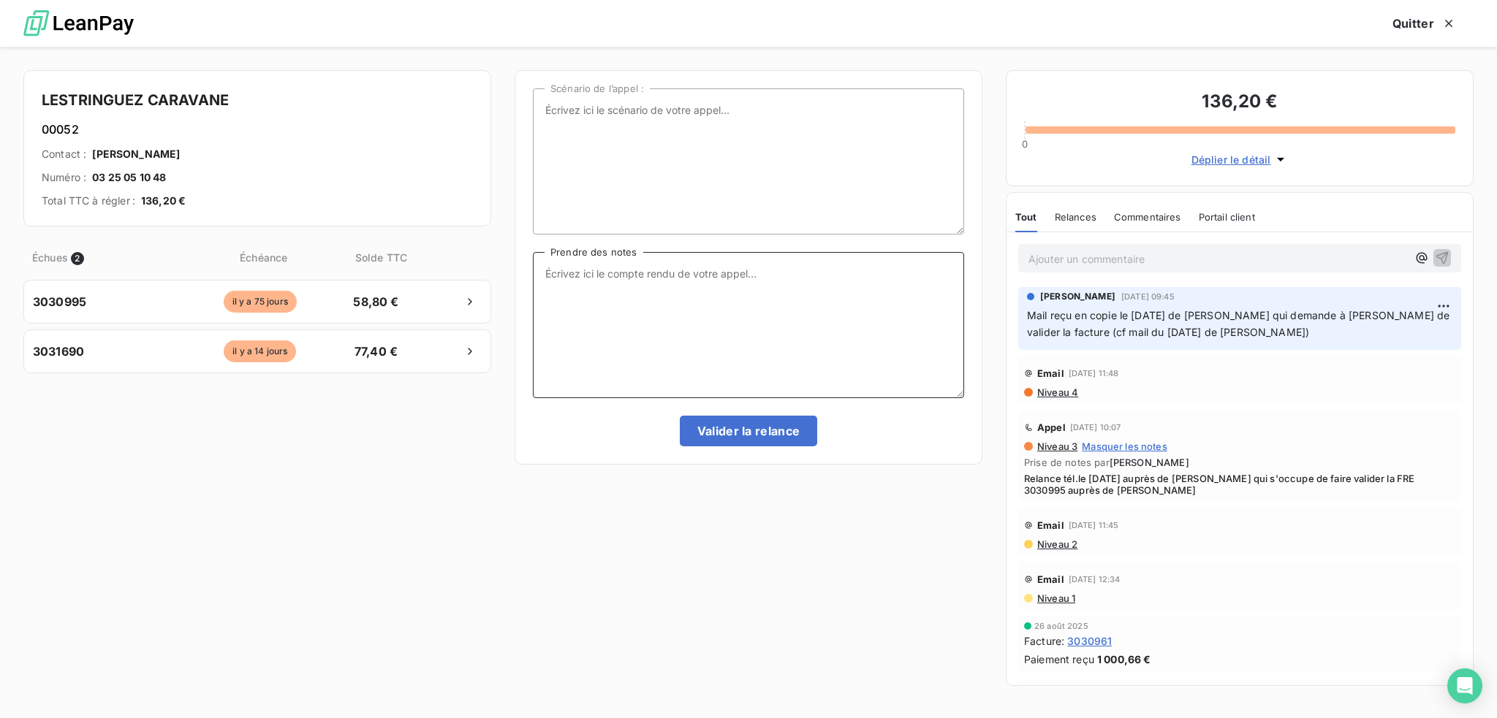
click at [848, 322] on textarea "Prendre des notes" at bounding box center [748, 325] width 431 height 146
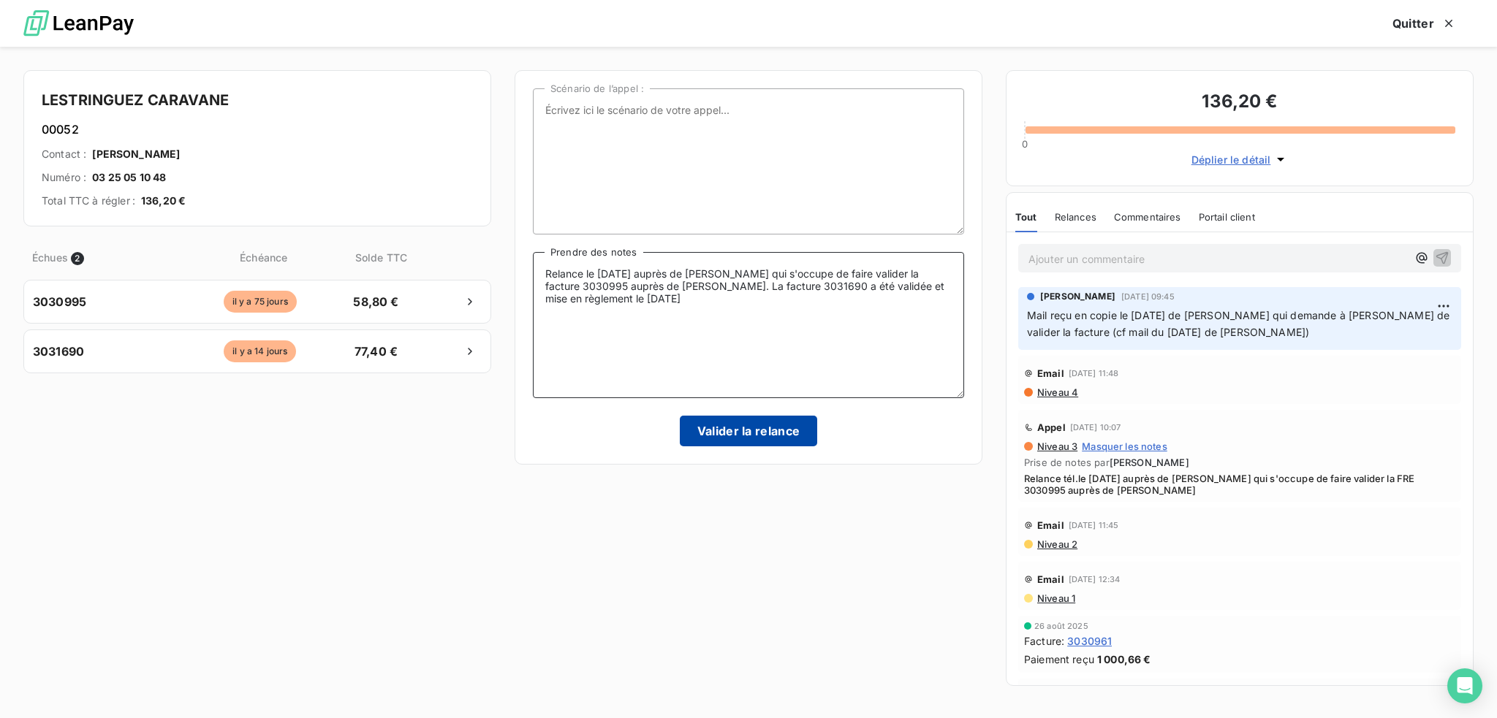
type textarea "Relance le [DATE] auprès de [PERSON_NAME] qui s'occupe de faire valider la fact…"
click at [753, 435] on button "Valider la relance" at bounding box center [749, 431] width 138 height 31
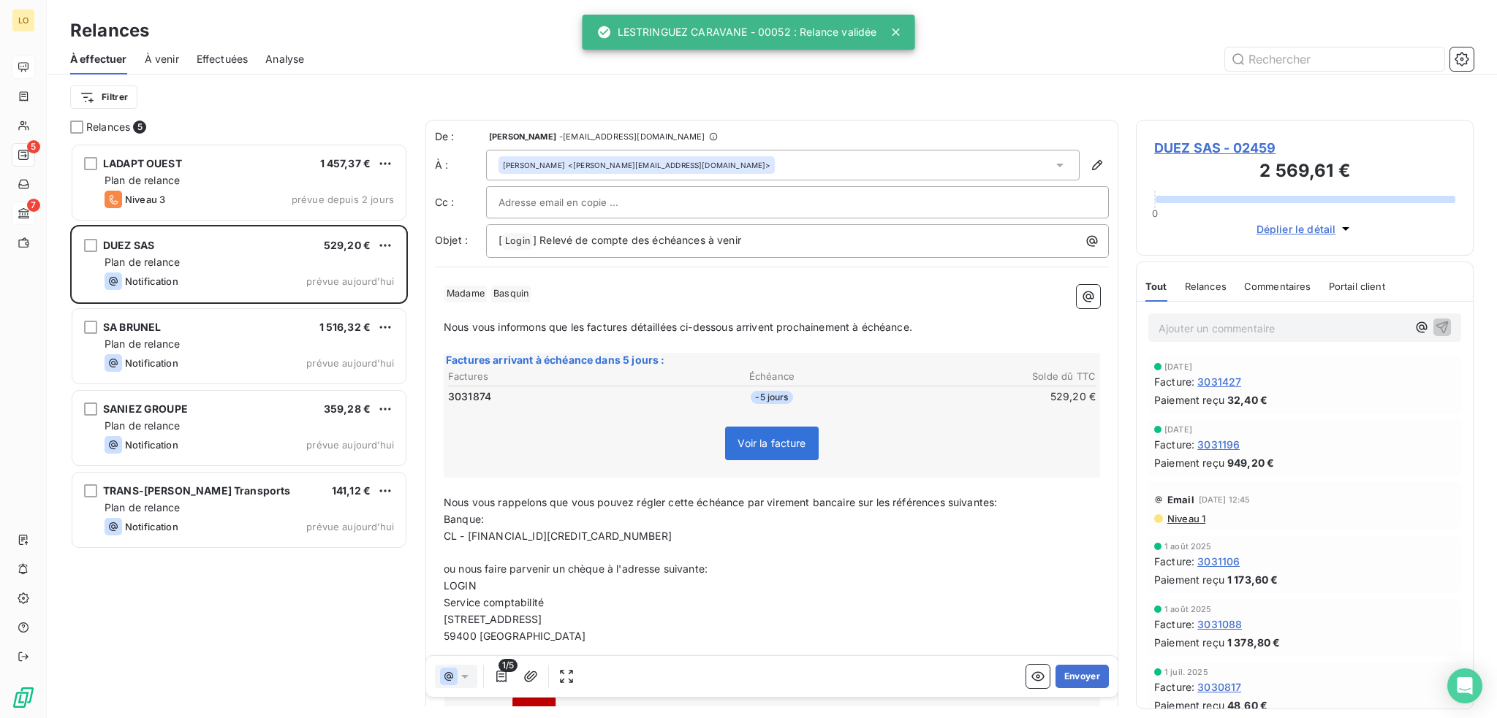
scroll to position [564, 326]
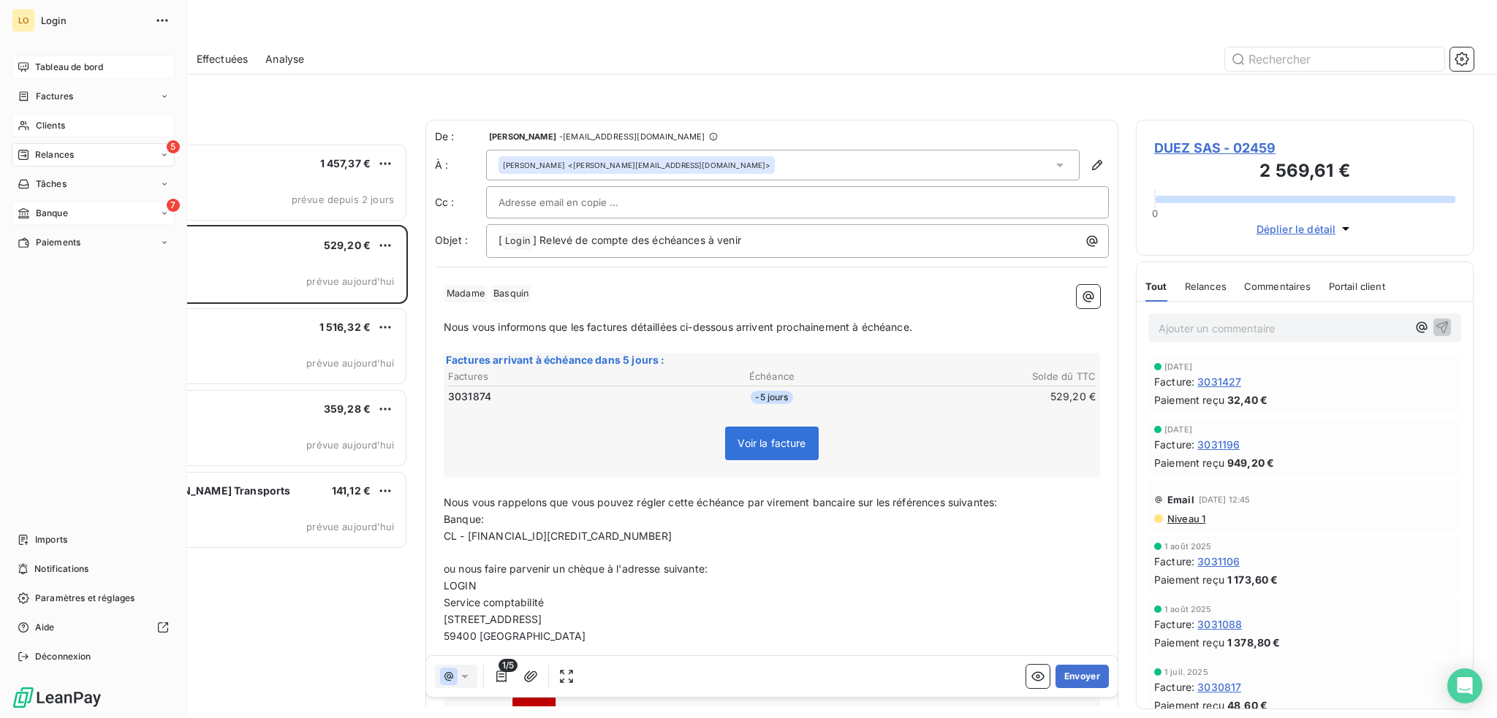
click at [47, 117] on div "Clients" at bounding box center [93, 125] width 163 height 23
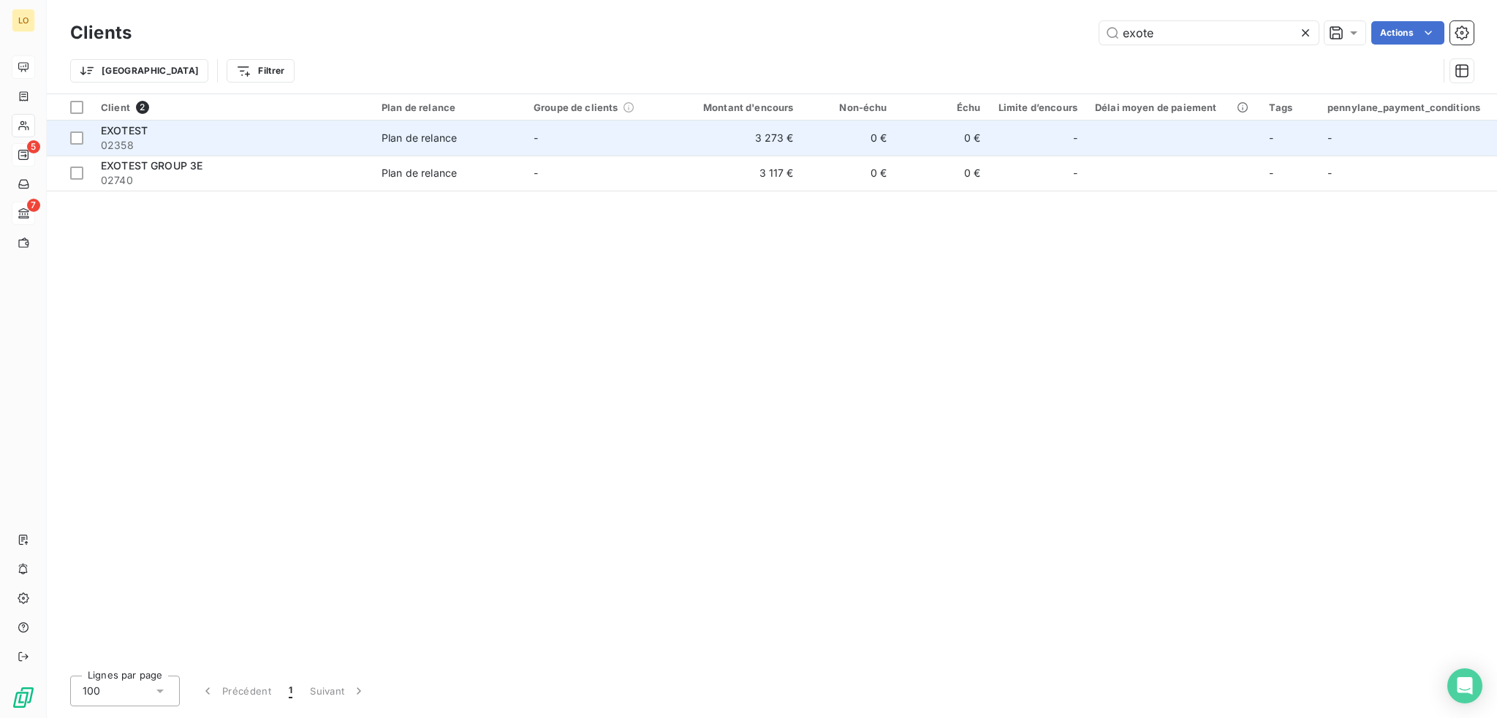
type input "exote"
click at [259, 129] on div "EXOTEST" at bounding box center [232, 131] width 263 height 15
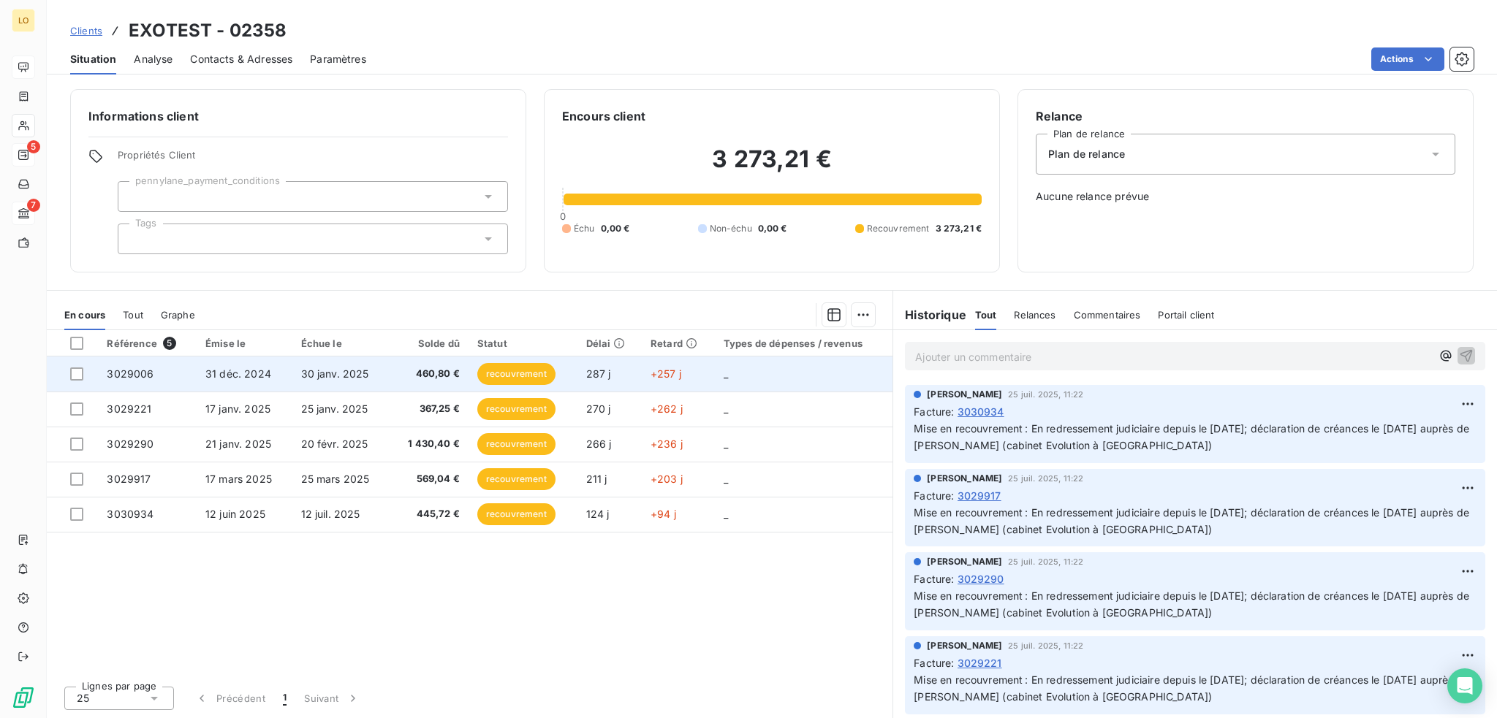
click at [489, 376] on span "recouvrement" at bounding box center [516, 374] width 78 height 22
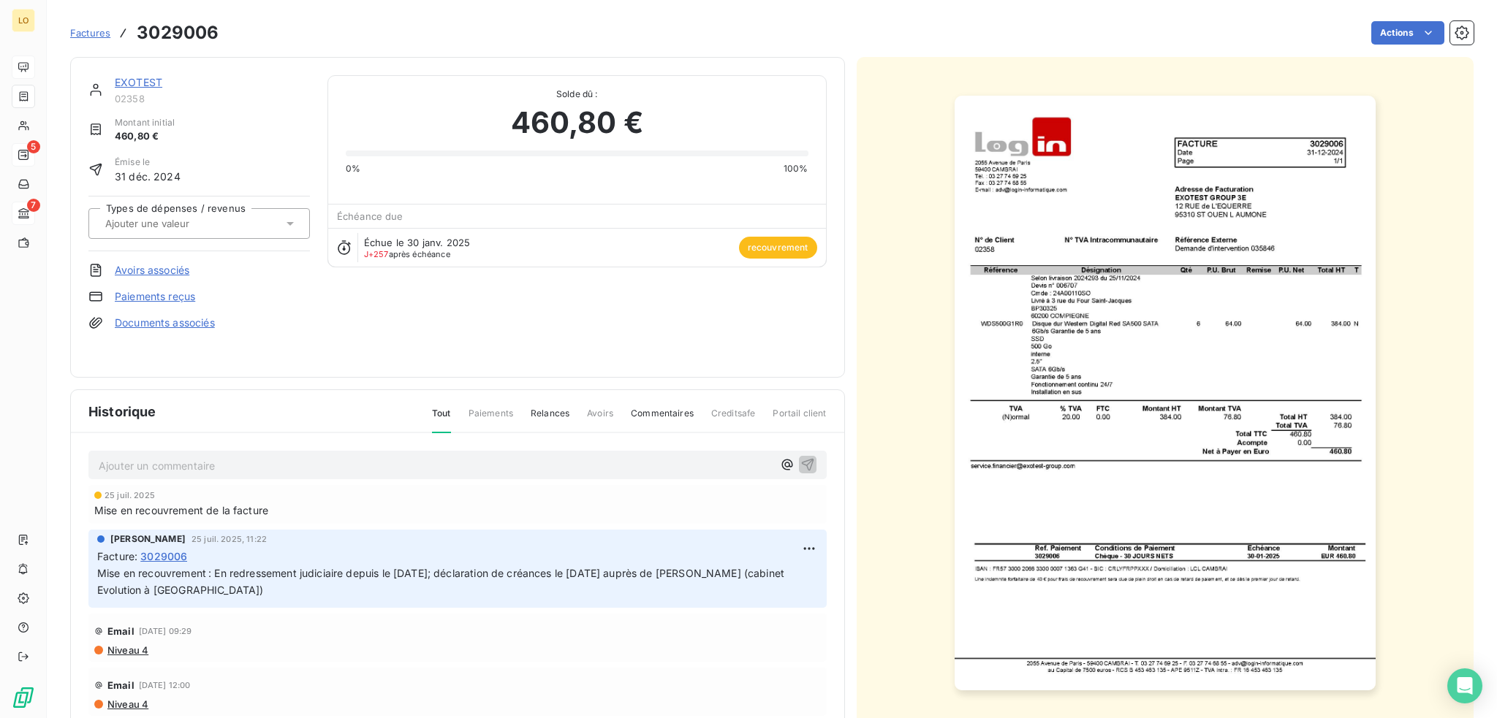
click at [1057, 319] on img "button" at bounding box center [1164, 393] width 421 height 595
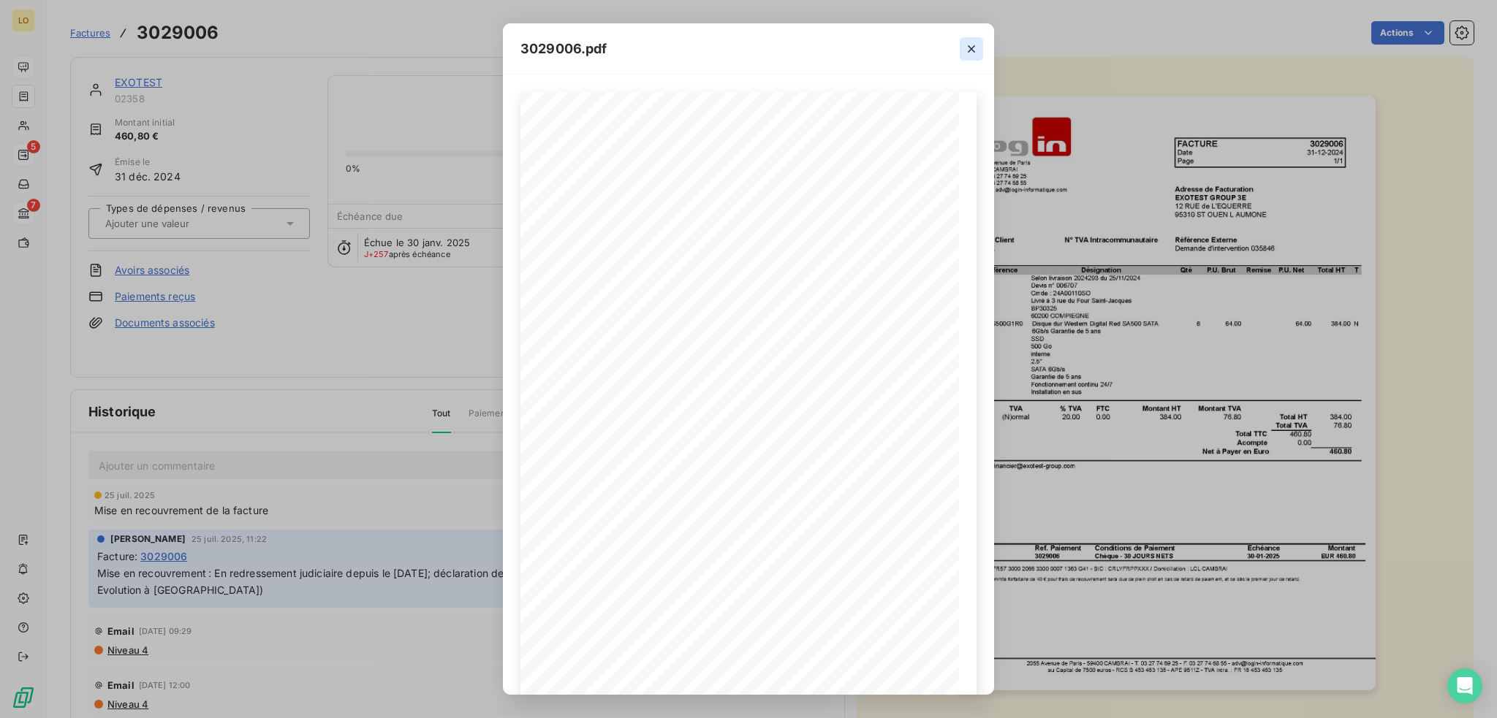
click at [968, 52] on icon "button" at bounding box center [971, 49] width 15 height 15
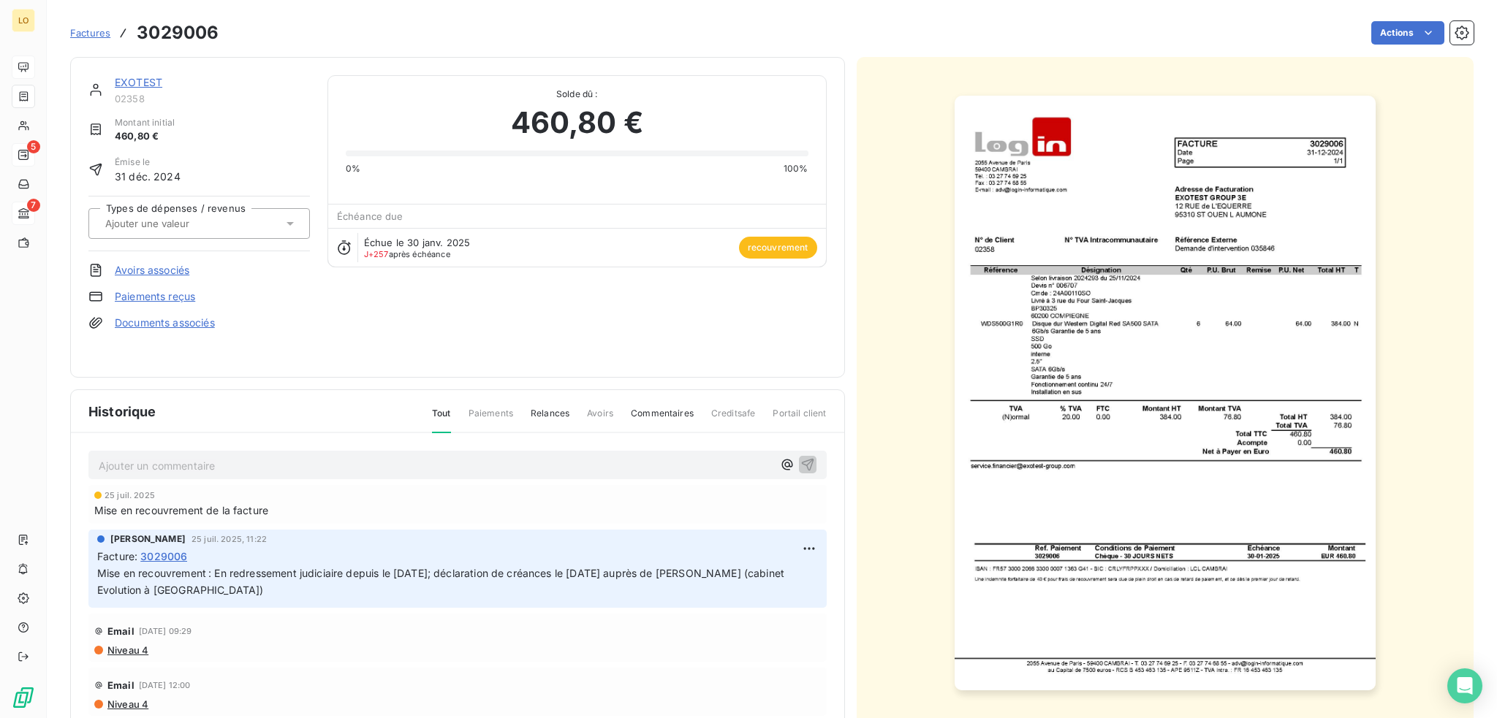
click at [142, 80] on link "EXOTEST" at bounding box center [139, 82] width 48 height 12
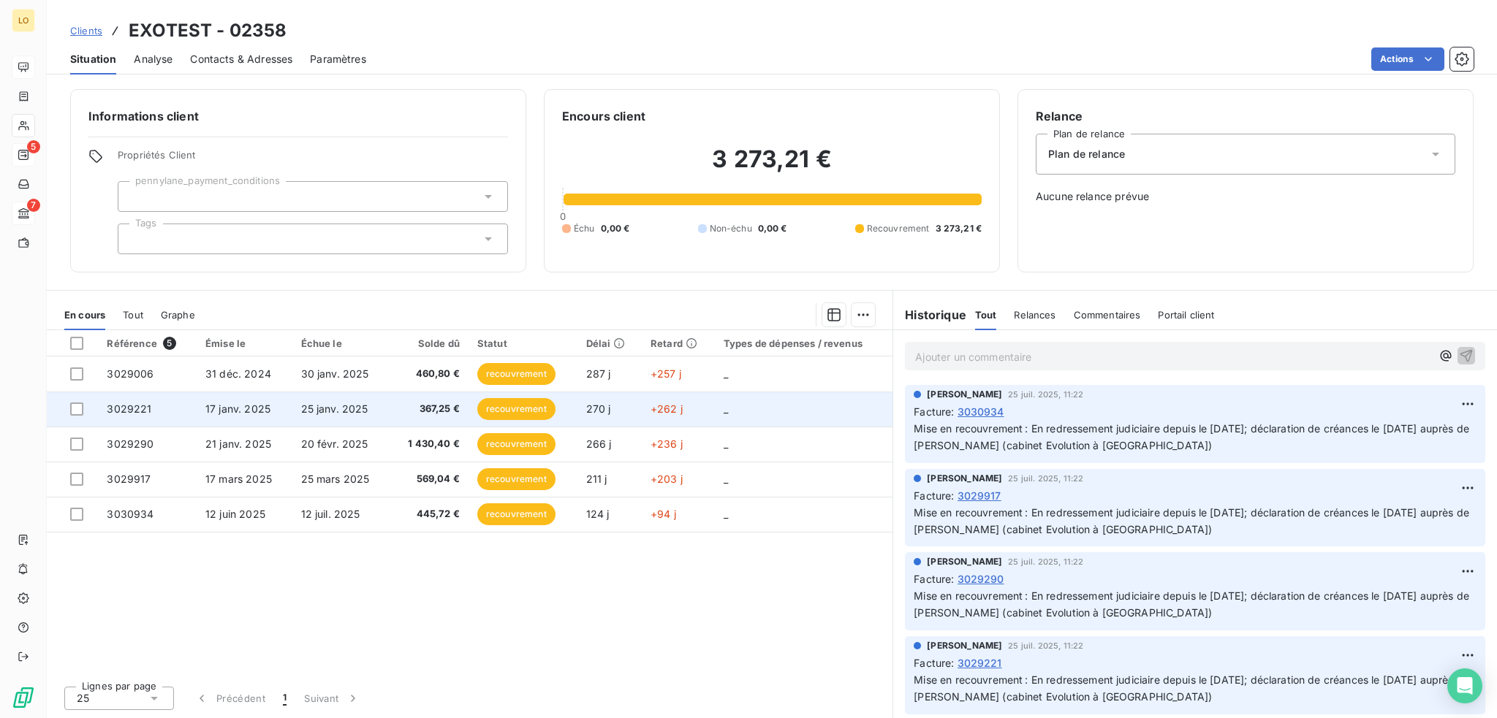
click at [501, 408] on span "recouvrement" at bounding box center [516, 409] width 78 height 22
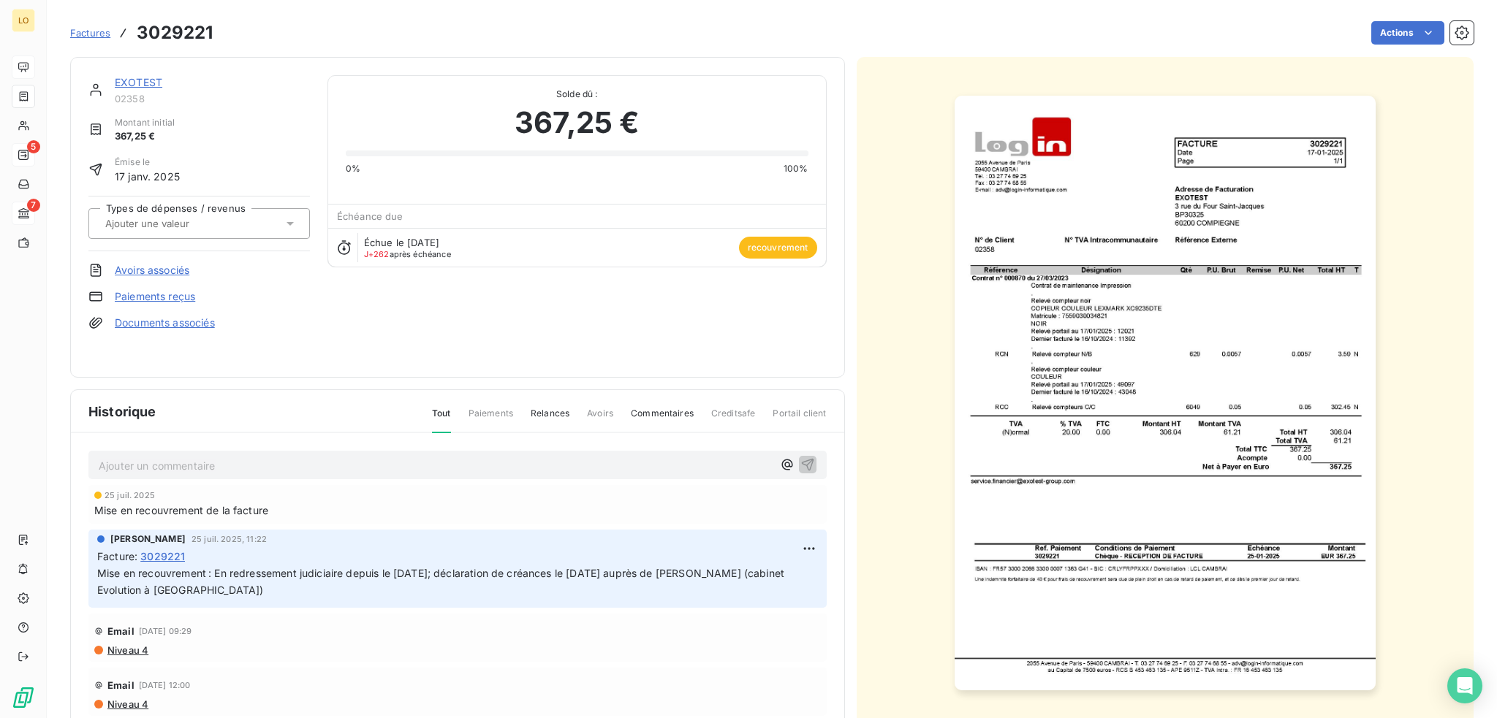
click at [155, 78] on link "EXOTEST" at bounding box center [139, 82] width 48 height 12
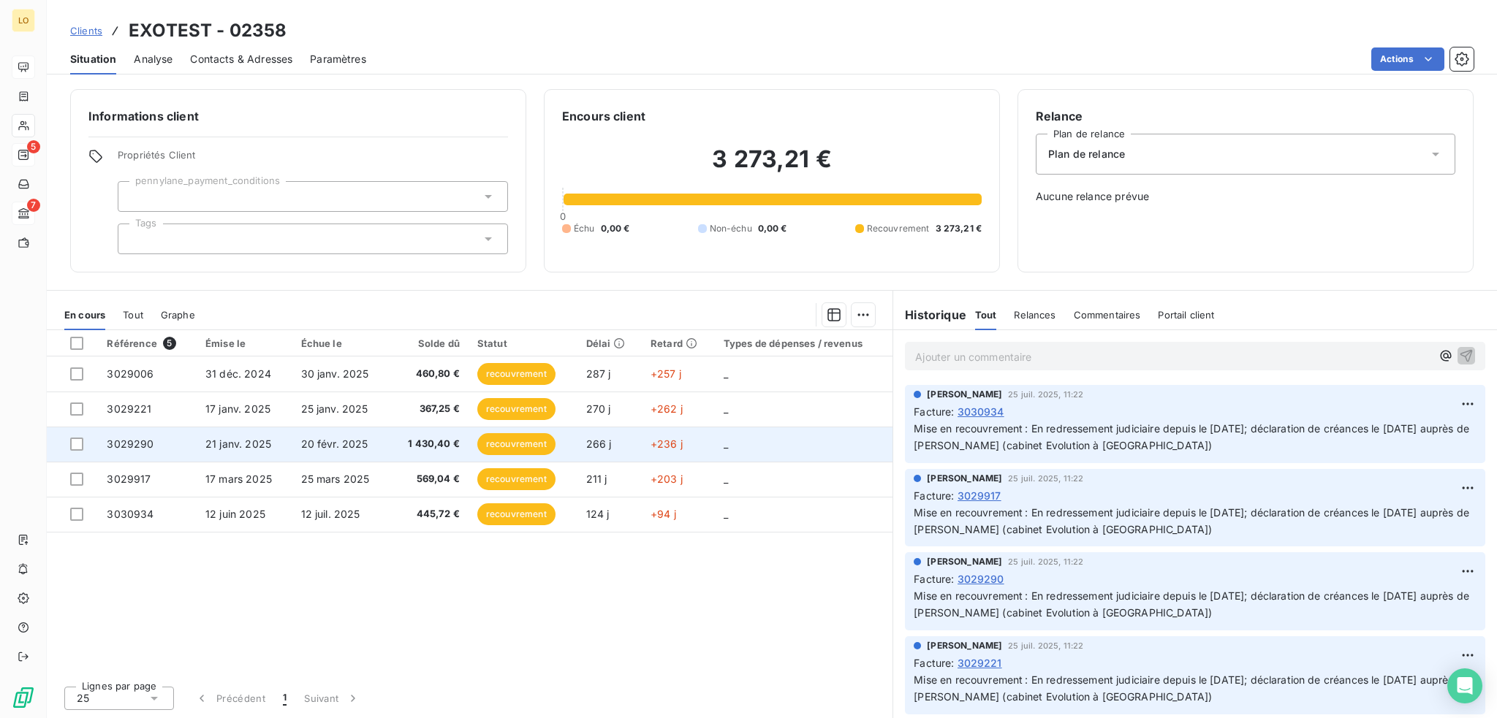
click at [513, 449] on span "recouvrement" at bounding box center [516, 444] width 78 height 22
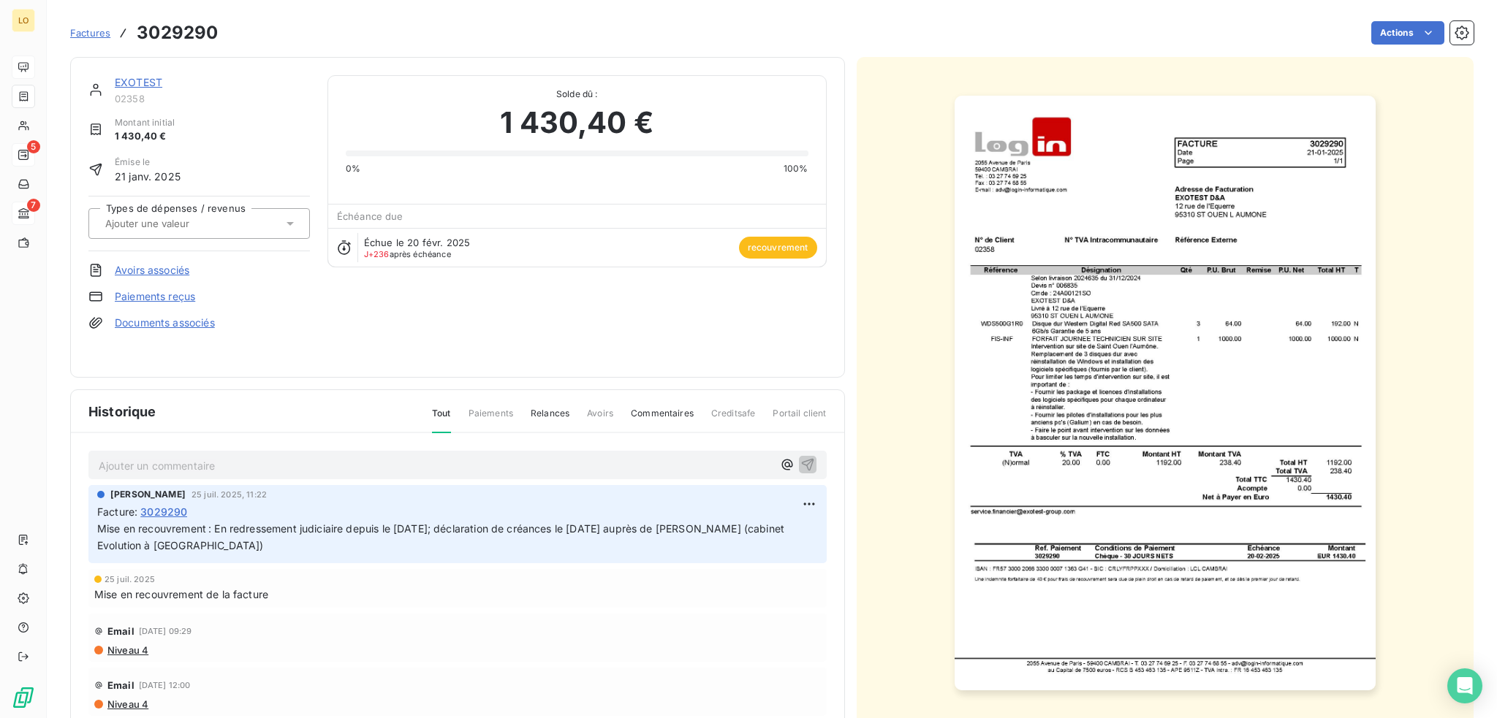
click at [143, 79] on link "EXOTEST" at bounding box center [139, 82] width 48 height 12
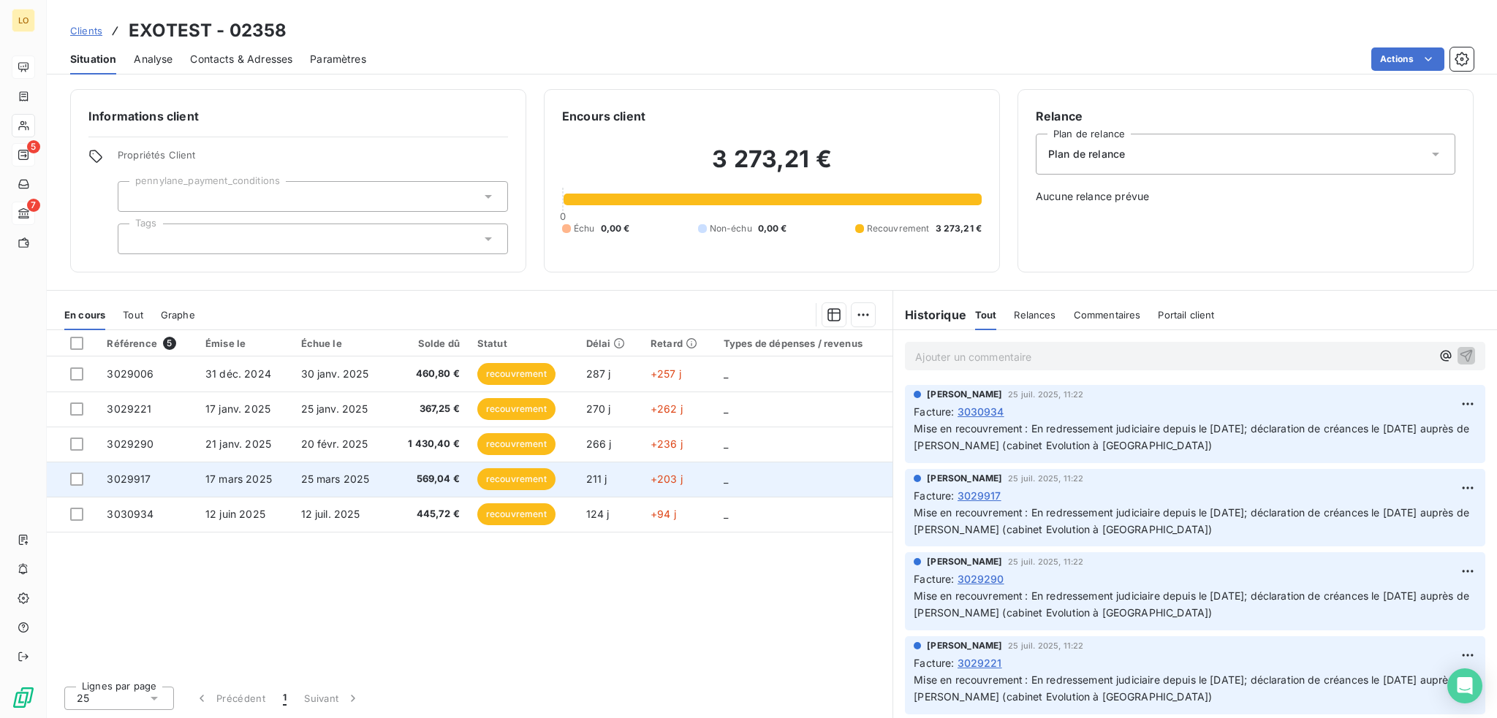
click at [500, 482] on span "recouvrement" at bounding box center [516, 479] width 78 height 22
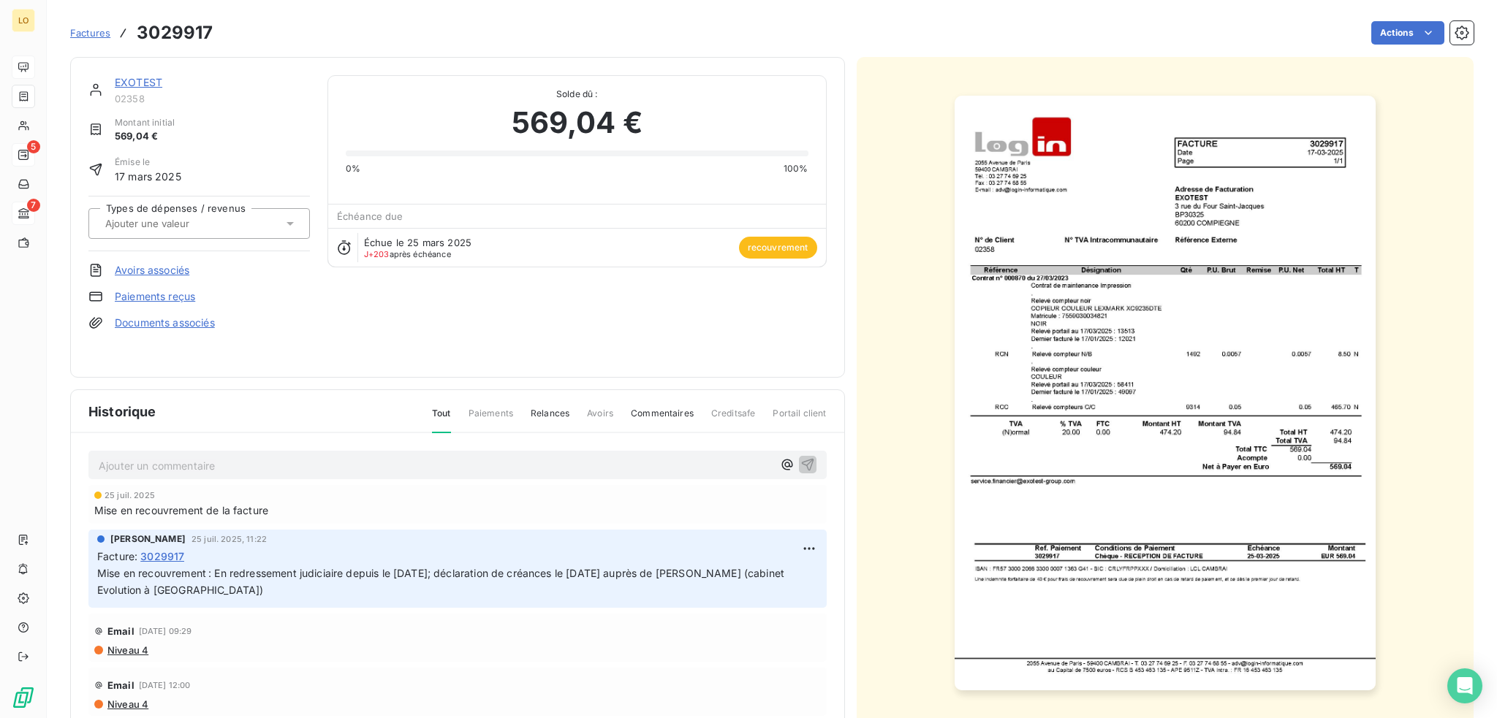
click at [142, 83] on link "EXOTEST" at bounding box center [139, 82] width 48 height 12
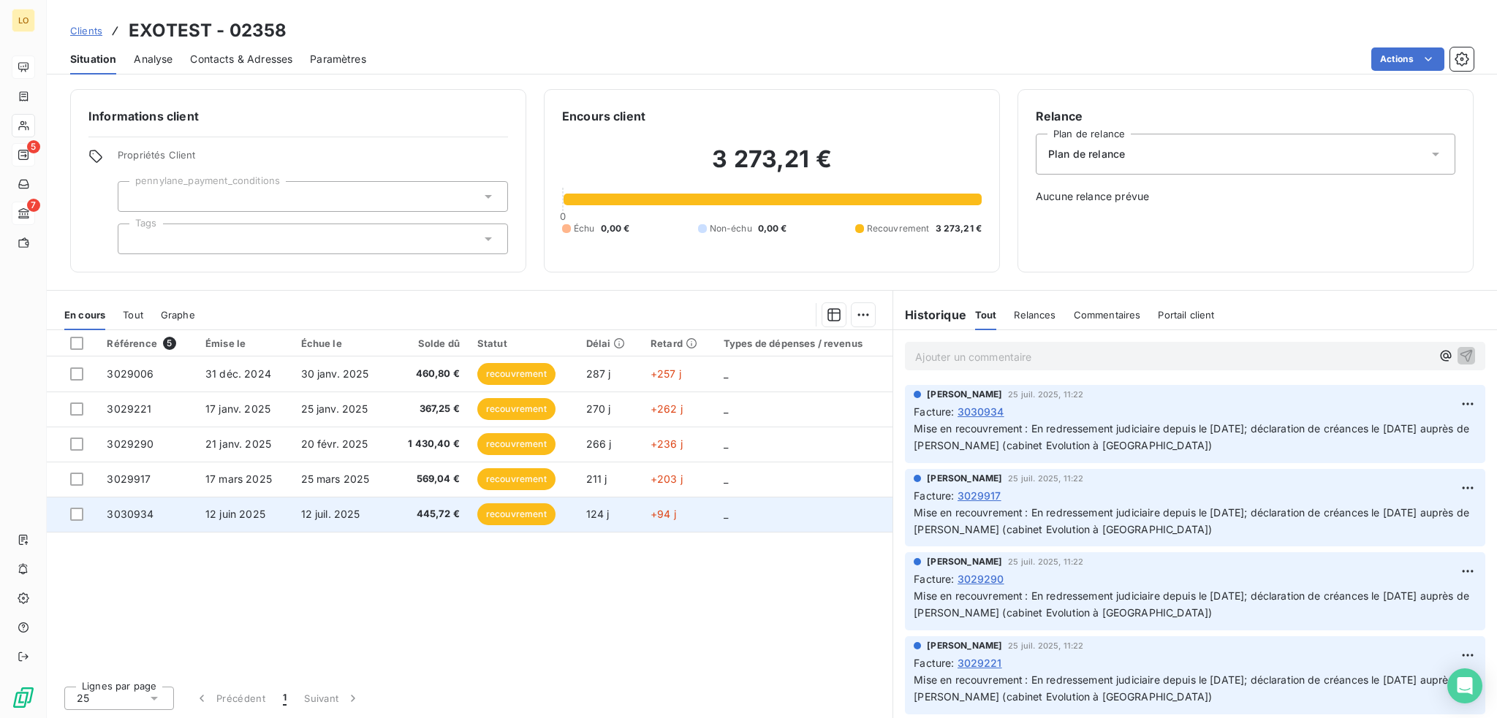
click at [535, 517] on span "recouvrement" at bounding box center [516, 515] width 78 height 22
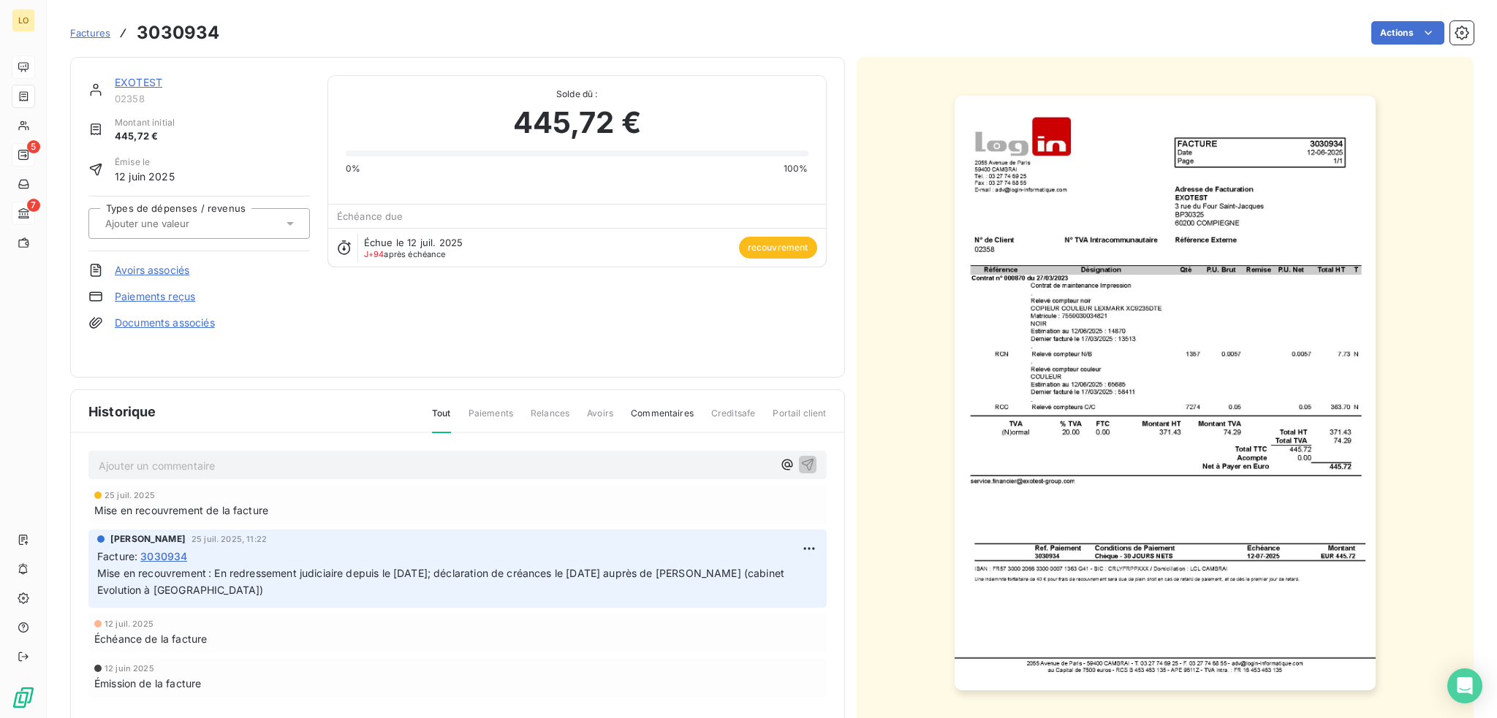
click at [144, 76] on link "EXOTEST" at bounding box center [139, 82] width 48 height 12
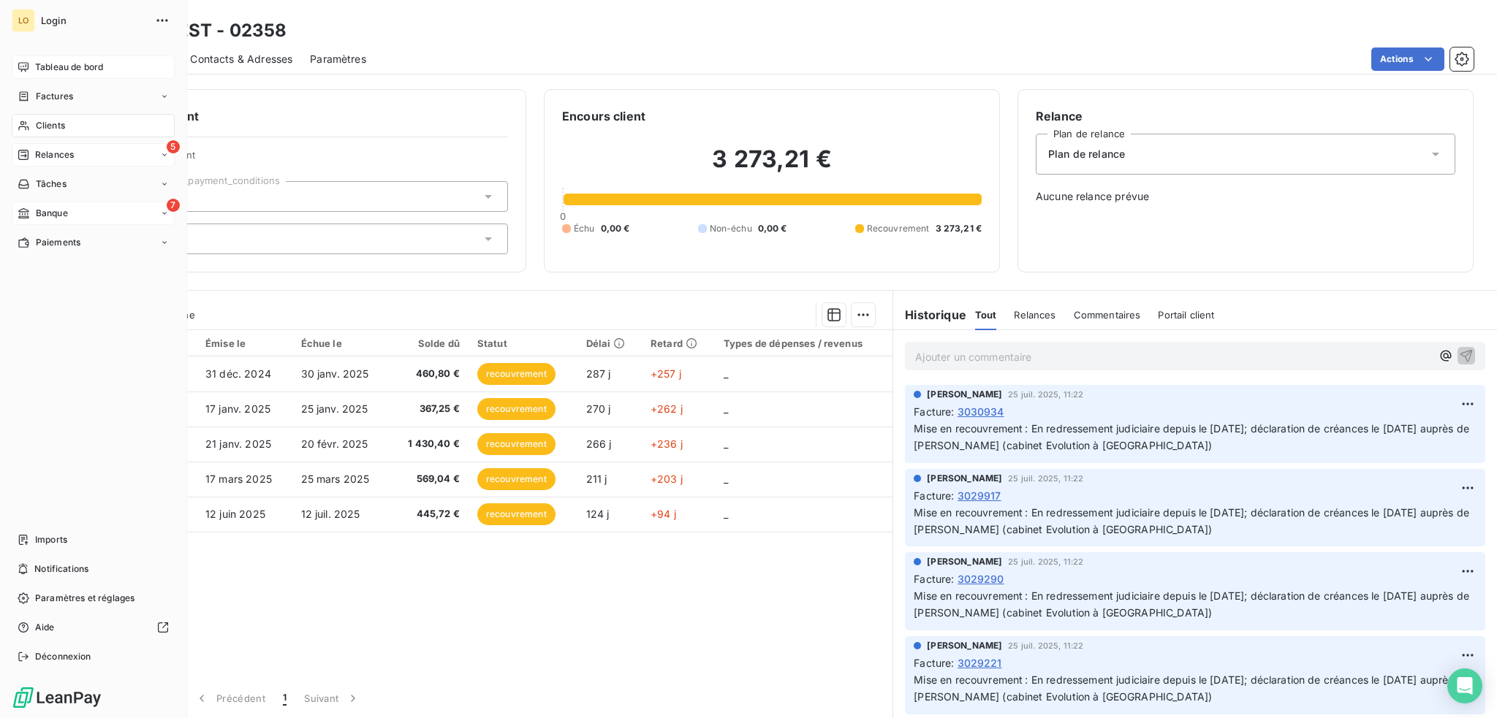
click at [61, 122] on span "Clients" at bounding box center [50, 125] width 29 height 13
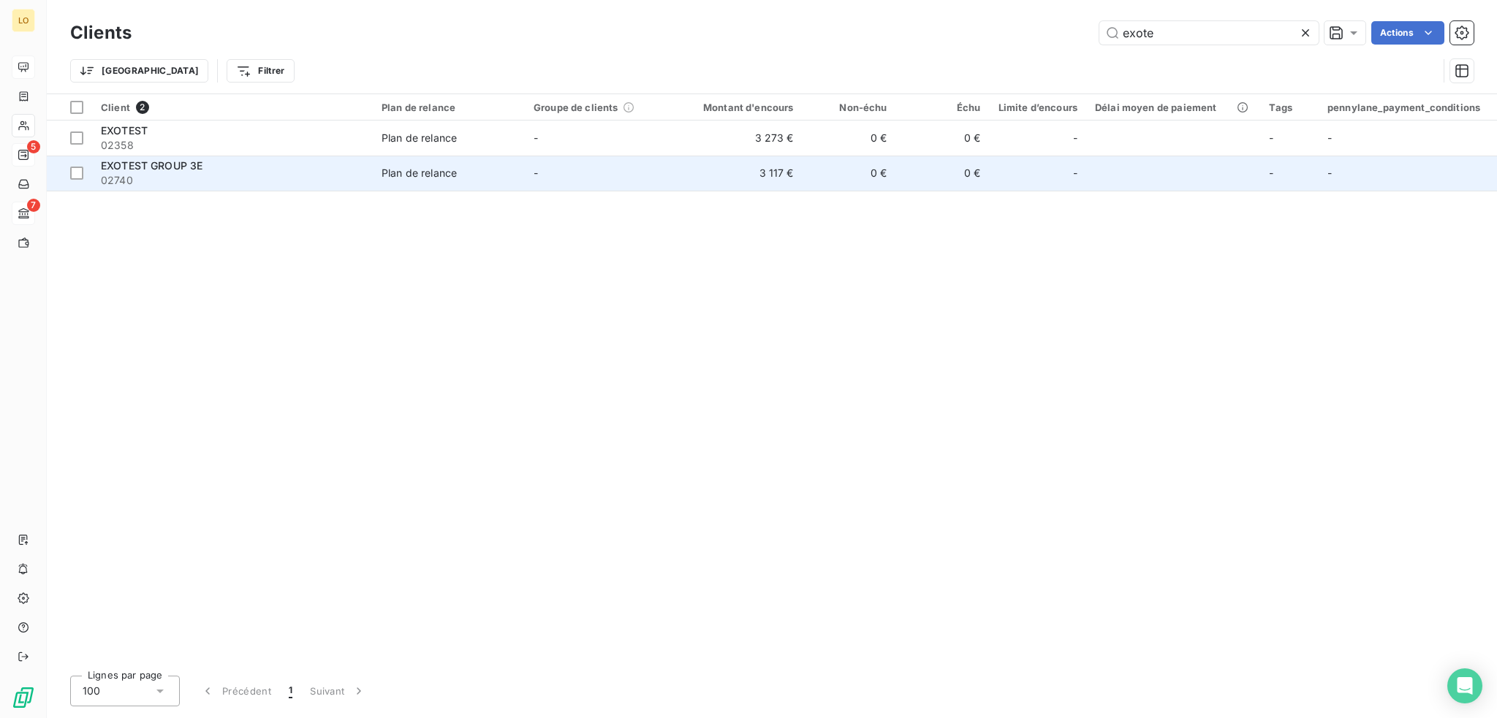
click at [288, 169] on div "EXOTEST GROUP 3E" at bounding box center [232, 166] width 263 height 15
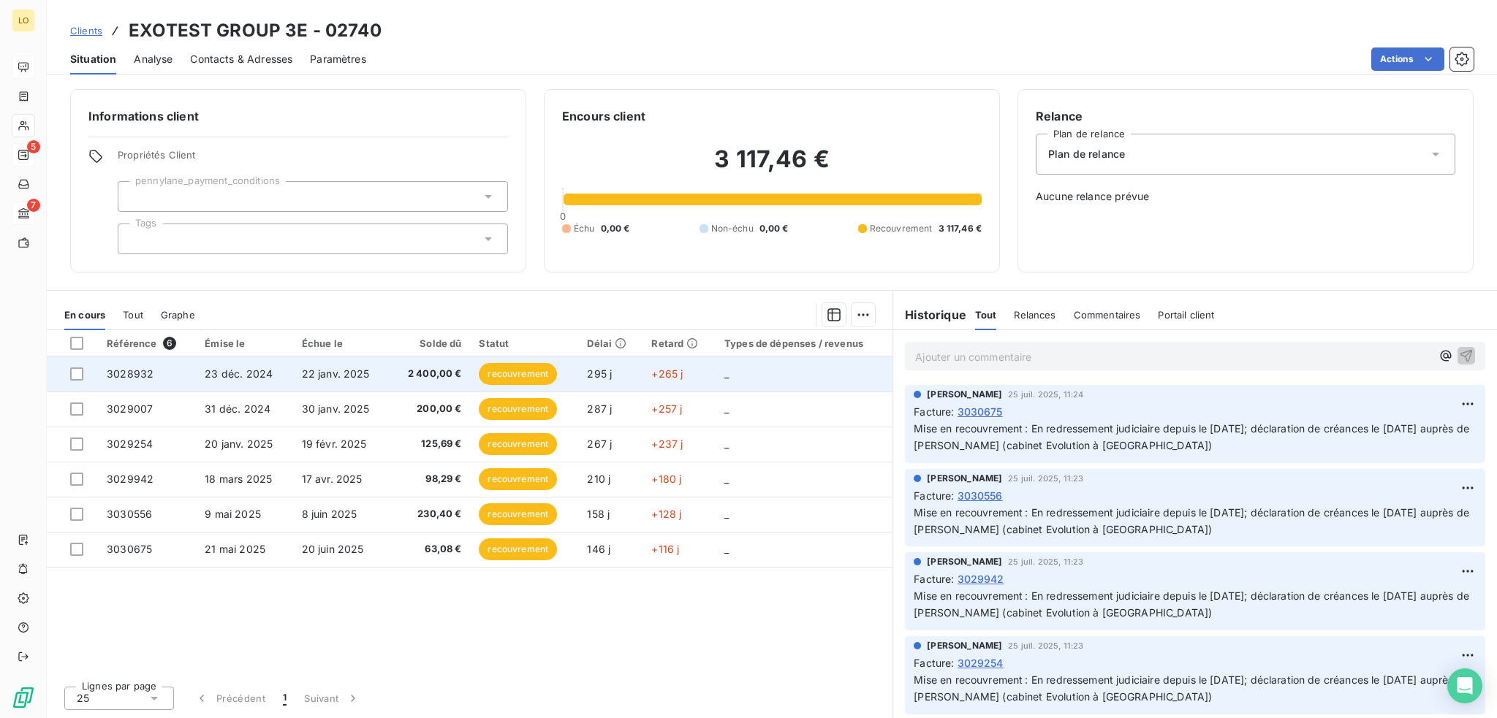
click at [520, 377] on span "recouvrement" at bounding box center [518, 374] width 78 height 22
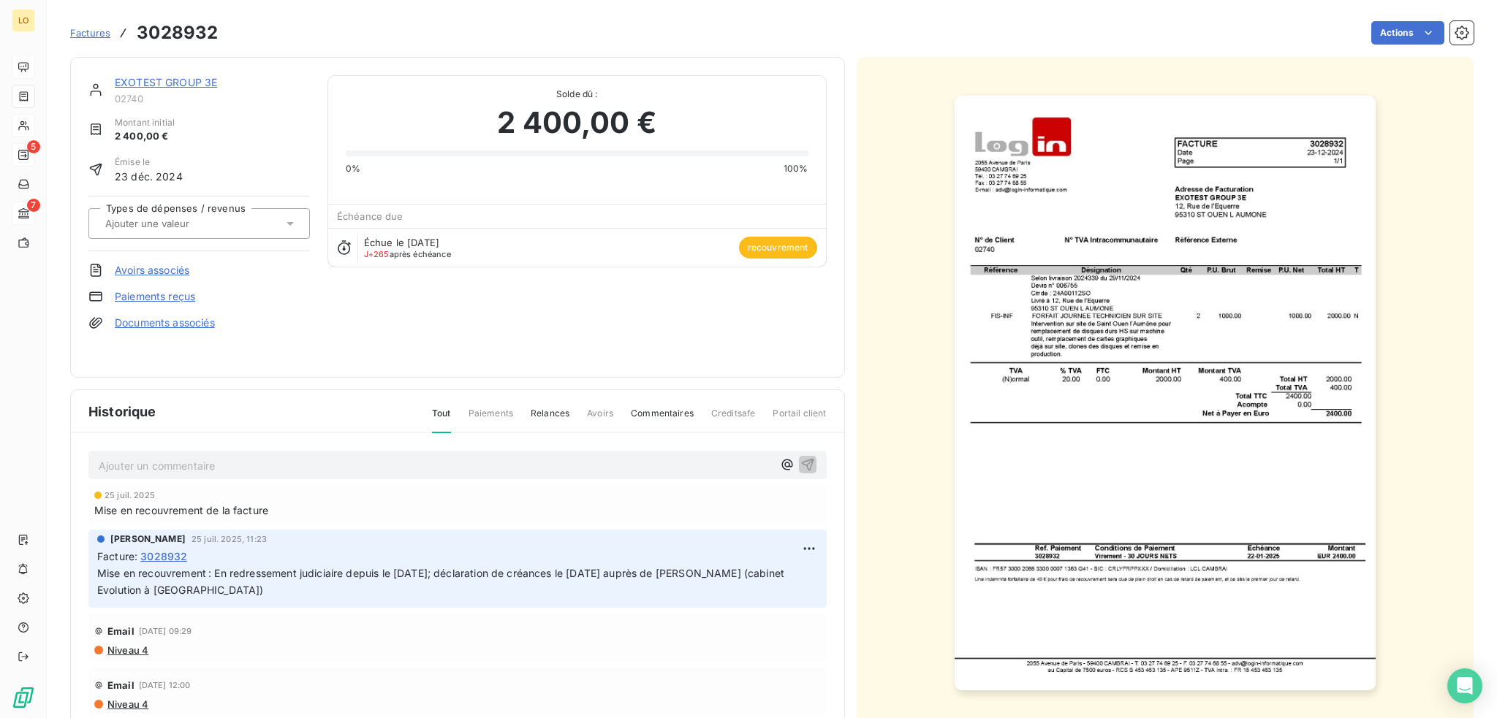
click at [175, 83] on link "EXOTEST GROUP 3E" at bounding box center [166, 82] width 102 height 12
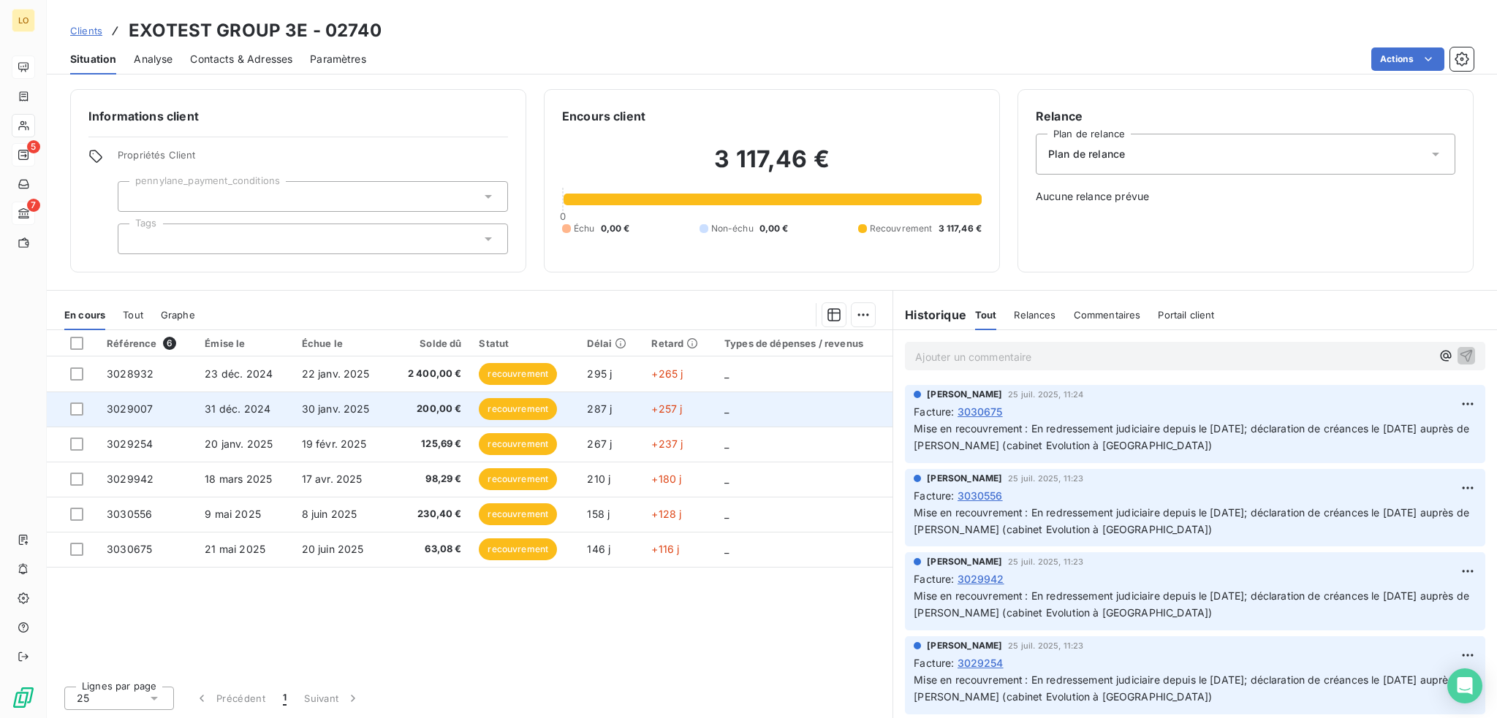
click at [487, 411] on span "recouvrement" at bounding box center [518, 409] width 78 height 22
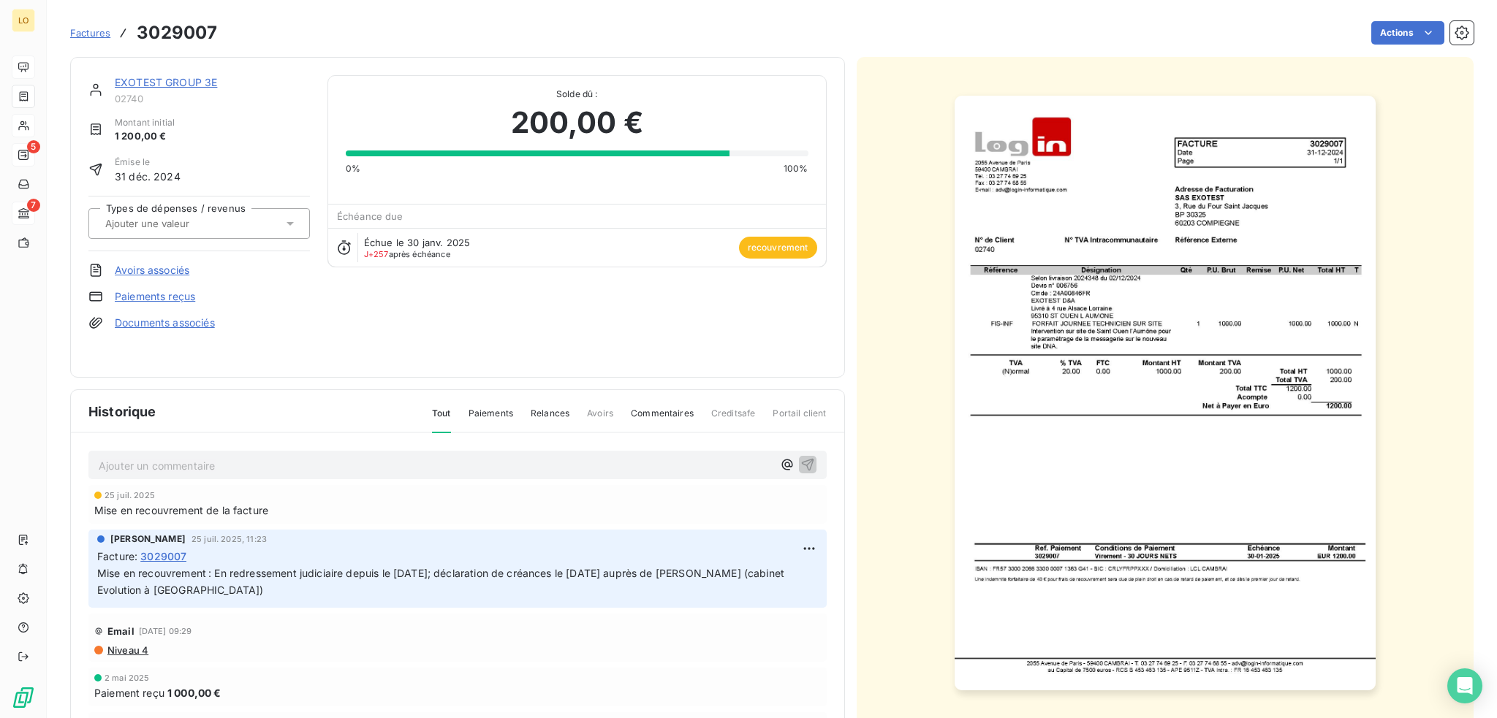
click at [147, 77] on link "EXOTEST GROUP 3E" at bounding box center [166, 82] width 102 height 12
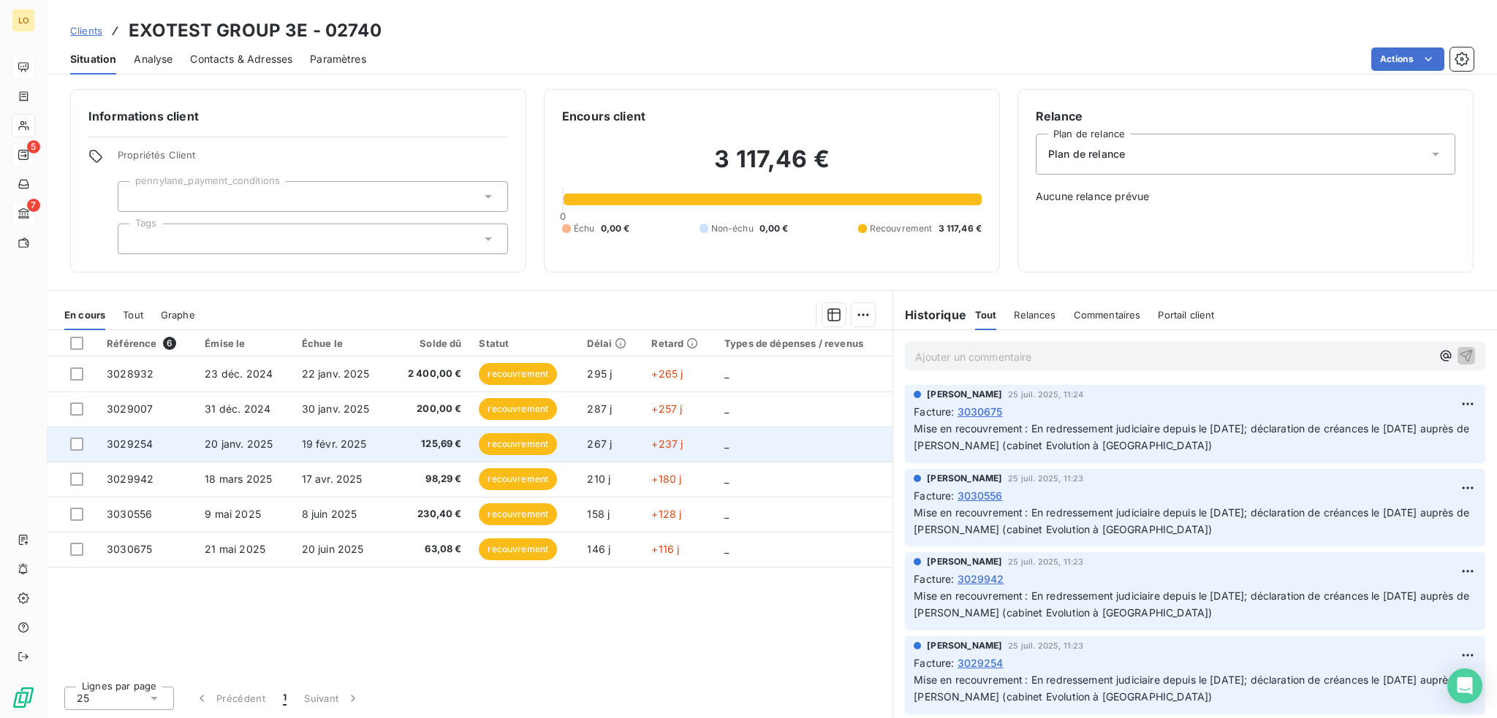
click at [527, 446] on span "recouvrement" at bounding box center [518, 444] width 78 height 22
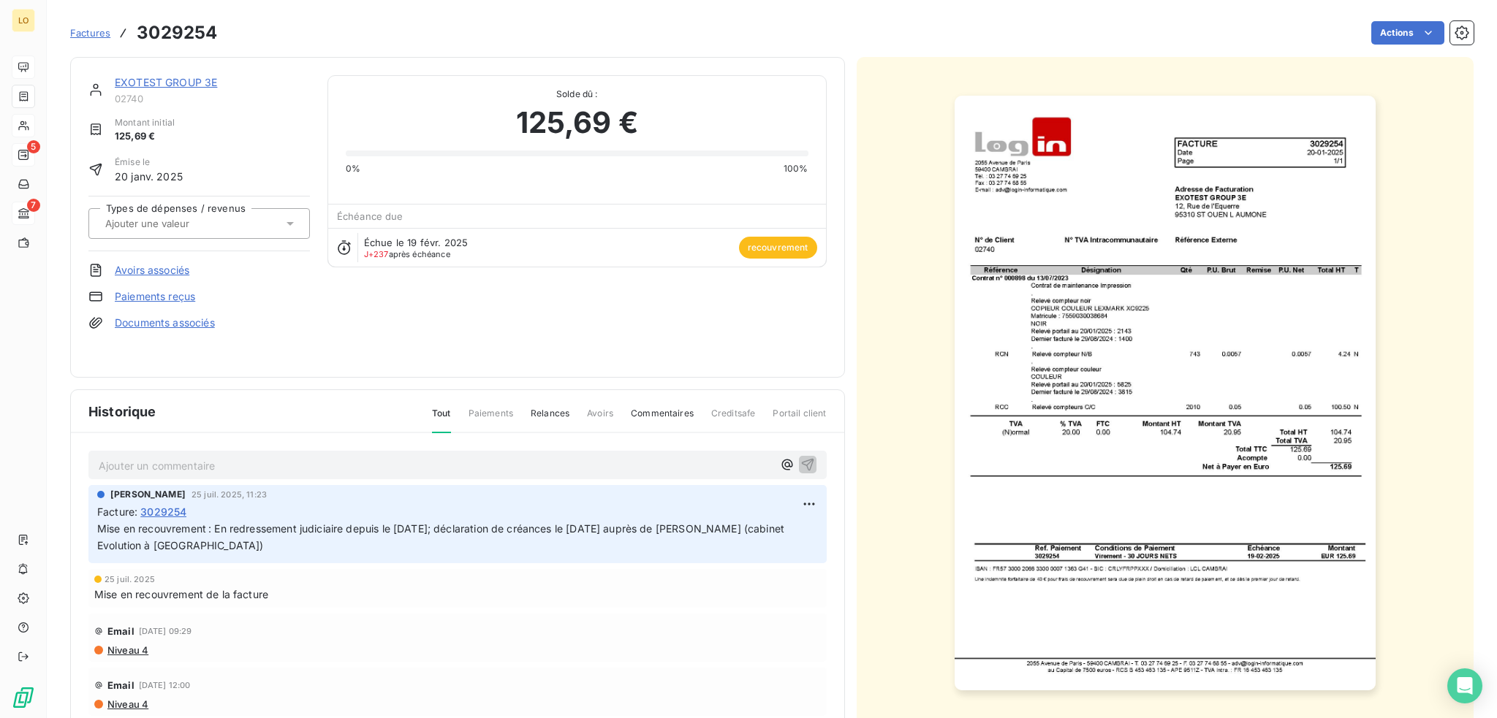
click at [205, 86] on link "EXOTEST GROUP 3E" at bounding box center [166, 82] width 102 height 12
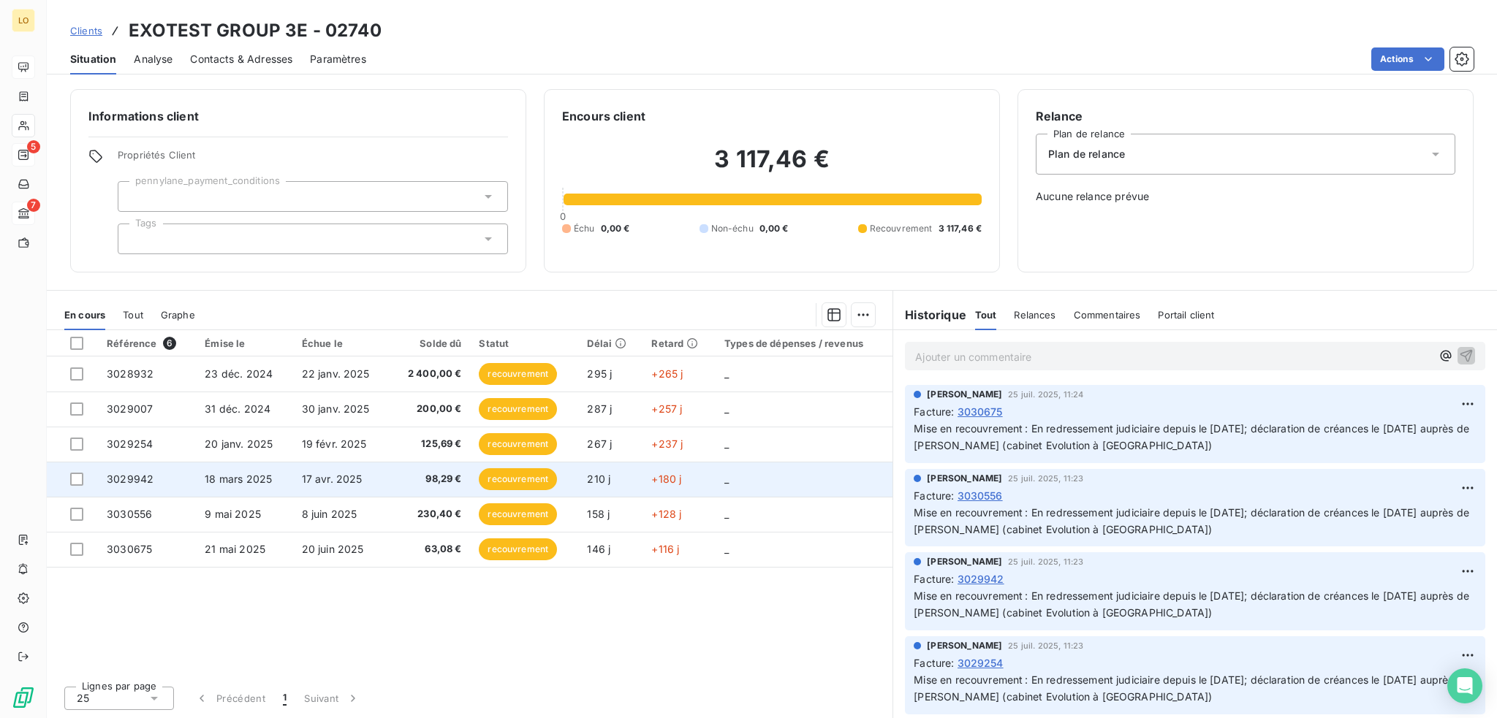
click at [501, 481] on span "recouvrement" at bounding box center [518, 479] width 78 height 22
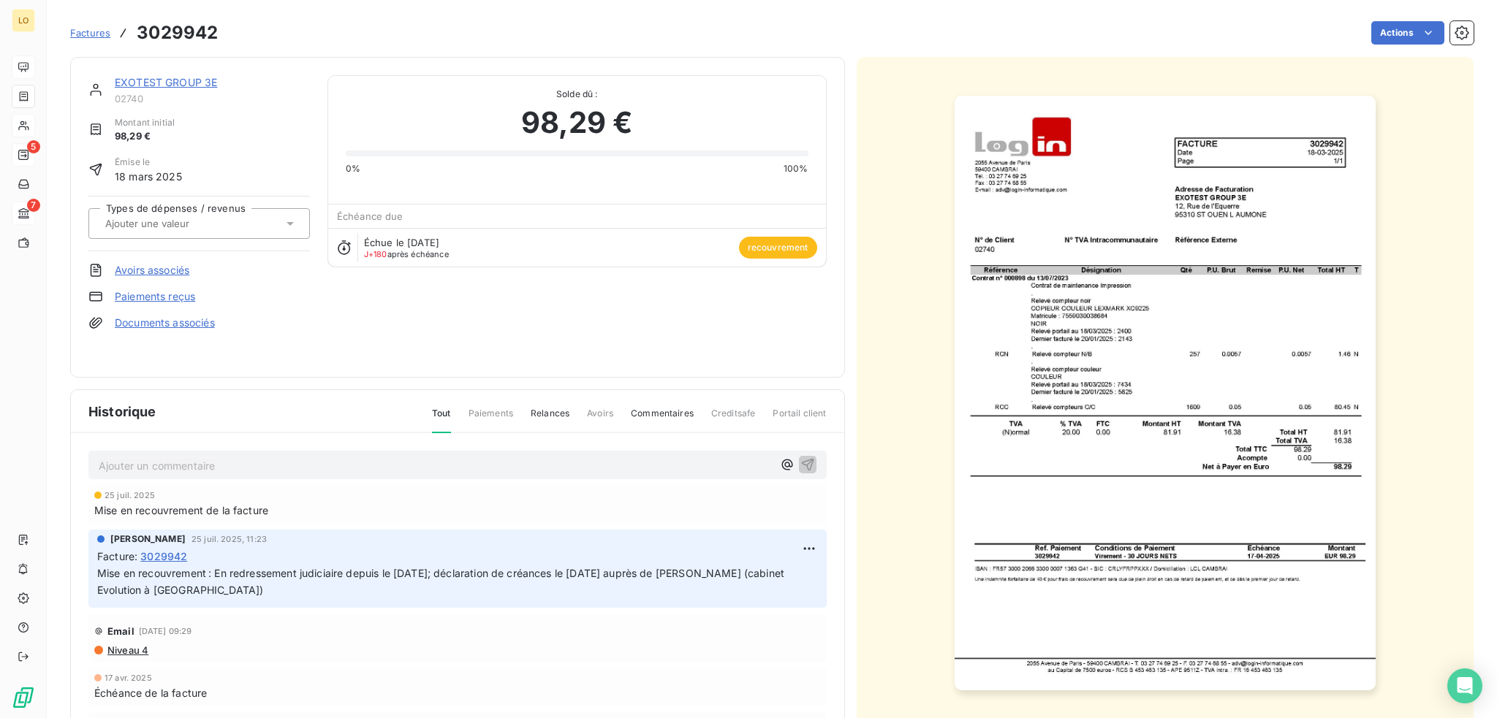
click at [159, 81] on link "EXOTEST GROUP 3E" at bounding box center [166, 82] width 102 height 12
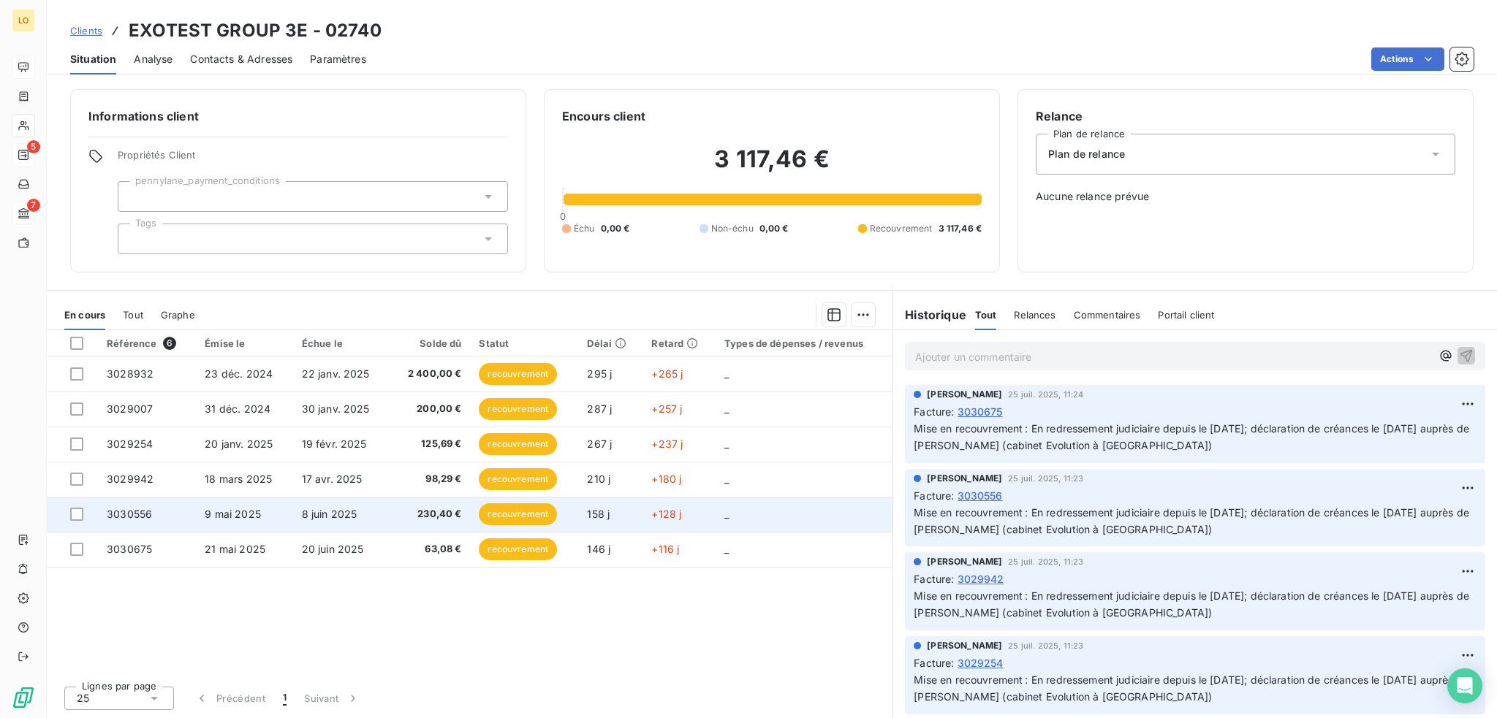
click at [534, 515] on span "recouvrement" at bounding box center [518, 515] width 78 height 22
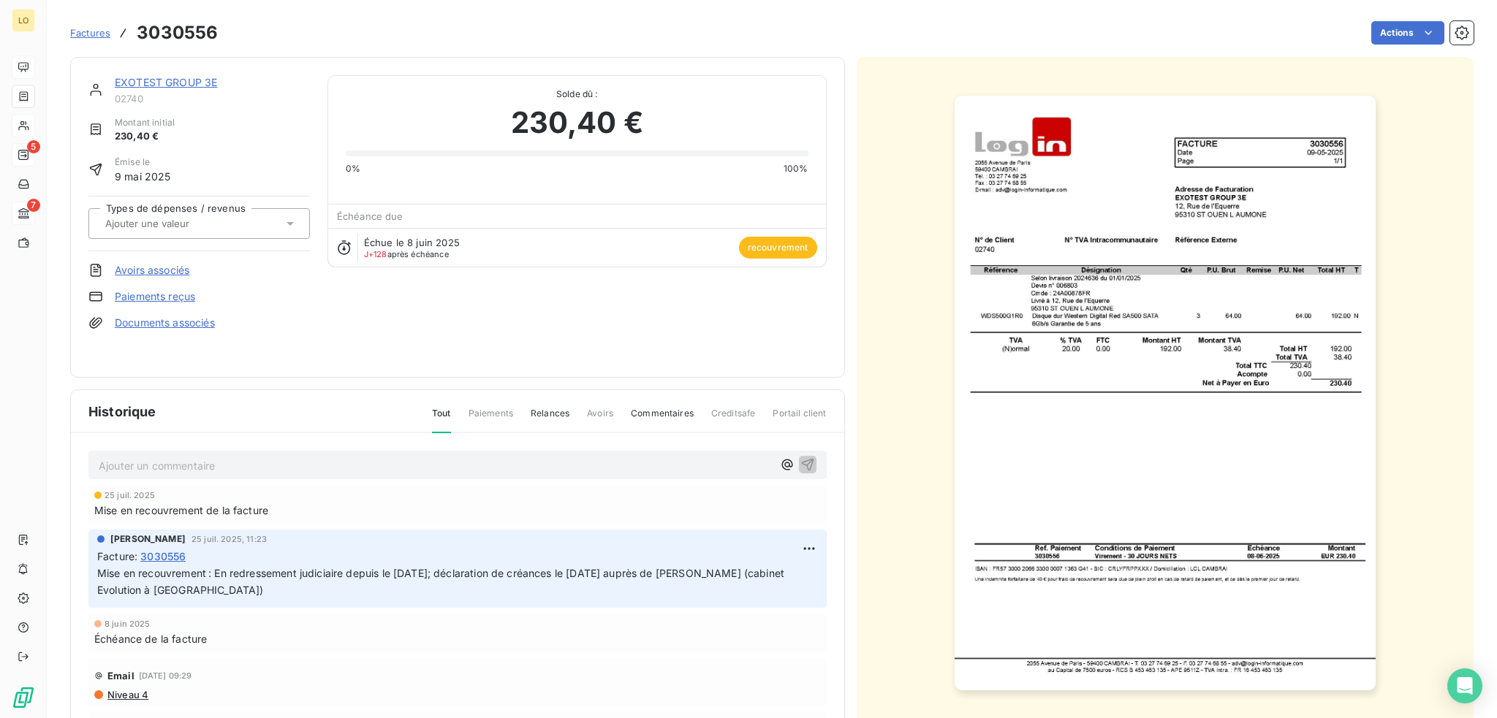
click at [134, 84] on link "EXOTEST GROUP 3E" at bounding box center [166, 82] width 102 height 12
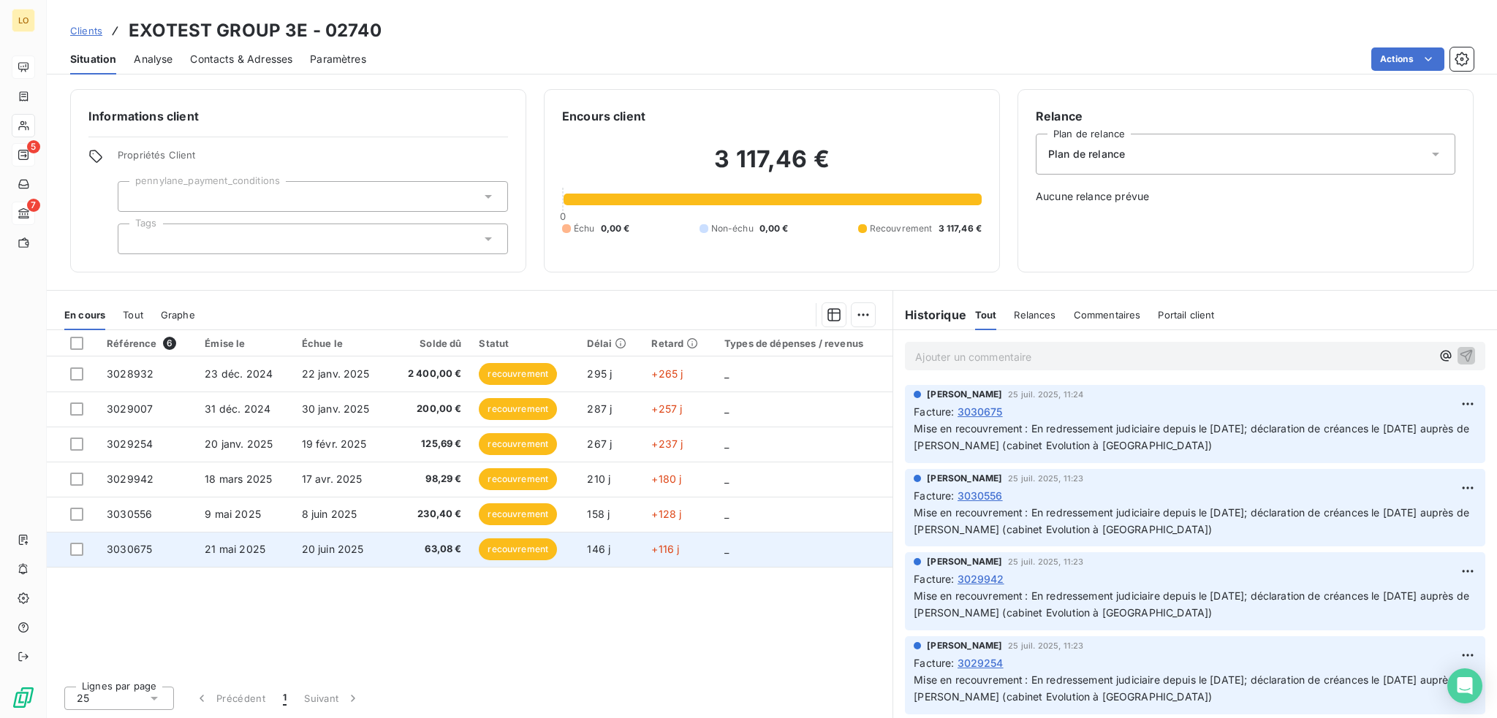
click at [523, 542] on span "recouvrement" at bounding box center [518, 550] width 78 height 22
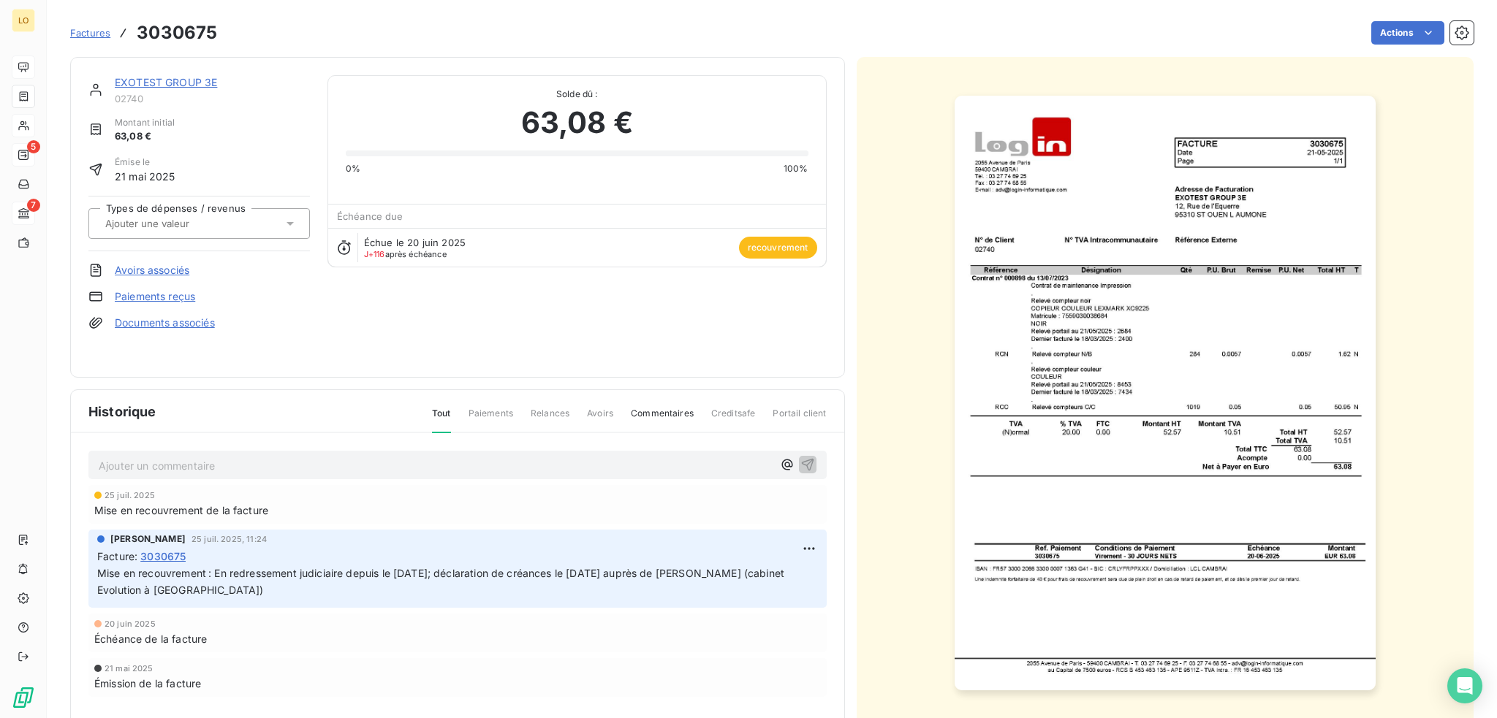
click at [175, 84] on link "EXOTEST GROUP 3E" at bounding box center [166, 82] width 102 height 12
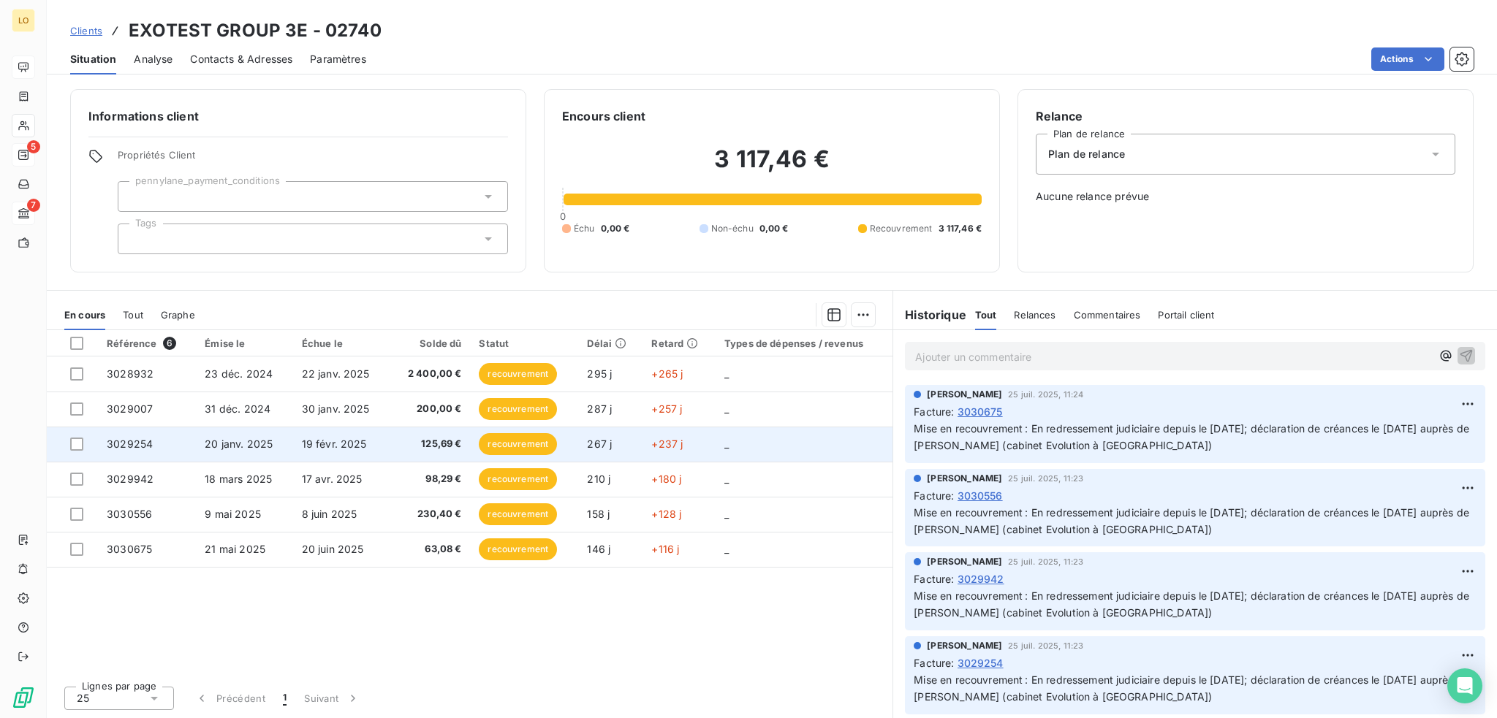
click at [498, 444] on span "recouvrement" at bounding box center [518, 444] width 78 height 22
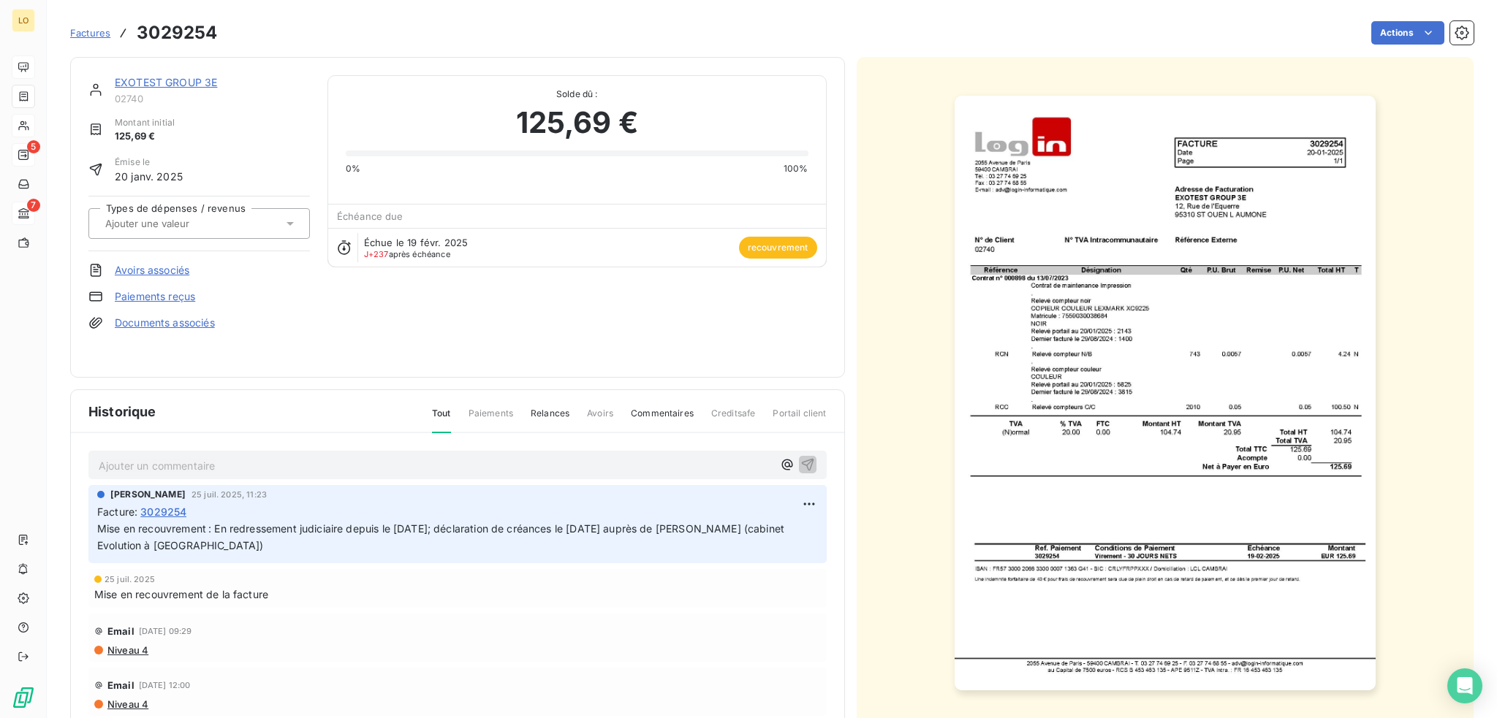
click at [175, 80] on link "EXOTEST GROUP 3E" at bounding box center [166, 82] width 102 height 12
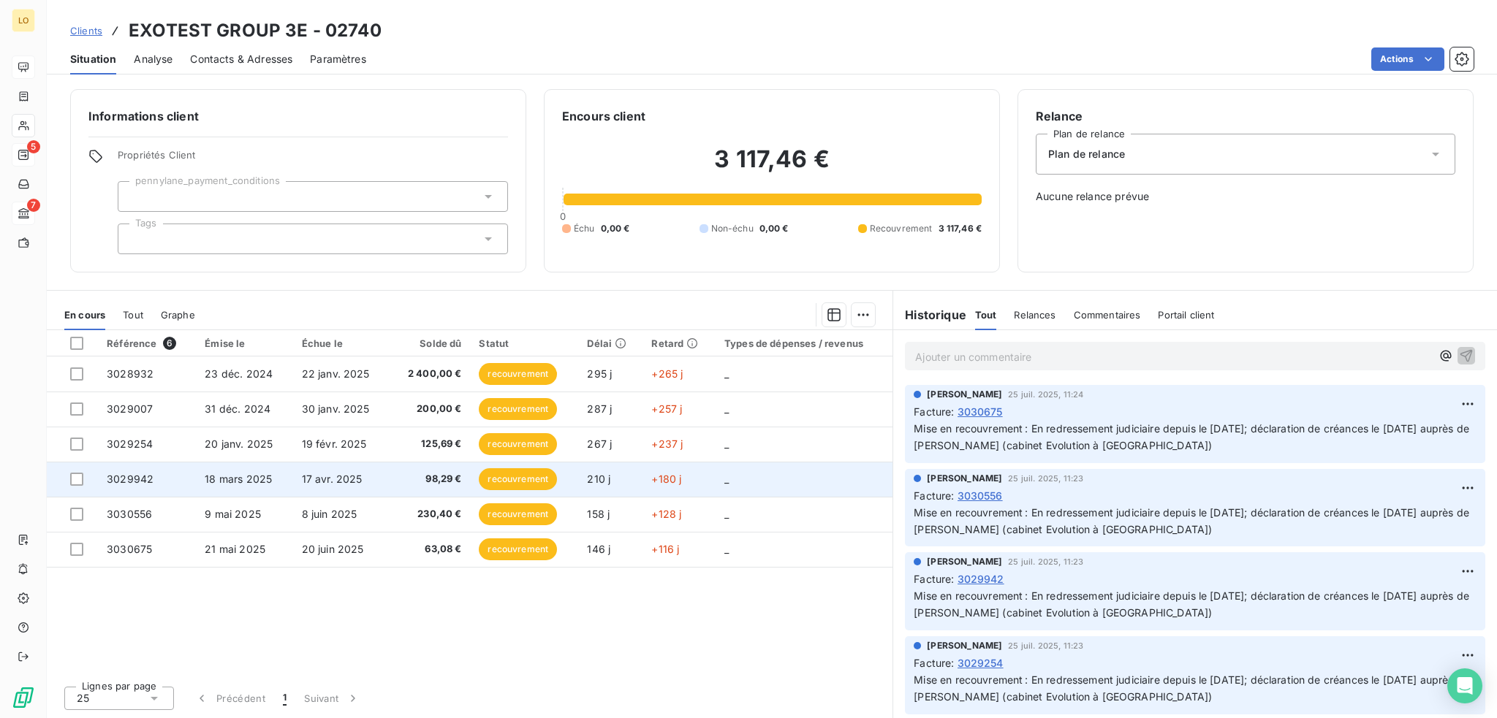
click at [497, 480] on span "recouvrement" at bounding box center [518, 479] width 78 height 22
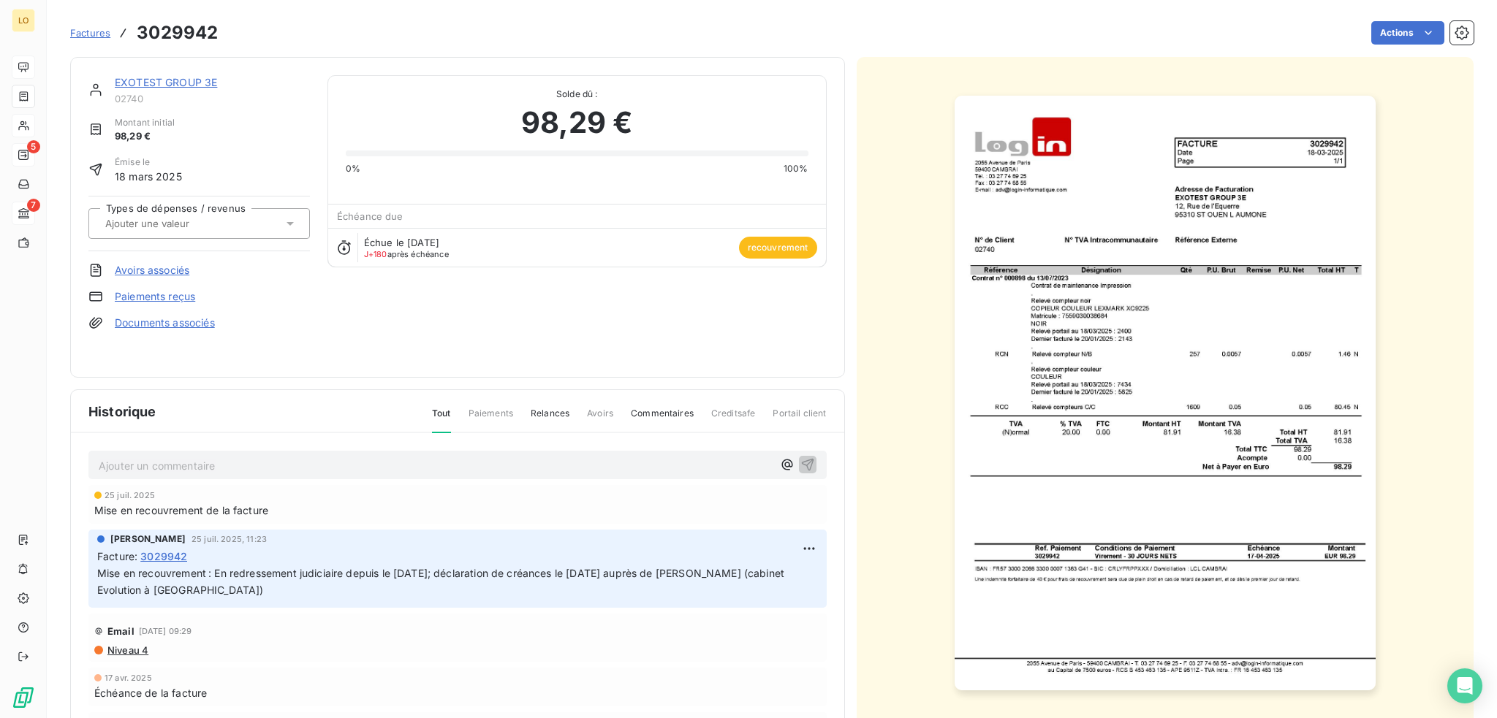
click at [202, 84] on link "EXOTEST GROUP 3E" at bounding box center [166, 82] width 102 height 12
